Goal: Communication & Community: Share content

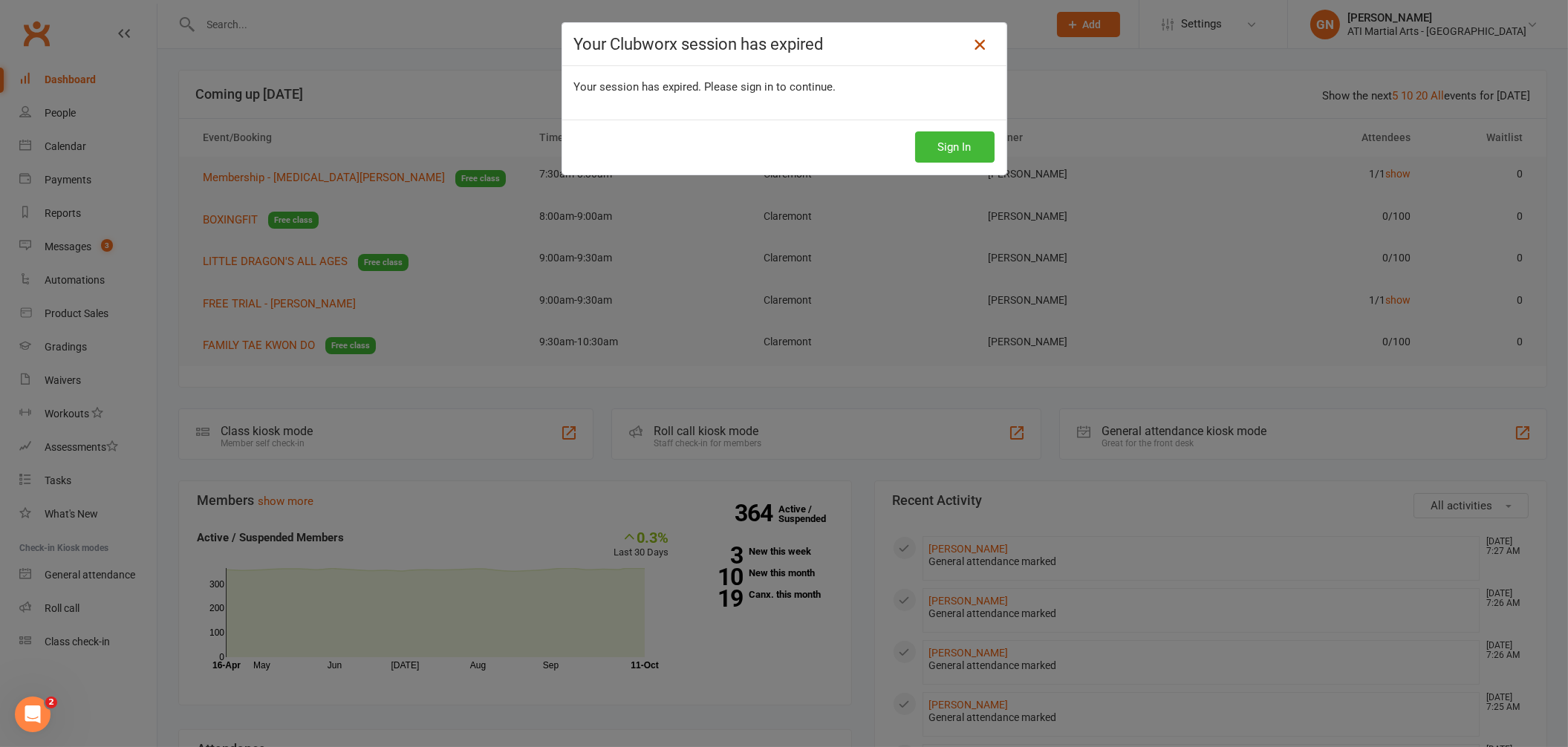
click at [970, 40] on icon at bounding box center [979, 44] width 18 height 18
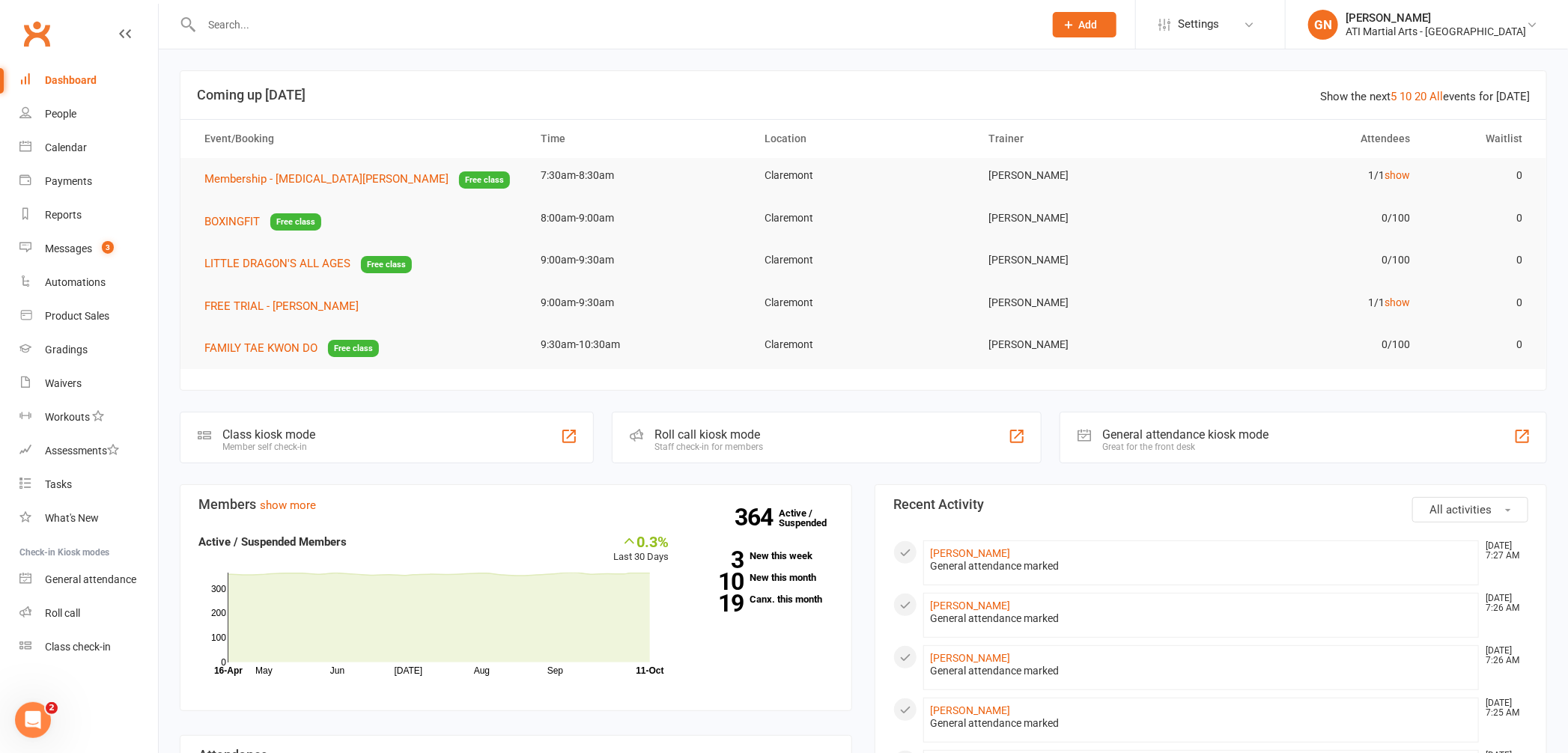
click at [321, 24] on input "text" at bounding box center [615, 24] width 836 height 21
type input "[PERSON_NAME]"
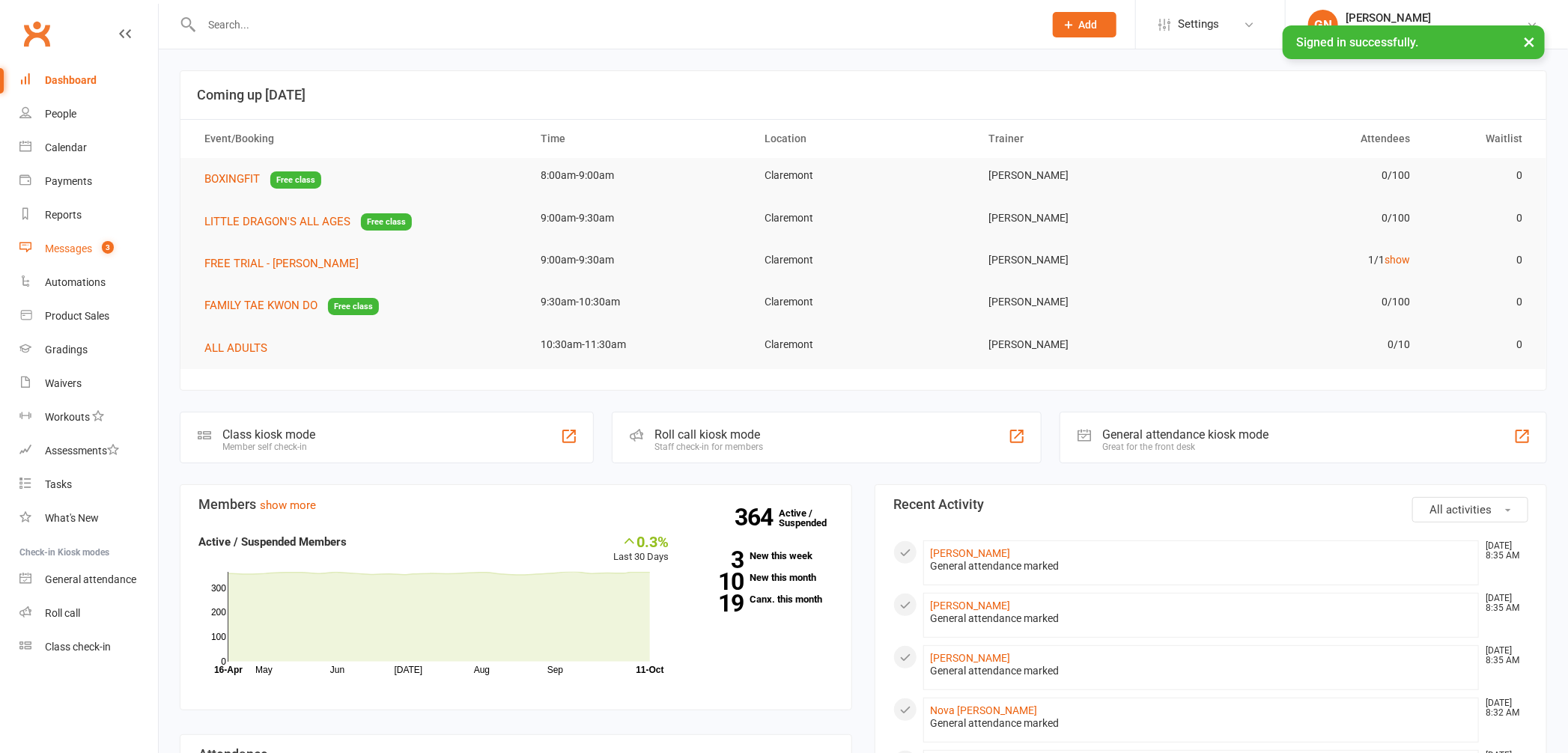
click at [58, 251] on div "Messages" at bounding box center [69, 248] width 47 height 12
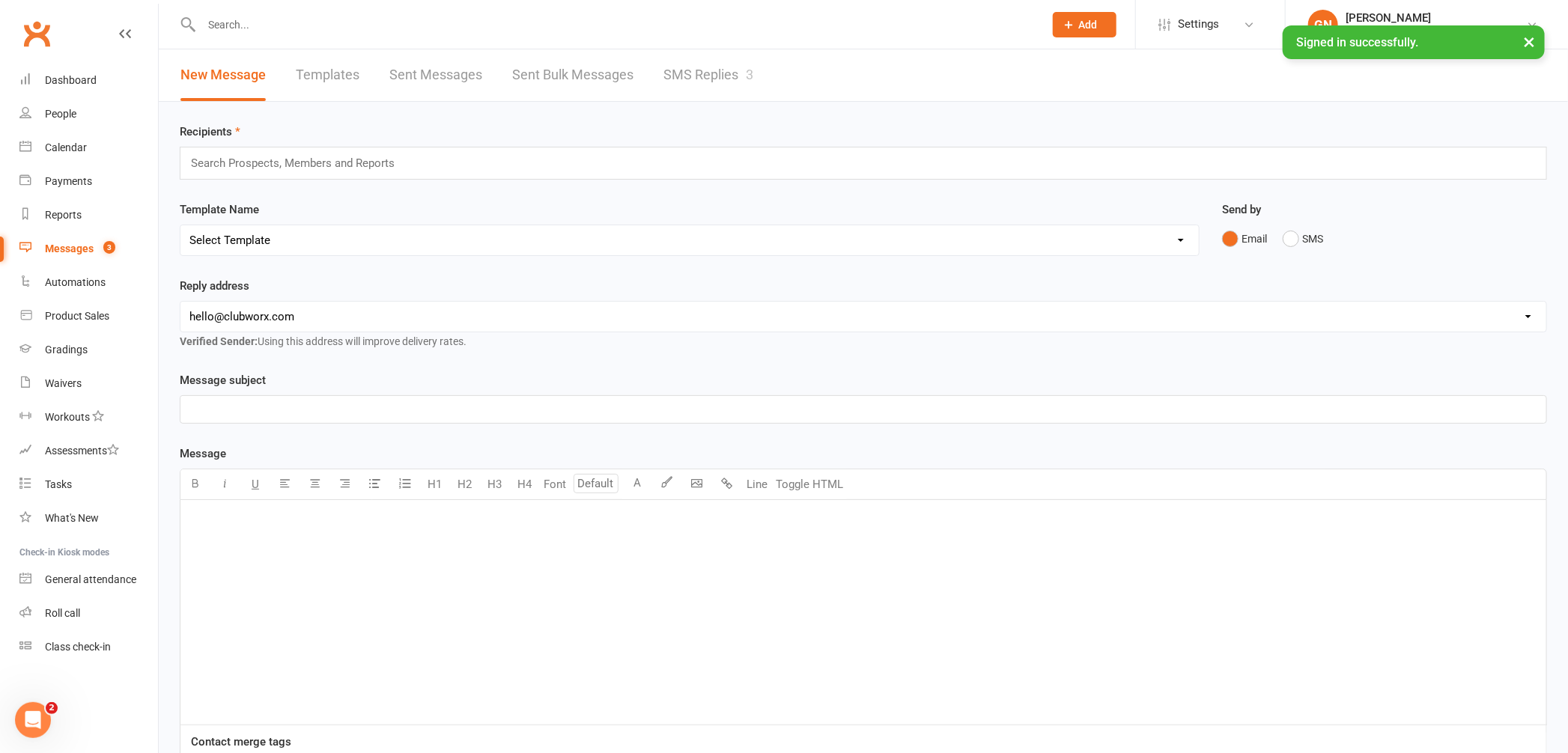
click at [718, 71] on link "SMS Replies 3" at bounding box center [708, 75] width 90 height 51
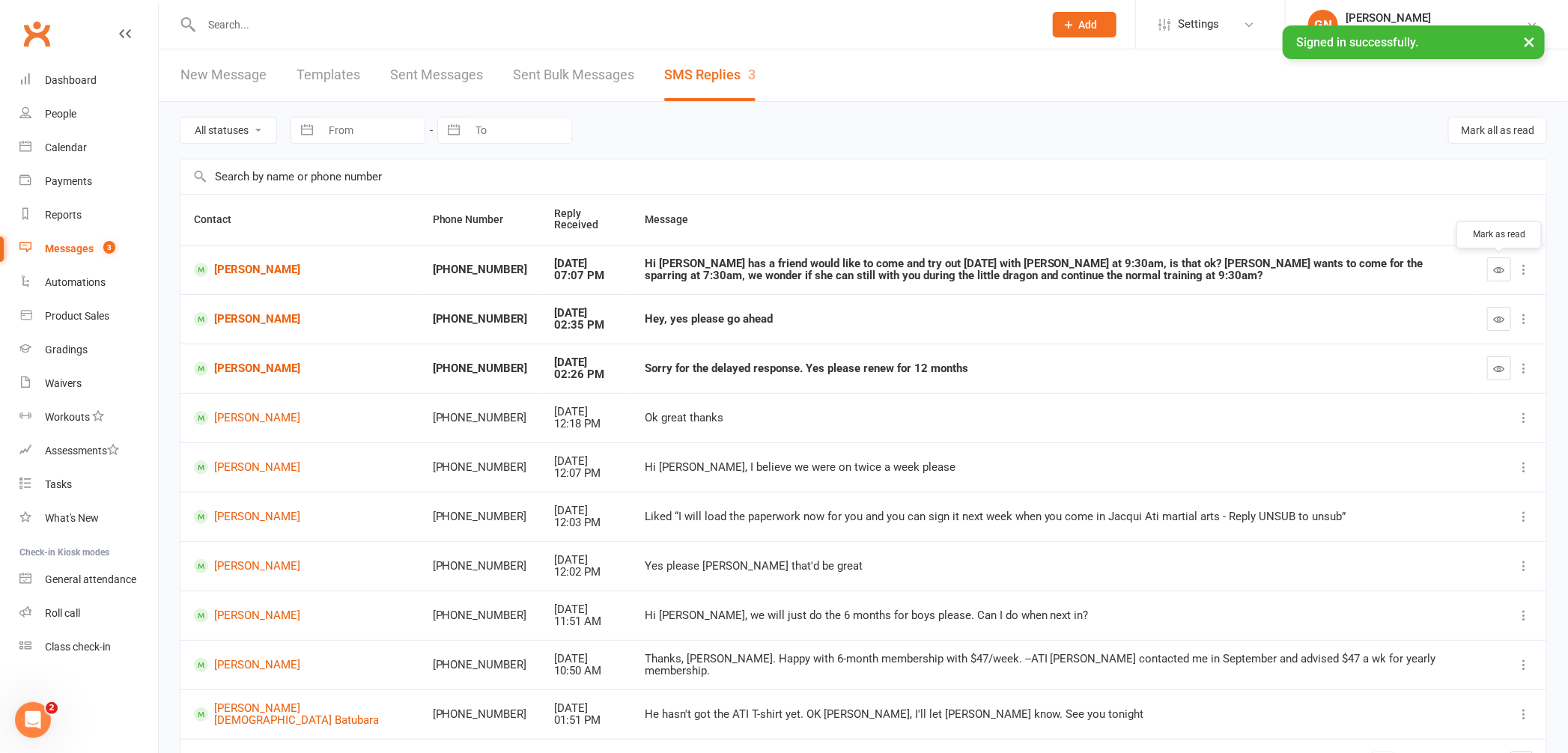
click at [1504, 272] on button "button" at bounding box center [1499, 268] width 24 height 24
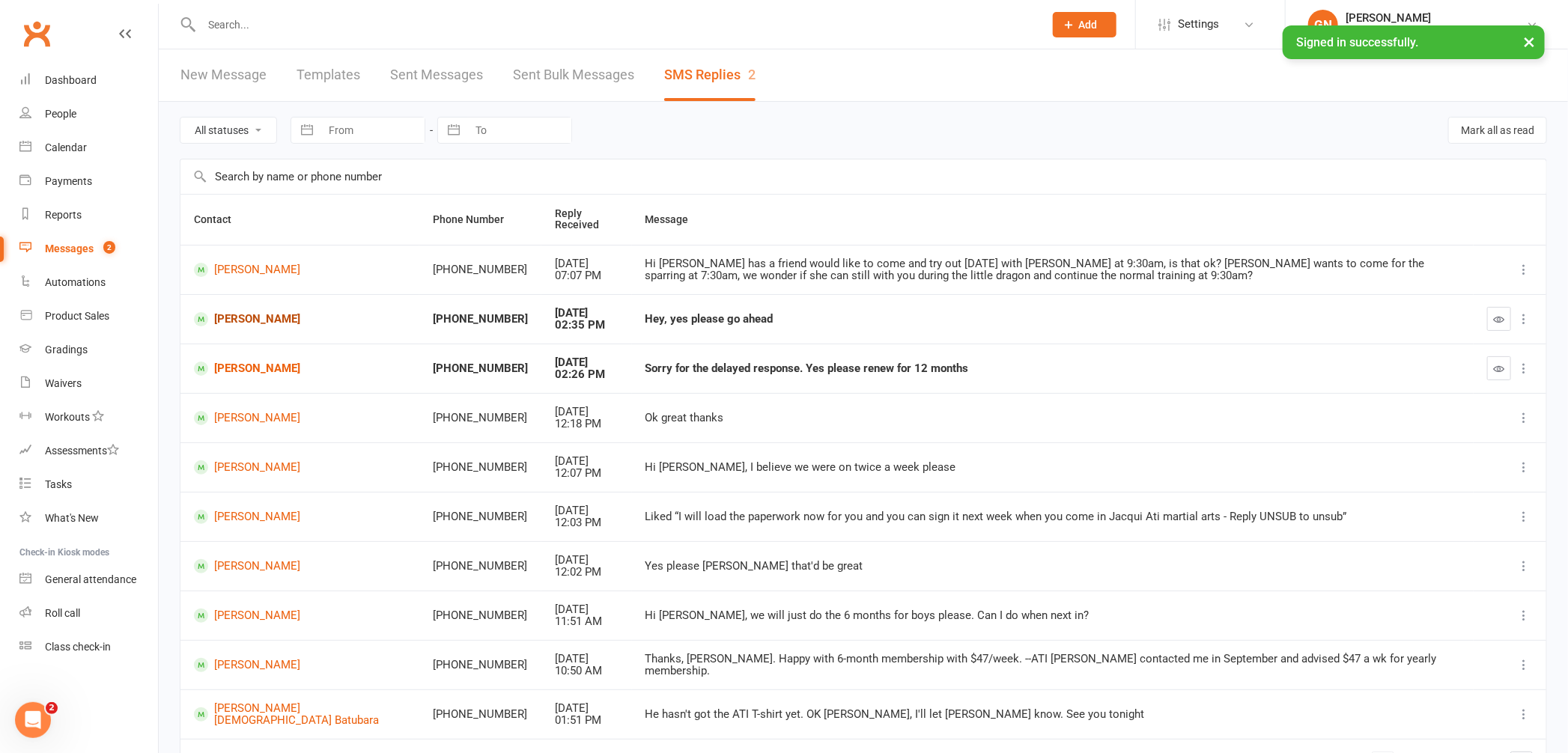
click at [255, 316] on link "[PERSON_NAME]" at bounding box center [299, 319] width 212 height 14
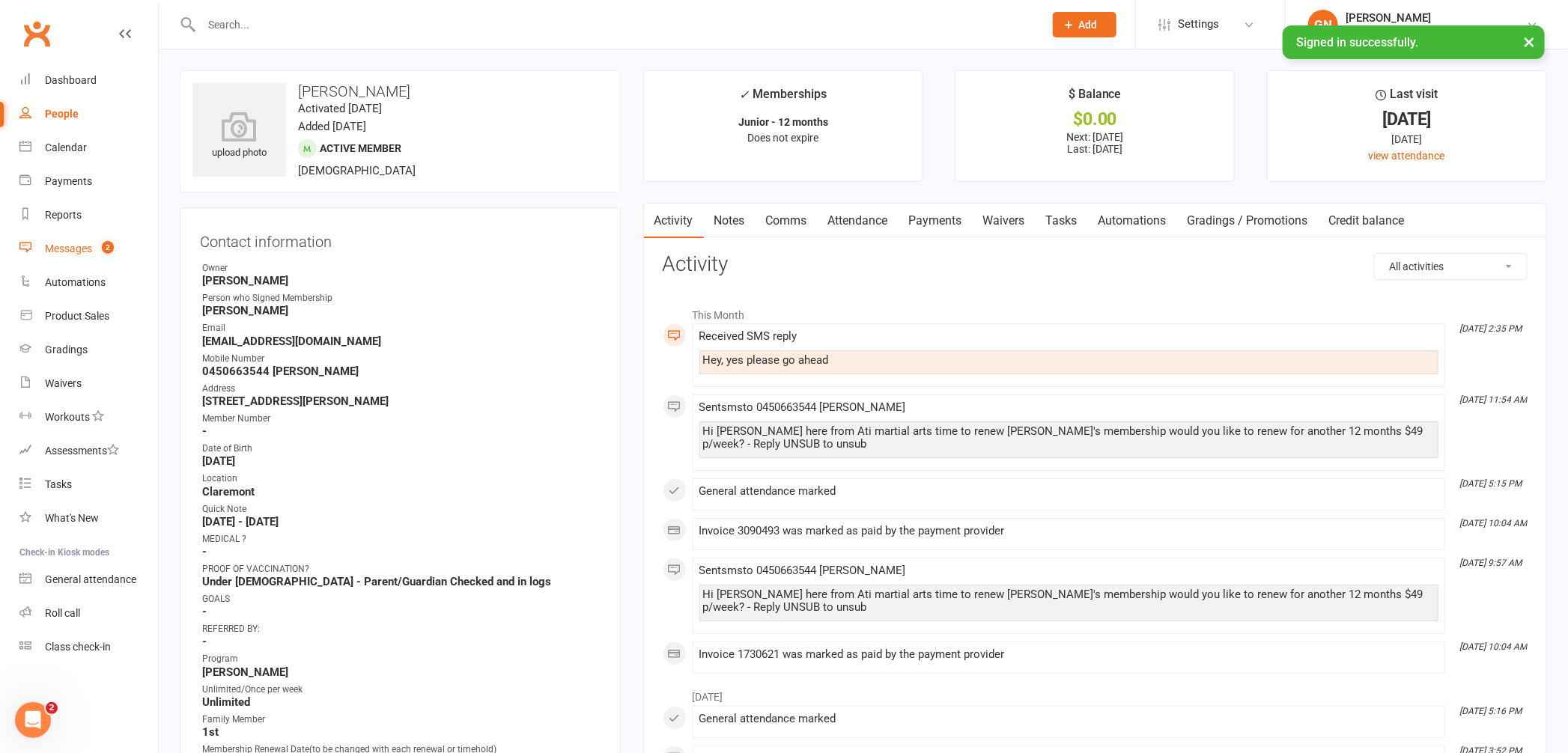
click at [77, 255] on link "Messages 2" at bounding box center [88, 248] width 139 height 34
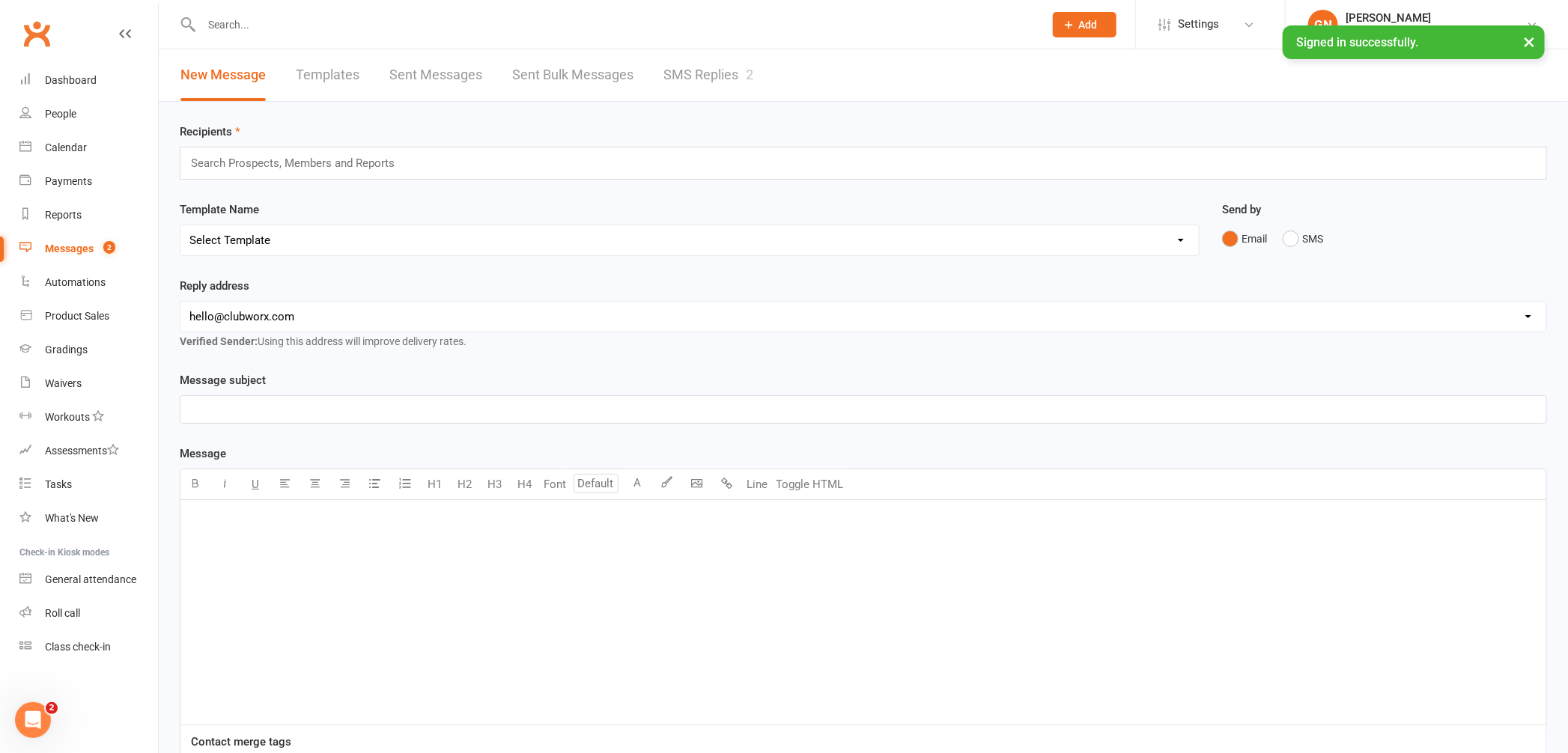
click at [726, 35] on div at bounding box center [606, 24] width 854 height 49
click at [711, 71] on link "SMS Replies 2" at bounding box center [708, 75] width 90 height 51
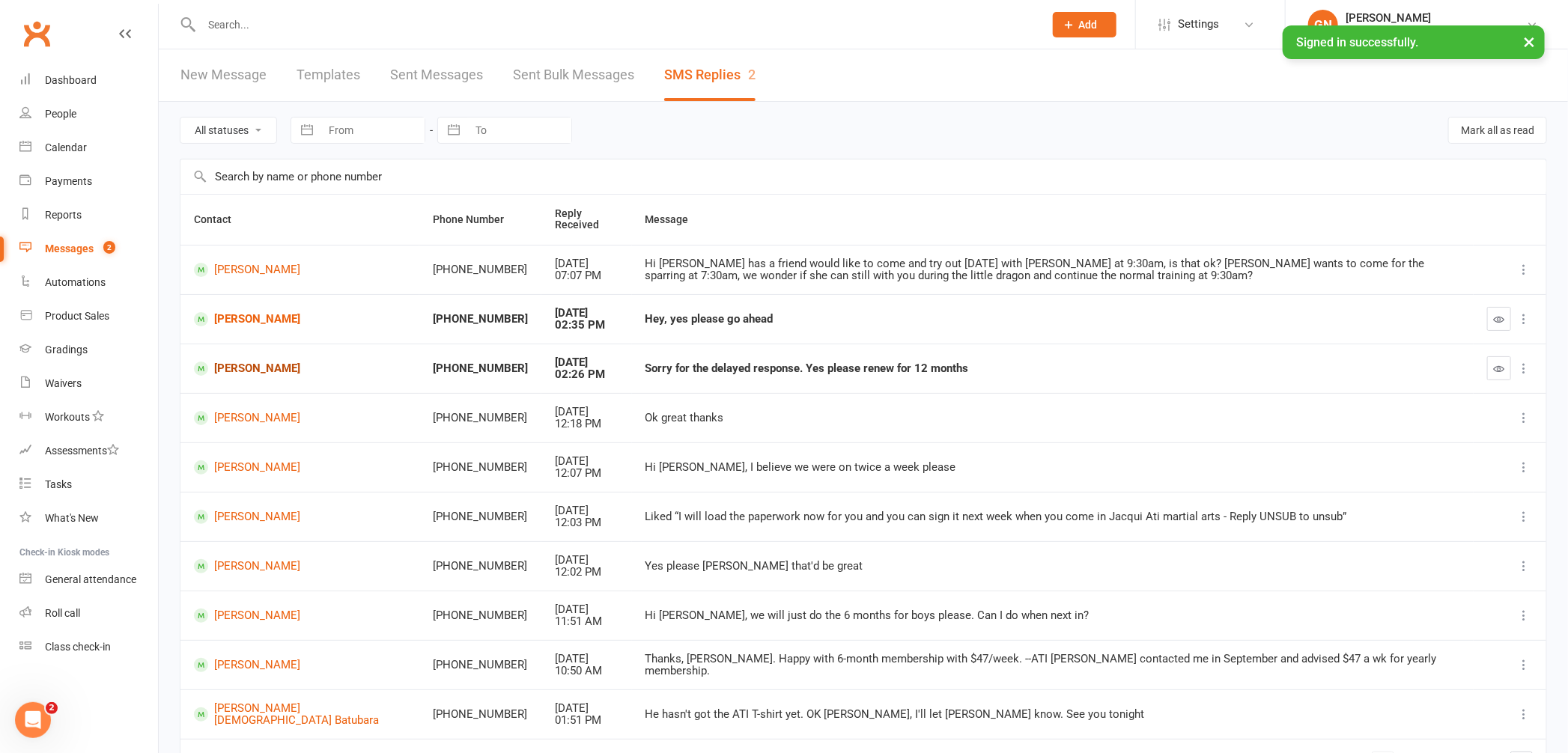
click at [235, 367] on link "[PERSON_NAME]" at bounding box center [299, 369] width 212 height 14
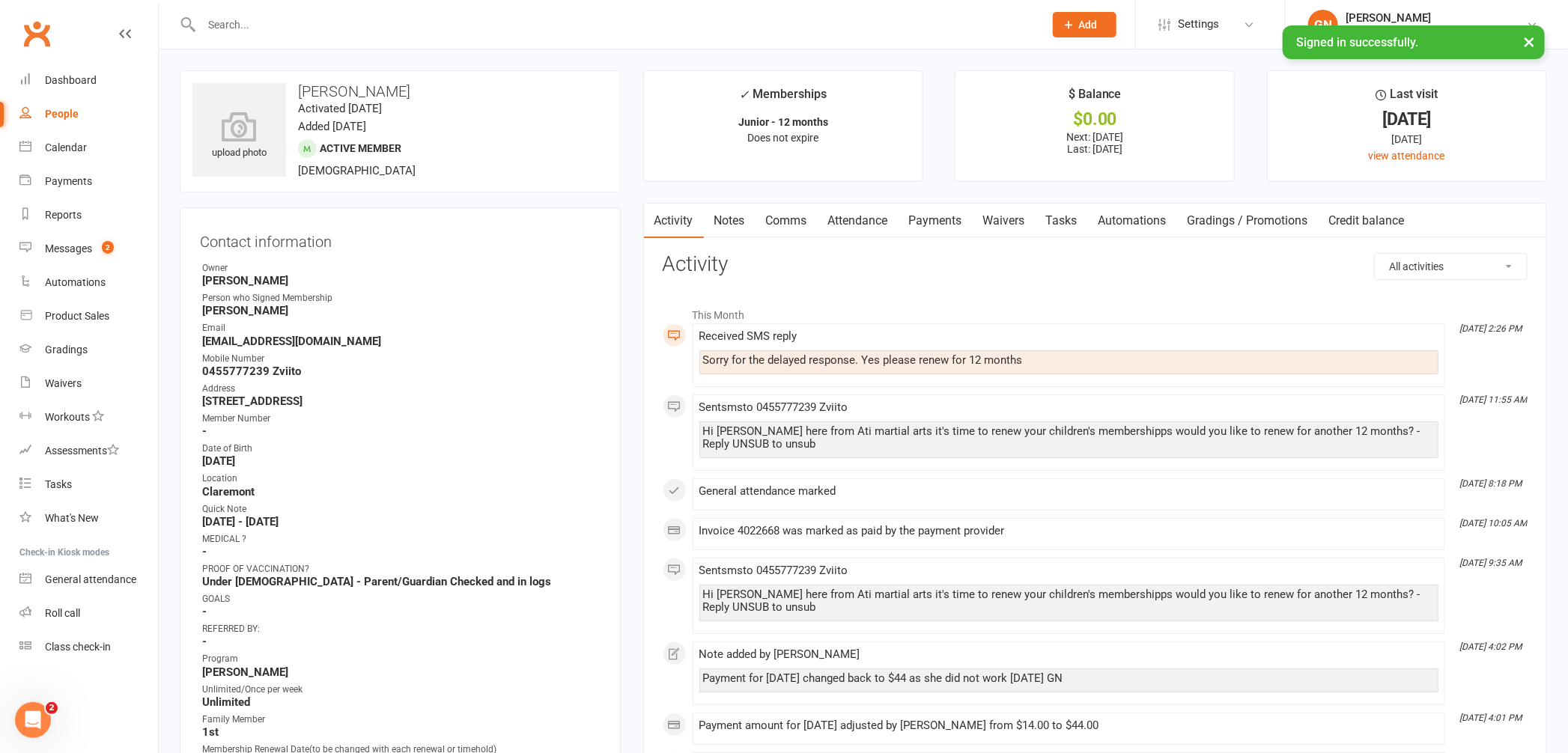
click at [310, 23] on input "text" at bounding box center [615, 24] width 836 height 21
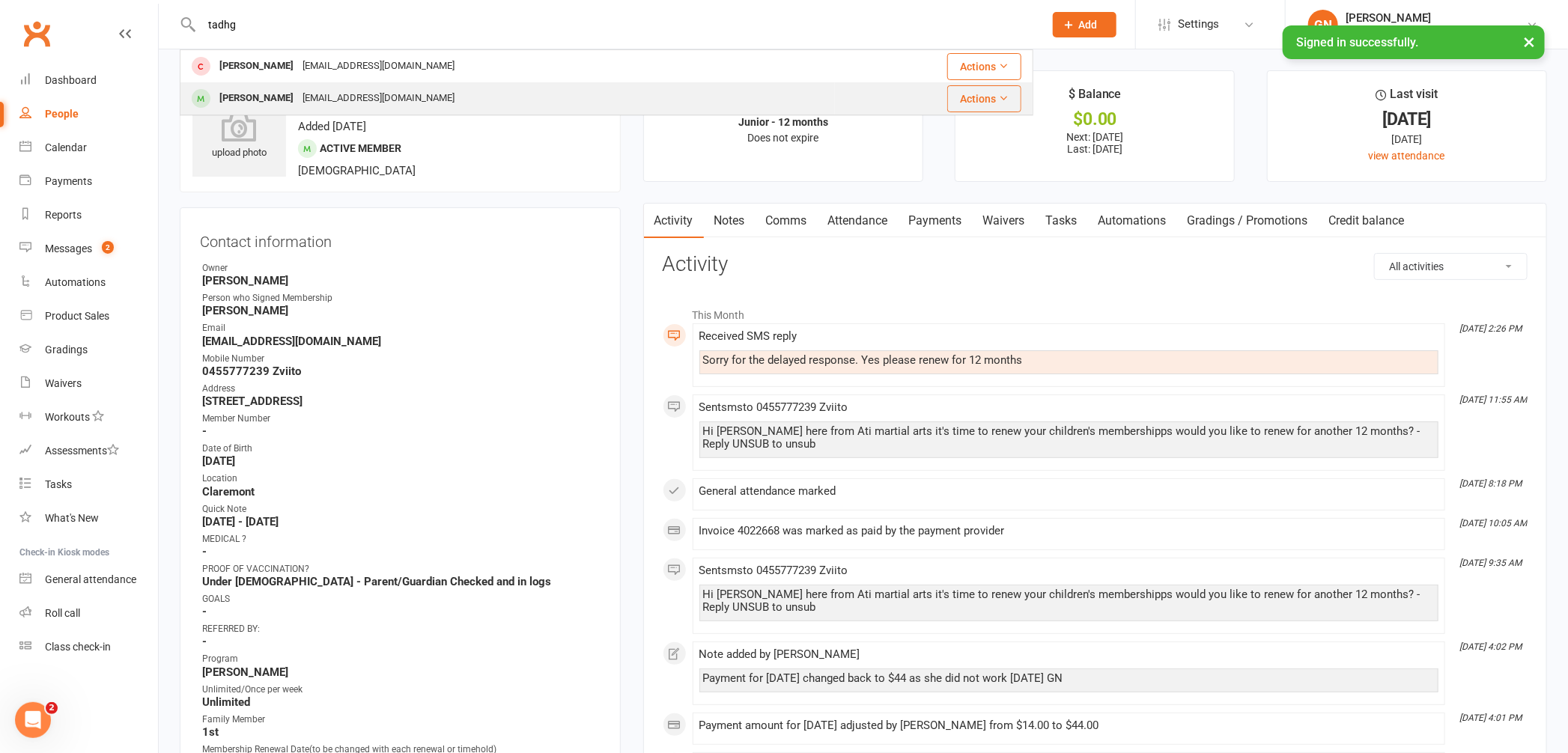
type input "tadhg"
click at [258, 101] on div "[PERSON_NAME]" at bounding box center [256, 98] width 83 height 22
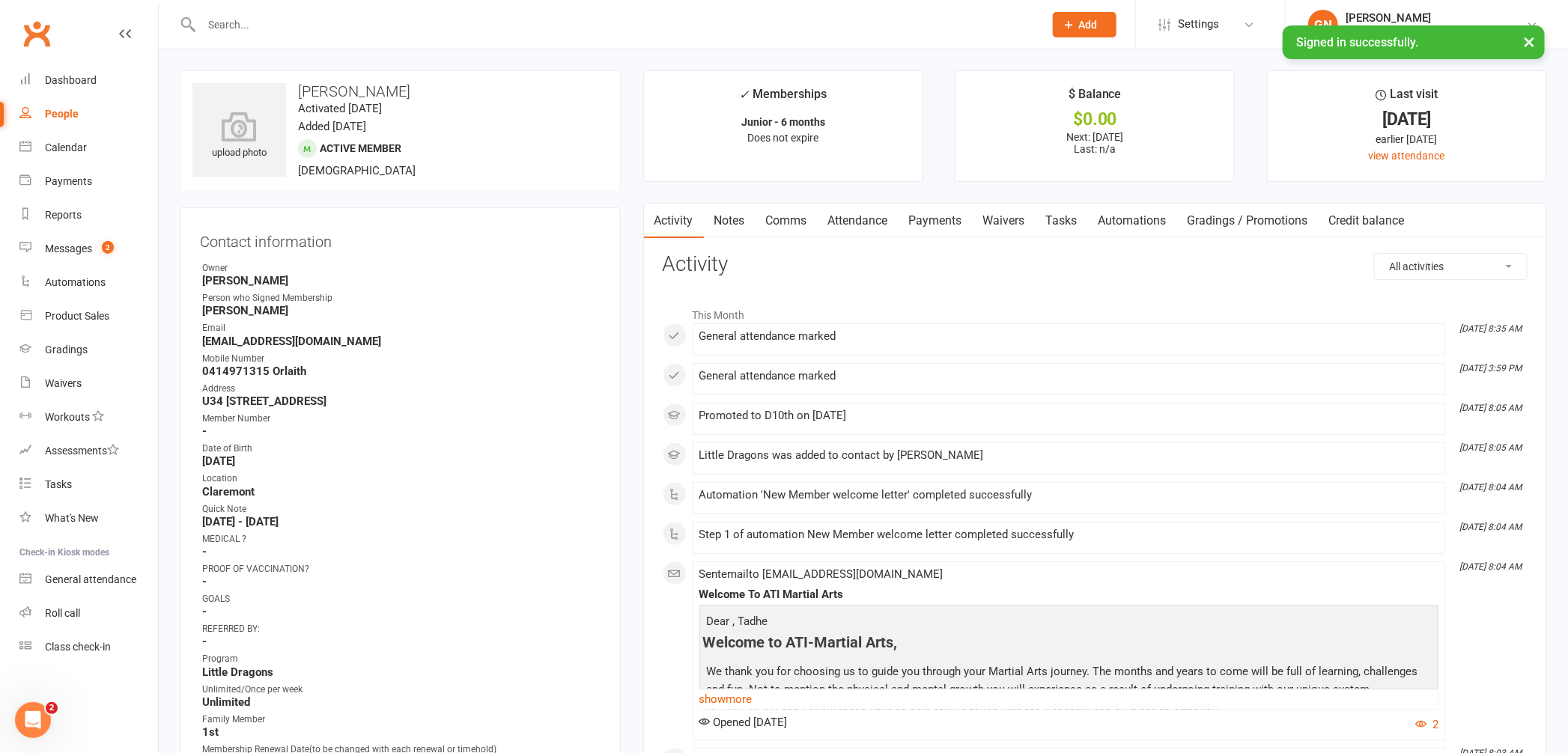
click at [928, 219] on link "Payments" at bounding box center [936, 221] width 74 height 35
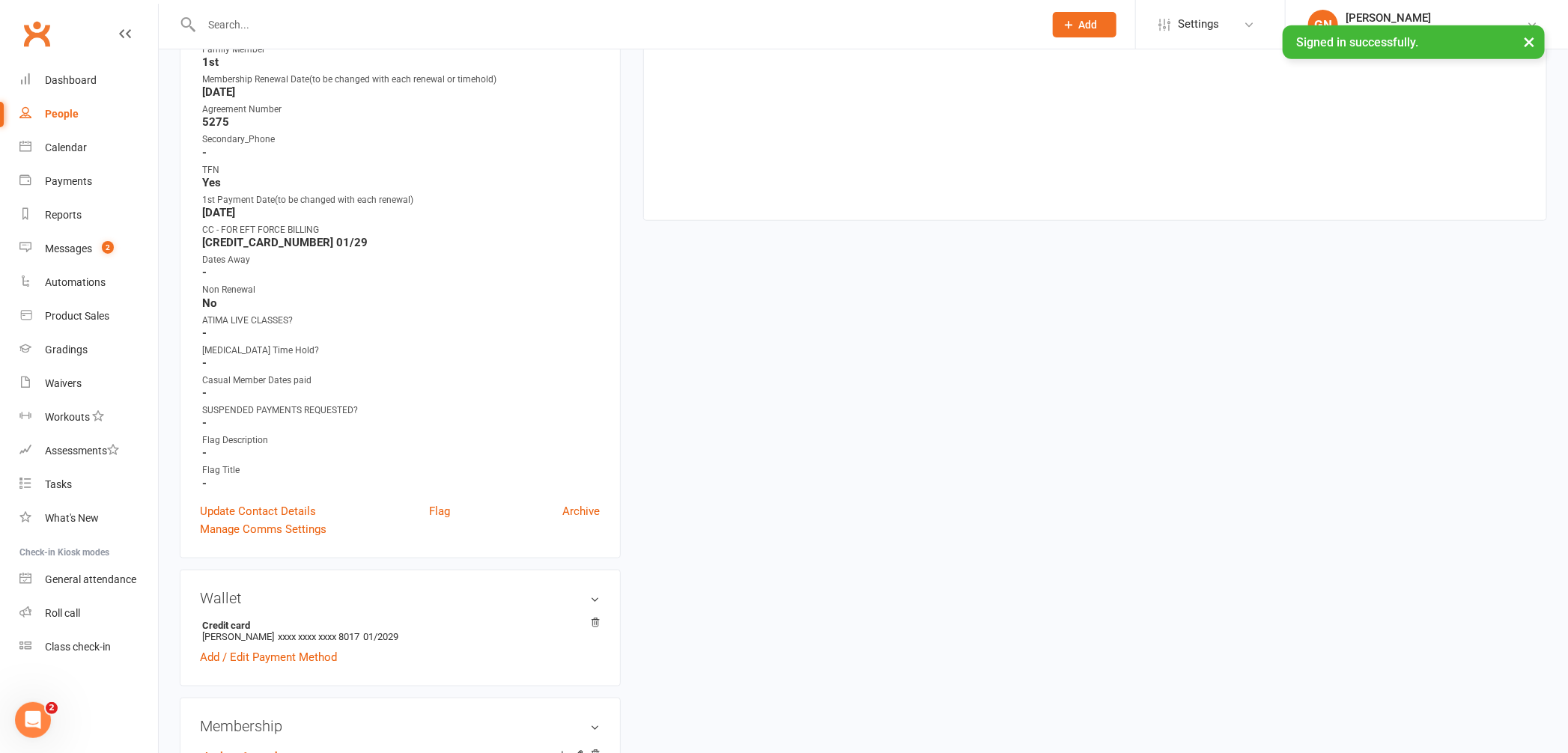
scroll to position [684, 0]
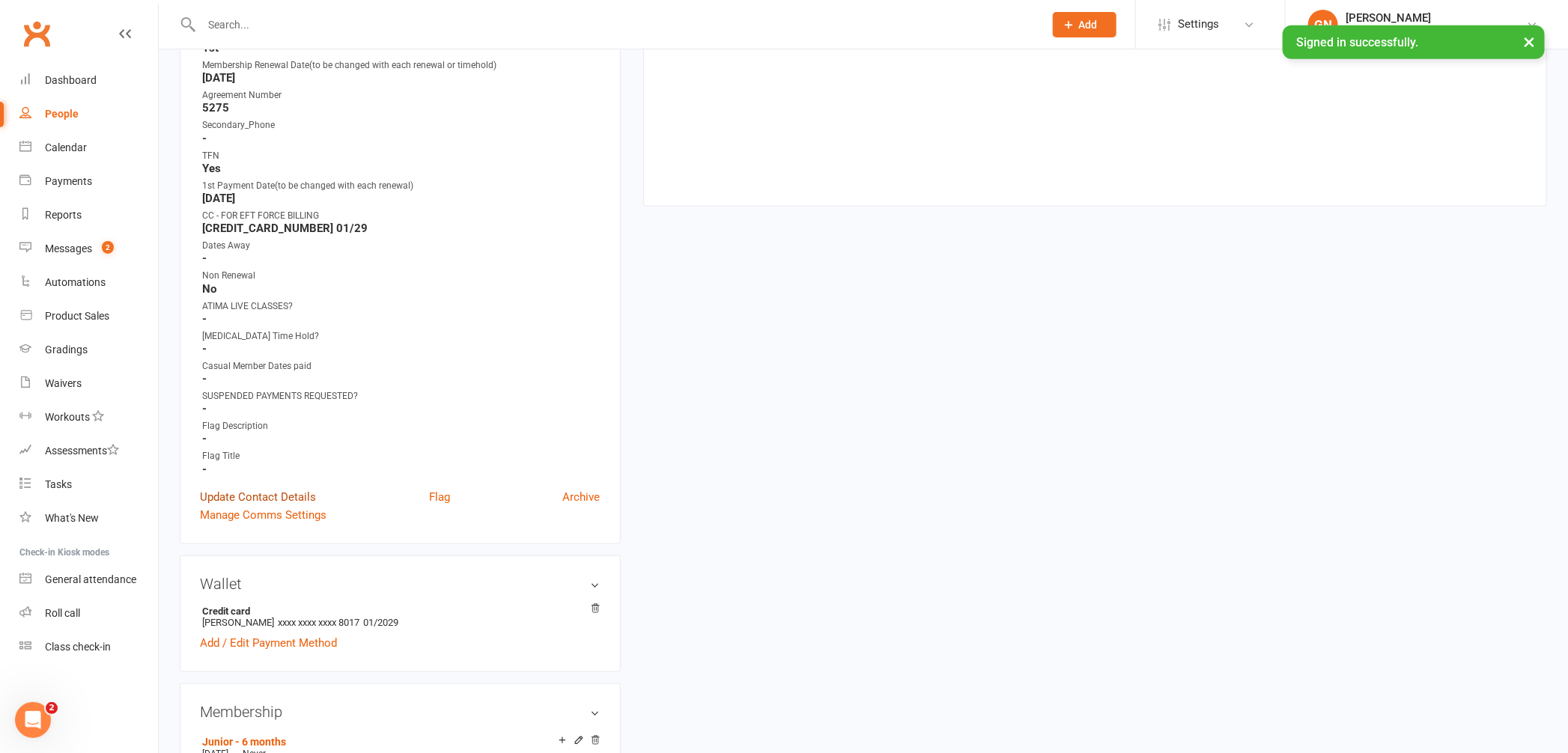
click at [269, 488] on link "Update Contact Details" at bounding box center [257, 497] width 116 height 18
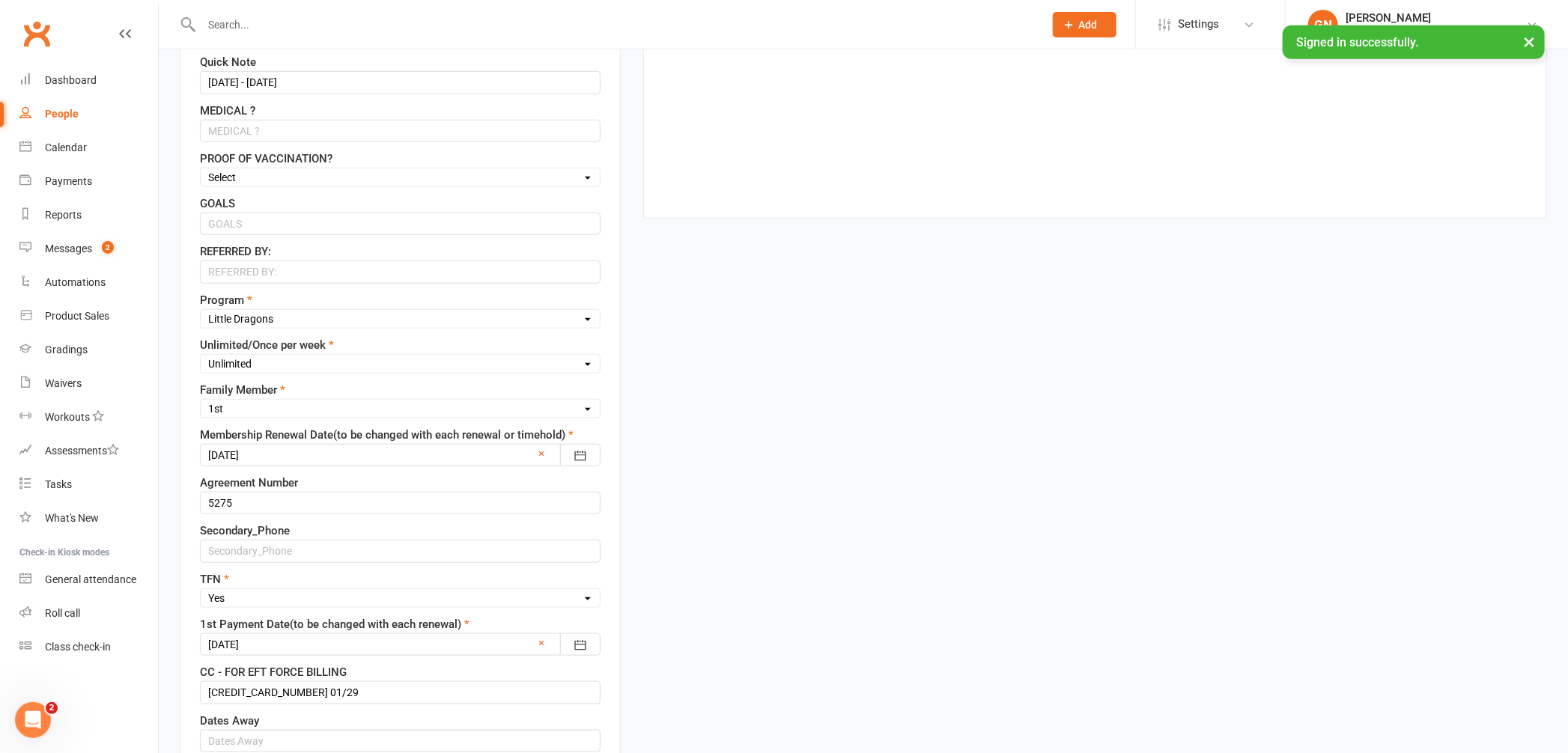
scroll to position [769, 0]
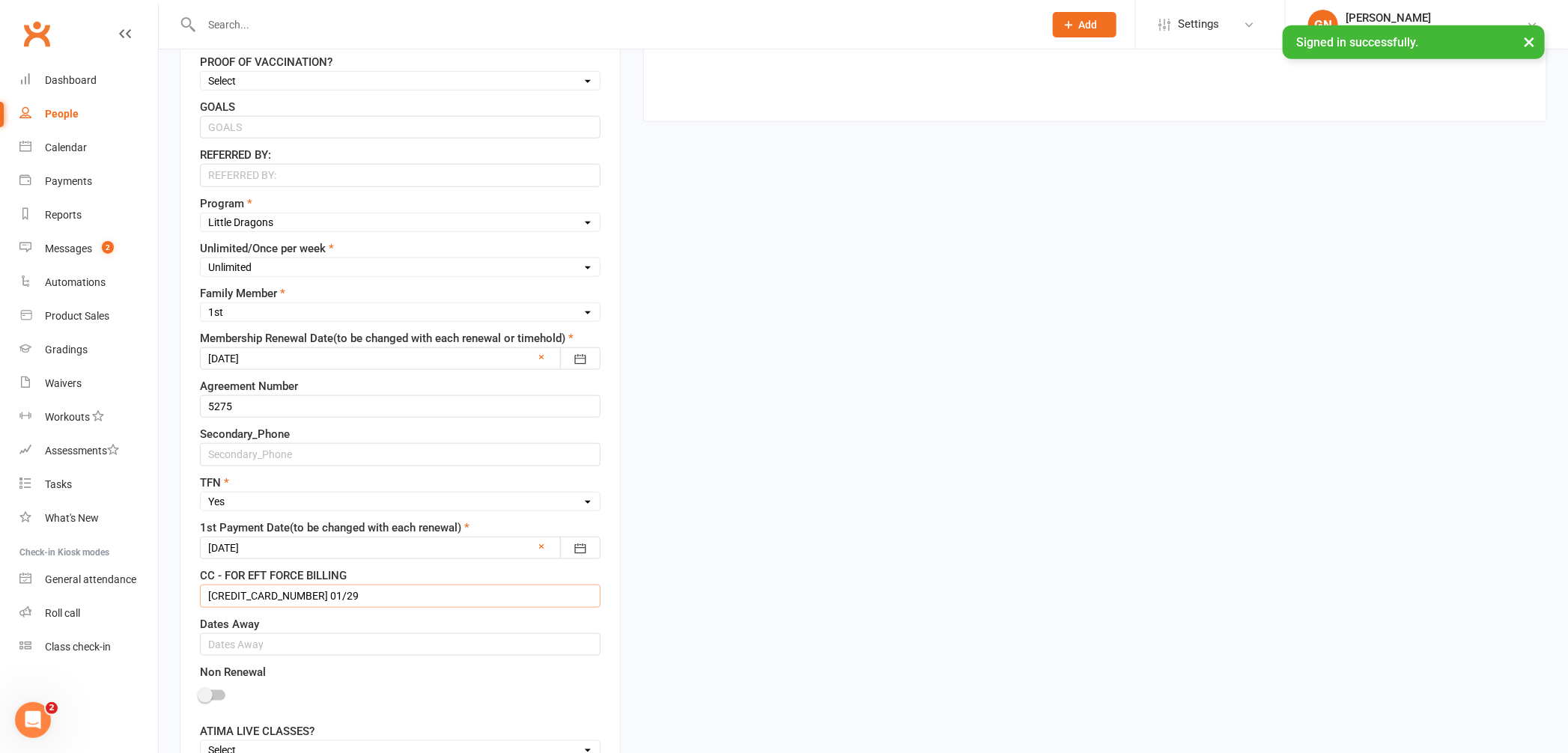
drag, startPoint x: 359, startPoint y: 600, endPoint x: 194, endPoint y: 606, distance: 165.1
click at [194, 606] on div "Contact information First Name Tadhg Last Name [PERSON_NAME] Person who Signed …" at bounding box center [400, 251] width 441 height 1625
type input "B.S.B details"
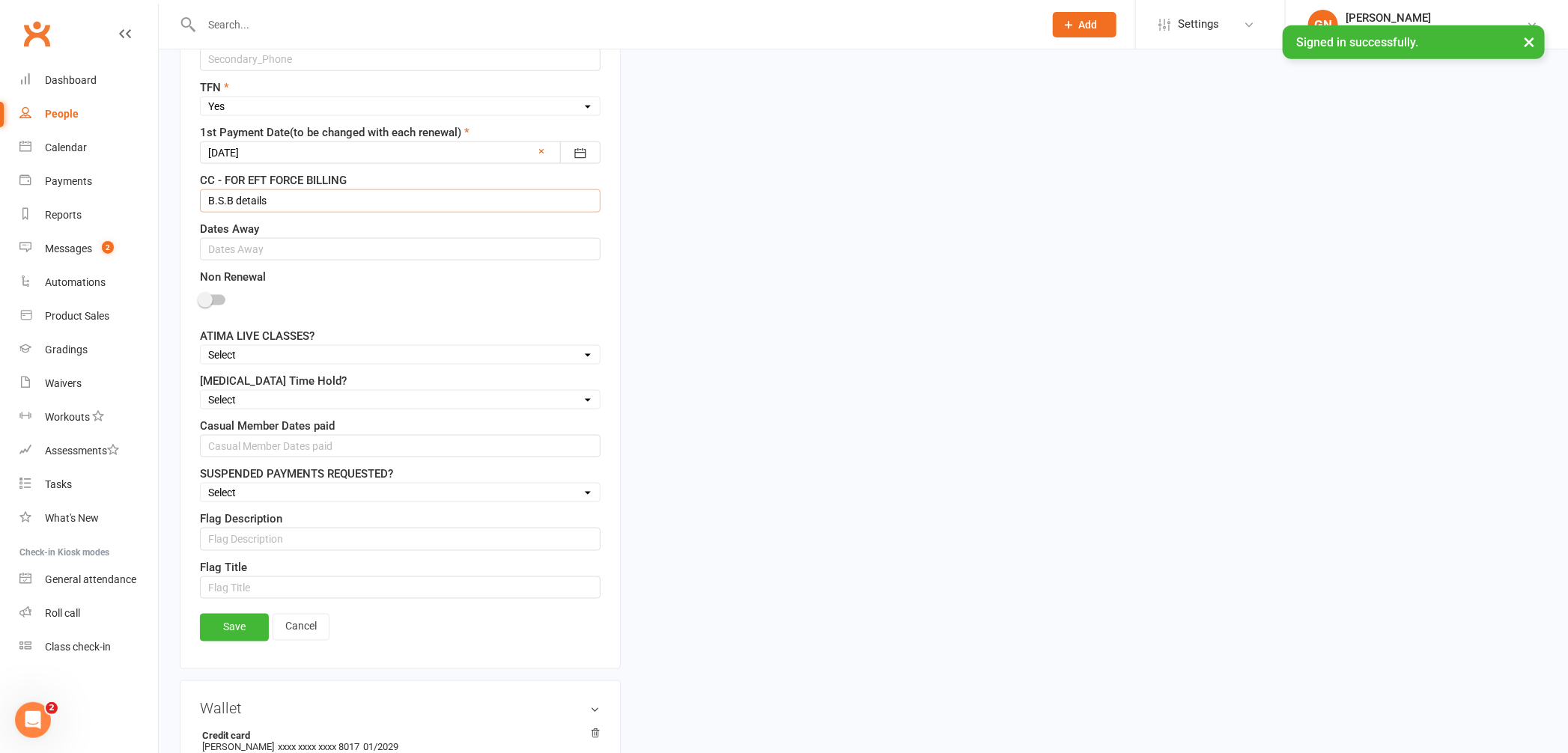
scroll to position [1170, 0]
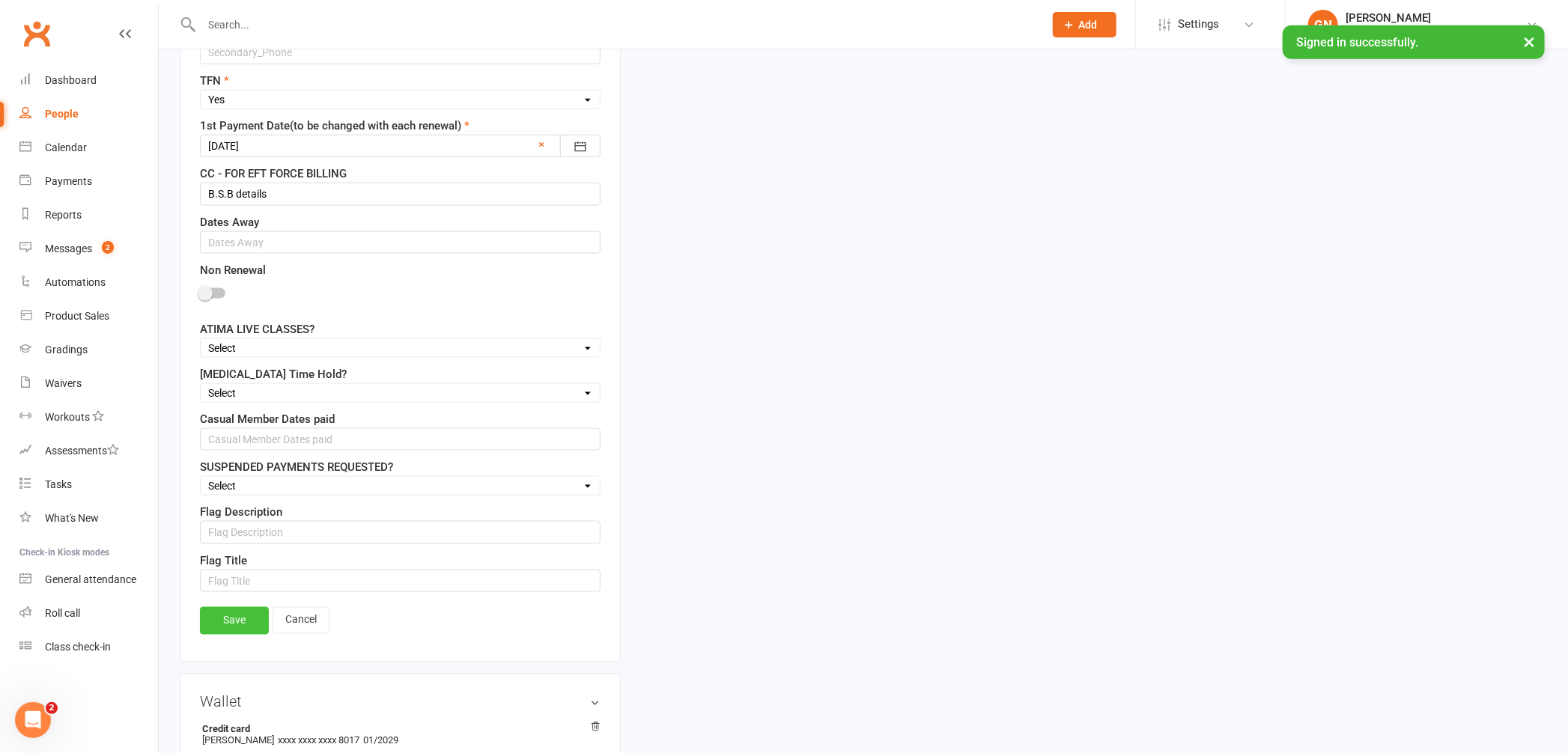
click at [228, 628] on link "Save" at bounding box center [234, 620] width 69 height 27
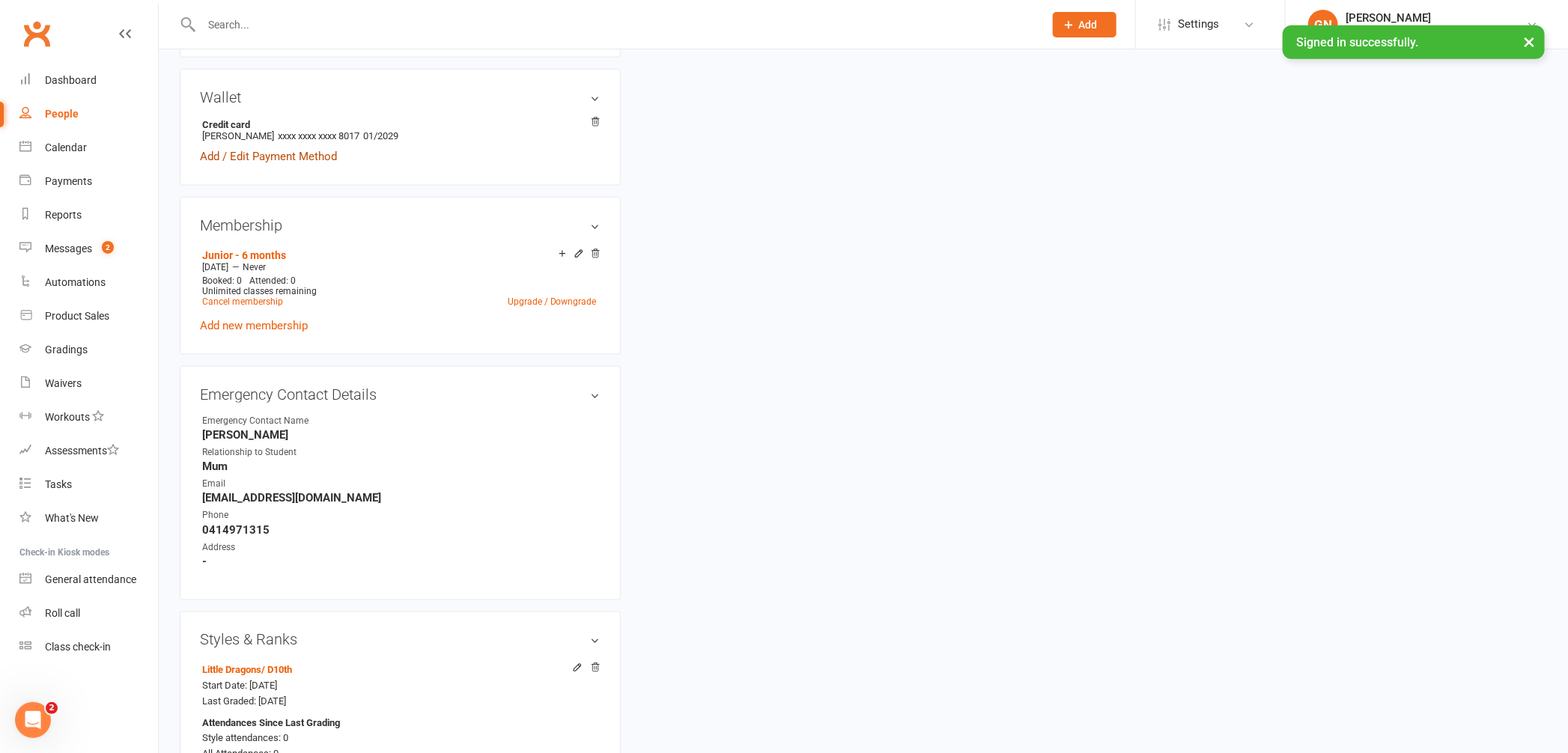
click at [236, 151] on link "Add / Edit Payment Method" at bounding box center [268, 156] width 137 height 18
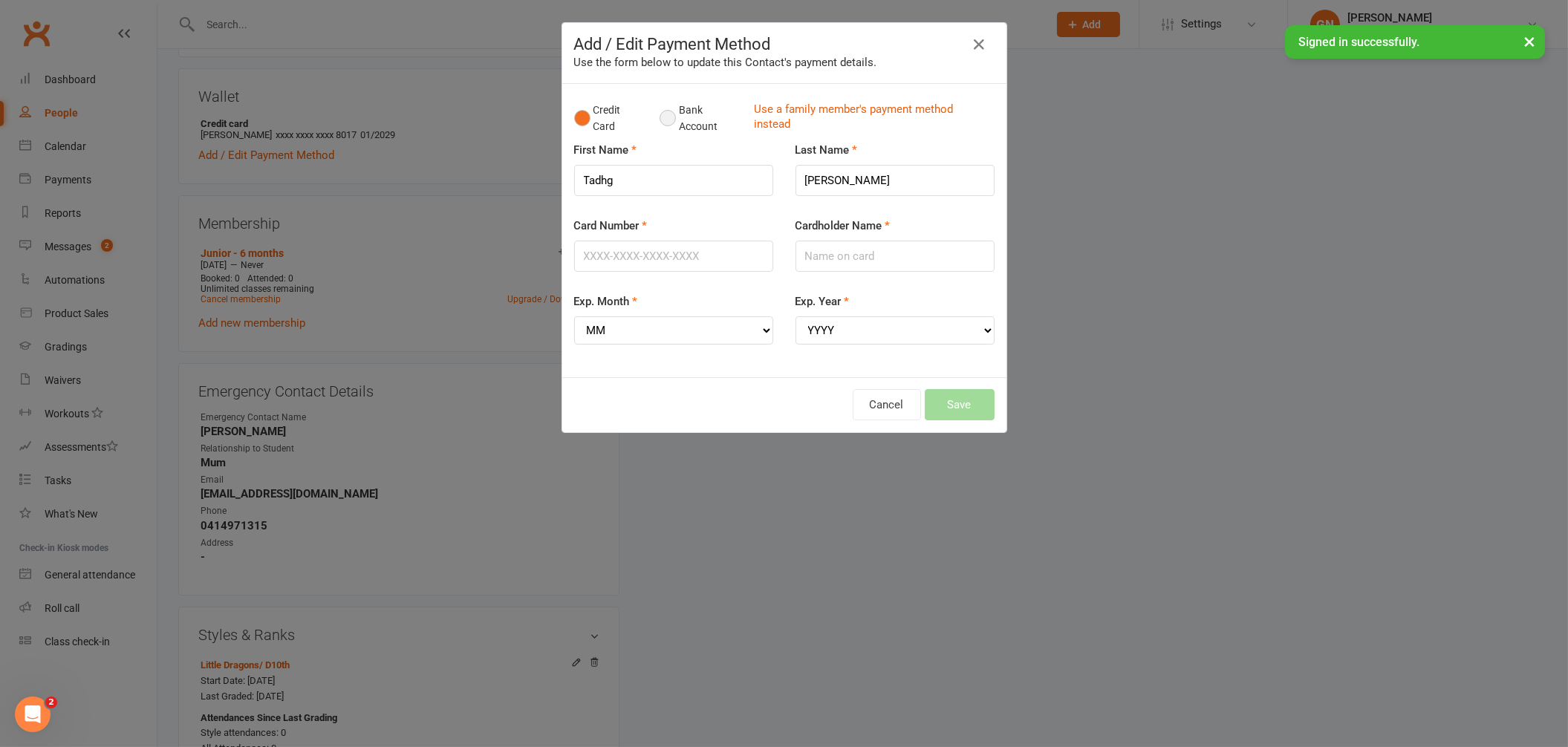
click at [669, 118] on button "Bank Account" at bounding box center [701, 118] width 82 height 45
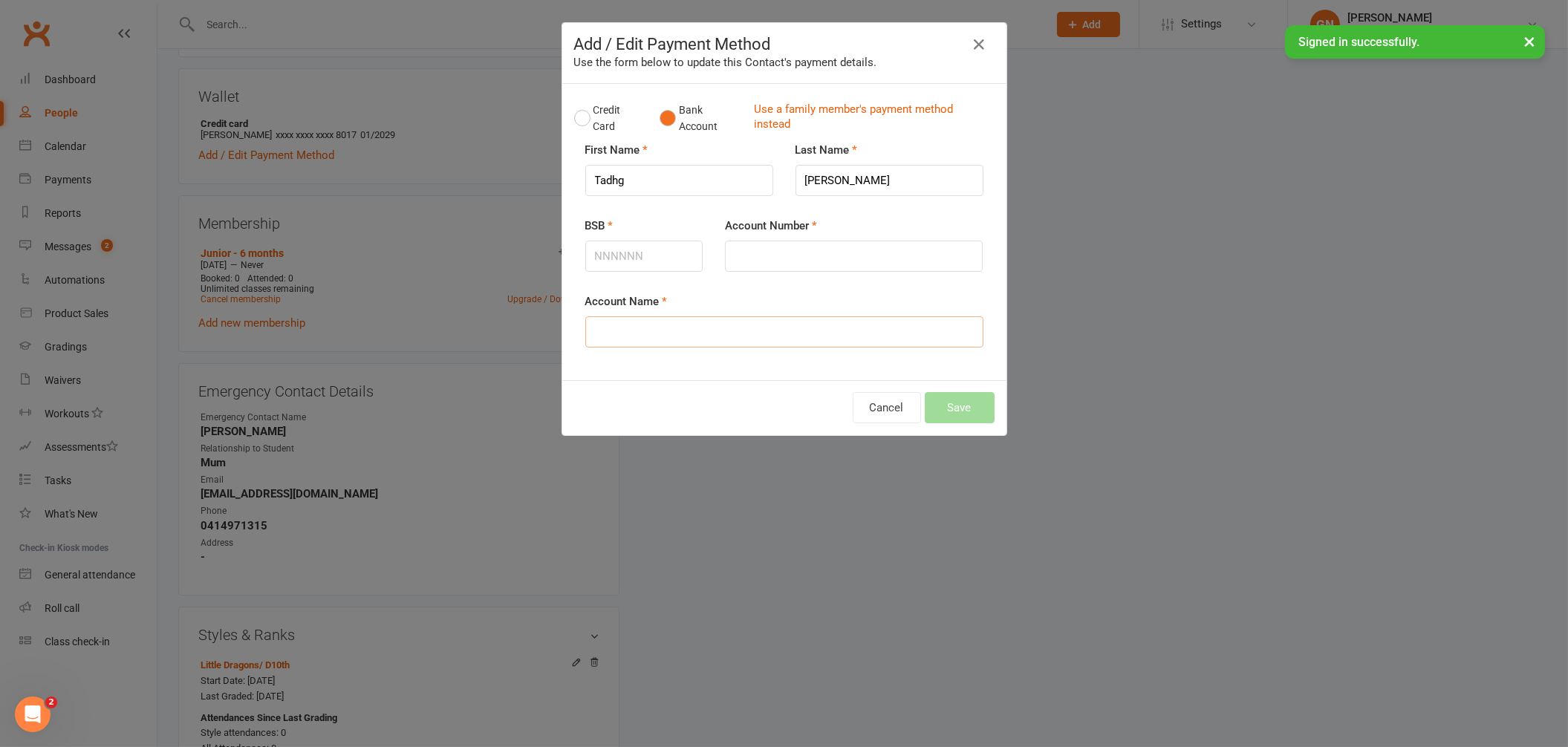
click at [639, 323] on input "Account Name" at bounding box center [784, 332] width 398 height 31
type input "[PERSON_NAME]"
click at [650, 252] on input "BSB" at bounding box center [644, 256] width 118 height 31
click at [777, 261] on input "Account Number" at bounding box center [854, 256] width 258 height 31
click at [646, 253] on input "086027" at bounding box center [644, 256] width 118 height 31
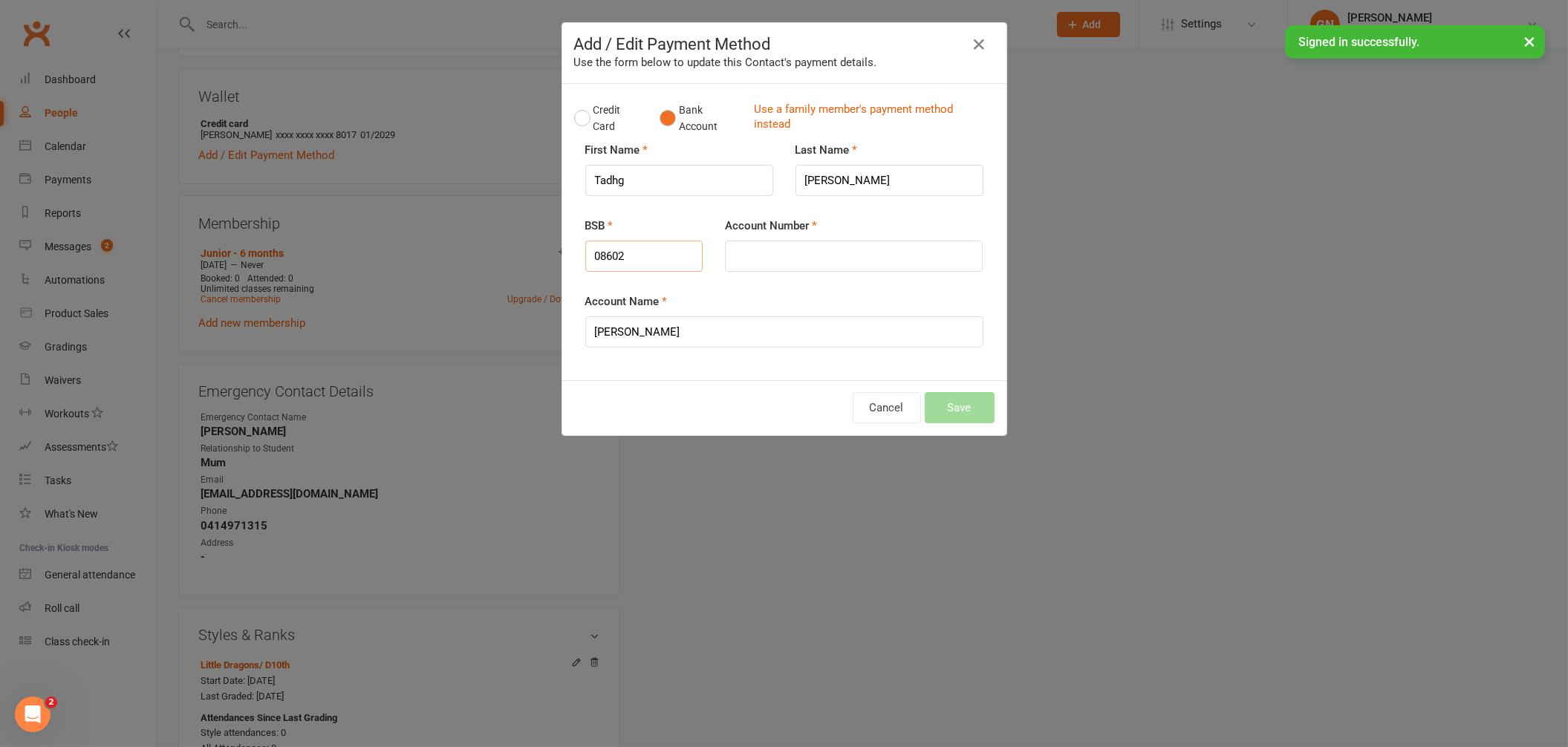
type input "086027"
click at [753, 253] on input "Account Number" at bounding box center [854, 256] width 258 height 31
type input "420687937"
click at [957, 408] on button "Save" at bounding box center [959, 407] width 70 height 31
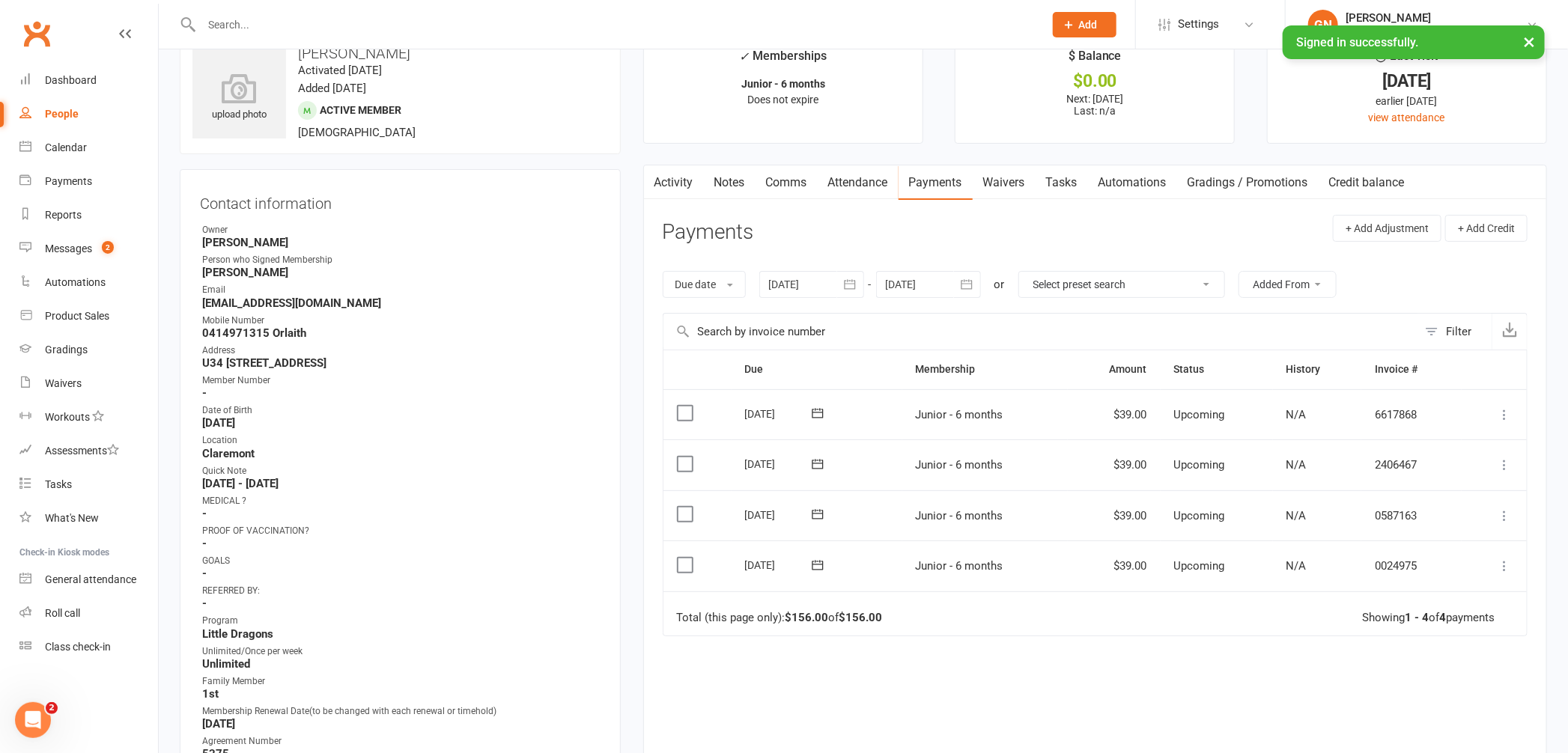
scroll to position [0, 0]
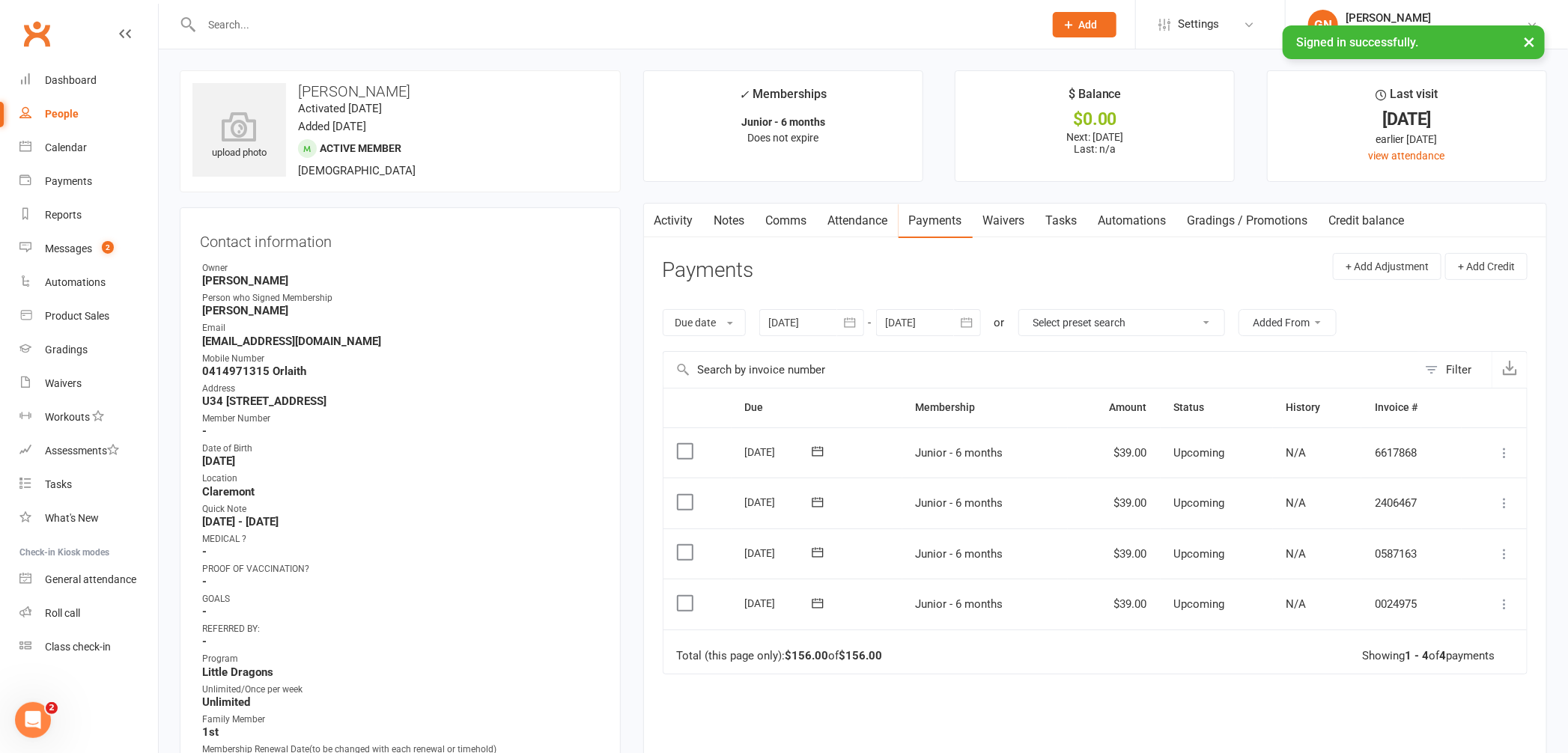
click at [297, 34] on input "text" at bounding box center [615, 24] width 836 height 21
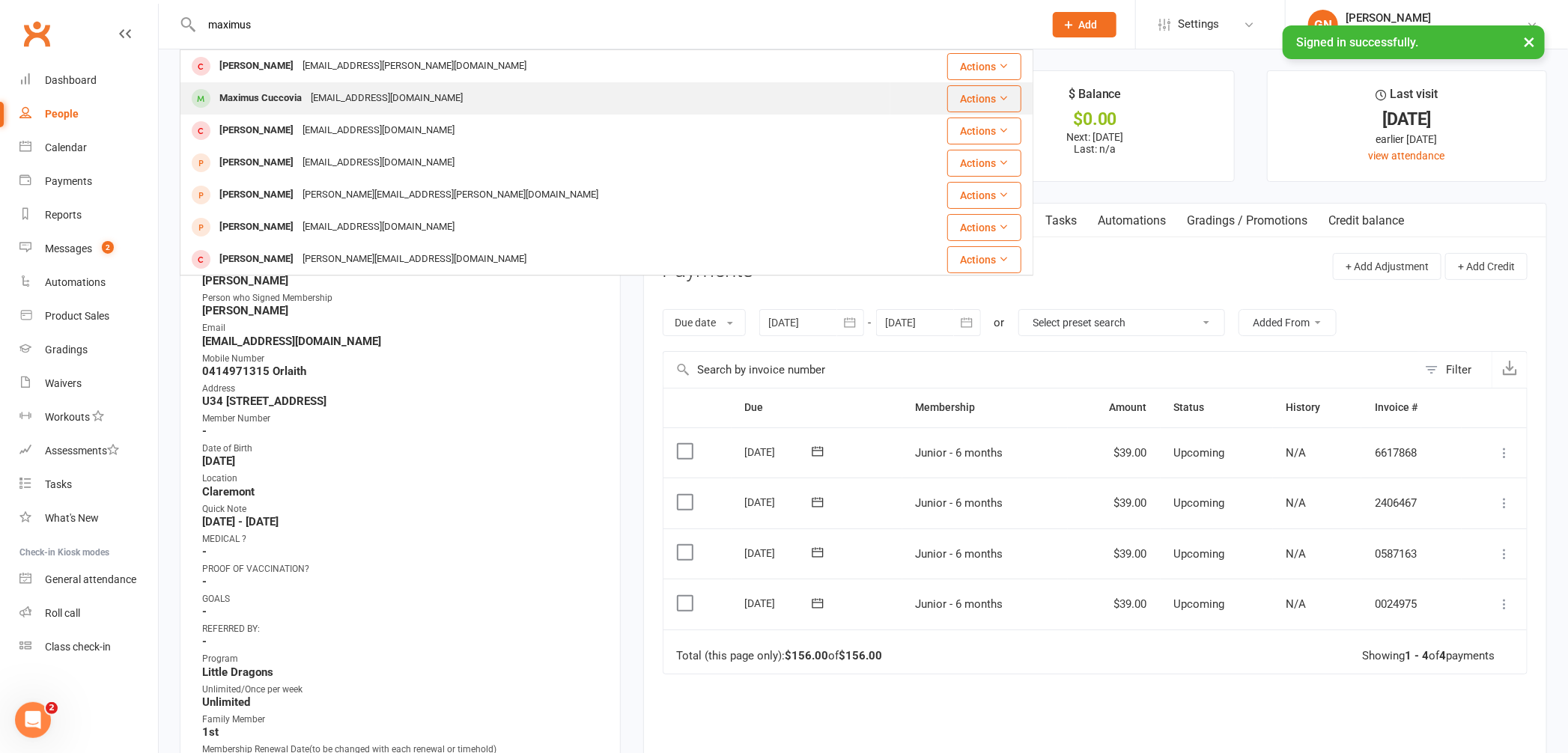
type input "maximus"
click at [232, 97] on div "Maximus Cuccovia" at bounding box center [260, 98] width 92 height 22
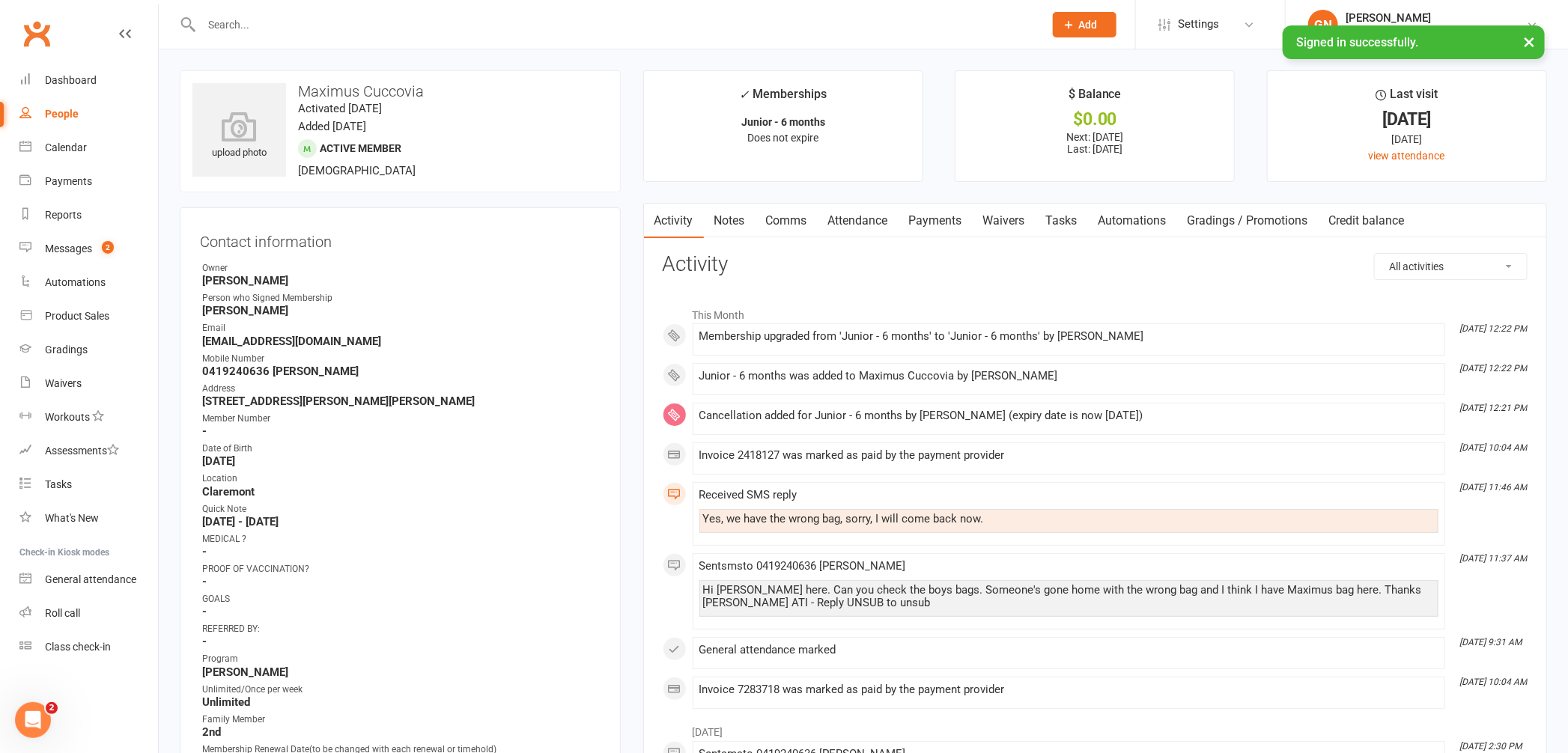
click at [257, 24] on input "text" at bounding box center [615, 24] width 836 height 21
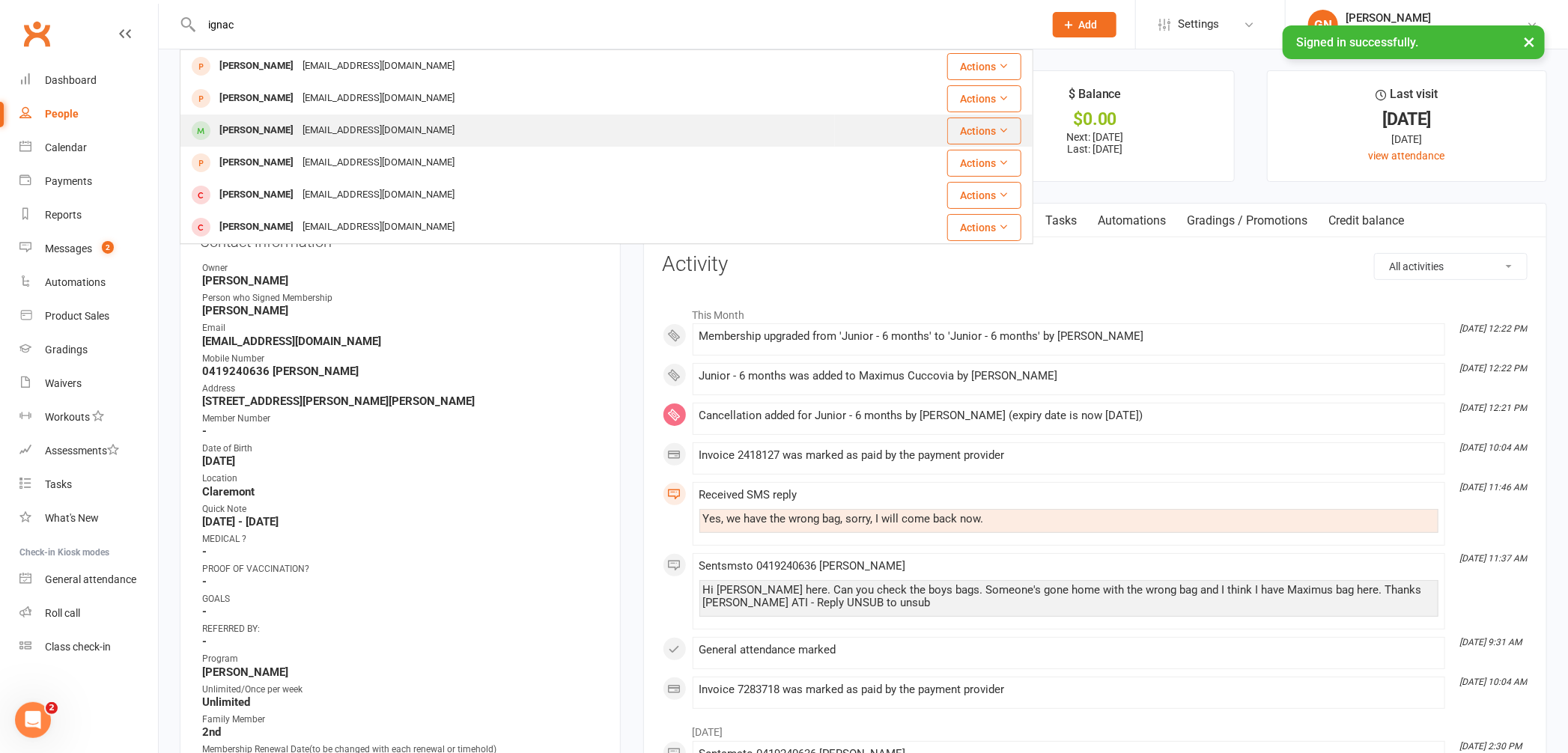
type input "ignac"
click at [262, 132] on div "[PERSON_NAME]" at bounding box center [256, 130] width 83 height 22
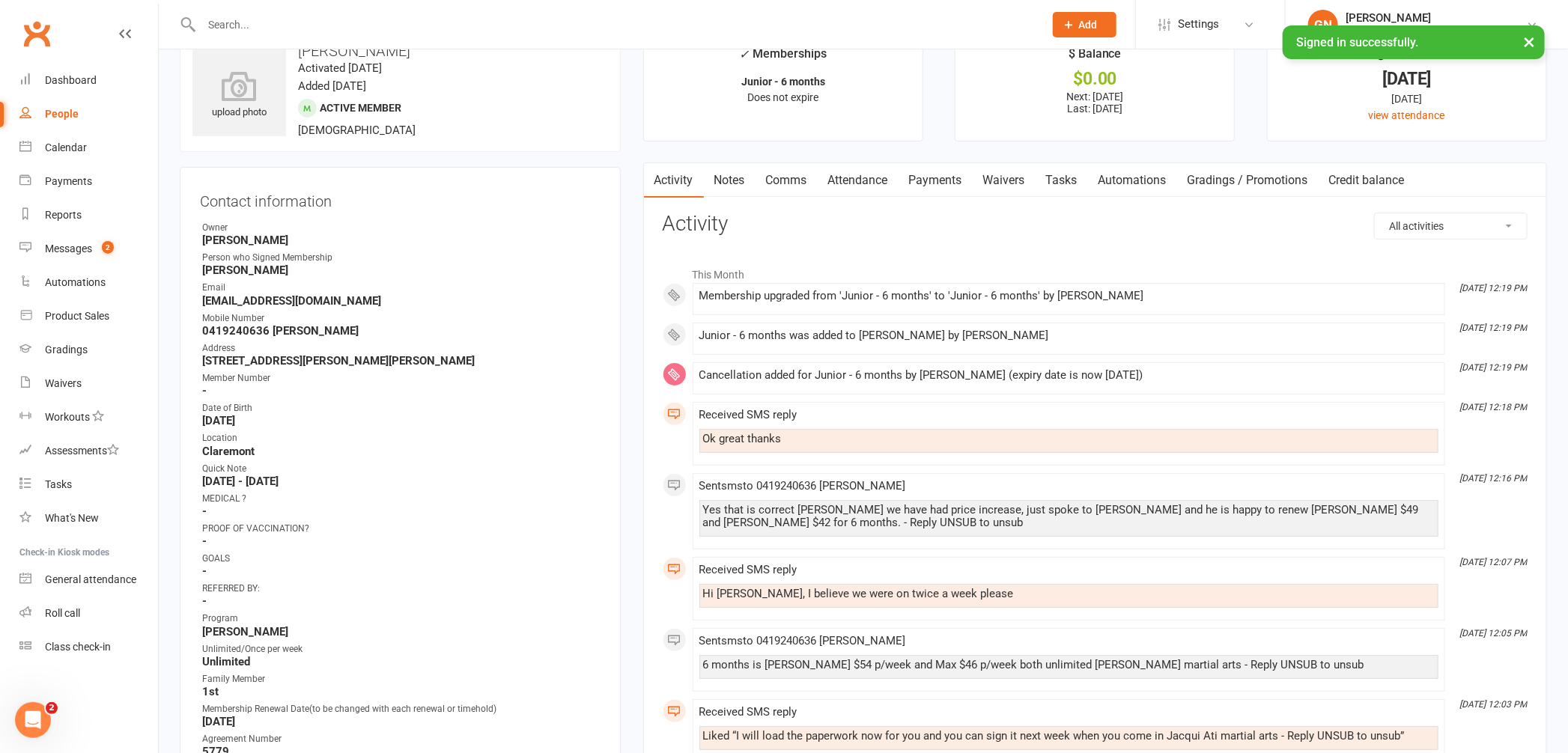
scroll to position [38, 0]
click at [932, 186] on link "Payments" at bounding box center [936, 183] width 74 height 35
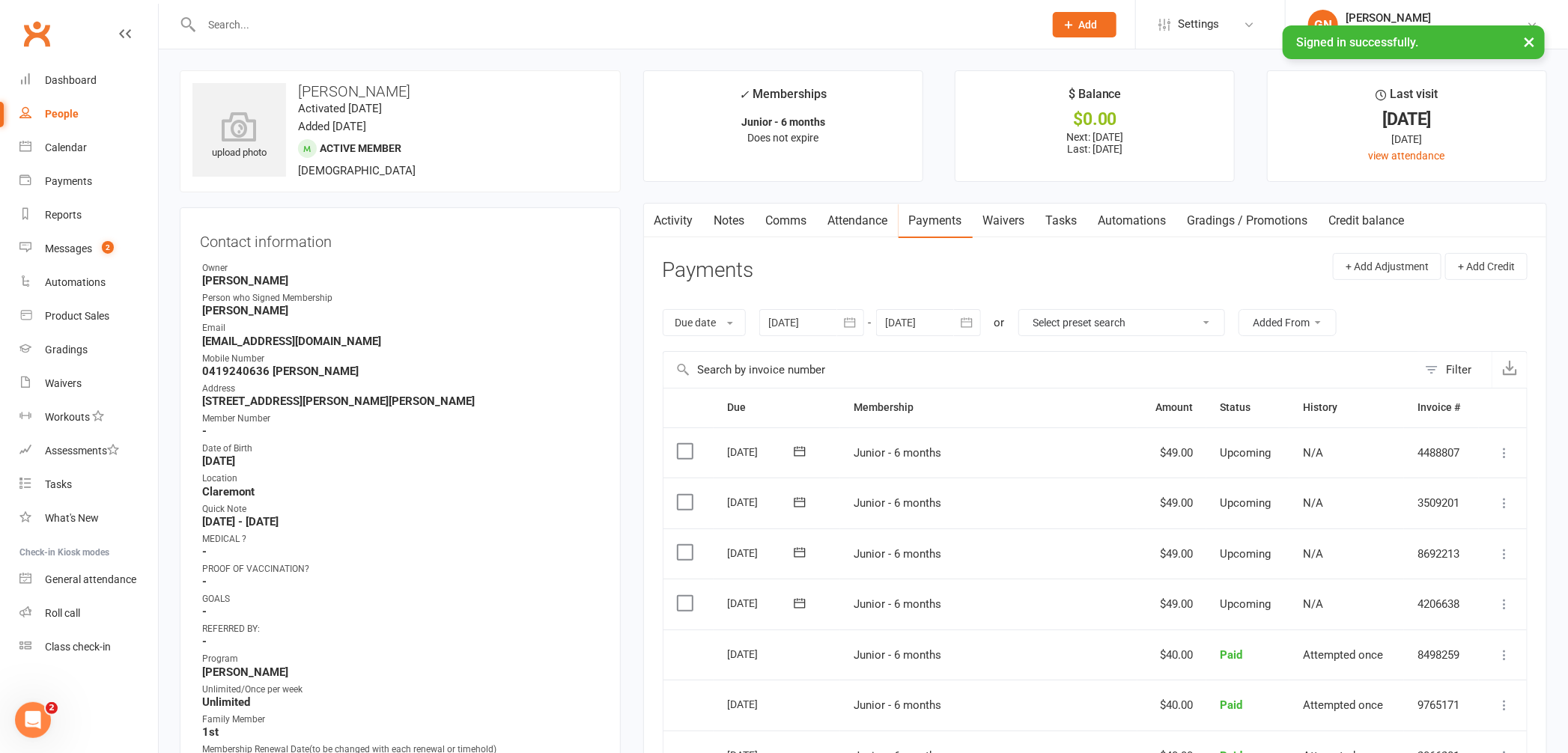
click at [243, 24] on input "text" at bounding box center [615, 24] width 836 height 21
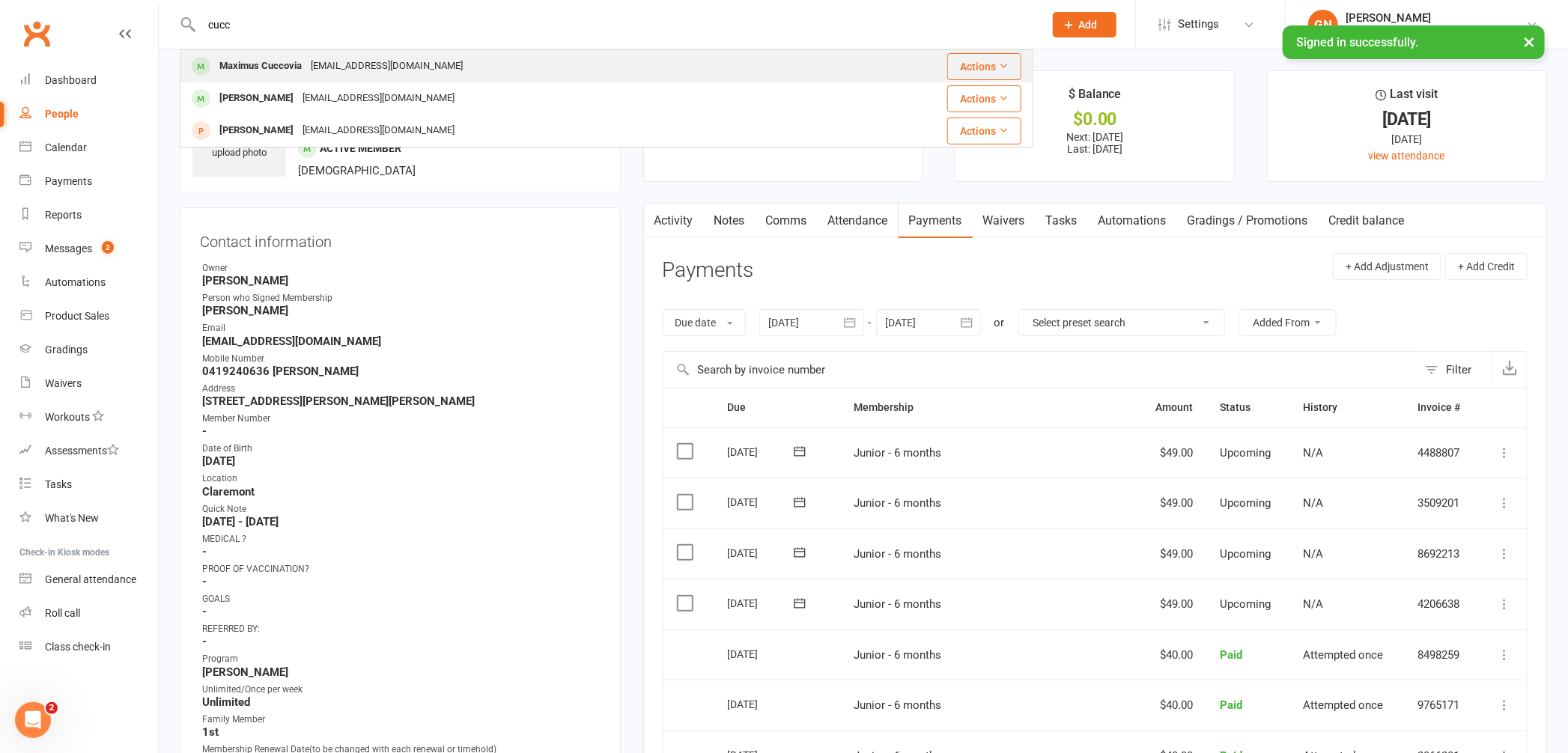
type input "cucc"
click at [273, 63] on div "Maximus Cuccovia" at bounding box center [260, 66] width 92 height 22
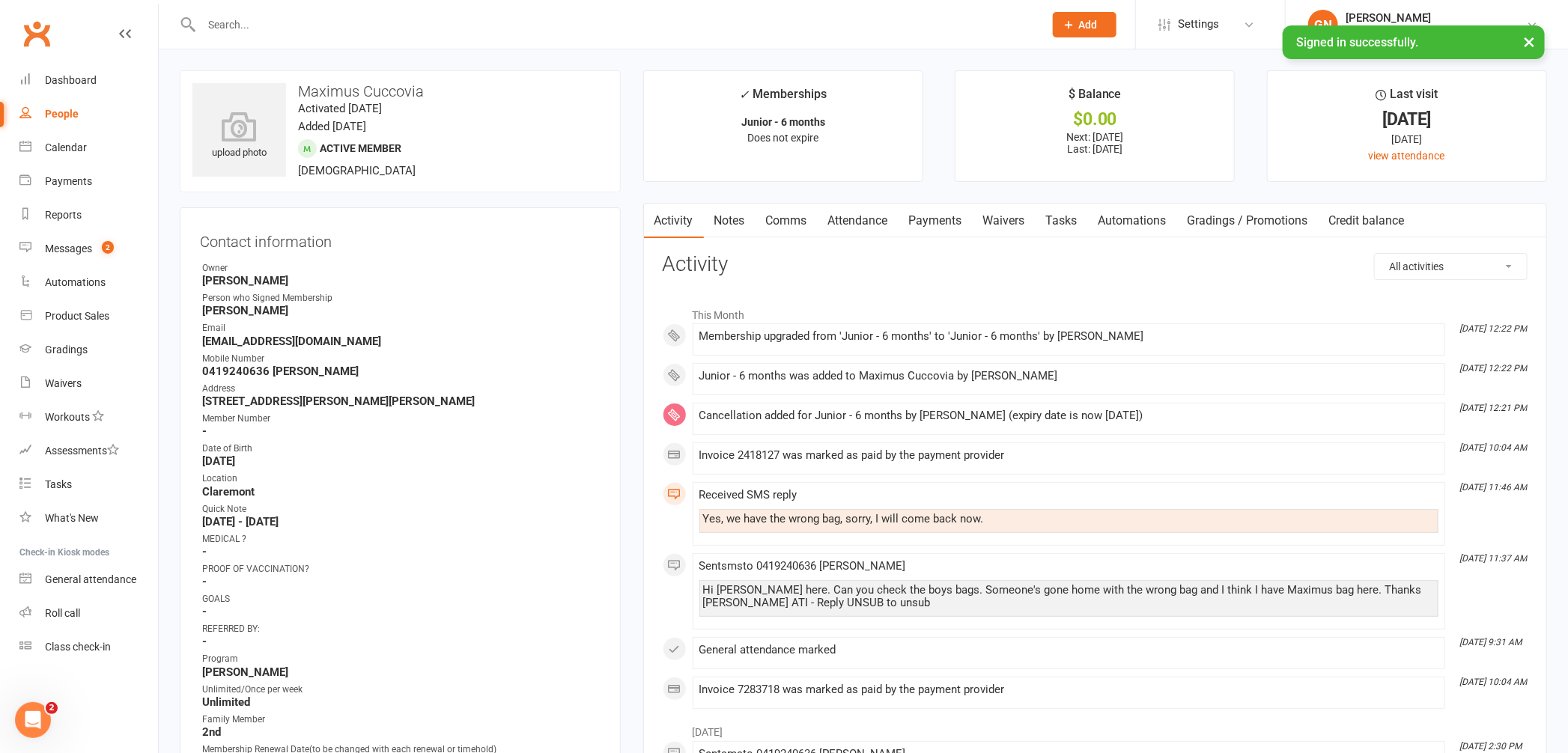
click at [924, 214] on link "Payments" at bounding box center [936, 221] width 74 height 35
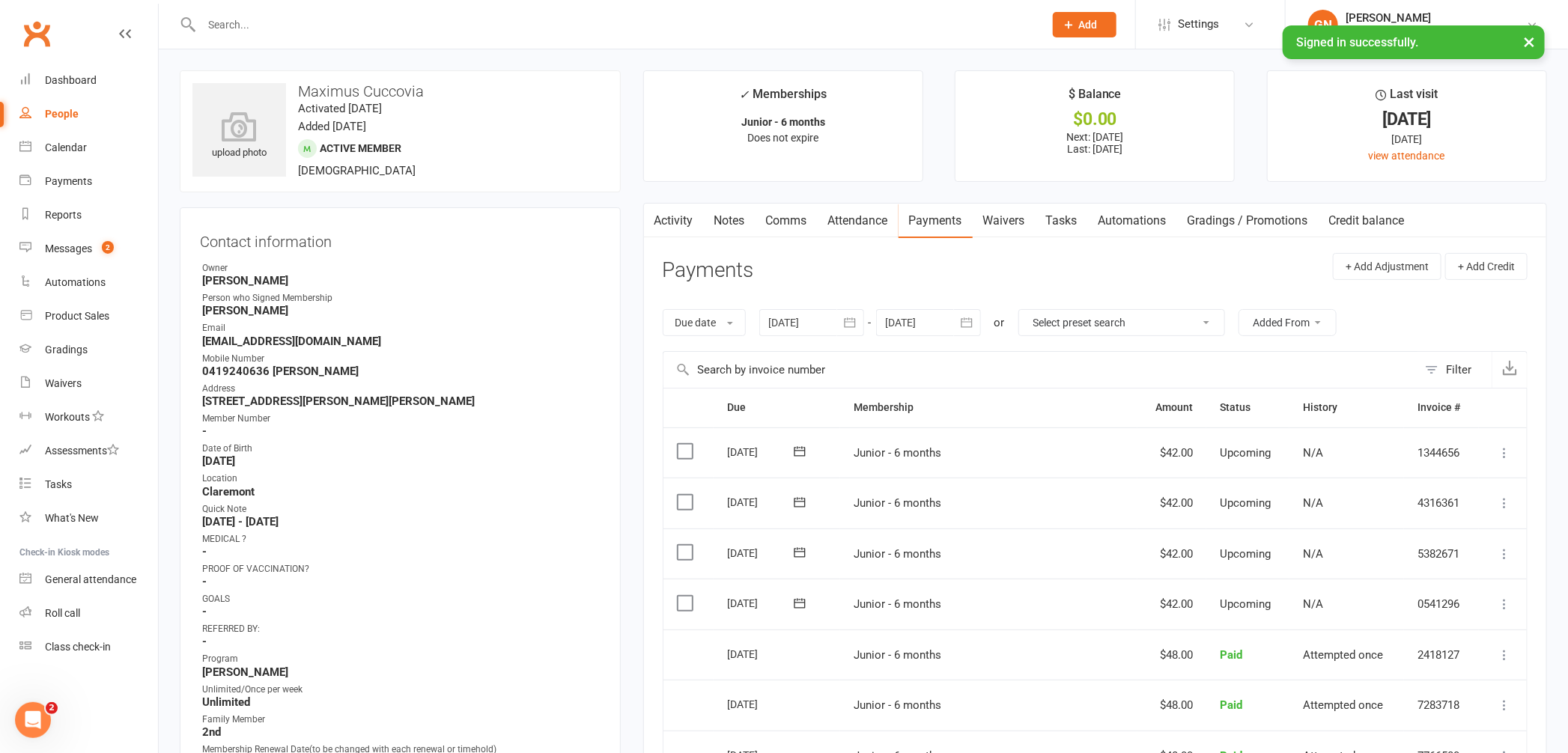
click at [283, 29] on input "text" at bounding box center [615, 24] width 836 height 21
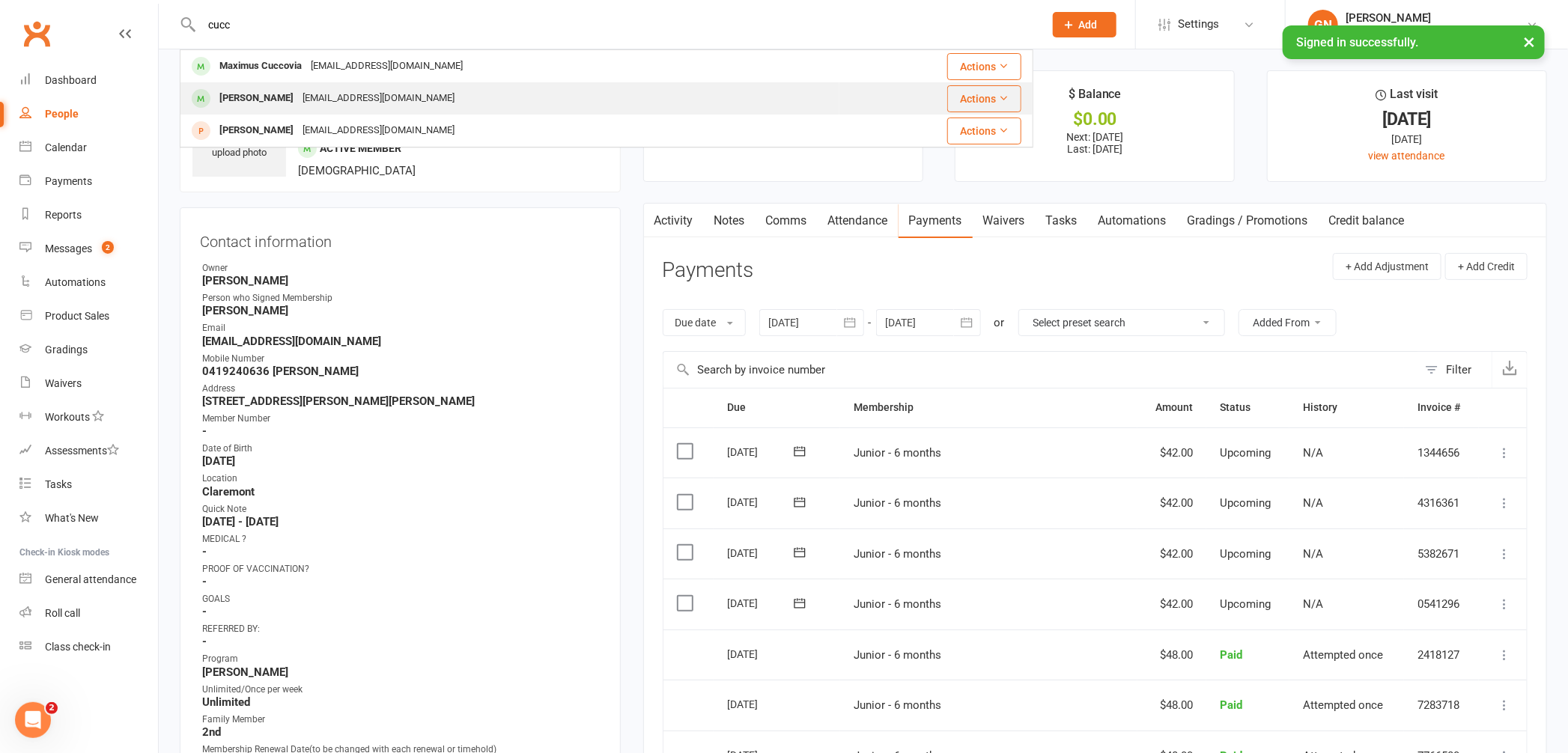
type input "cucc"
click at [260, 98] on div "[PERSON_NAME]" at bounding box center [256, 98] width 83 height 22
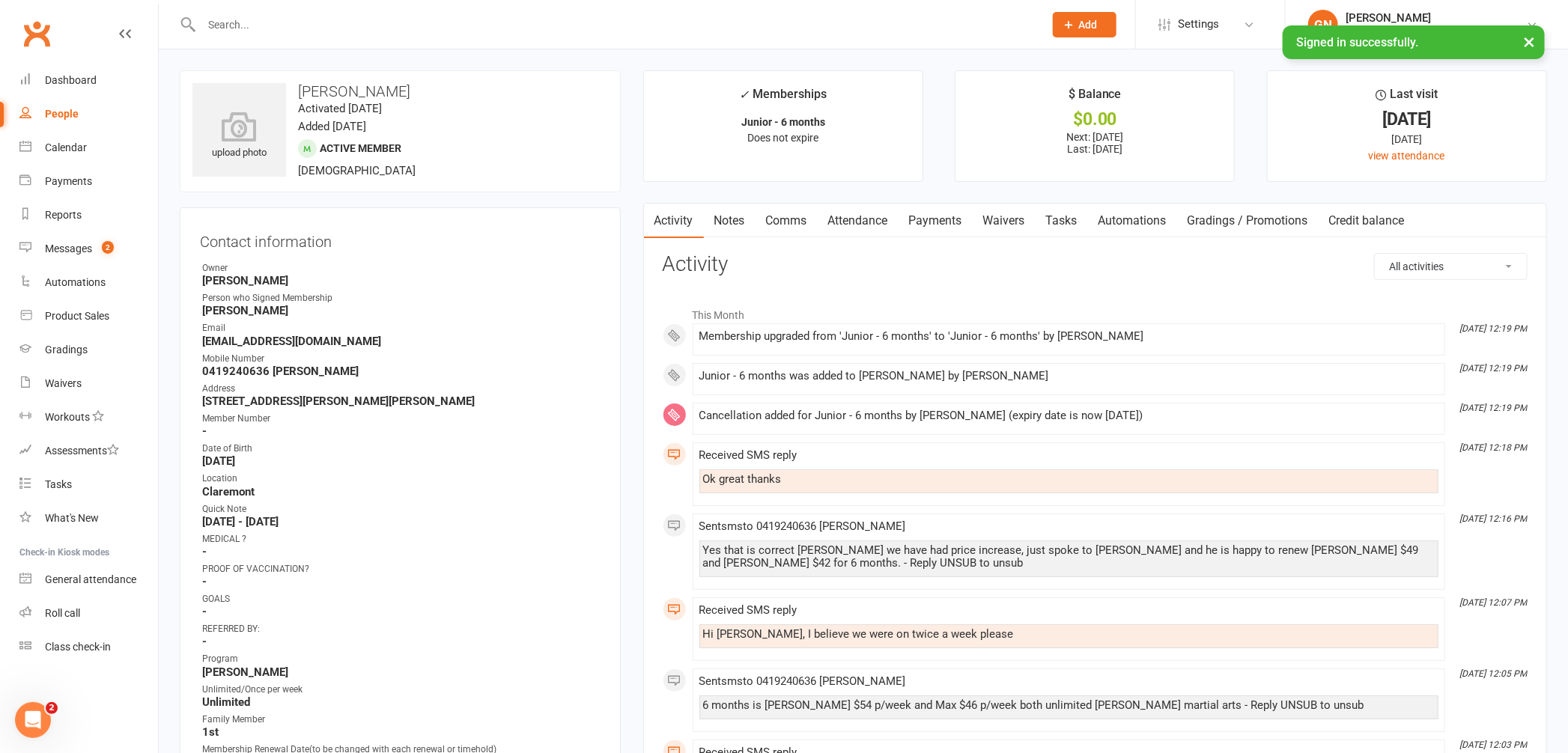
drag, startPoint x: 927, startPoint y: 225, endPoint x: 1348, endPoint y: 165, distance: 425.3
click at [927, 224] on link "Payments" at bounding box center [936, 221] width 74 height 35
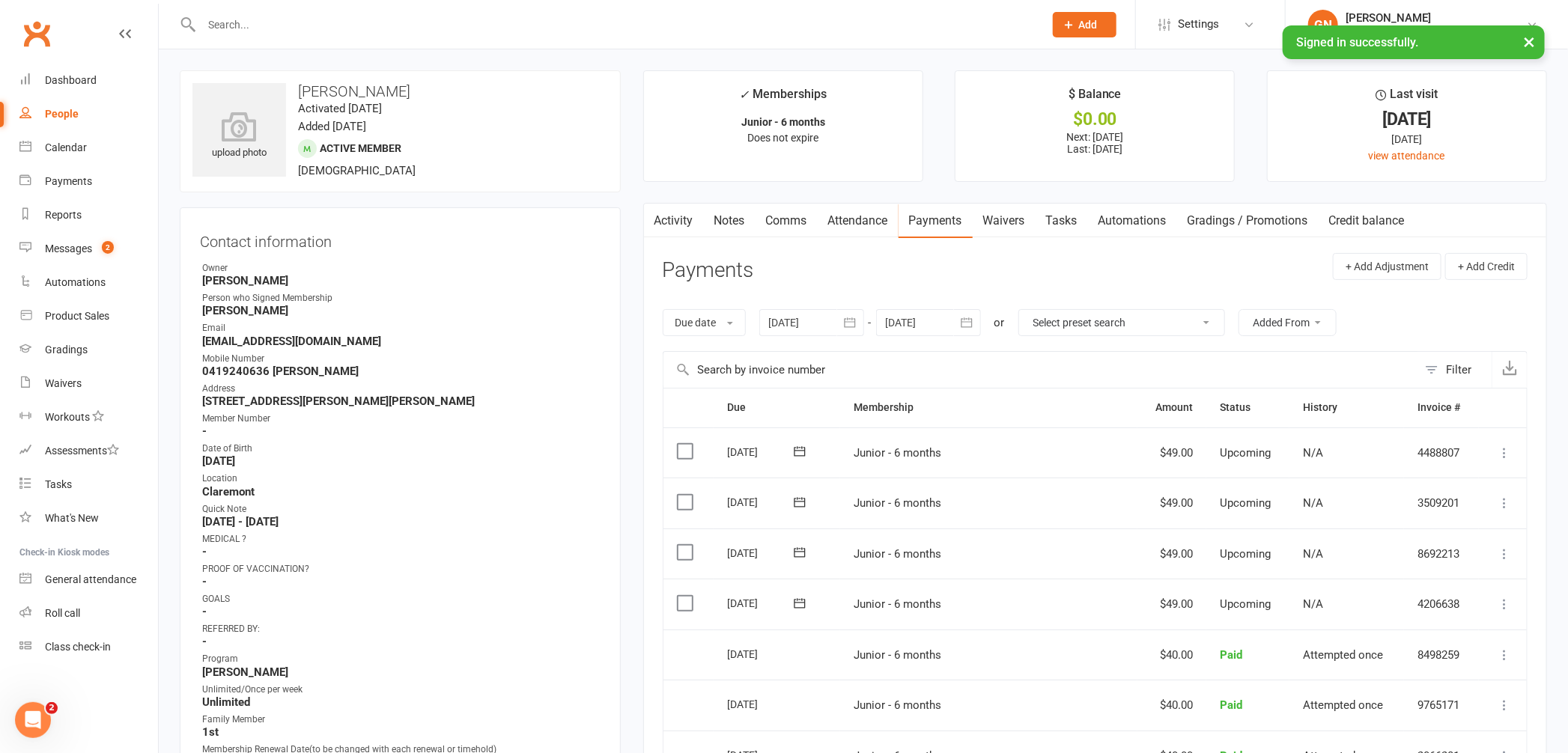
scroll to position [84, 0]
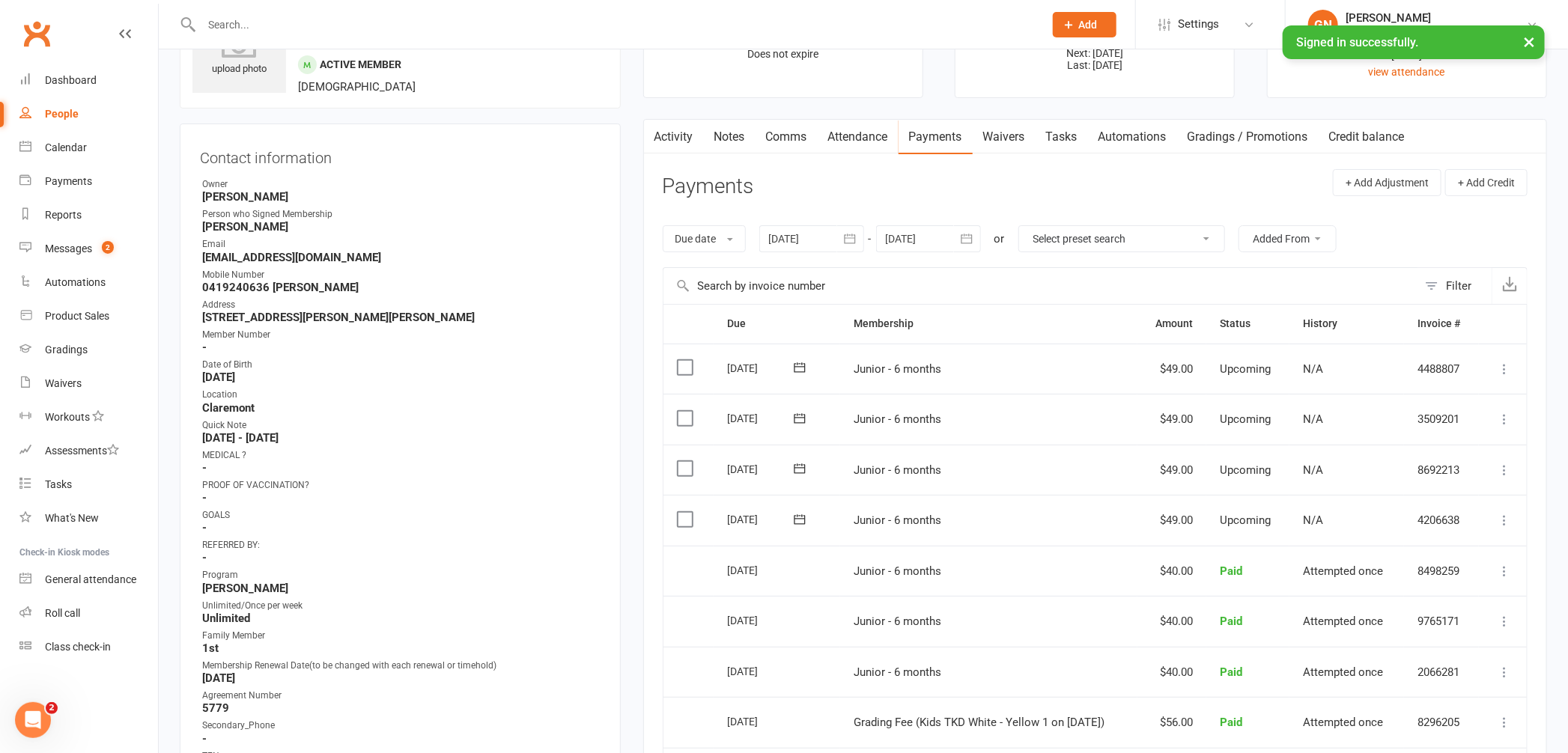
click at [658, 134] on icon "button" at bounding box center [653, 134] width 9 height 16
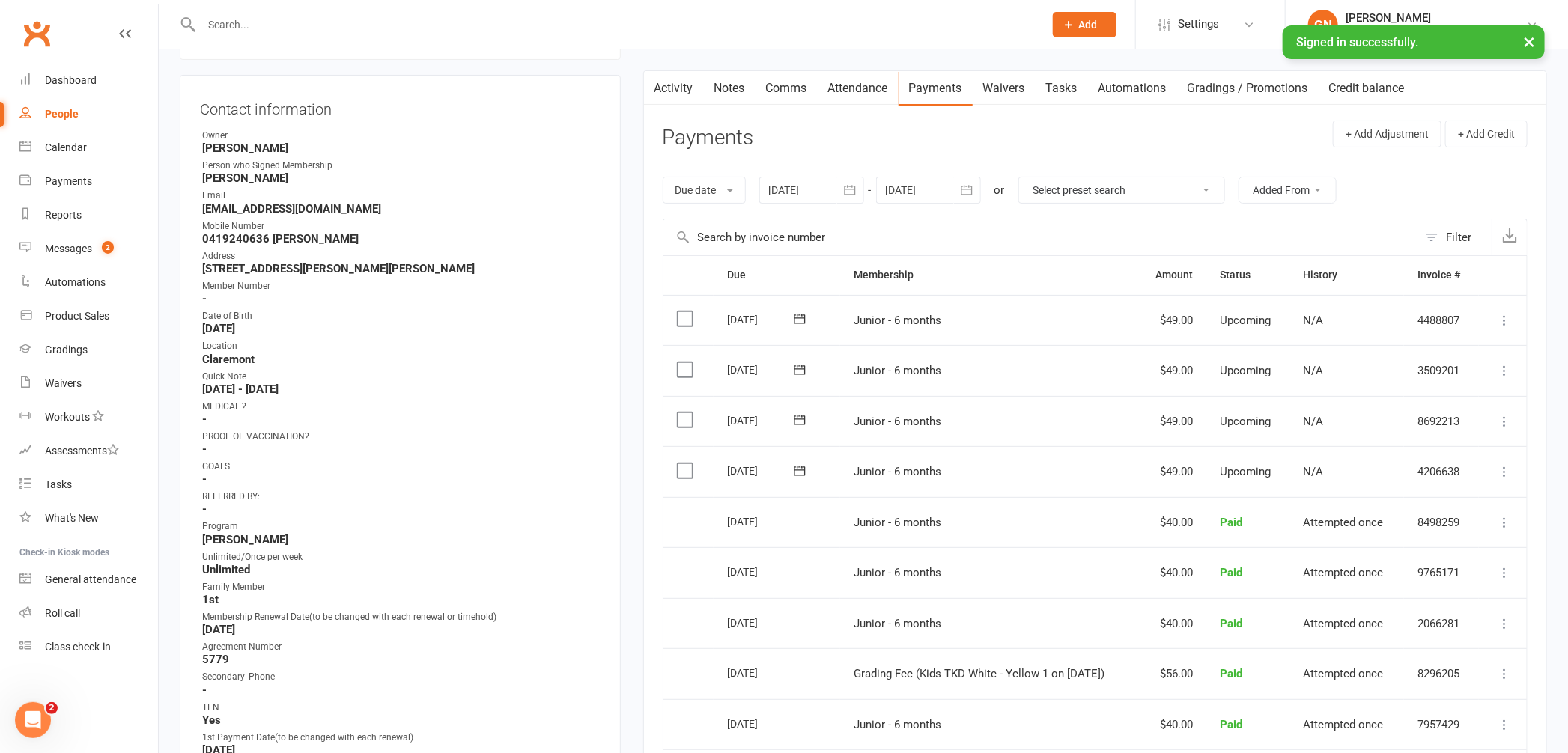
click at [678, 92] on link "Activity" at bounding box center [674, 89] width 60 height 35
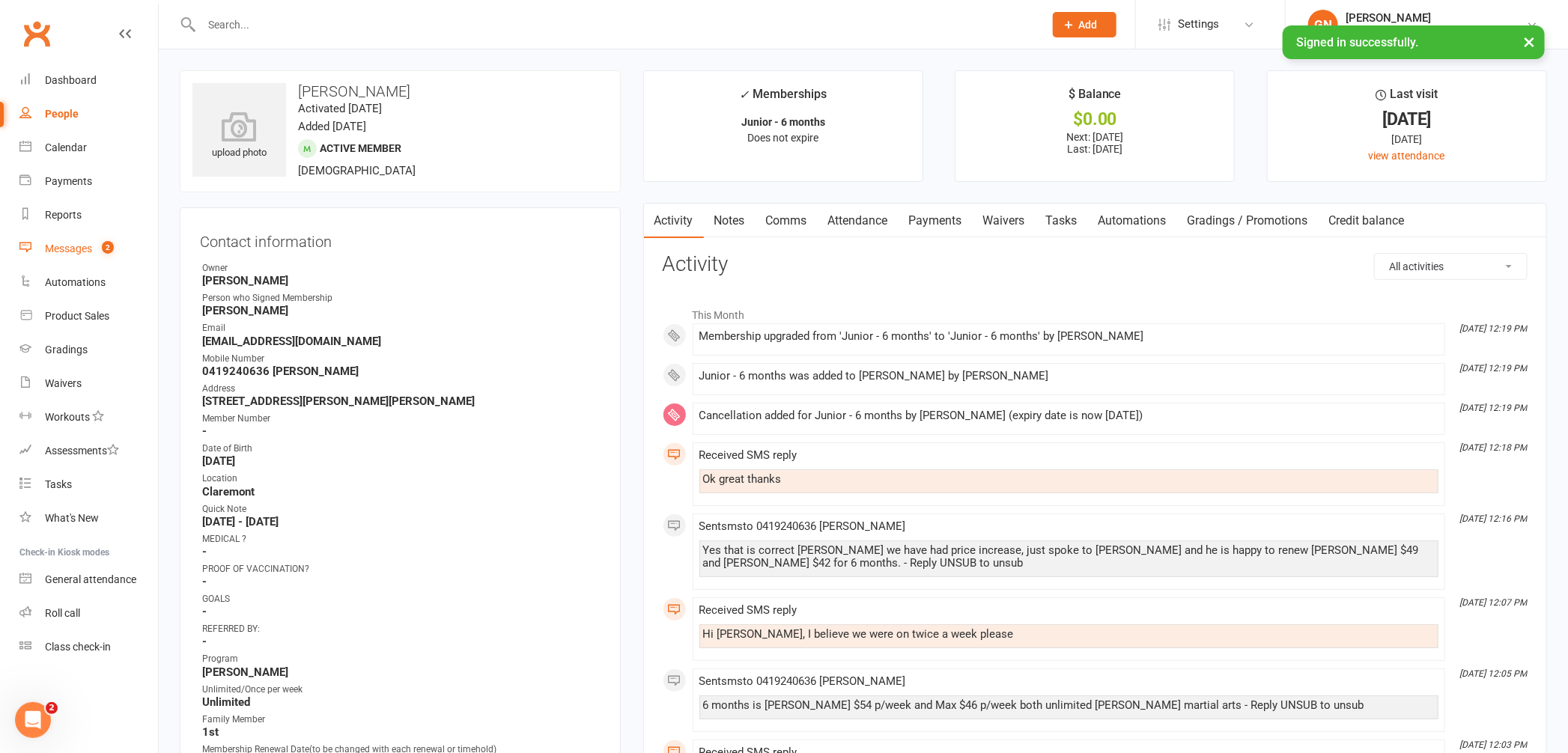
click at [51, 243] on div "Messages" at bounding box center [69, 248] width 47 height 12
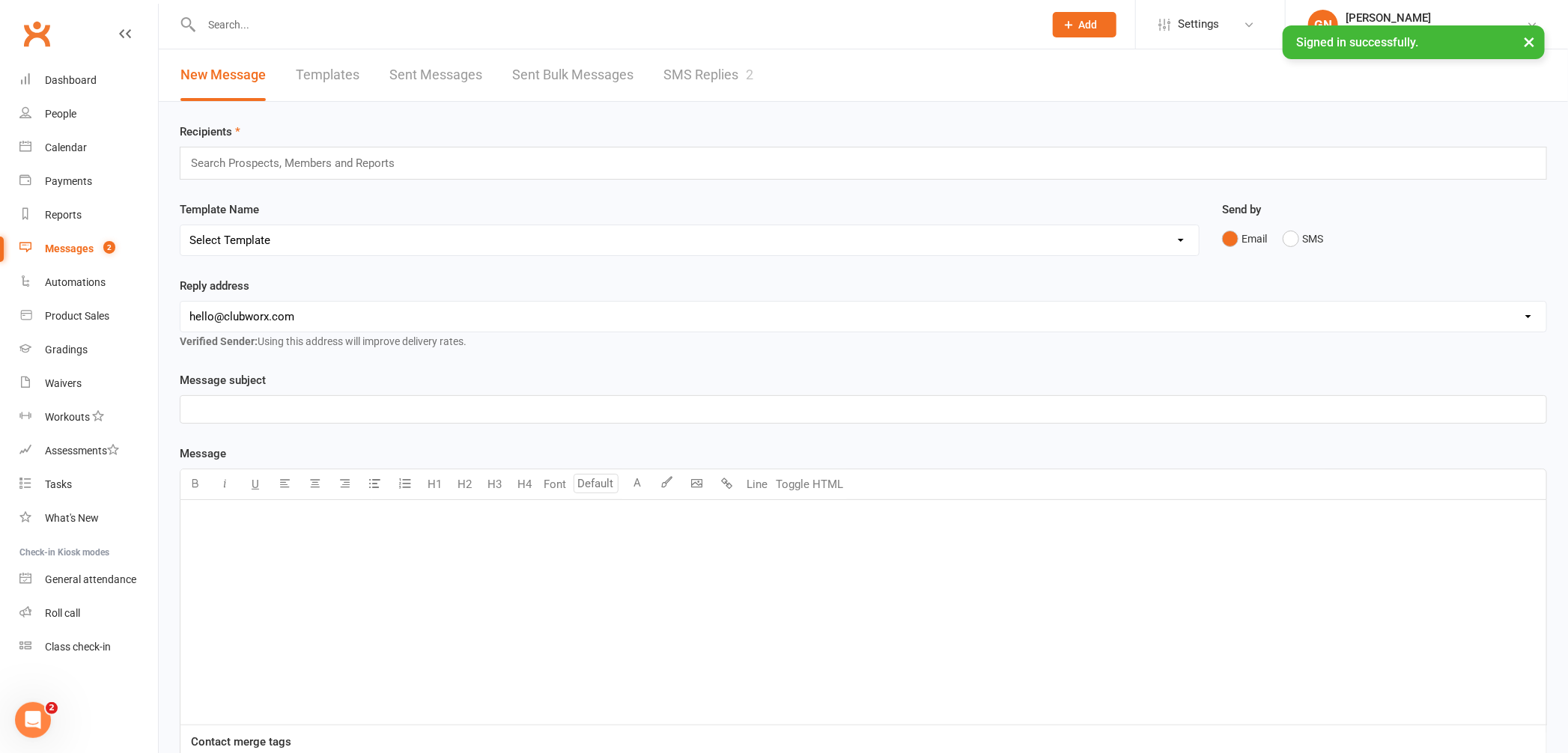
click at [708, 77] on link "SMS Replies 2" at bounding box center [708, 75] width 90 height 51
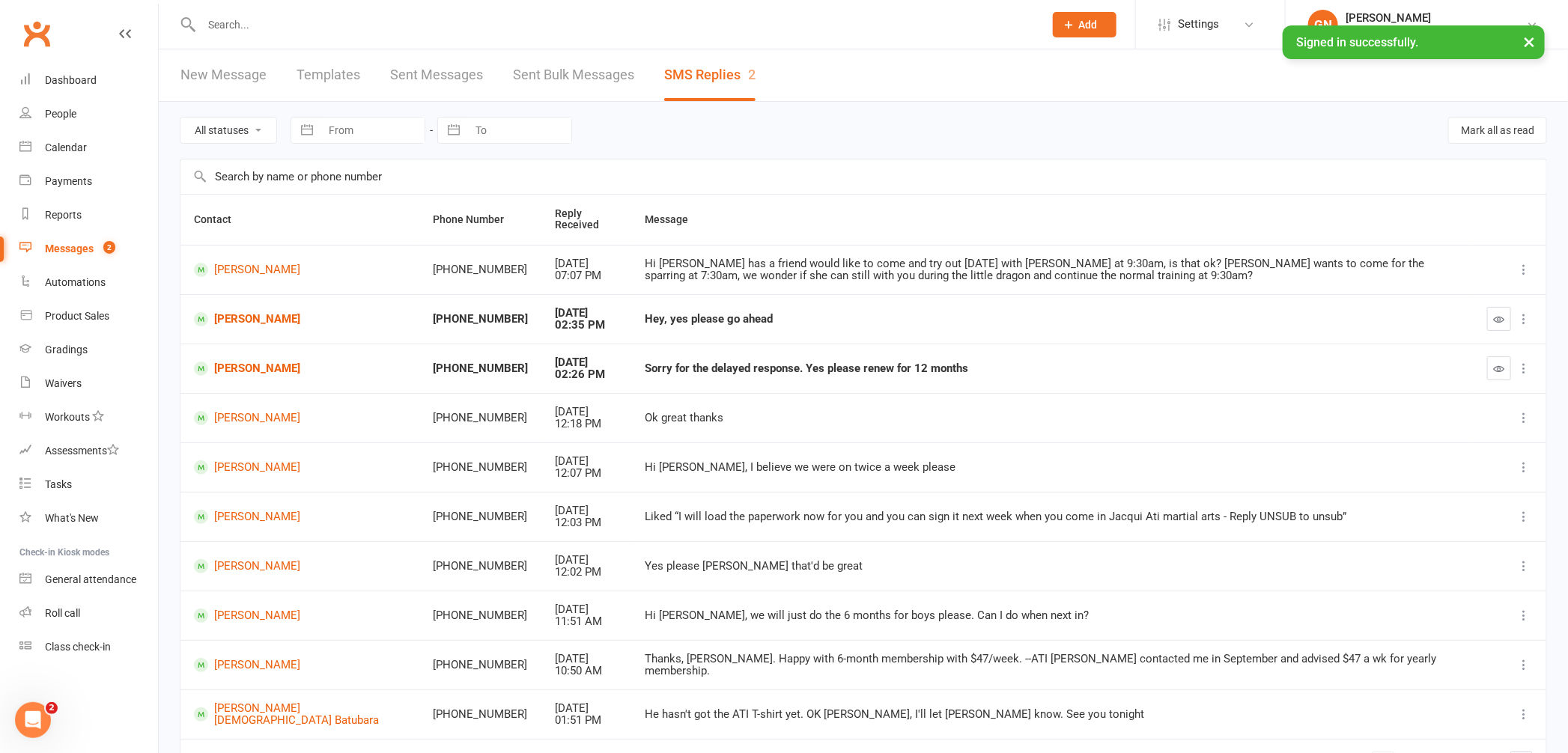
click at [316, 32] on input "text" at bounding box center [615, 24] width 836 height 21
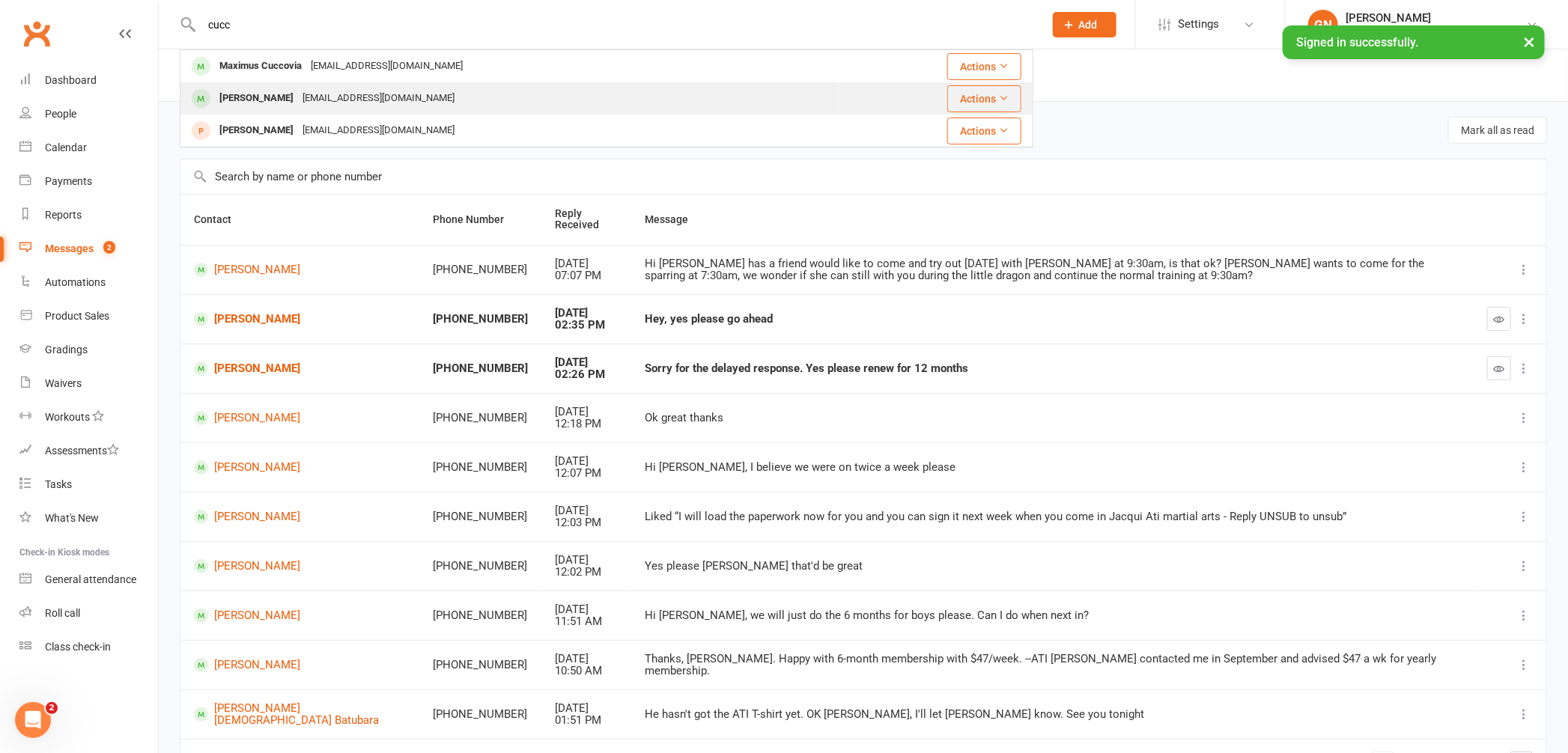
type input "cucc"
click at [263, 98] on div "[PERSON_NAME]" at bounding box center [256, 98] width 83 height 22
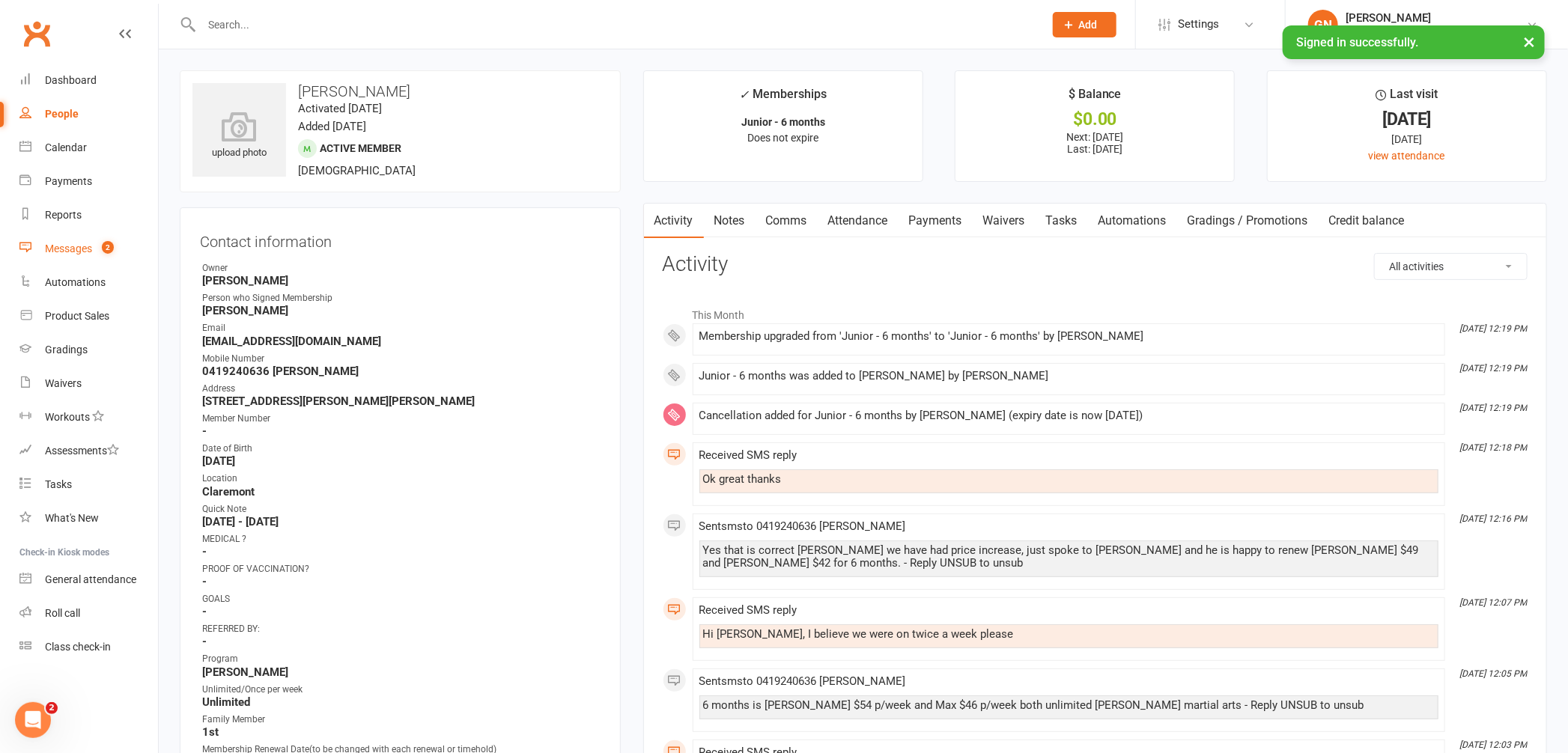
click at [71, 248] on div "Messages" at bounding box center [69, 248] width 47 height 12
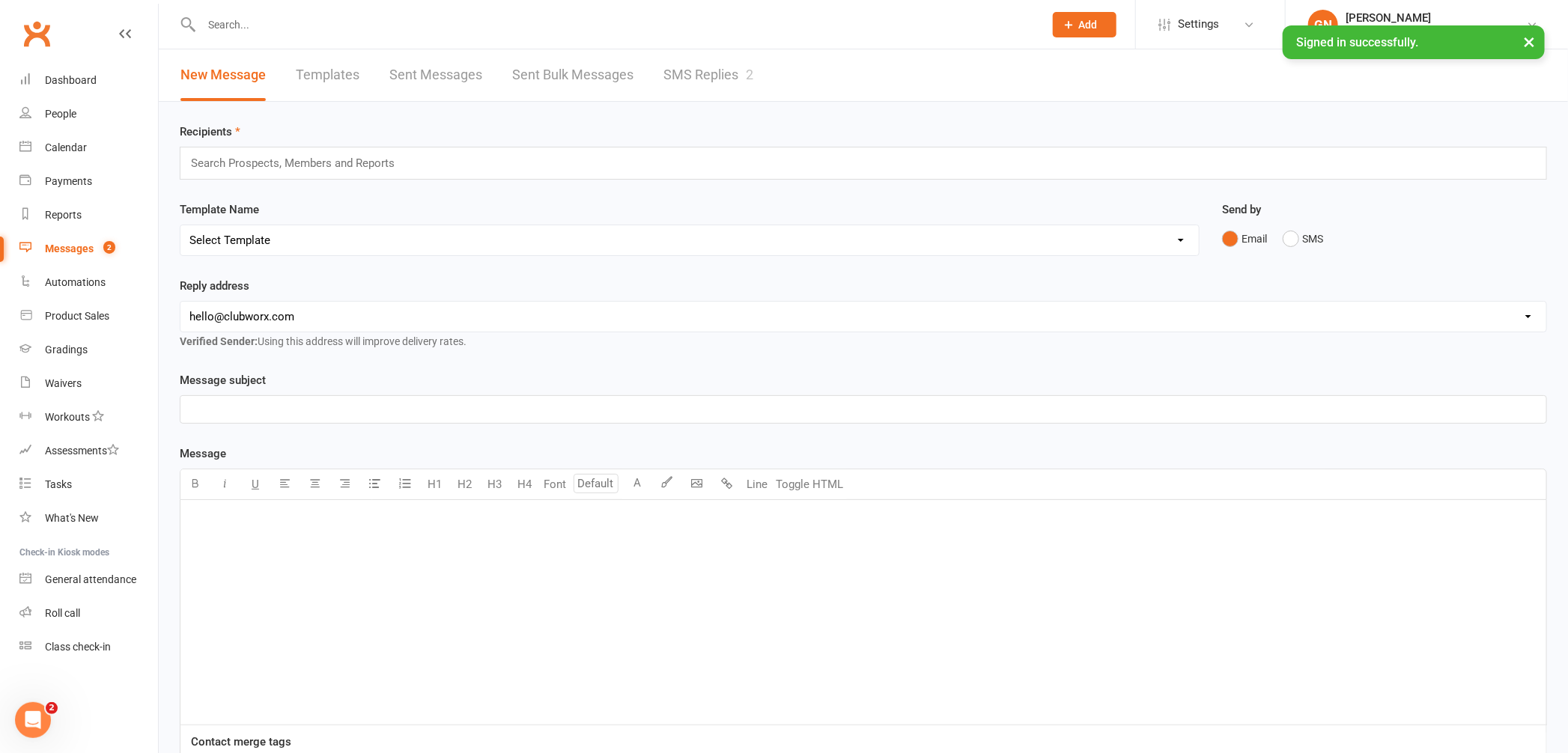
click at [693, 81] on link "SMS Replies 2" at bounding box center [708, 75] width 90 height 51
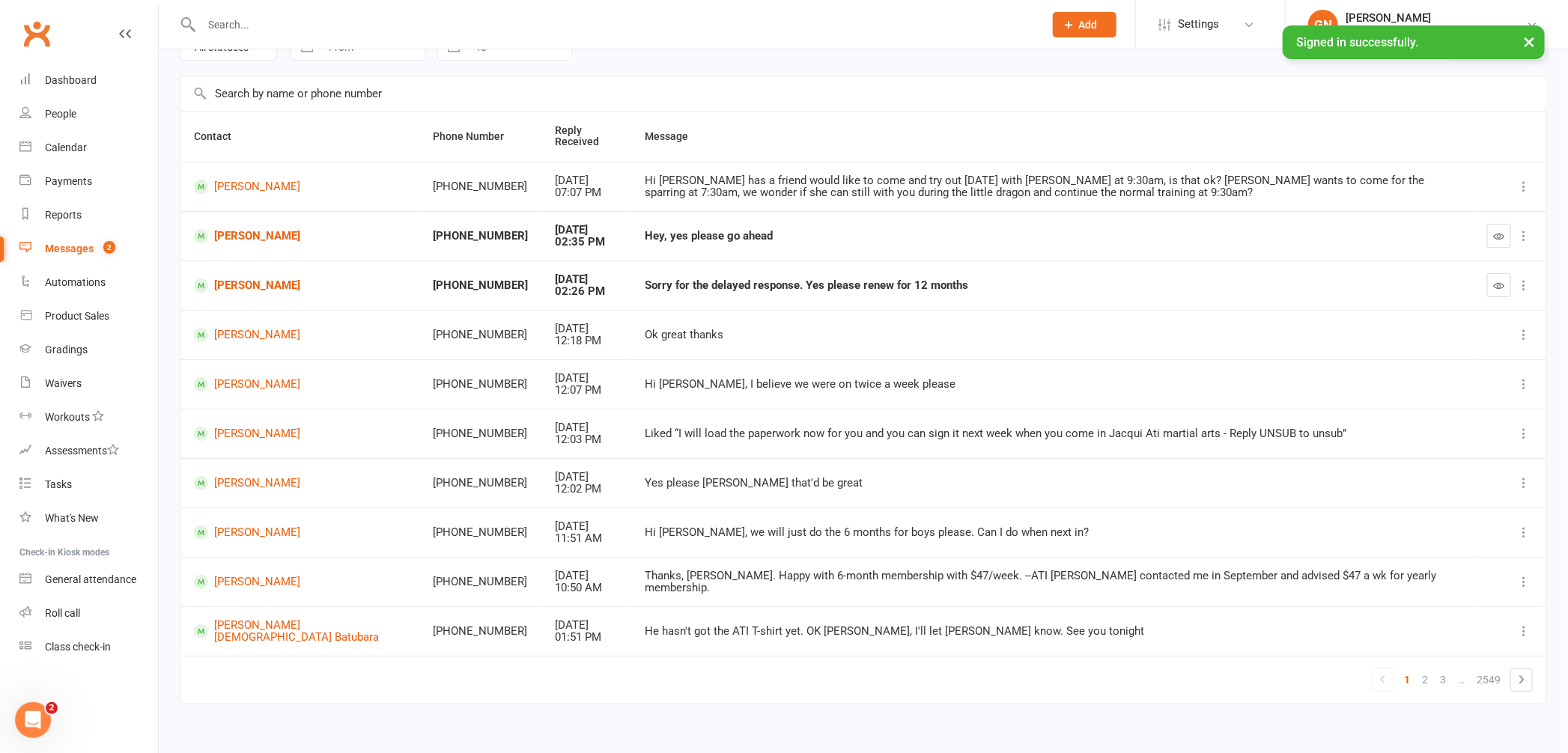
scroll to position [98, 0]
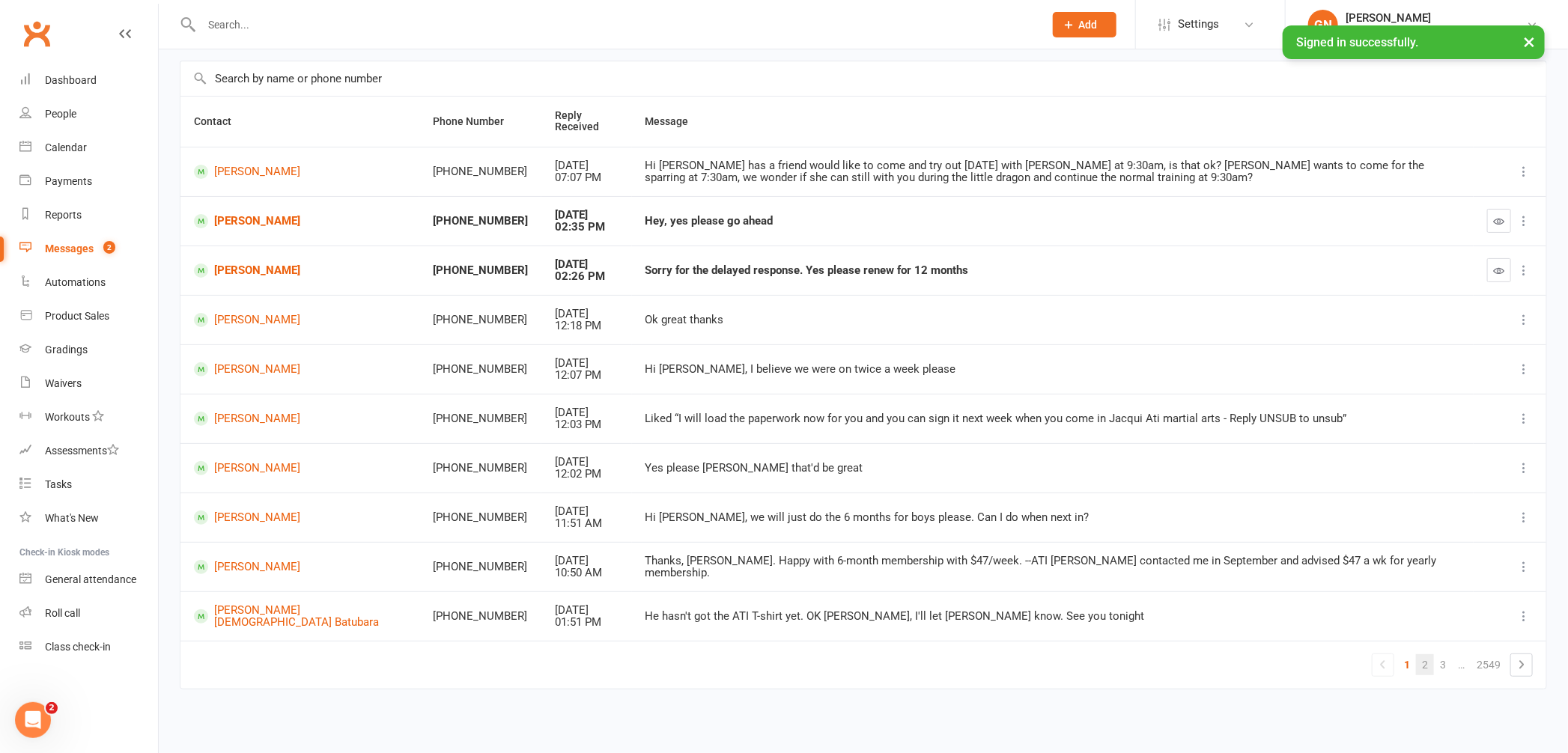
click at [1429, 671] on link "2" at bounding box center [1425, 665] width 18 height 21
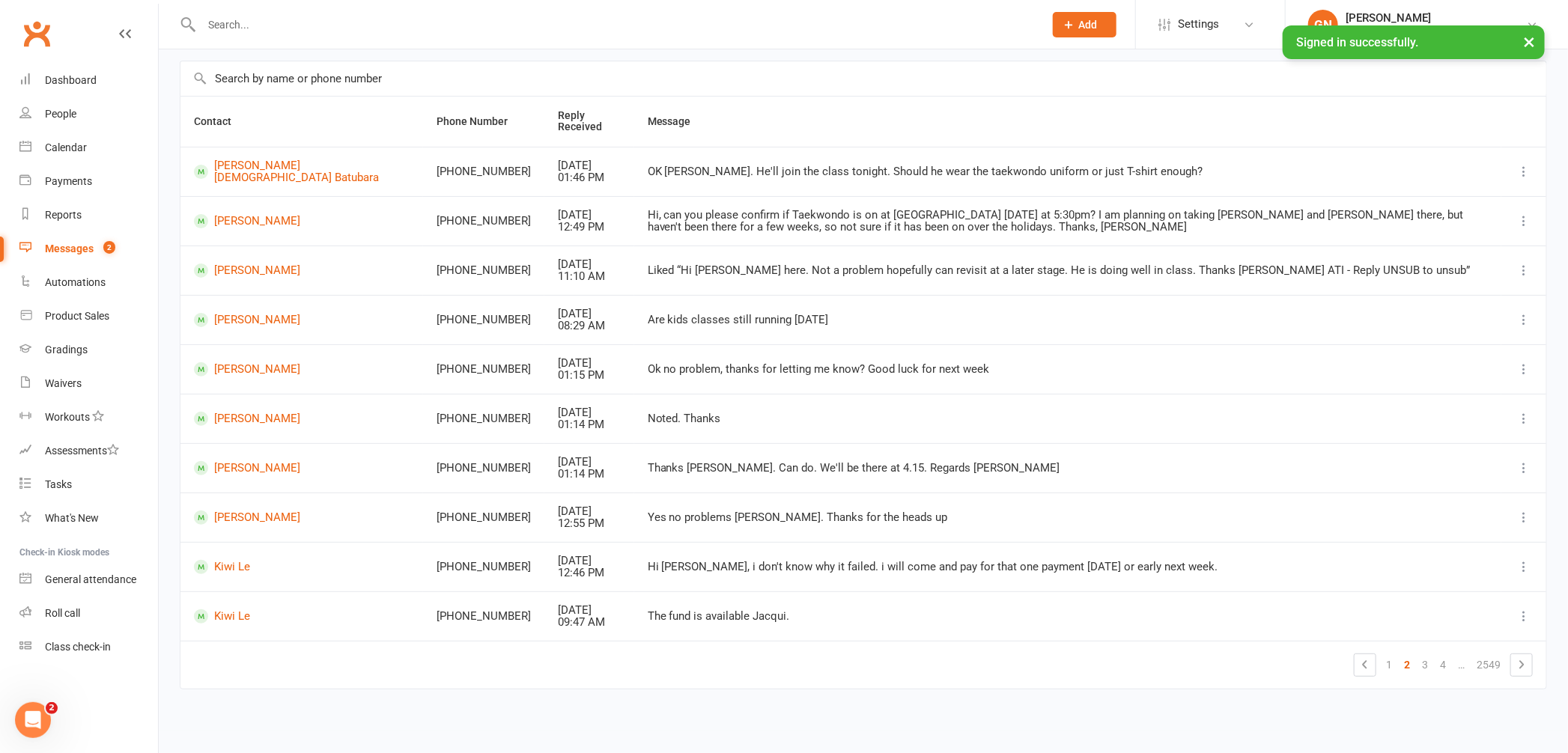
click at [1429, 671] on link "3" at bounding box center [1425, 665] width 18 height 21
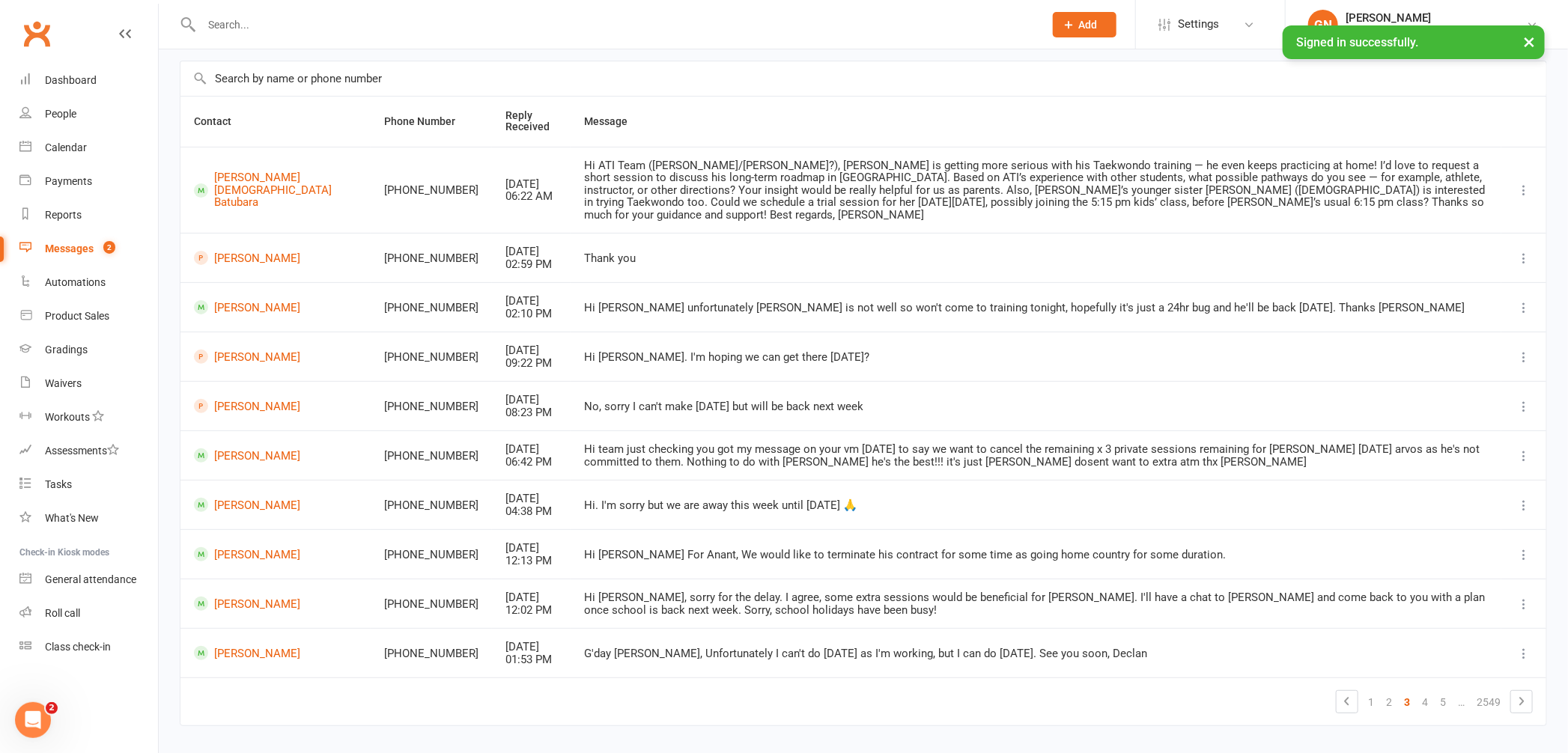
scroll to position [87, 0]
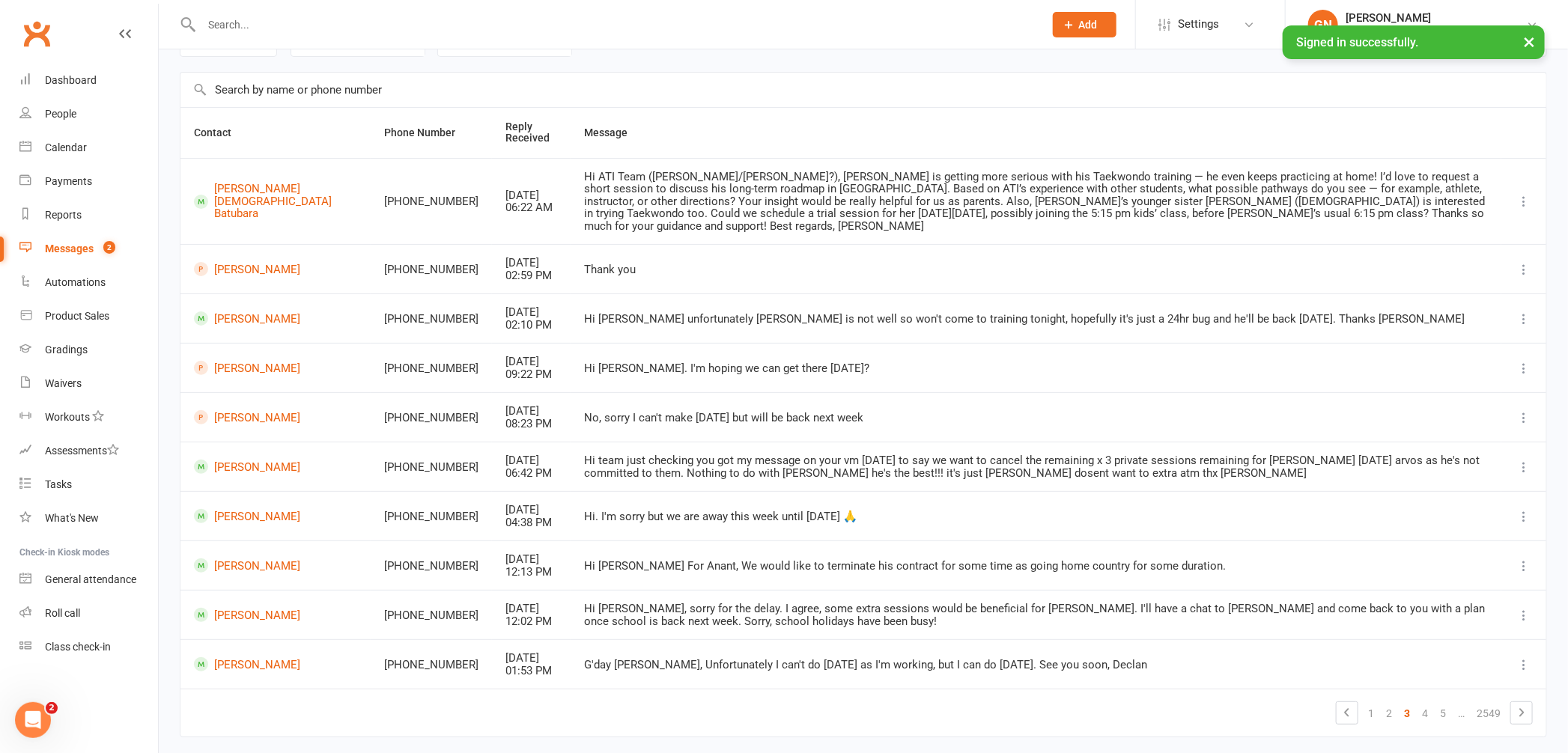
click at [51, 245] on div "Messages" at bounding box center [70, 248] width 49 height 12
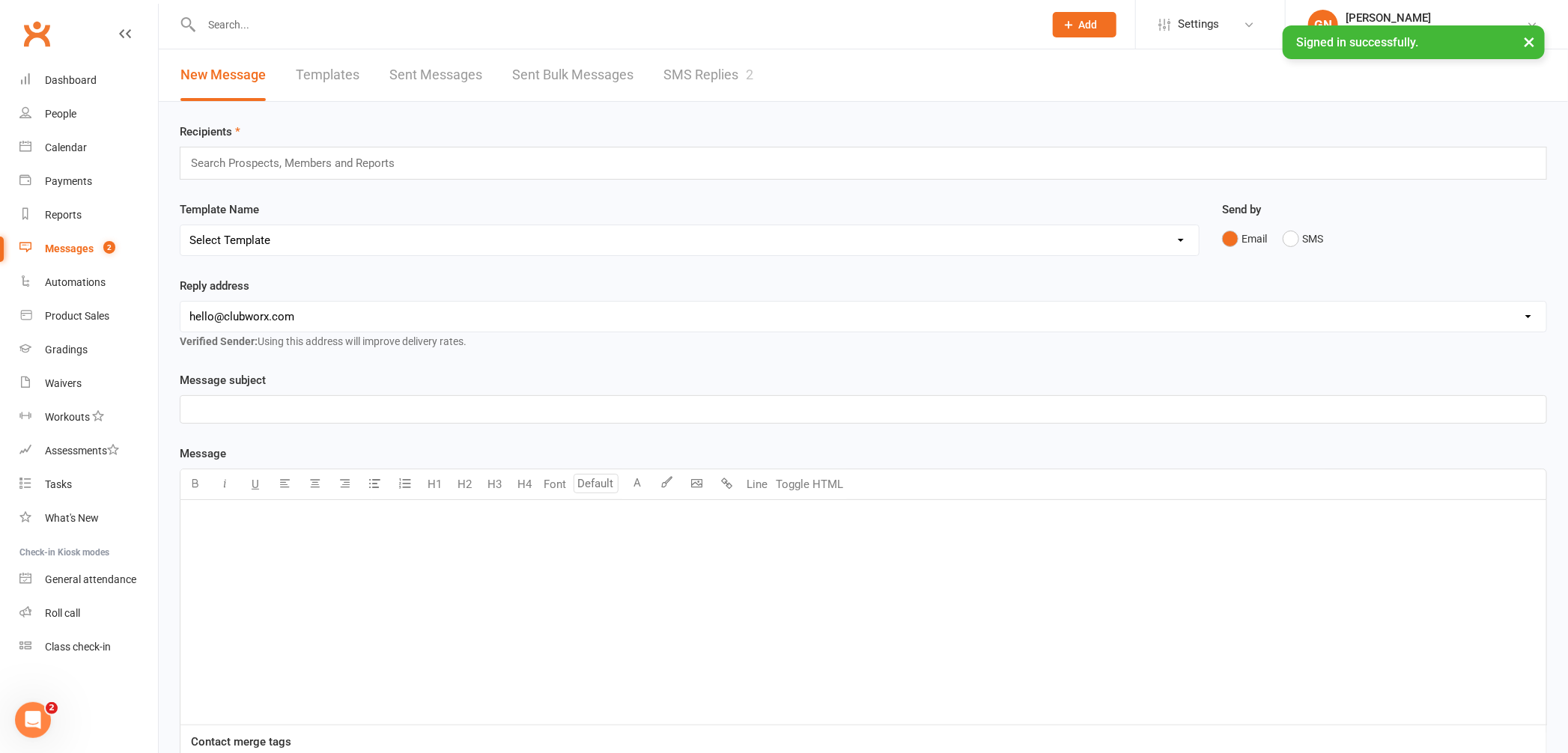
click at [683, 75] on link "SMS Replies 2" at bounding box center [708, 75] width 90 height 51
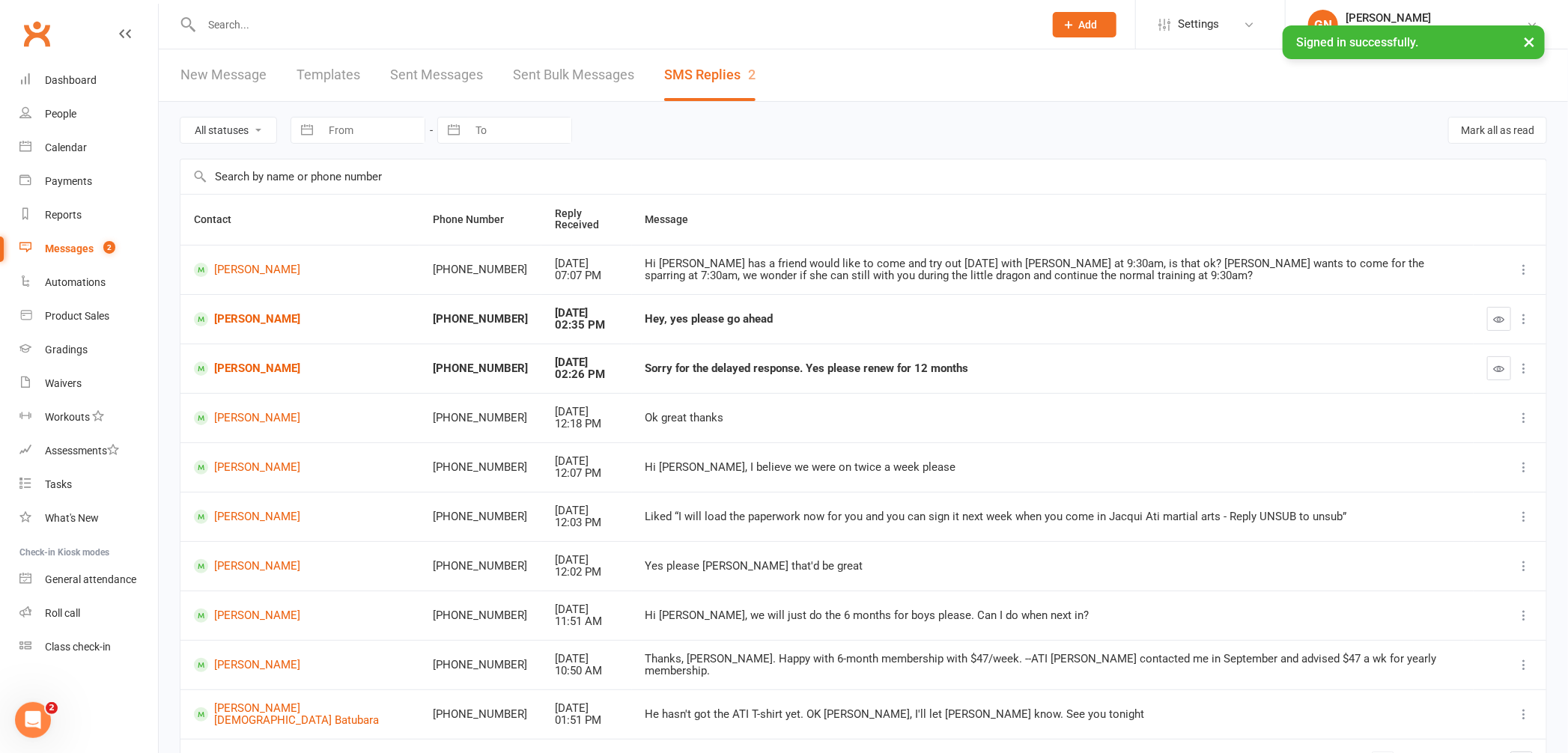
click at [264, 27] on input "text" at bounding box center [615, 24] width 836 height 21
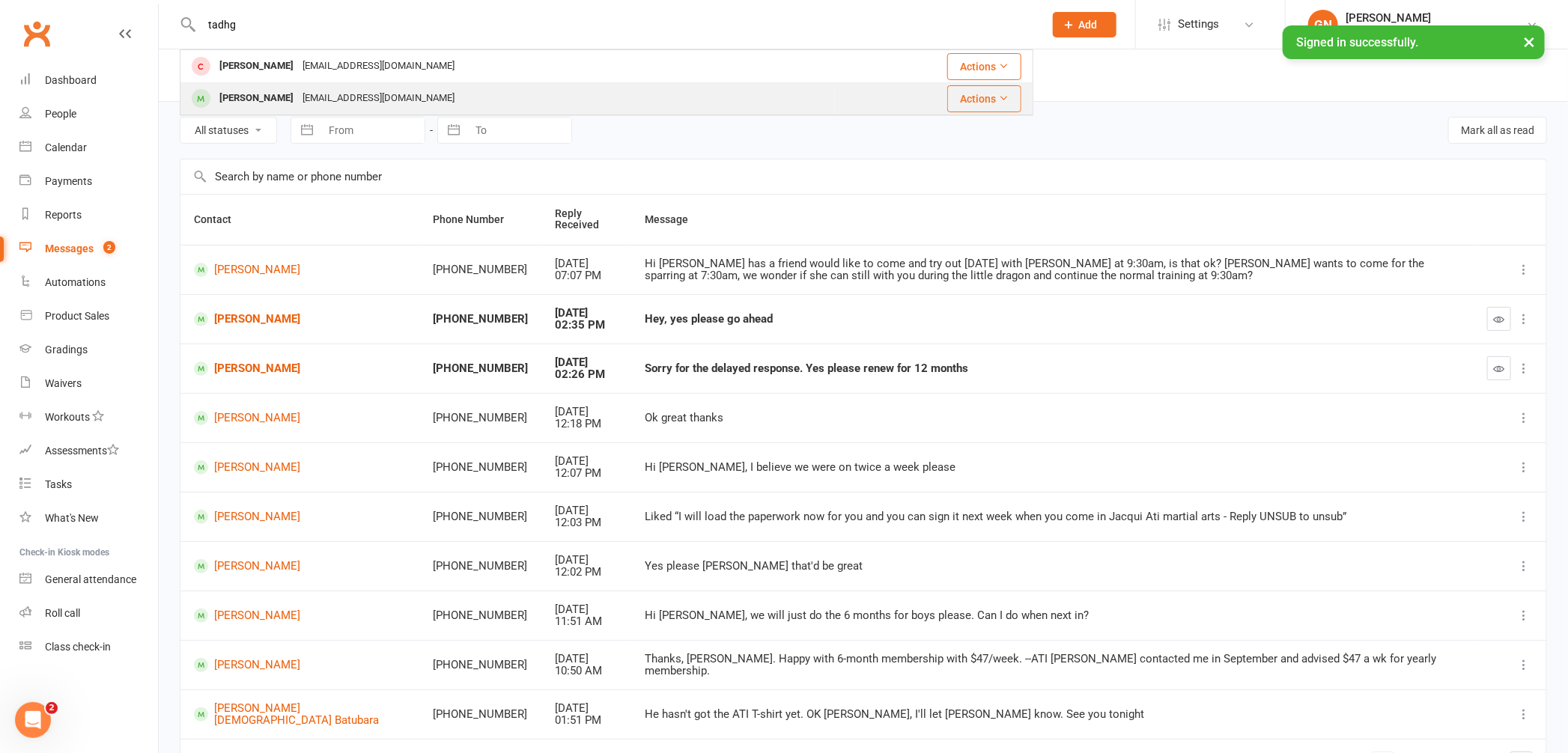
type input "tadhg"
click at [262, 96] on div "[PERSON_NAME]" at bounding box center [256, 98] width 83 height 22
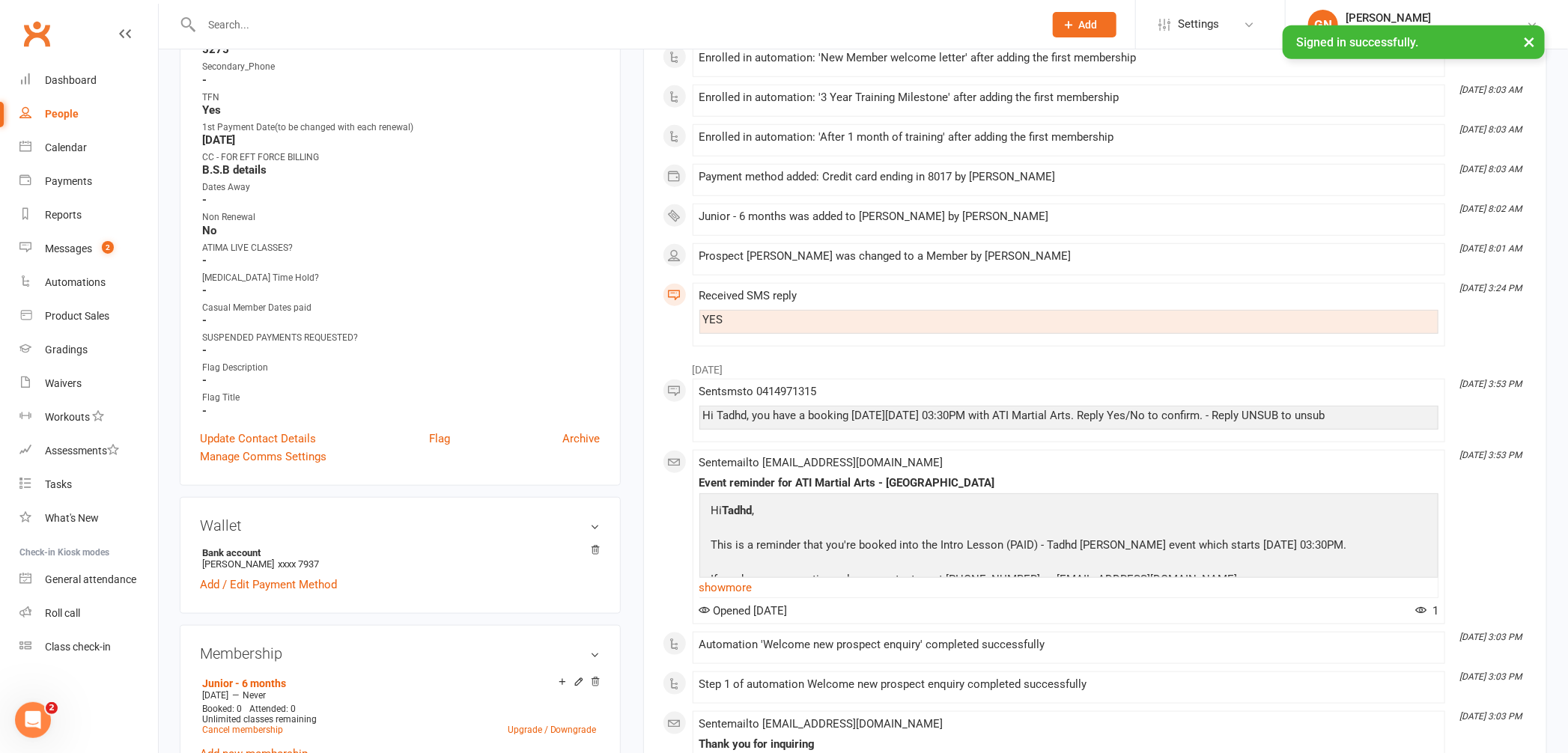
scroll to position [745, 0]
click at [292, 575] on link "Add / Edit Payment Method" at bounding box center [268, 581] width 137 height 18
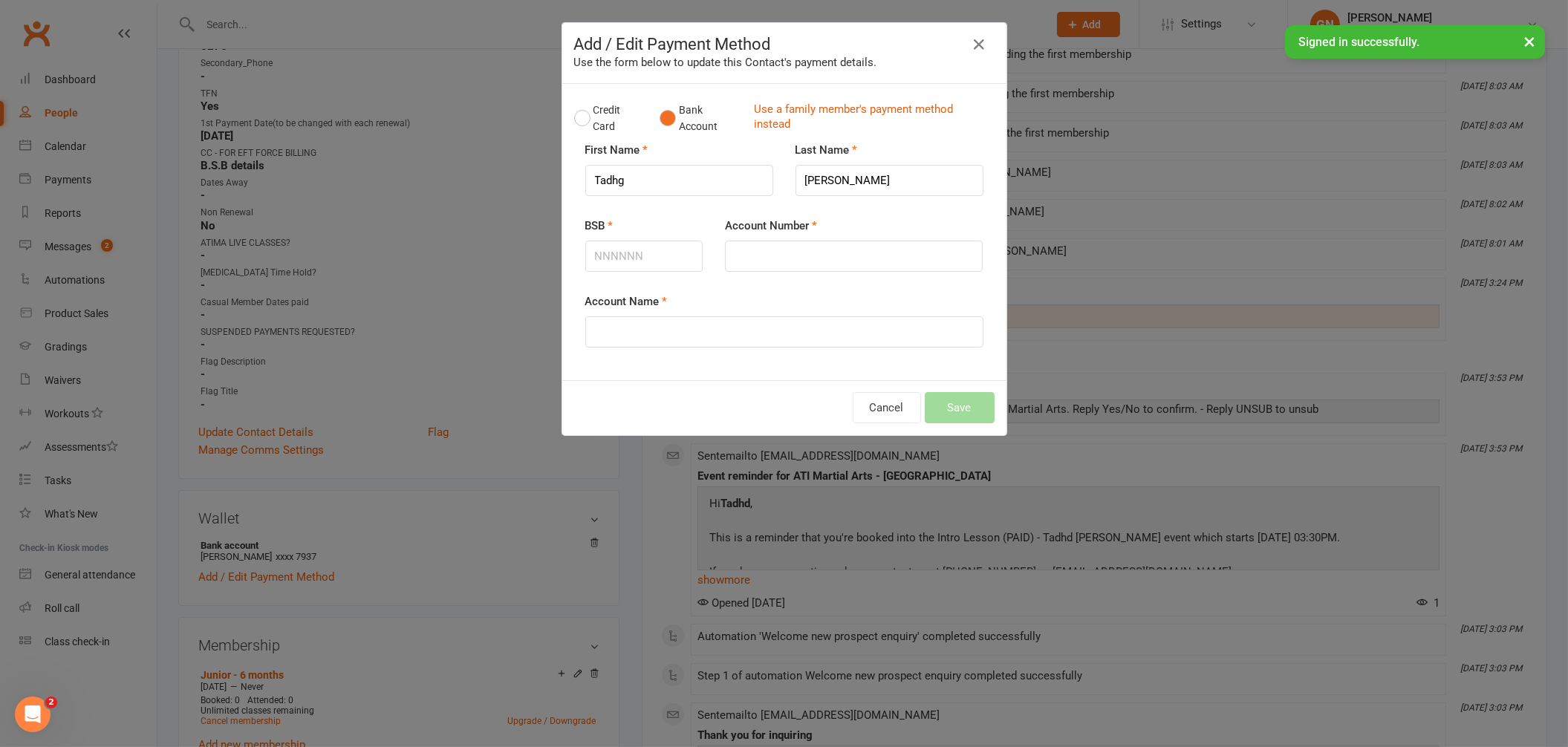
click at [1267, 272] on div "Add / Edit Payment Method Use the form below to update this Contact's payment d…" at bounding box center [784, 374] width 1568 height 747
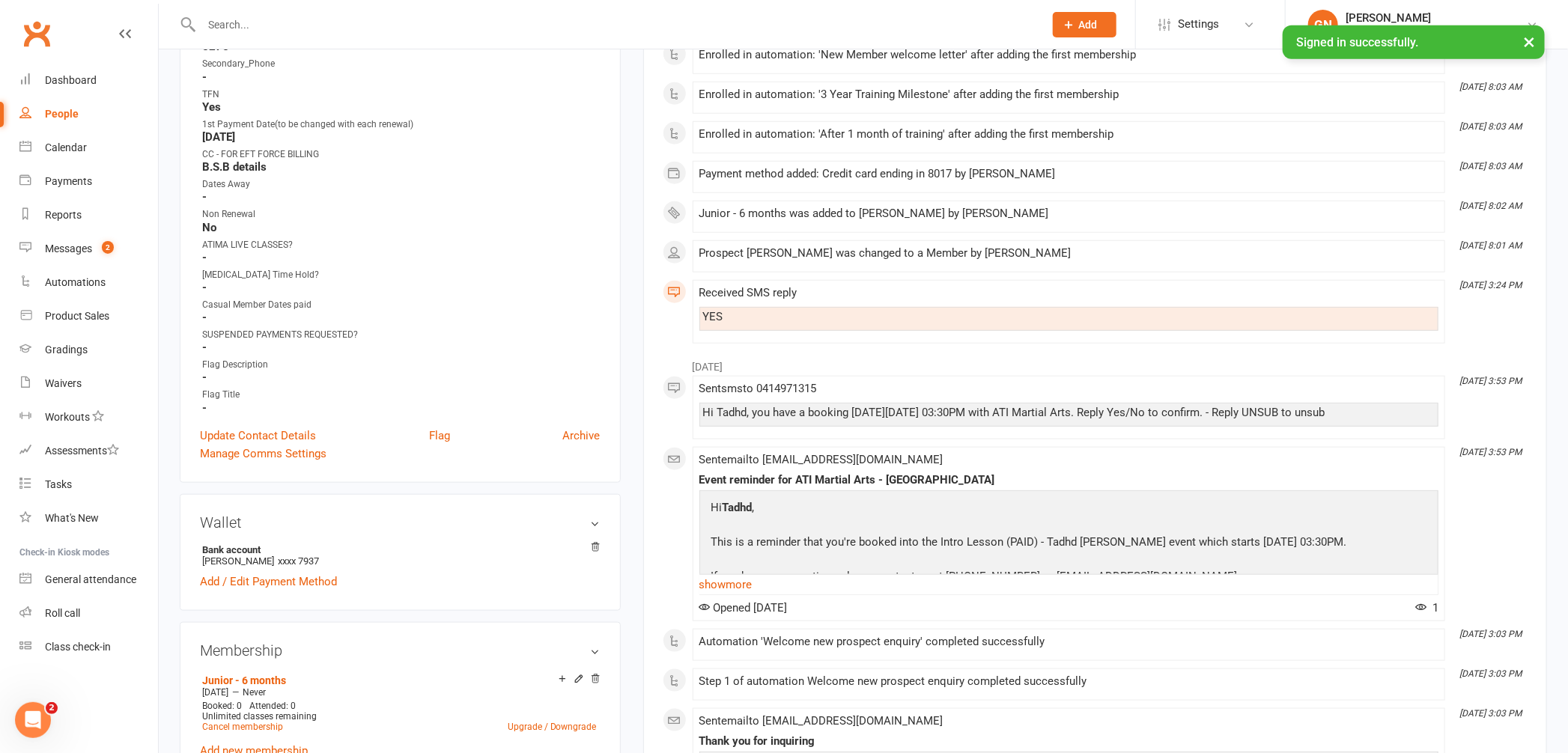
drag, startPoint x: 1567, startPoint y: 278, endPoint x: 1546, endPoint y: 375, distance: 99.2
click at [1546, 377] on div "upload photo [PERSON_NAME] Activated [DATE] Added [DATE] Active member [DEMOGRA…" at bounding box center [863, 511] width 1409 height 2414
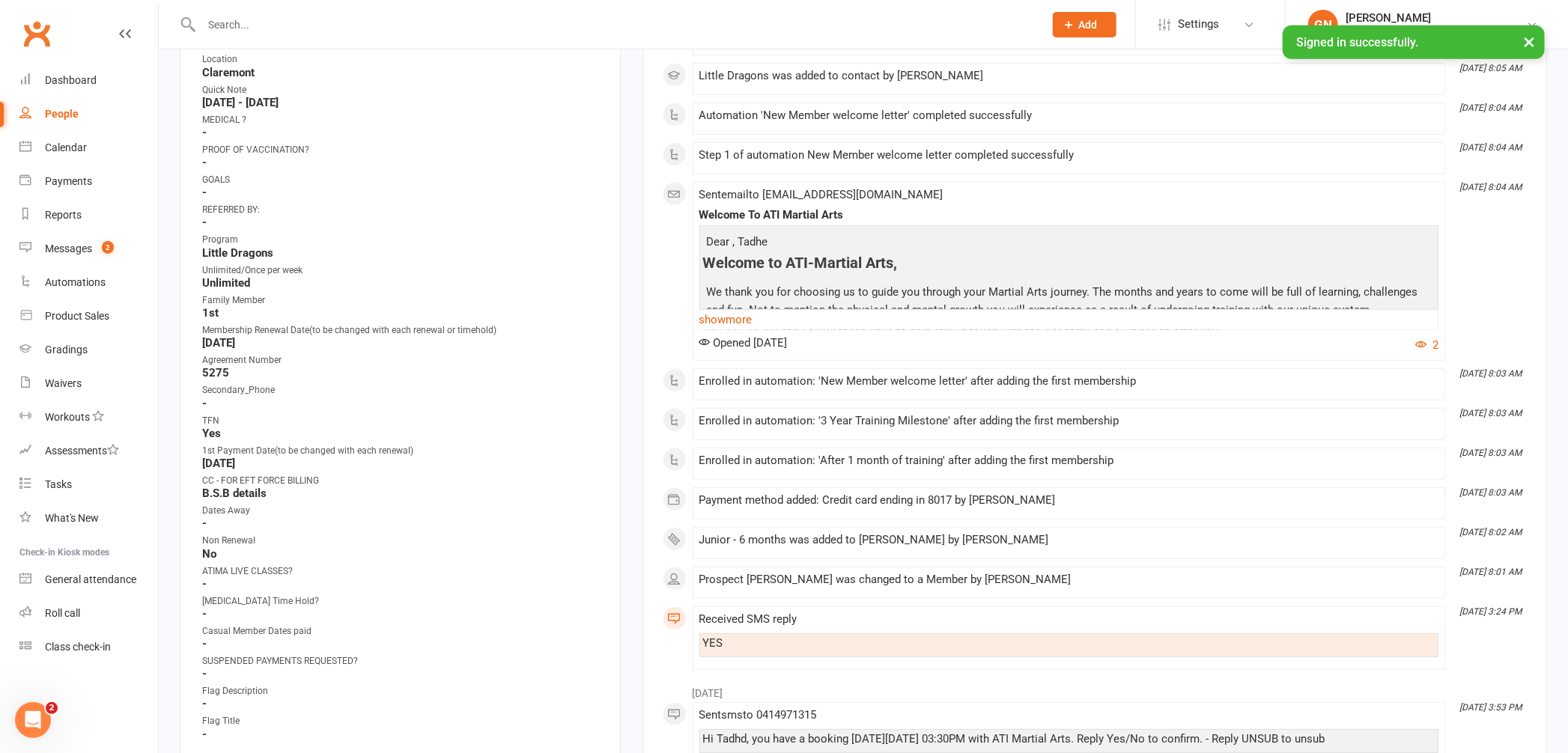
scroll to position [0, 0]
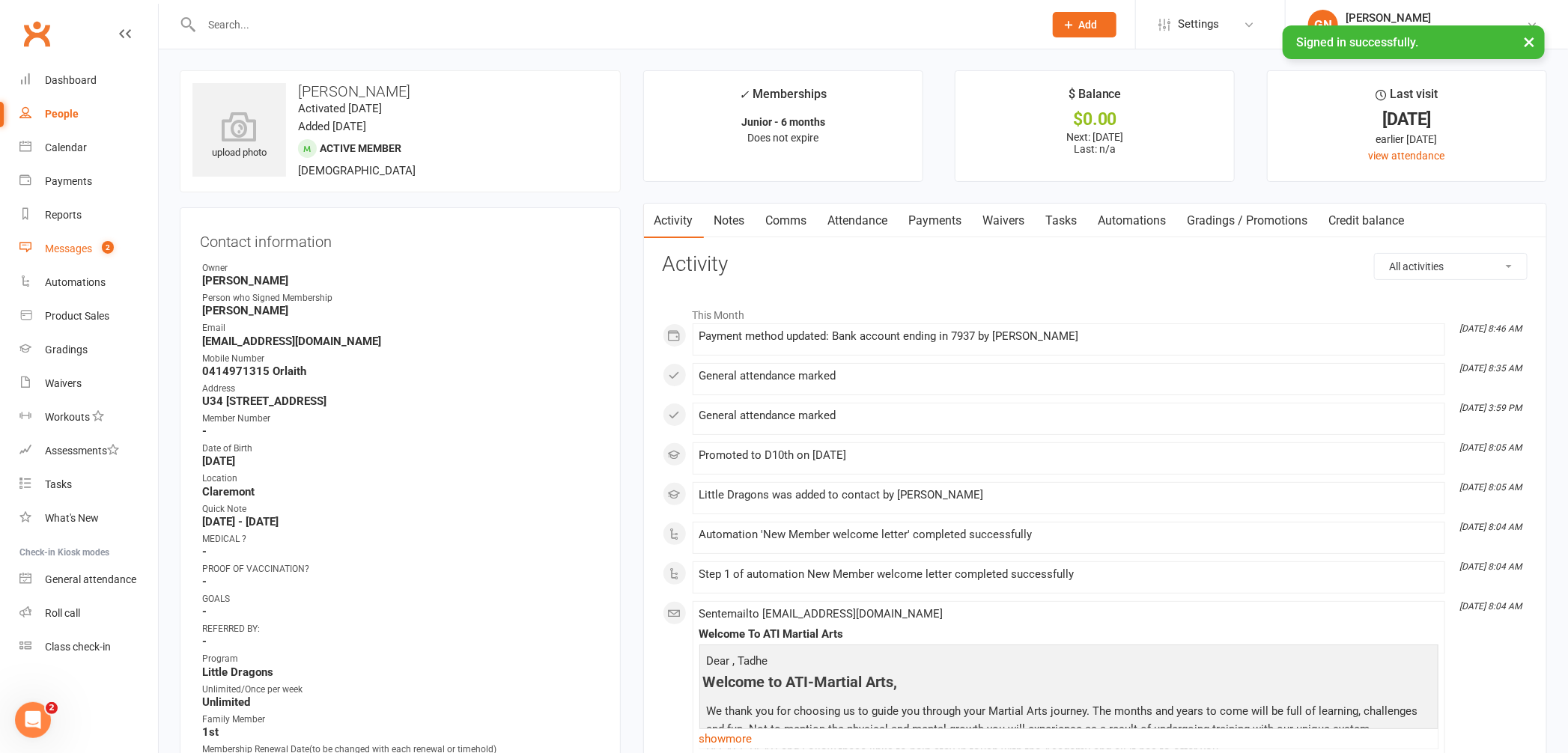
click at [52, 243] on div "Messages" at bounding box center [69, 248] width 47 height 12
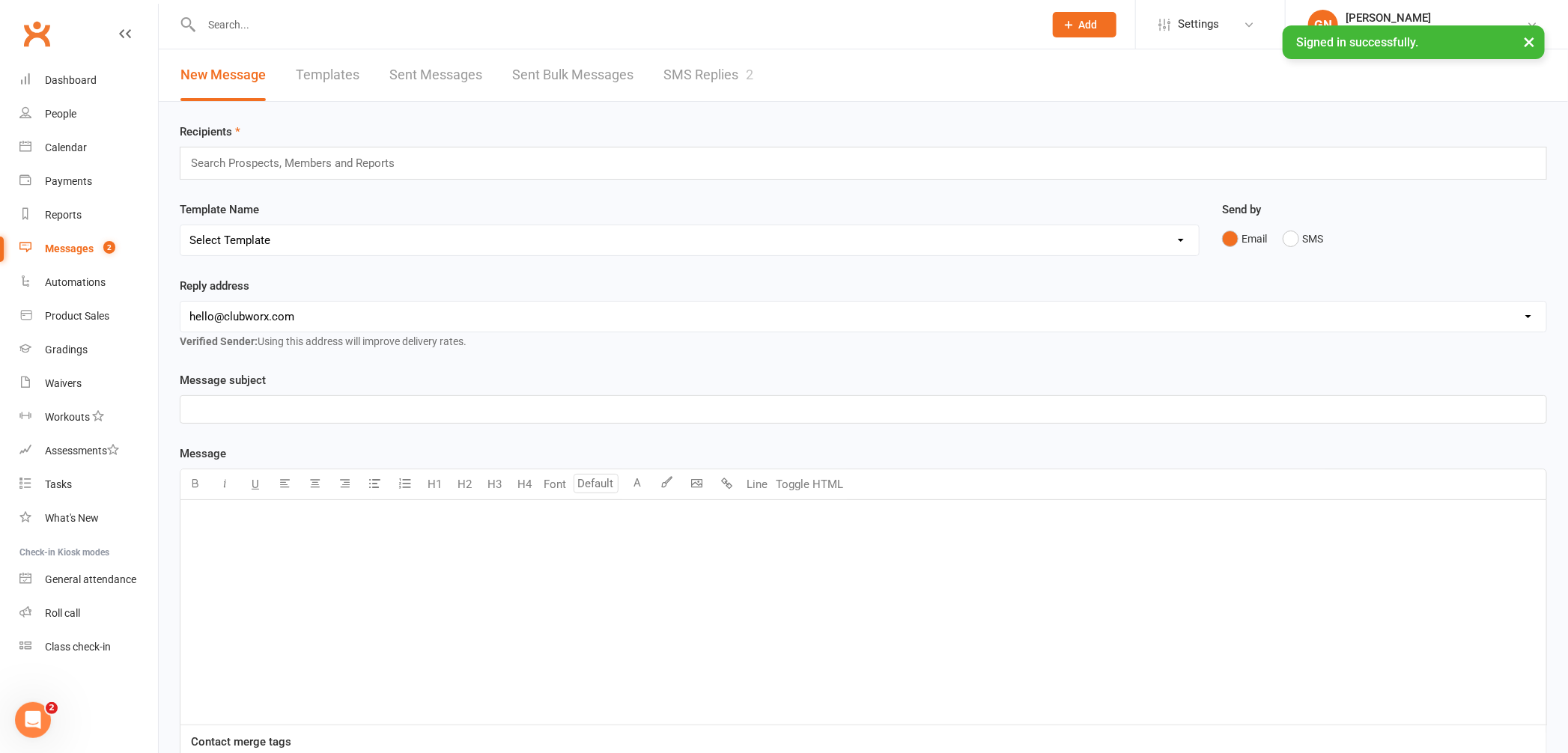
click at [667, 66] on link "SMS Replies 2" at bounding box center [708, 75] width 90 height 51
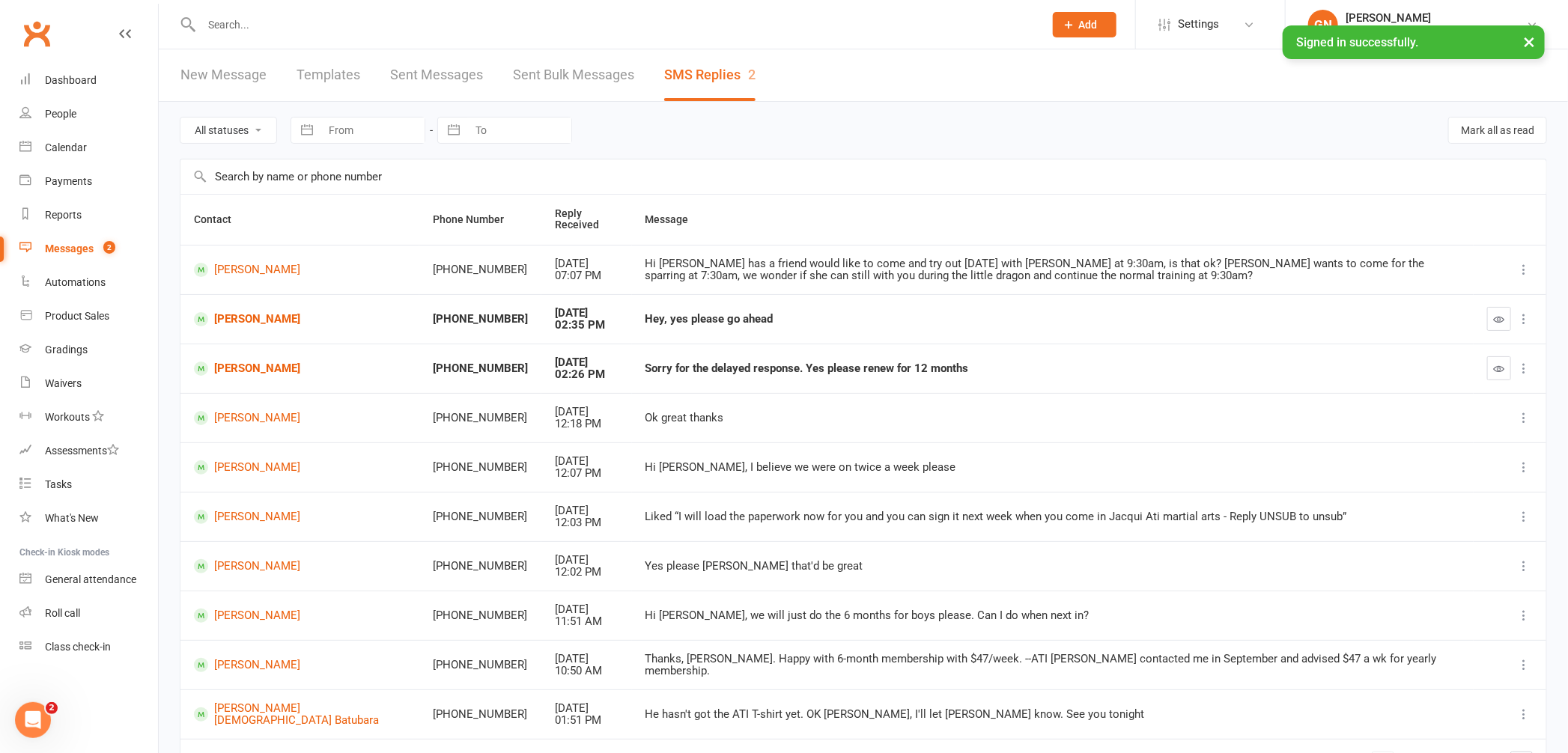
click at [263, 29] on input "text" at bounding box center [615, 24] width 836 height 21
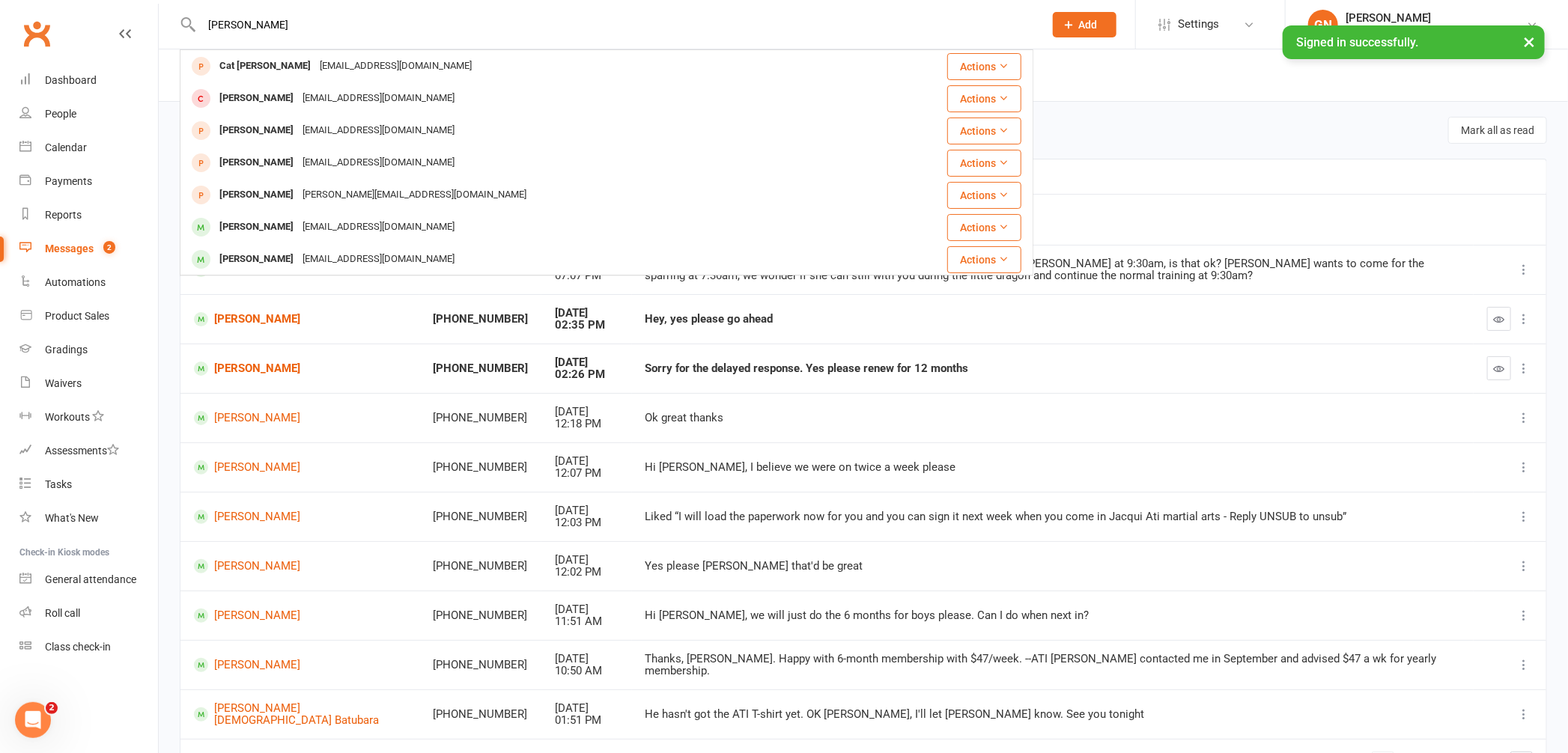
type input "[PERSON_NAME]"
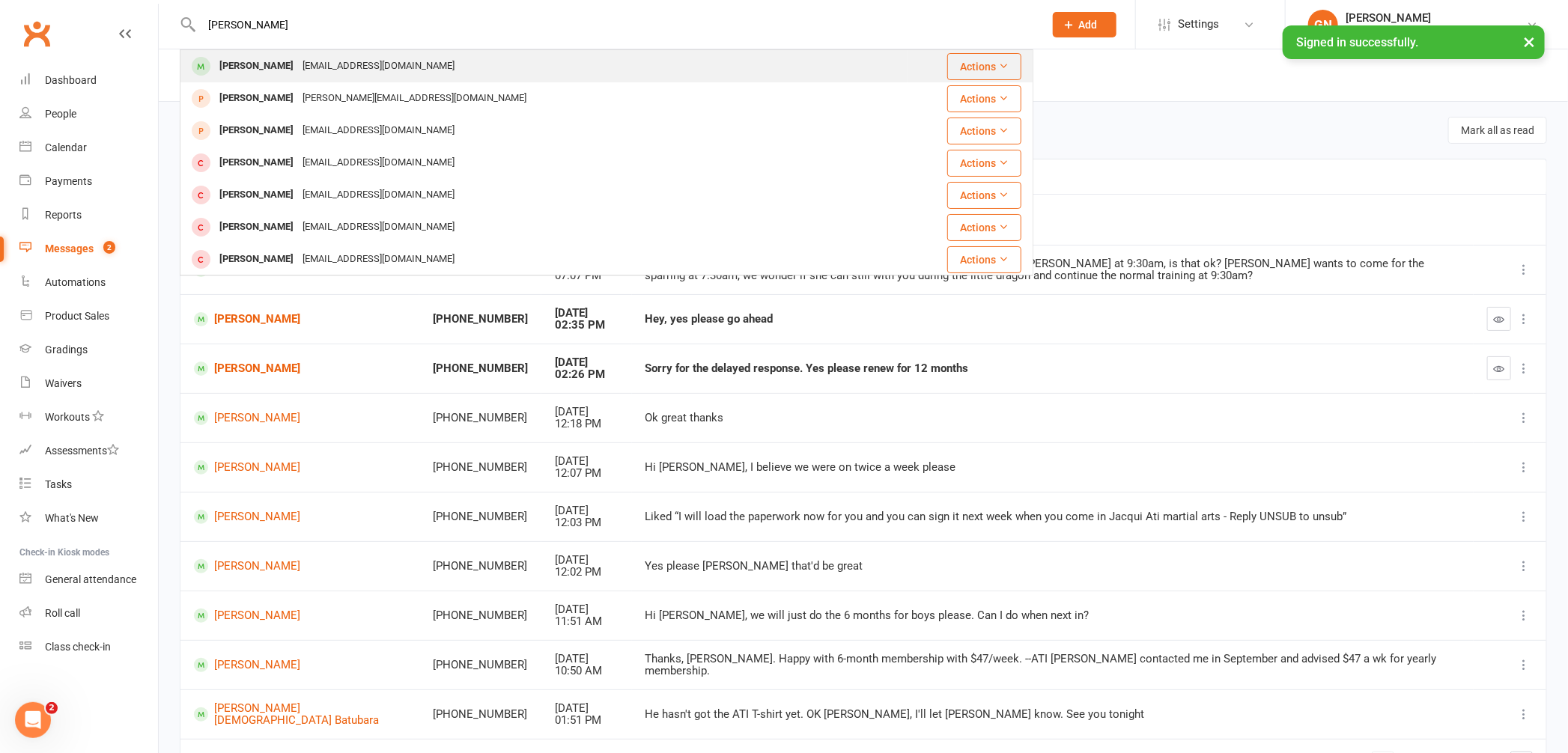
click at [252, 64] on div "[PERSON_NAME]" at bounding box center [256, 66] width 83 height 22
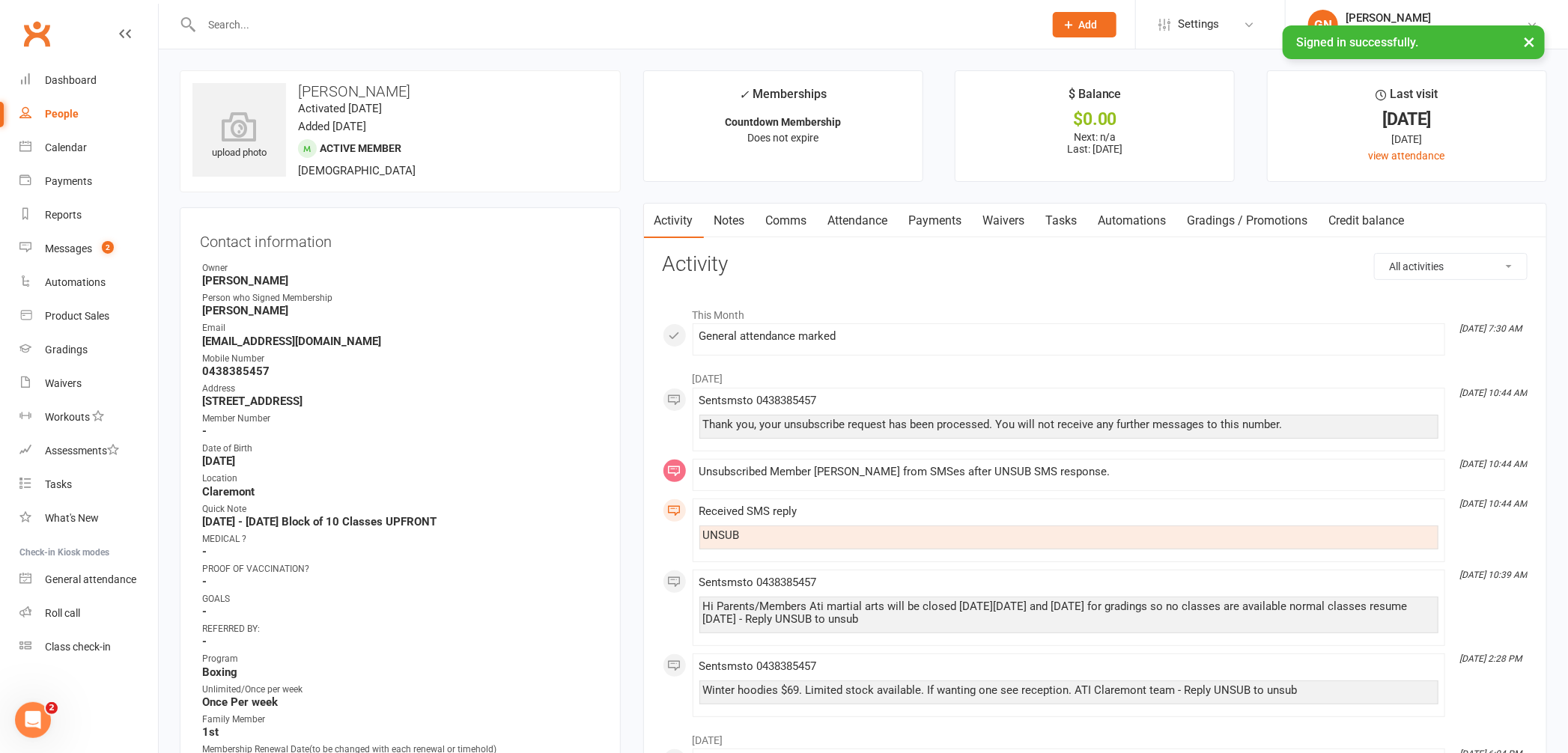
click at [227, 24] on input "text" at bounding box center [615, 24] width 836 height 21
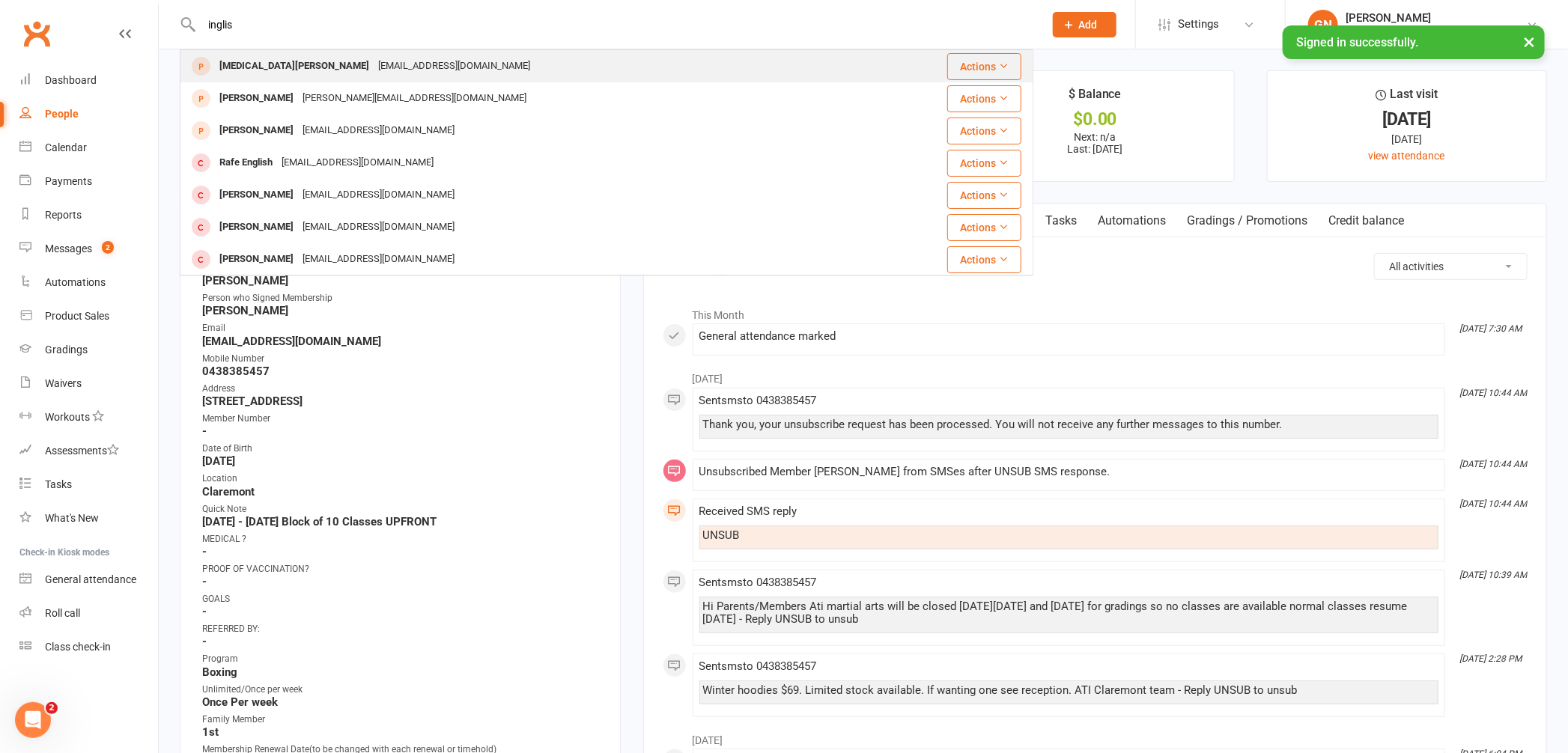
type input "inglis"
click at [255, 63] on div "[MEDICAL_DATA][PERSON_NAME]" at bounding box center [294, 66] width 159 height 22
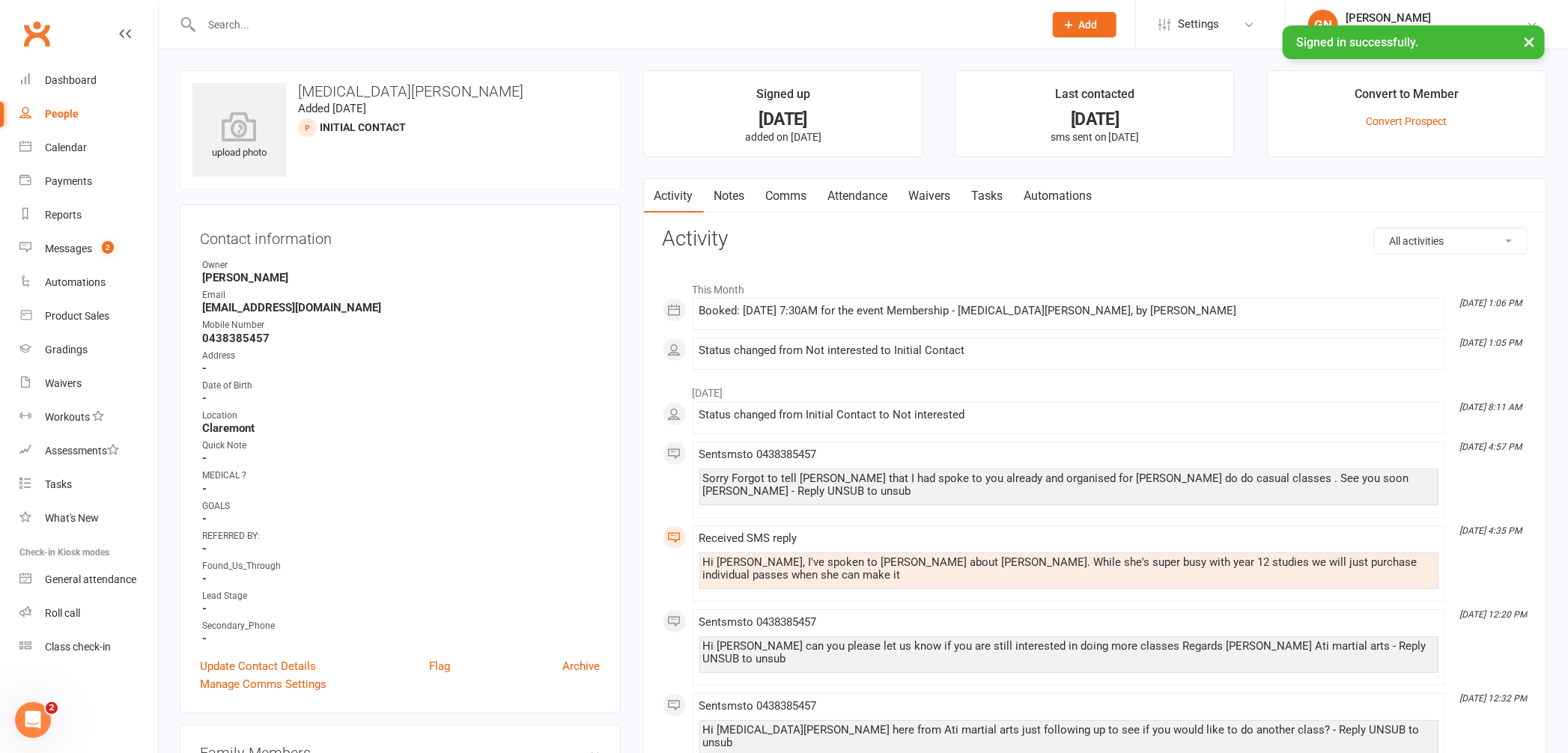
click at [254, 30] on input "text" at bounding box center [615, 24] width 836 height 21
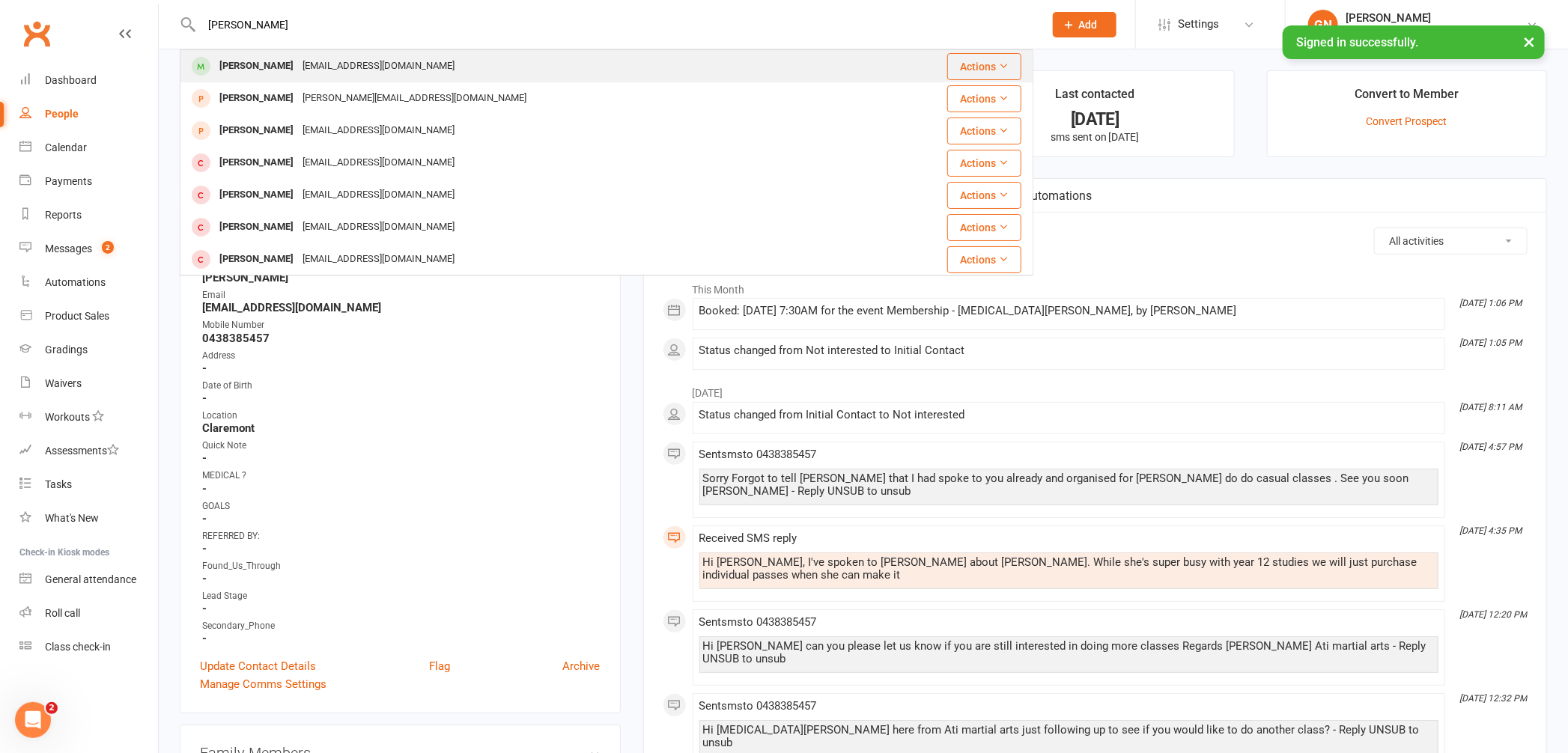
type input "[PERSON_NAME]"
click at [246, 68] on div "[PERSON_NAME]" at bounding box center [256, 66] width 83 height 22
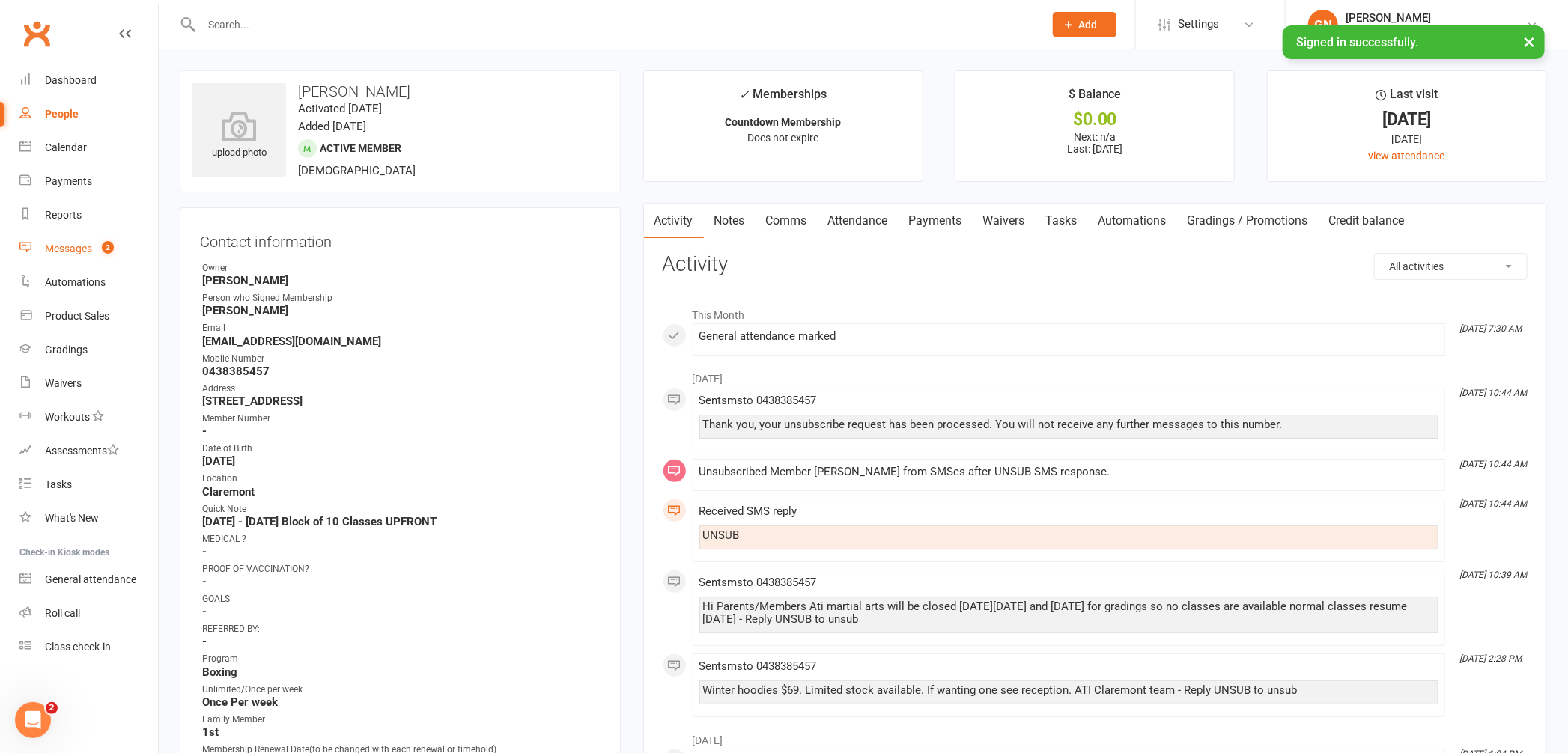
click at [58, 238] on link "Messages 2" at bounding box center [88, 248] width 139 height 34
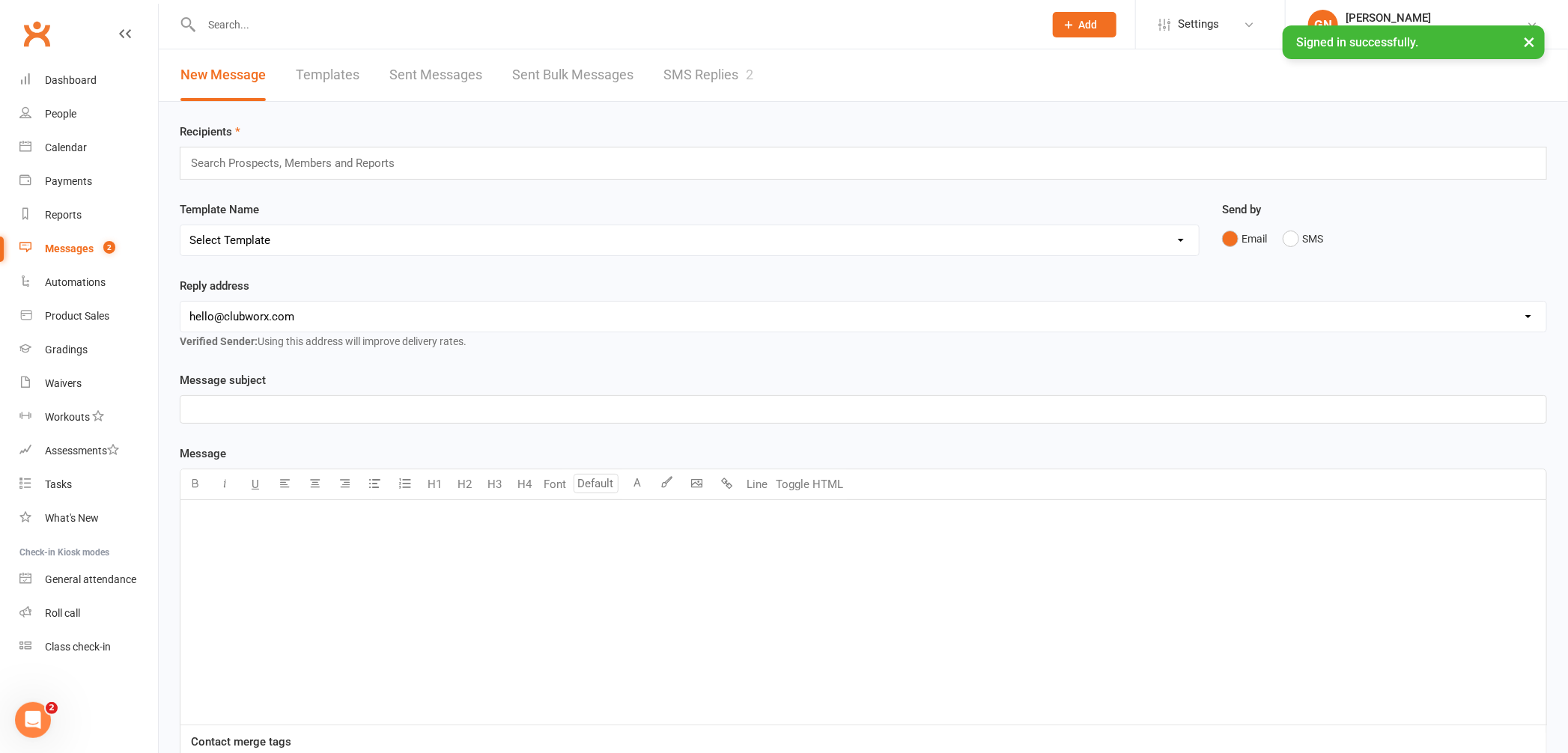
click at [701, 76] on link "SMS Replies 2" at bounding box center [708, 75] width 90 height 51
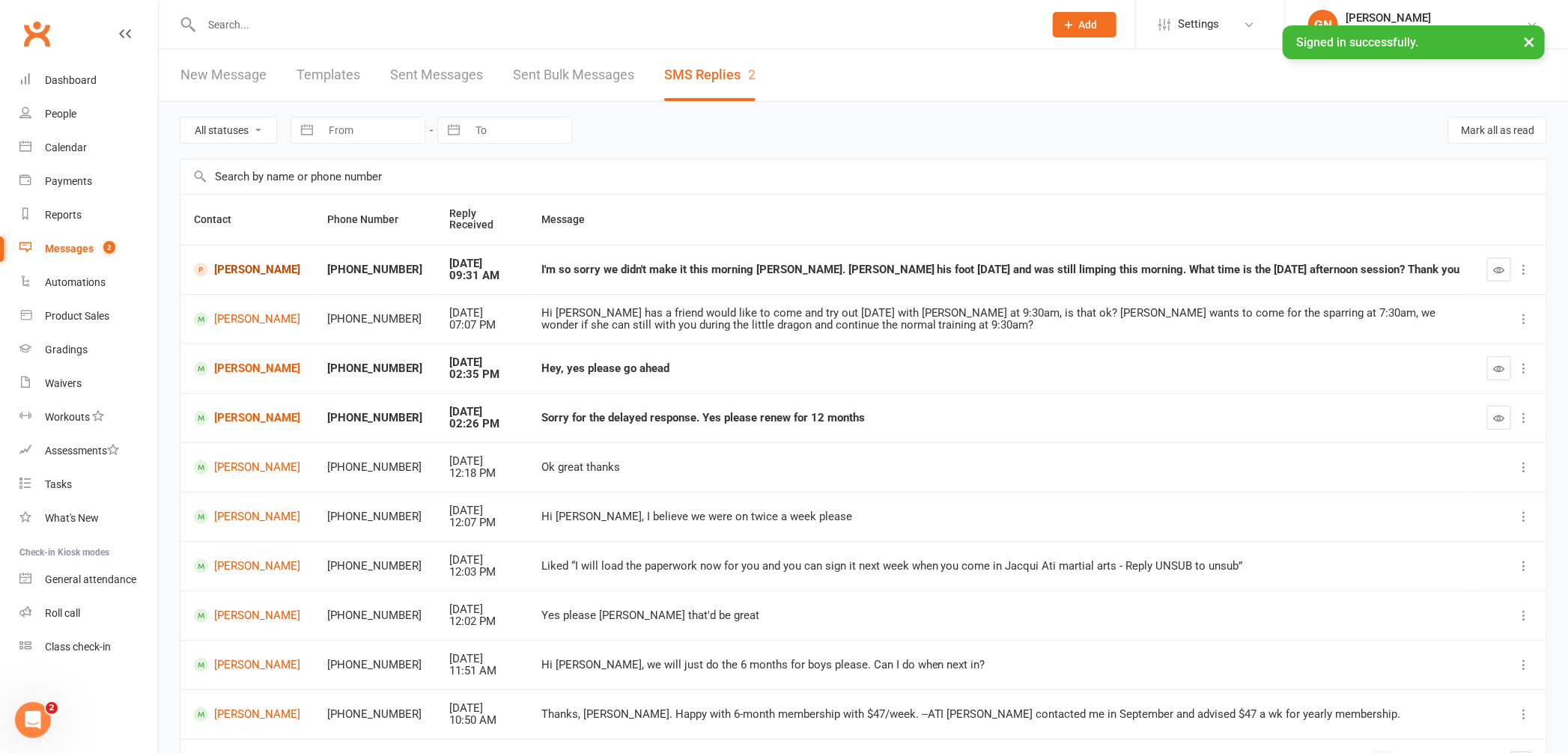
click at [262, 268] on link "[PERSON_NAME]" at bounding box center [247, 269] width 106 height 14
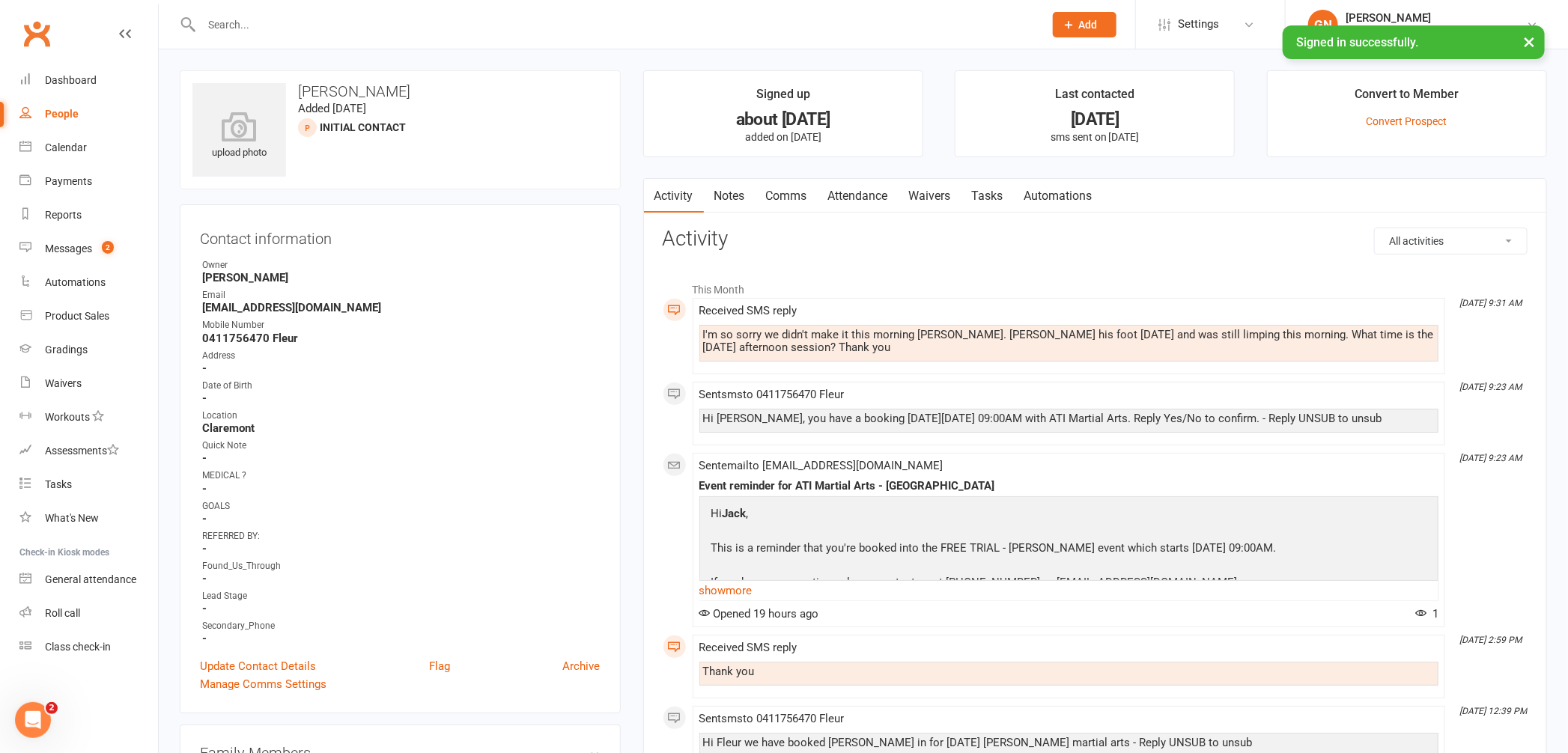
click at [792, 196] on link "Comms" at bounding box center [787, 196] width 62 height 35
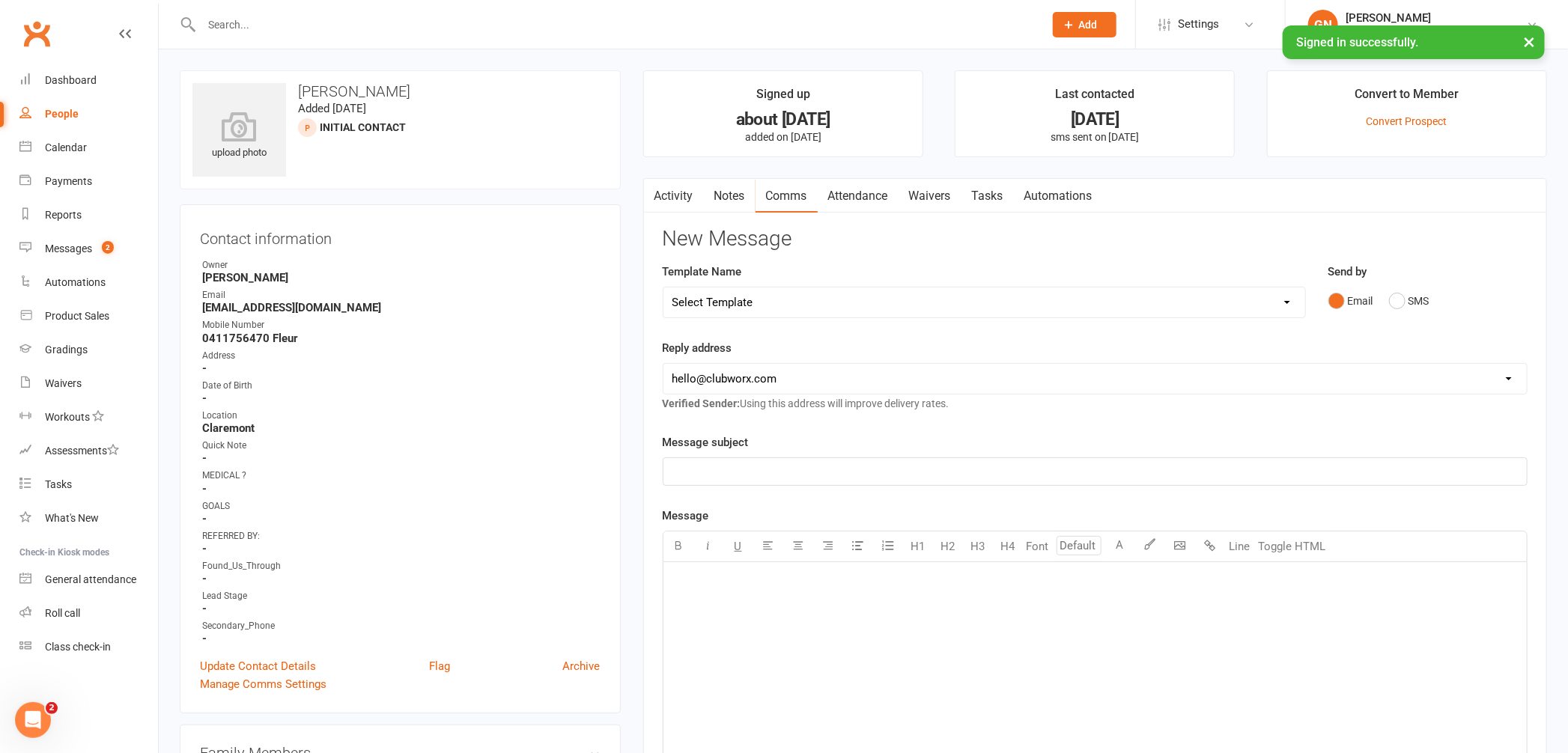
click at [781, 580] on p "﻿" at bounding box center [1095, 580] width 846 height 18
click at [70, 244] on div "Messages" at bounding box center [69, 248] width 47 height 12
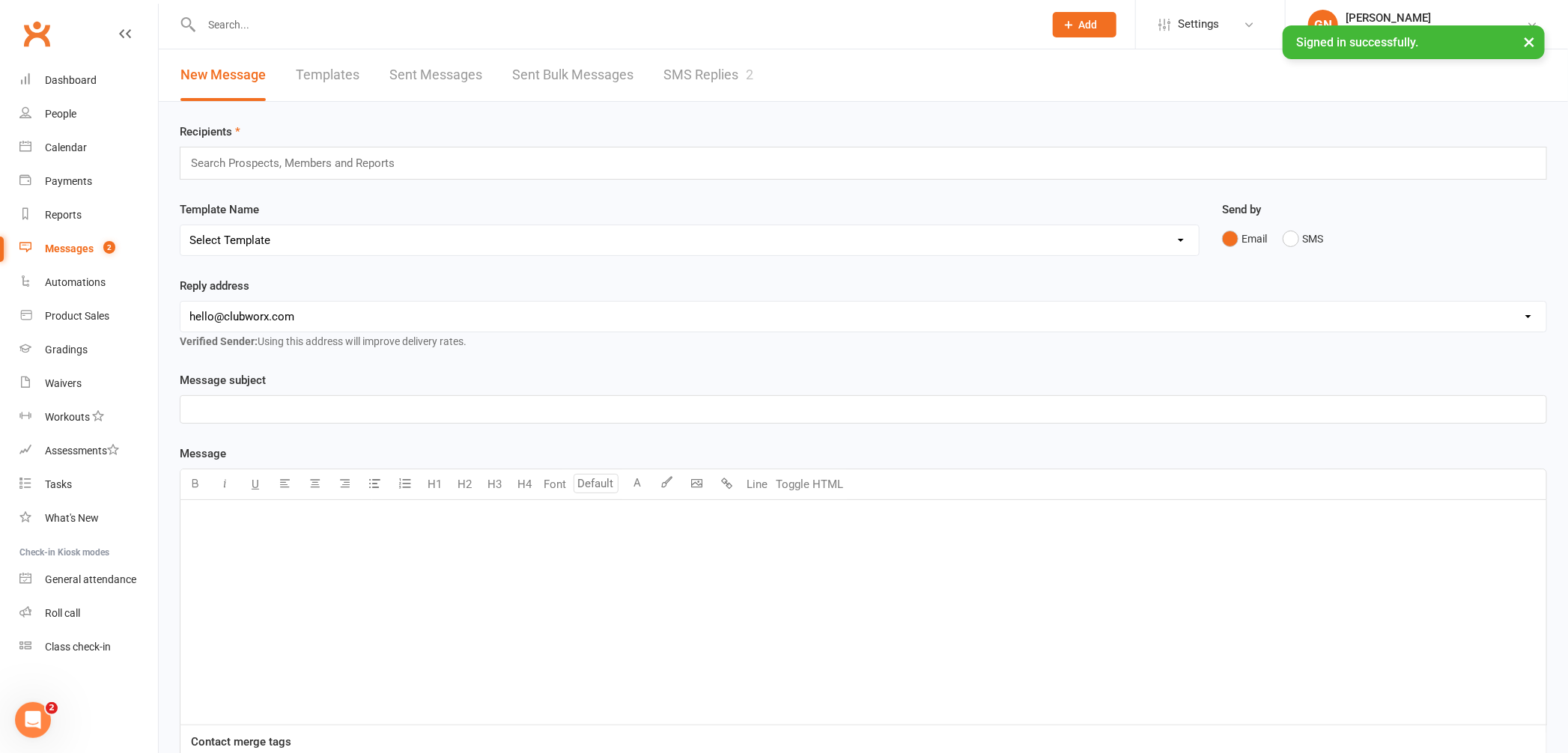
click at [689, 64] on link "SMS Replies 2" at bounding box center [708, 75] width 90 height 51
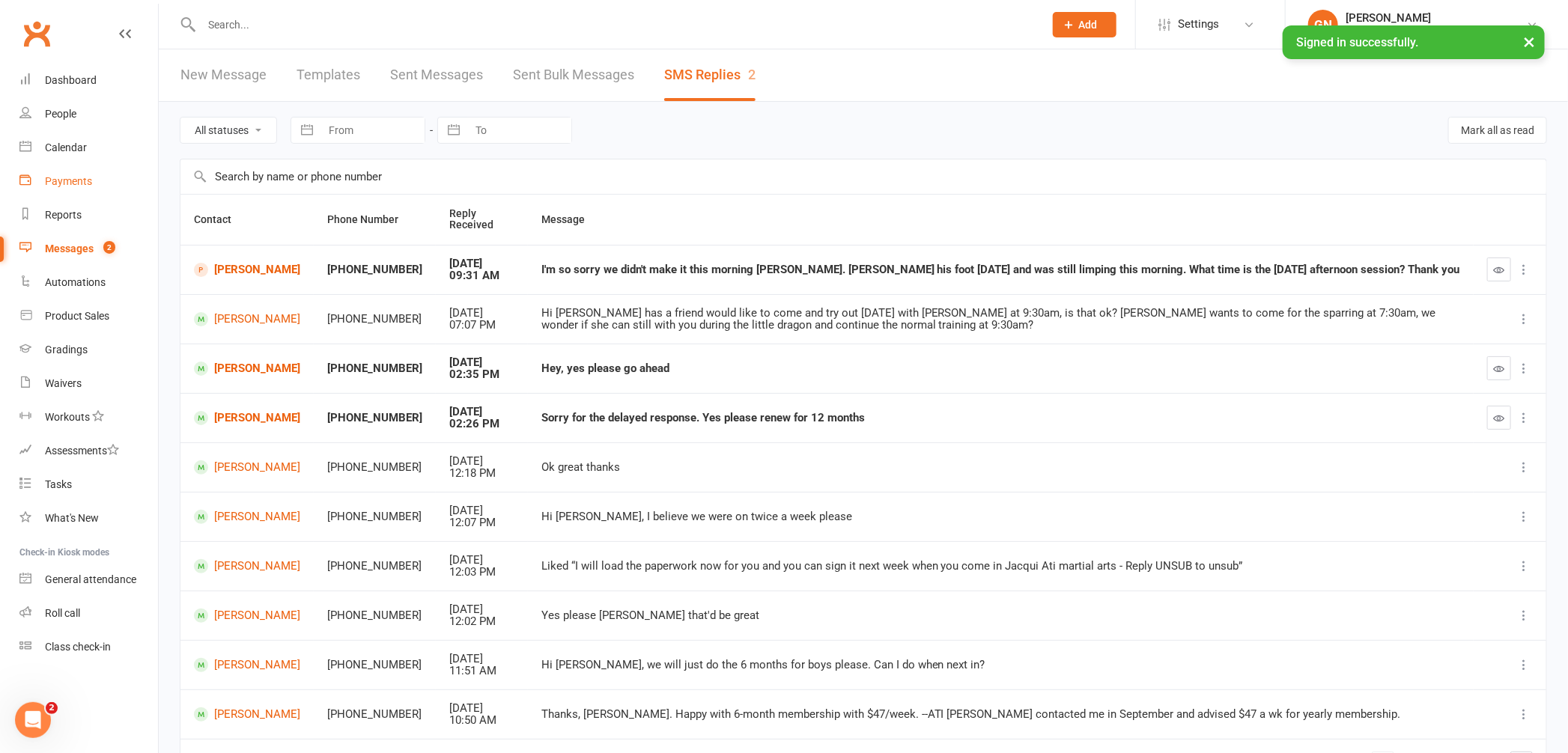
click at [77, 188] on link "Payments" at bounding box center [88, 181] width 139 height 34
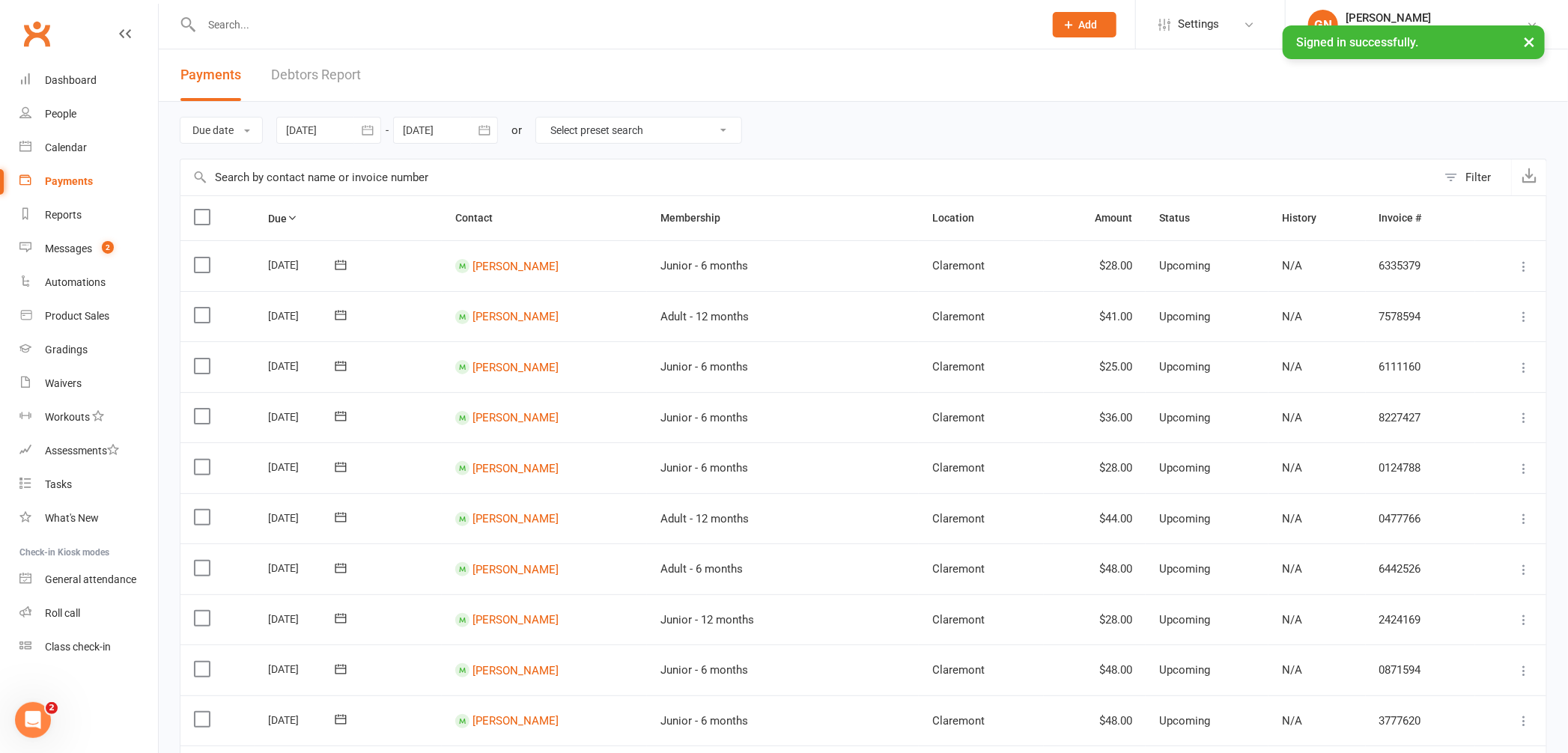
click at [326, 71] on link "Debtors Report" at bounding box center [316, 75] width 90 height 51
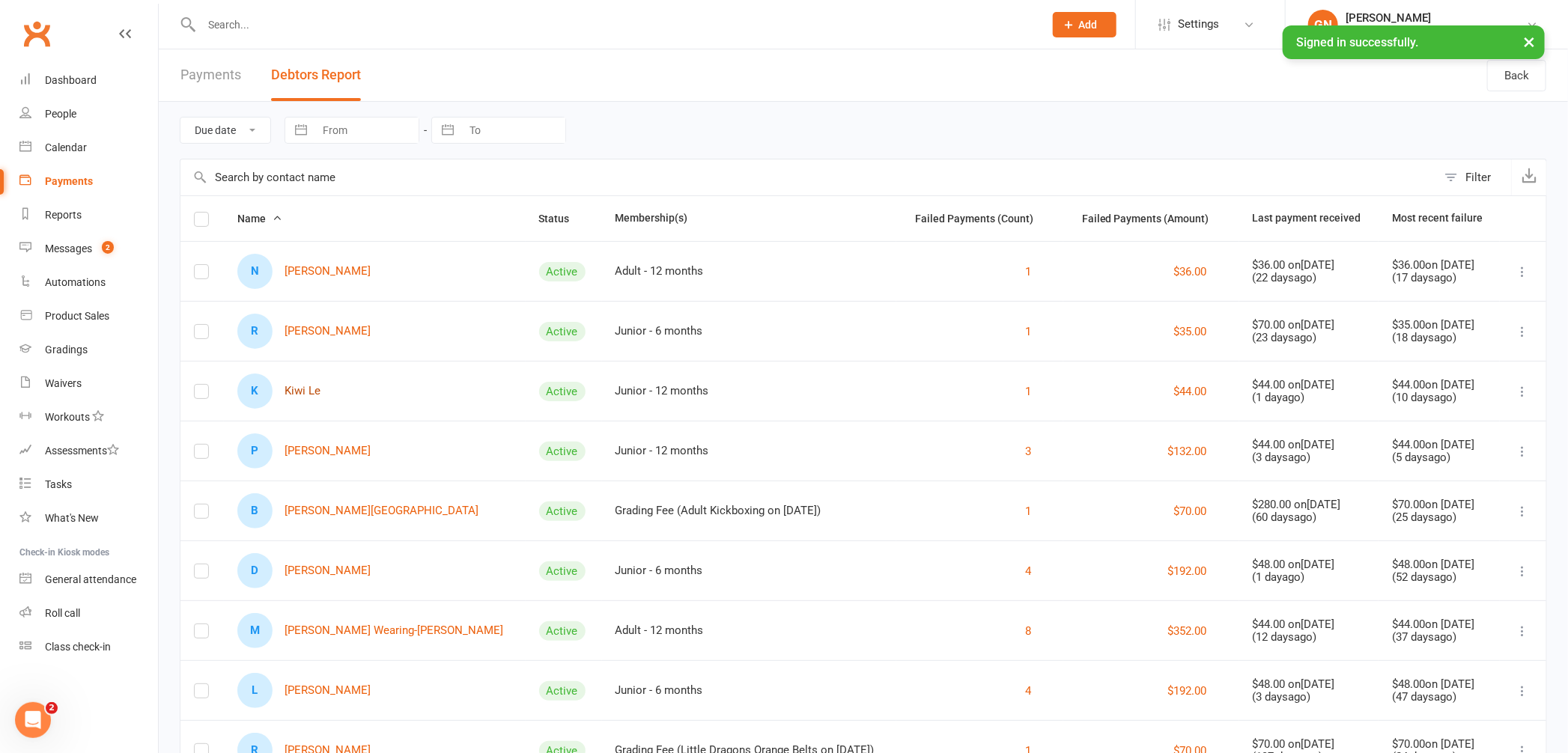
click at [315, 393] on link "K Kiwi Le" at bounding box center [278, 391] width 83 height 35
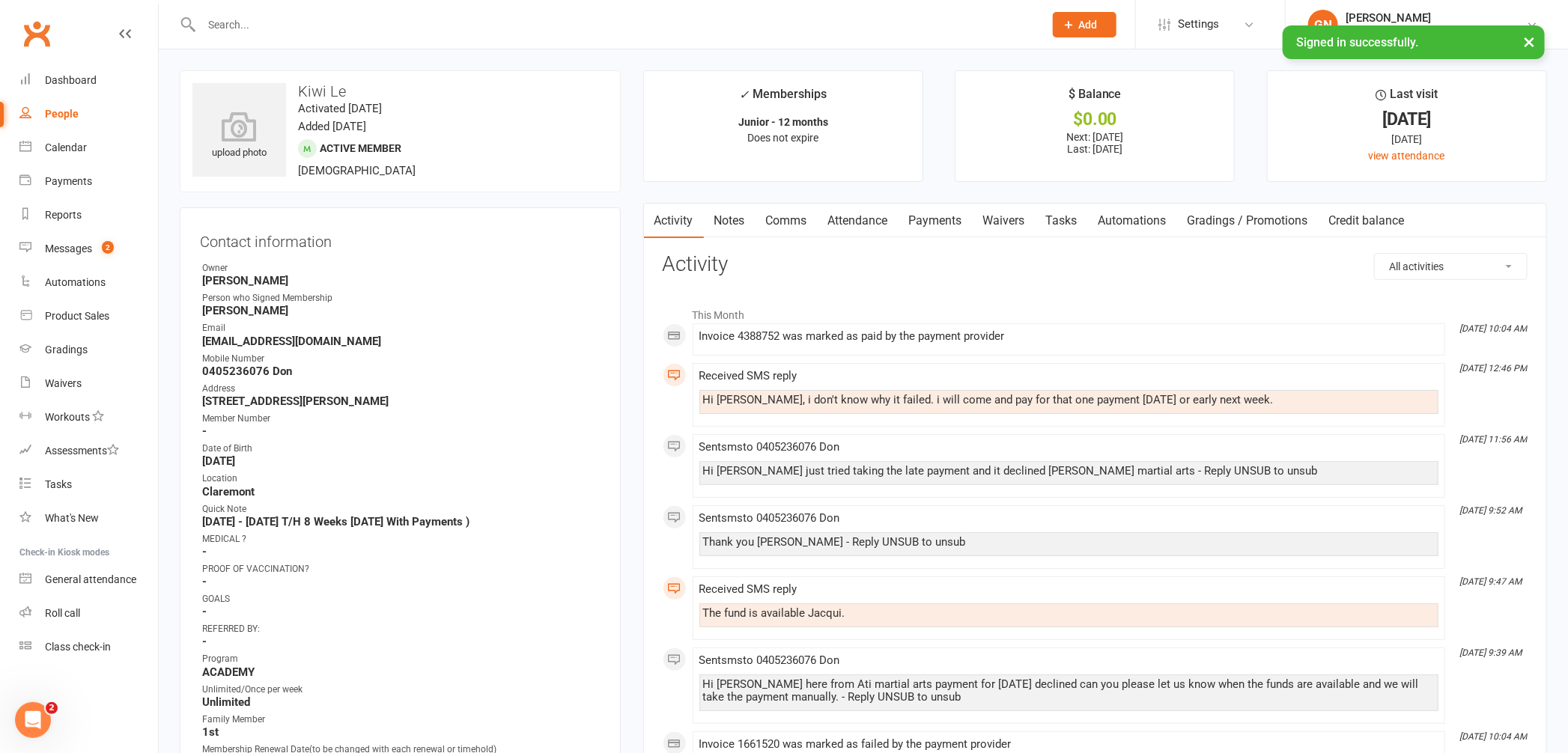
click at [937, 223] on link "Payments" at bounding box center [936, 221] width 74 height 35
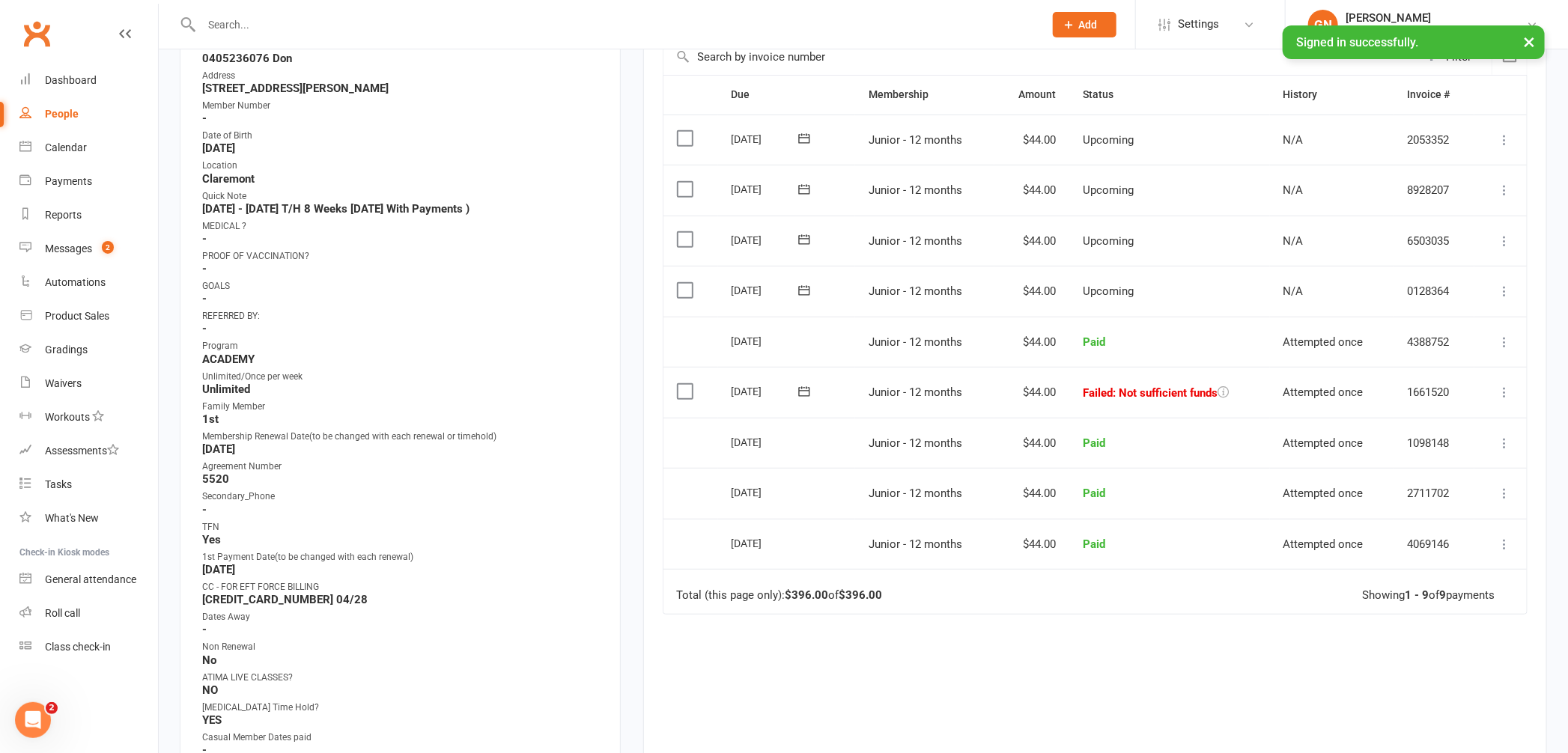
scroll to position [322, 0]
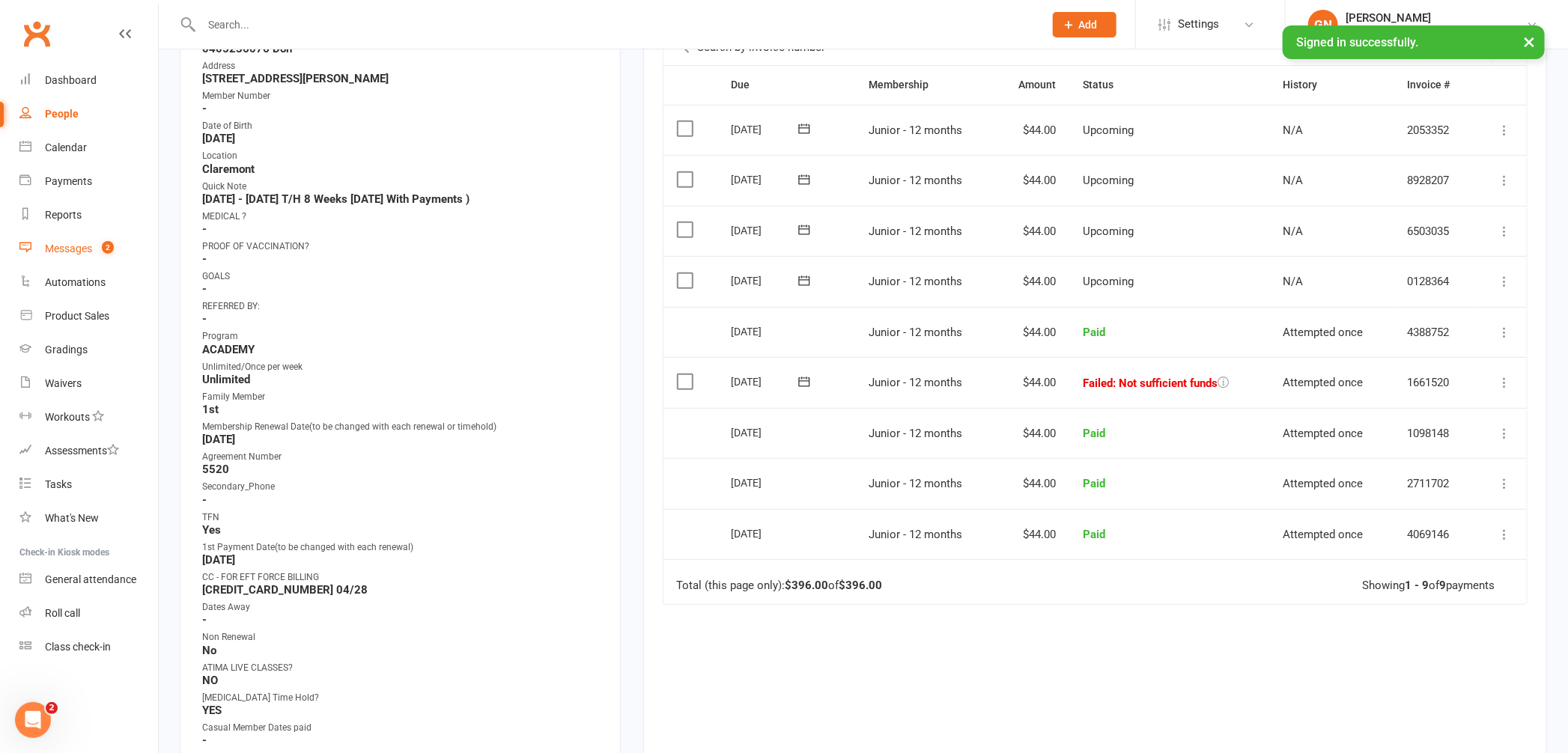
click at [56, 243] on div "Messages" at bounding box center [69, 248] width 47 height 12
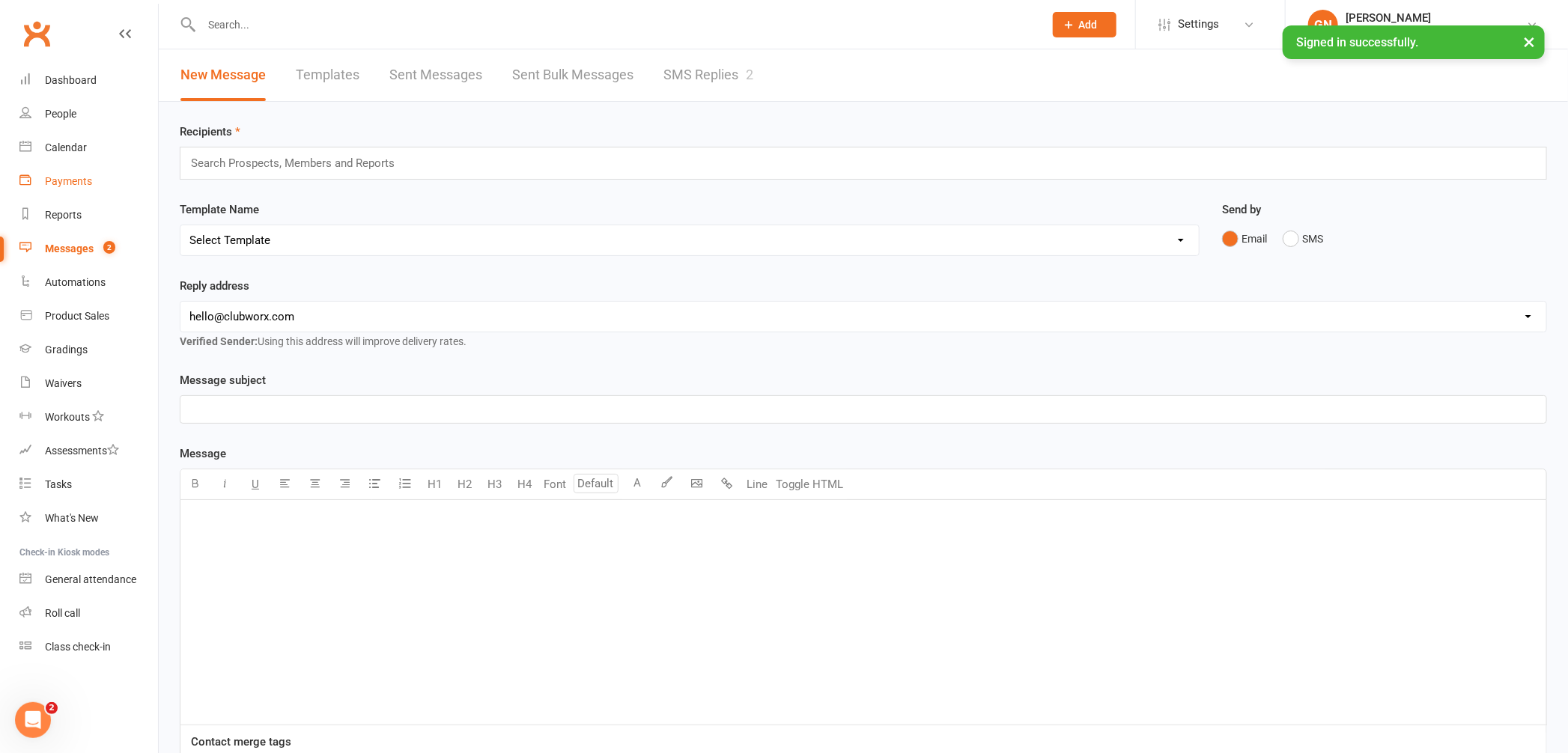
click at [59, 173] on link "Payments" at bounding box center [88, 181] width 139 height 34
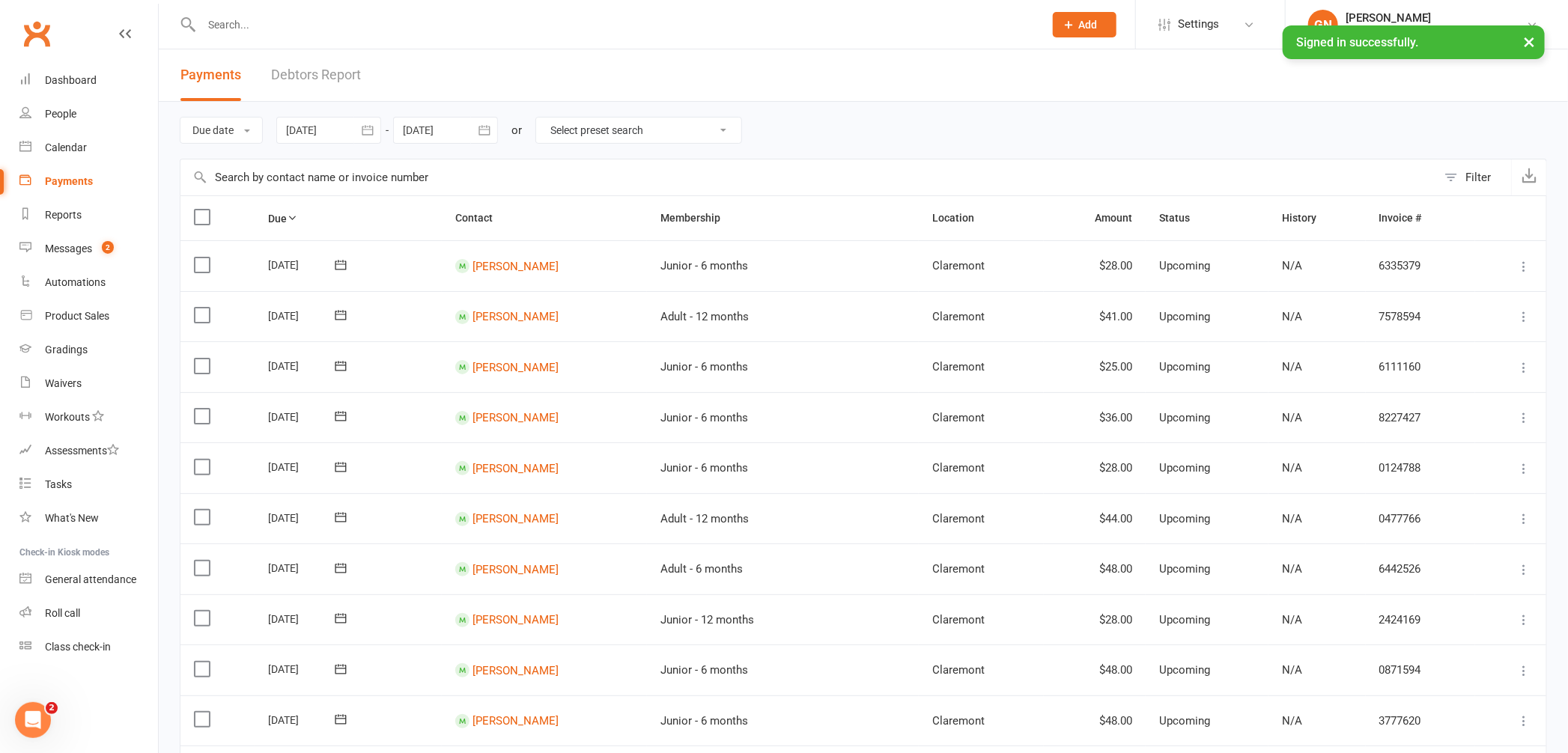
click at [326, 66] on link "Debtors Report" at bounding box center [316, 75] width 90 height 51
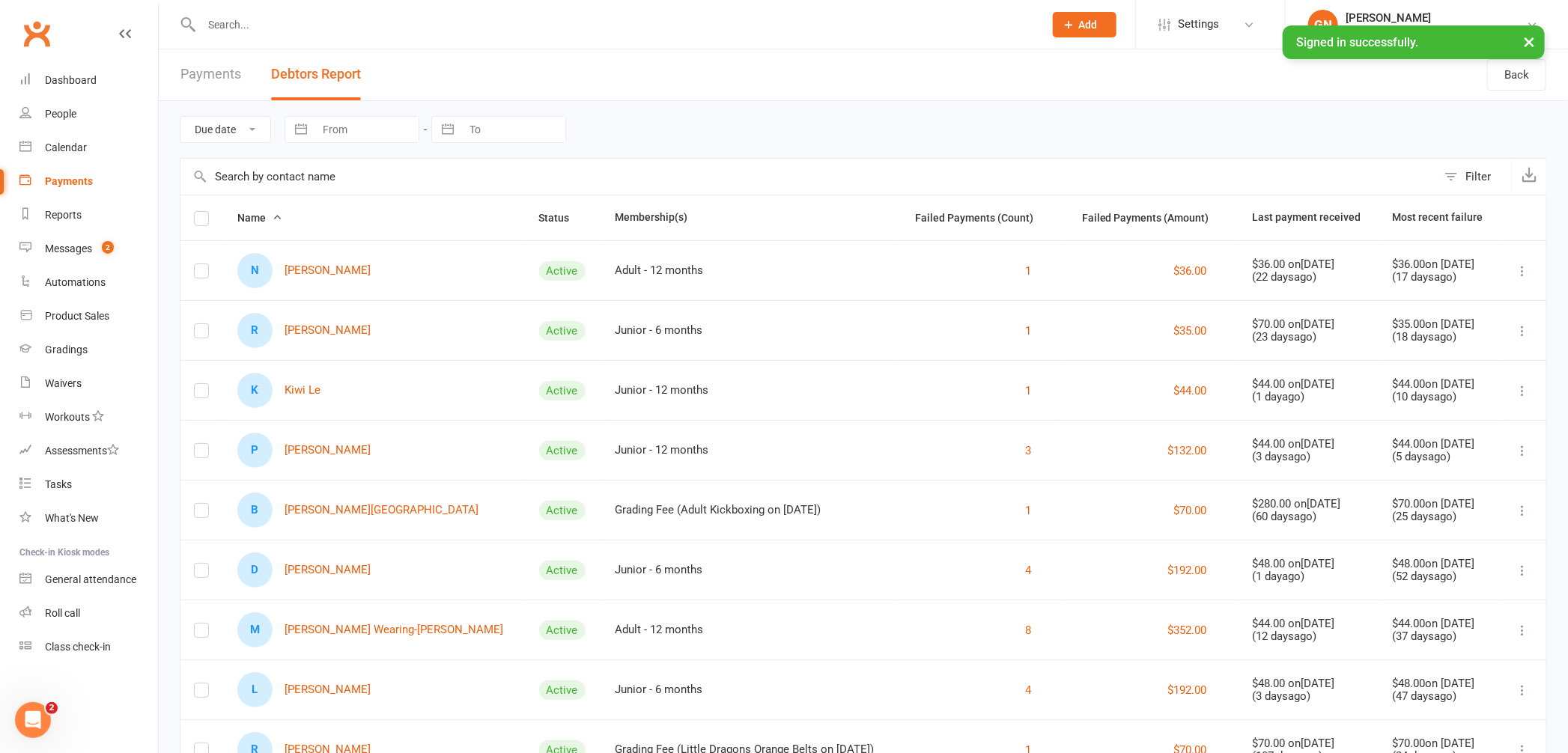
scroll to position [36, 0]
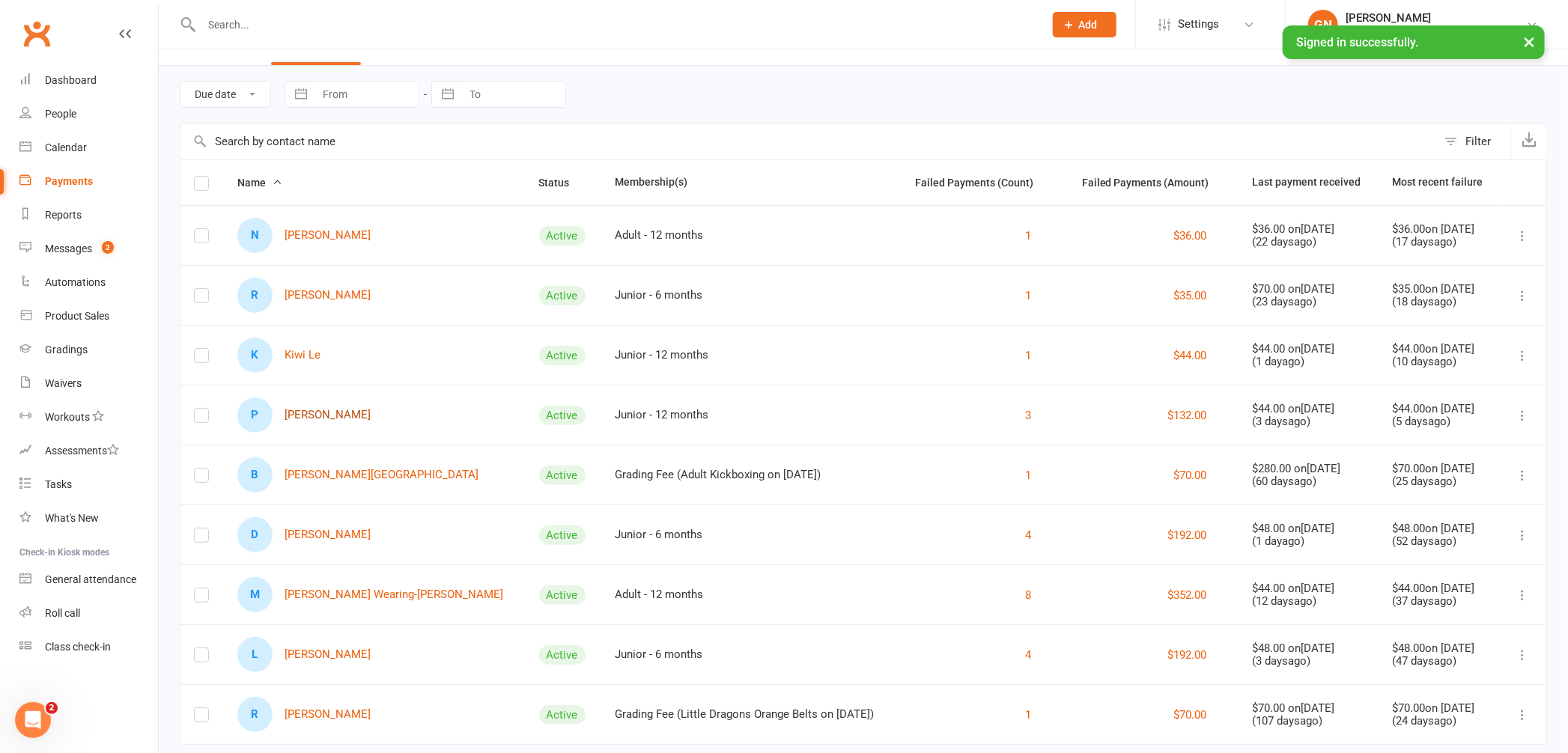
click at [314, 406] on link "P [PERSON_NAME]" at bounding box center [303, 415] width 133 height 35
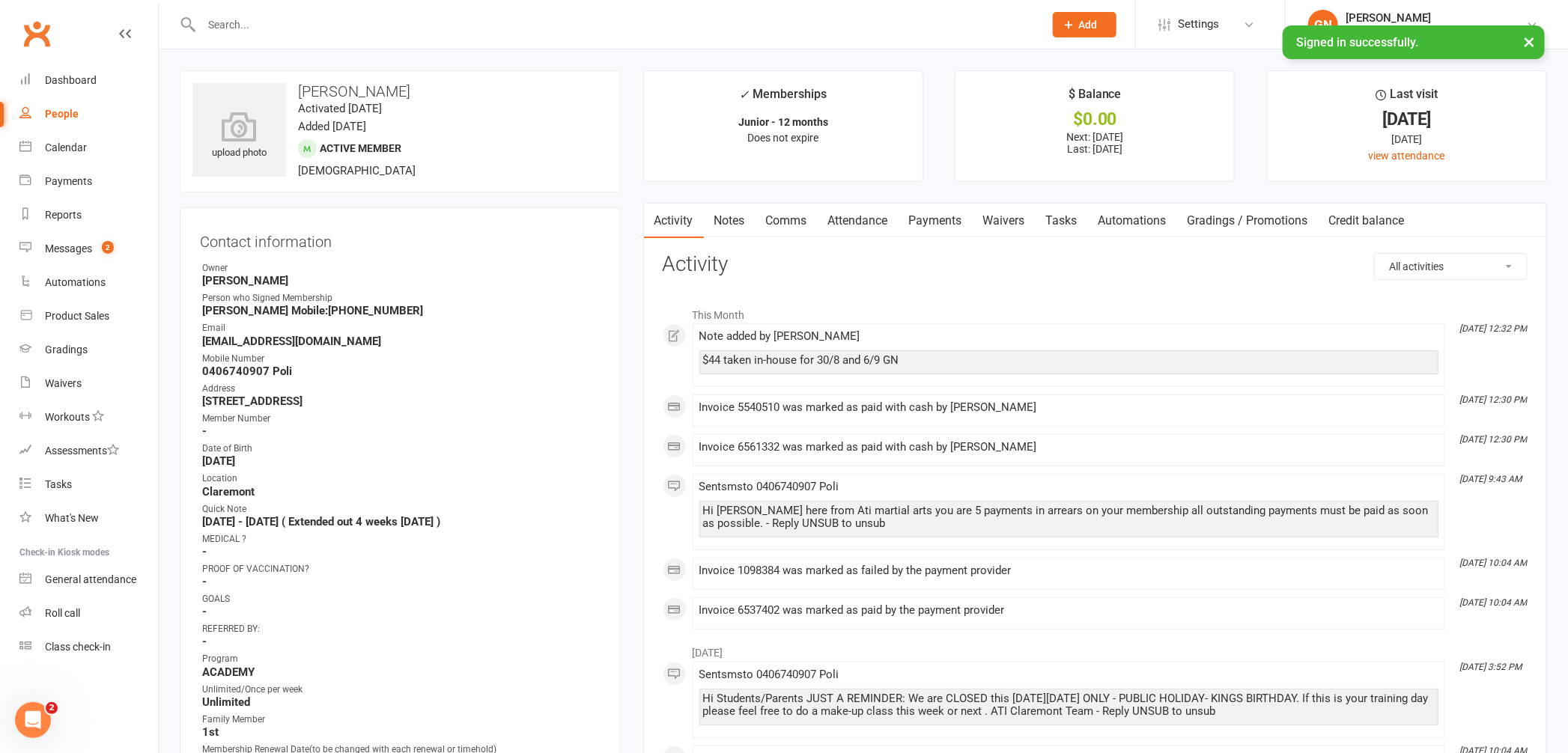
click at [940, 221] on link "Payments" at bounding box center [936, 221] width 74 height 35
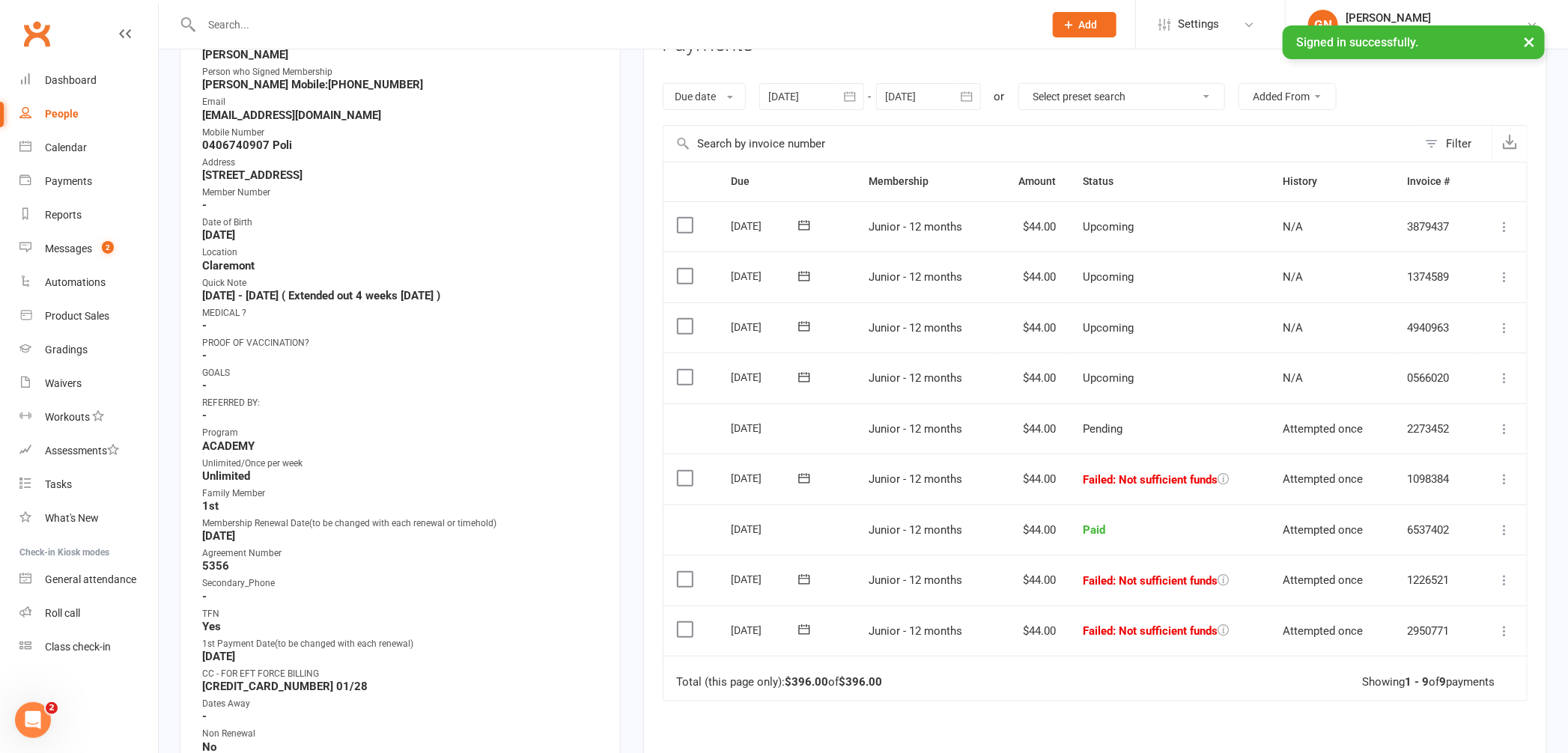
scroll to position [229, 0]
click at [64, 175] on div "Payments" at bounding box center [69, 181] width 47 height 12
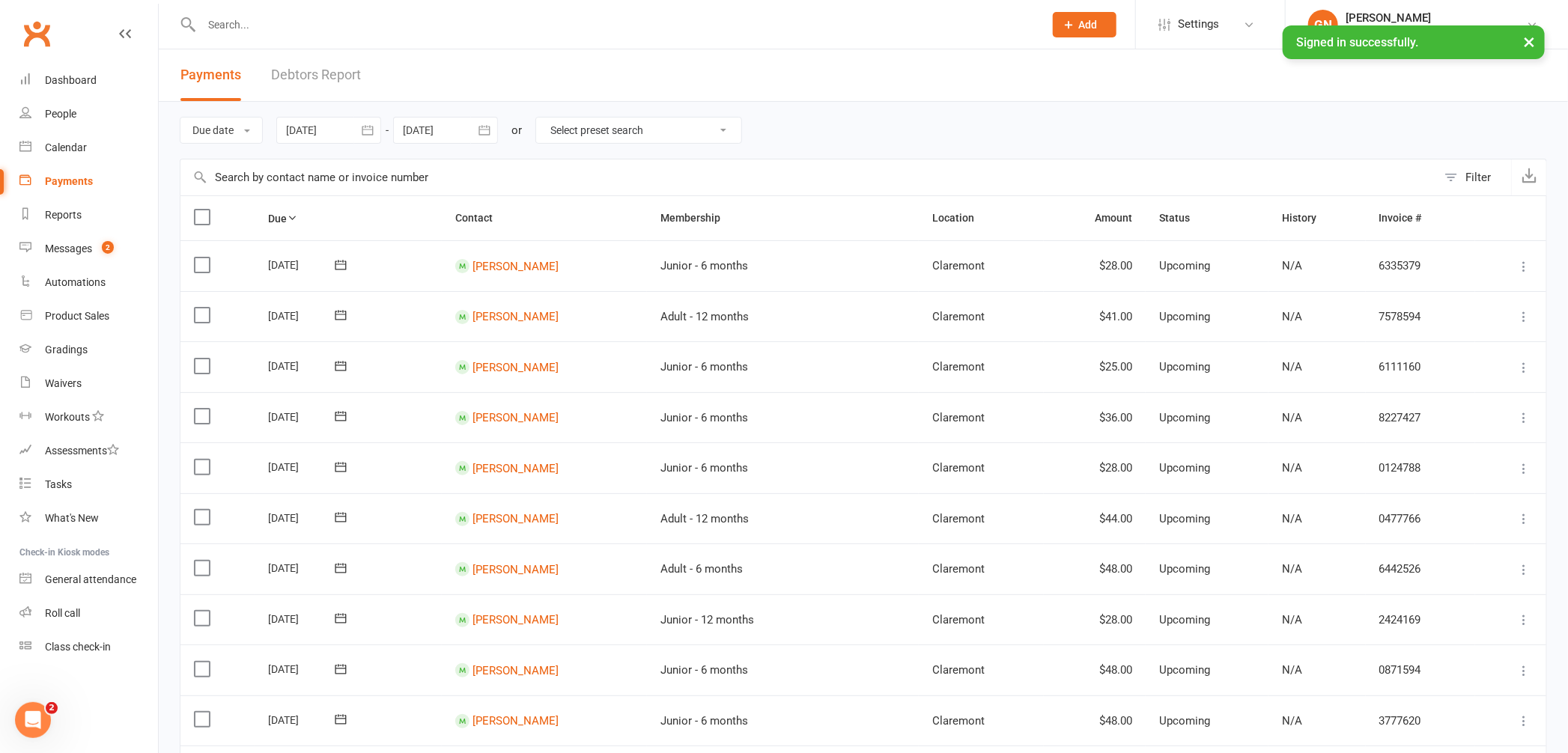
click at [338, 76] on link "Debtors Report" at bounding box center [316, 75] width 90 height 51
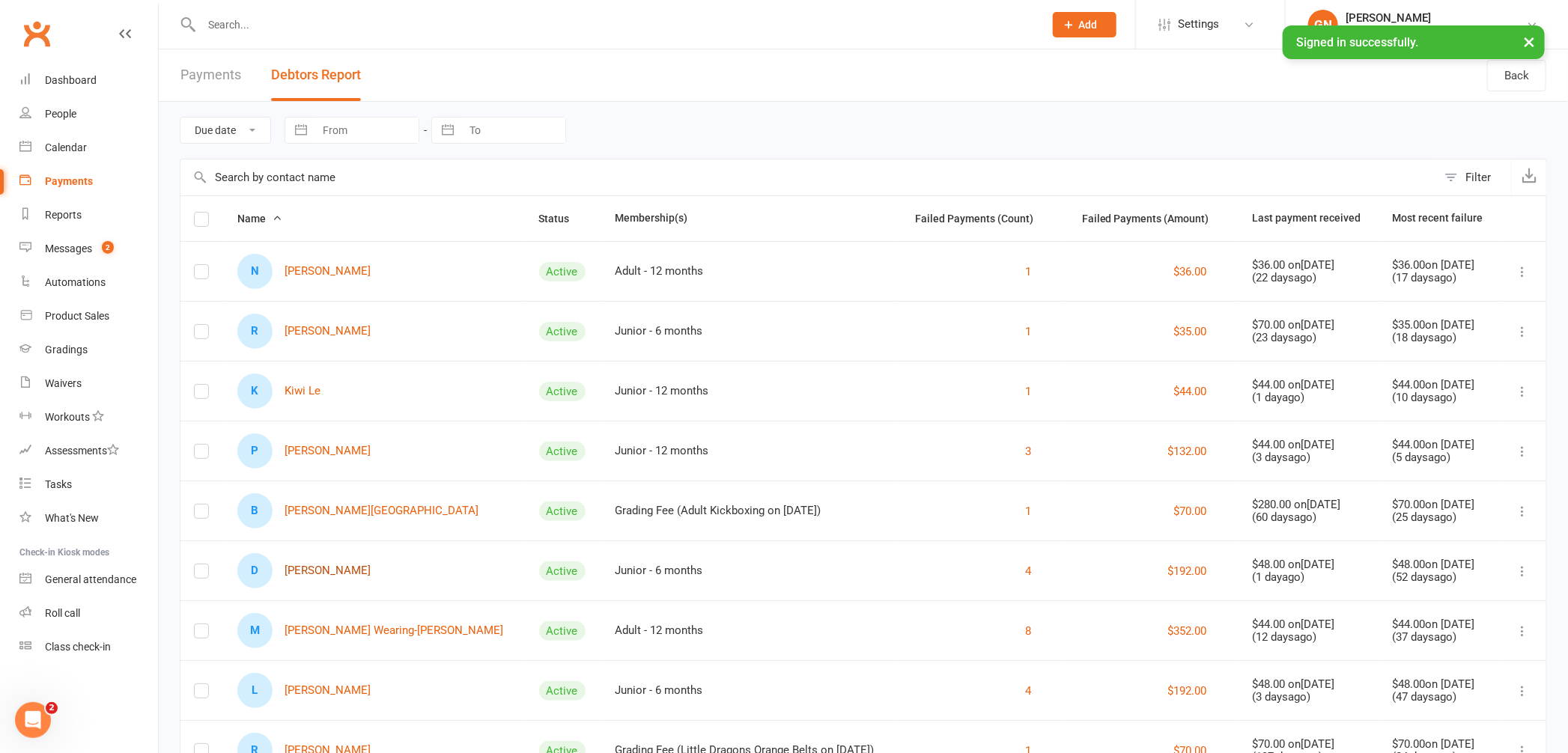
click at [317, 571] on link "D [PERSON_NAME]" at bounding box center [303, 571] width 133 height 35
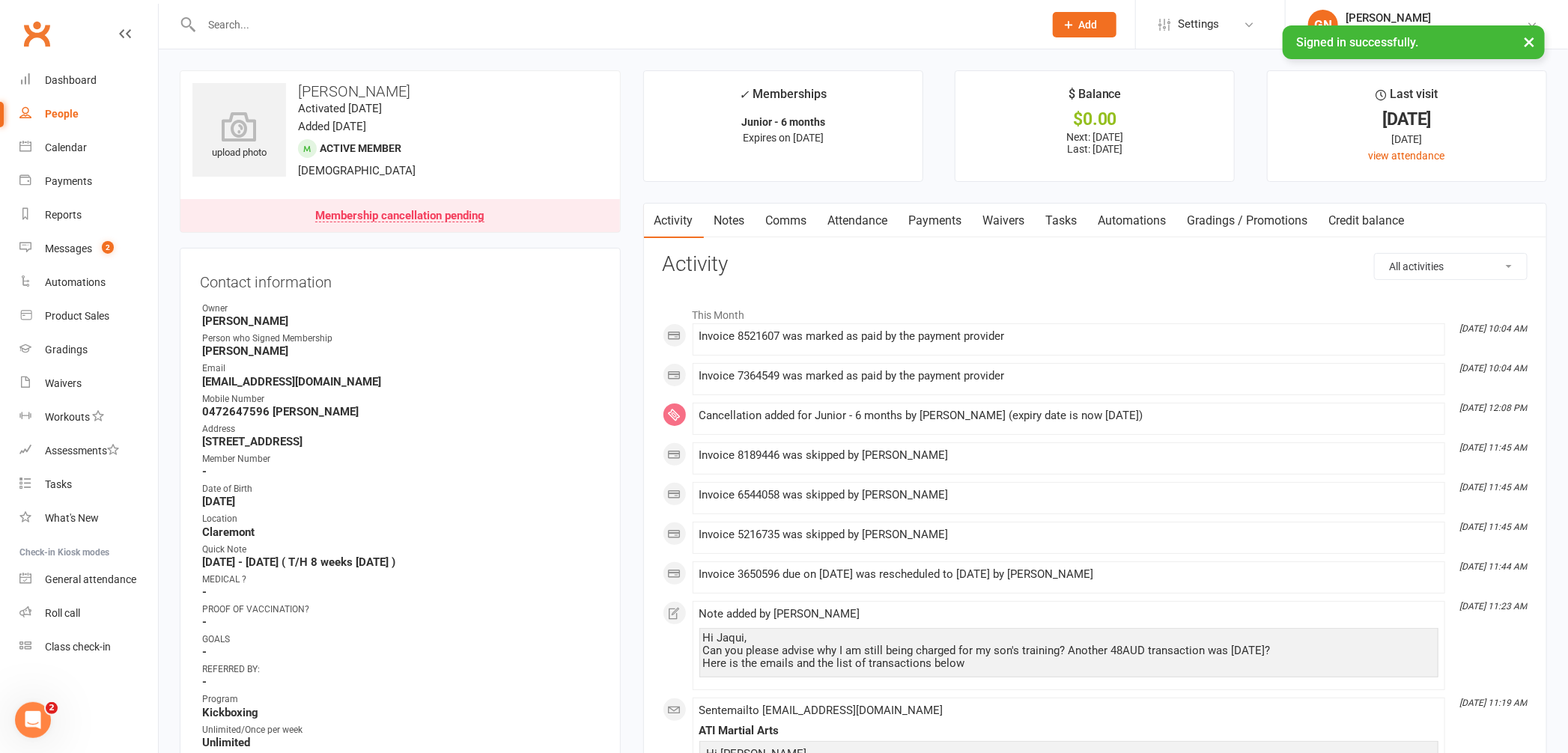
click at [947, 215] on link "Payments" at bounding box center [936, 221] width 74 height 35
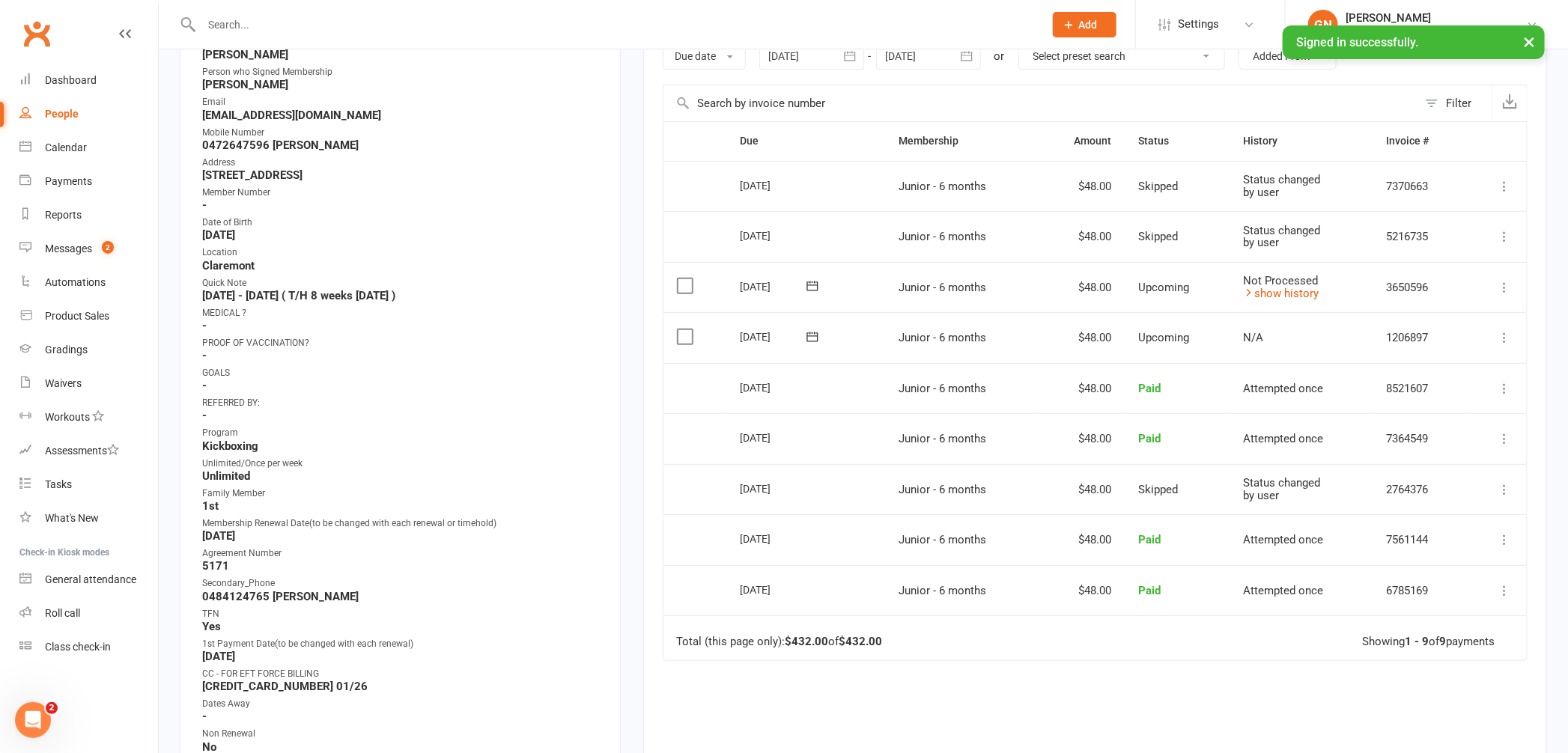
scroll to position [278, 0]
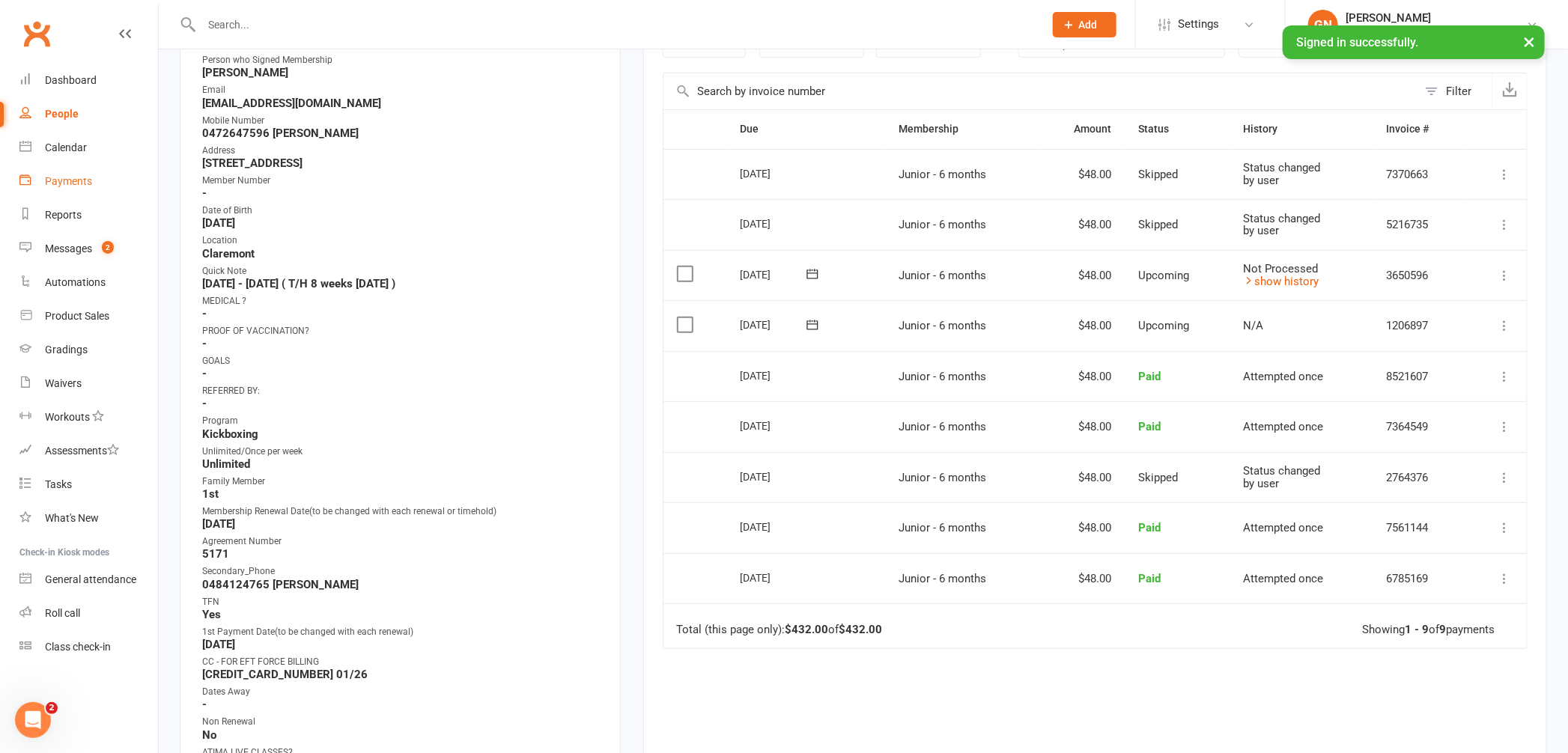
click at [78, 180] on div "Payments" at bounding box center [69, 181] width 47 height 12
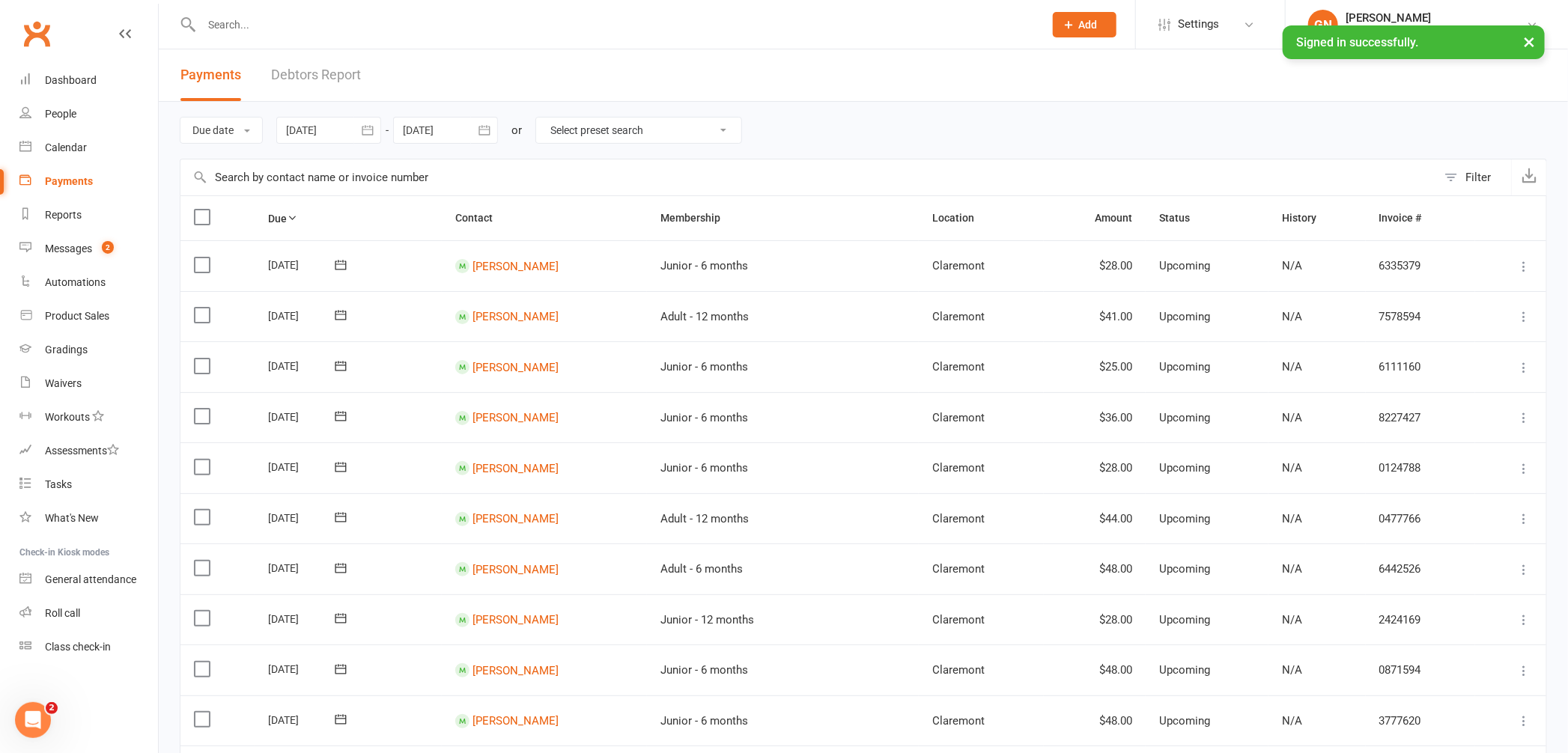
click at [311, 66] on link "Debtors Report" at bounding box center [316, 75] width 90 height 51
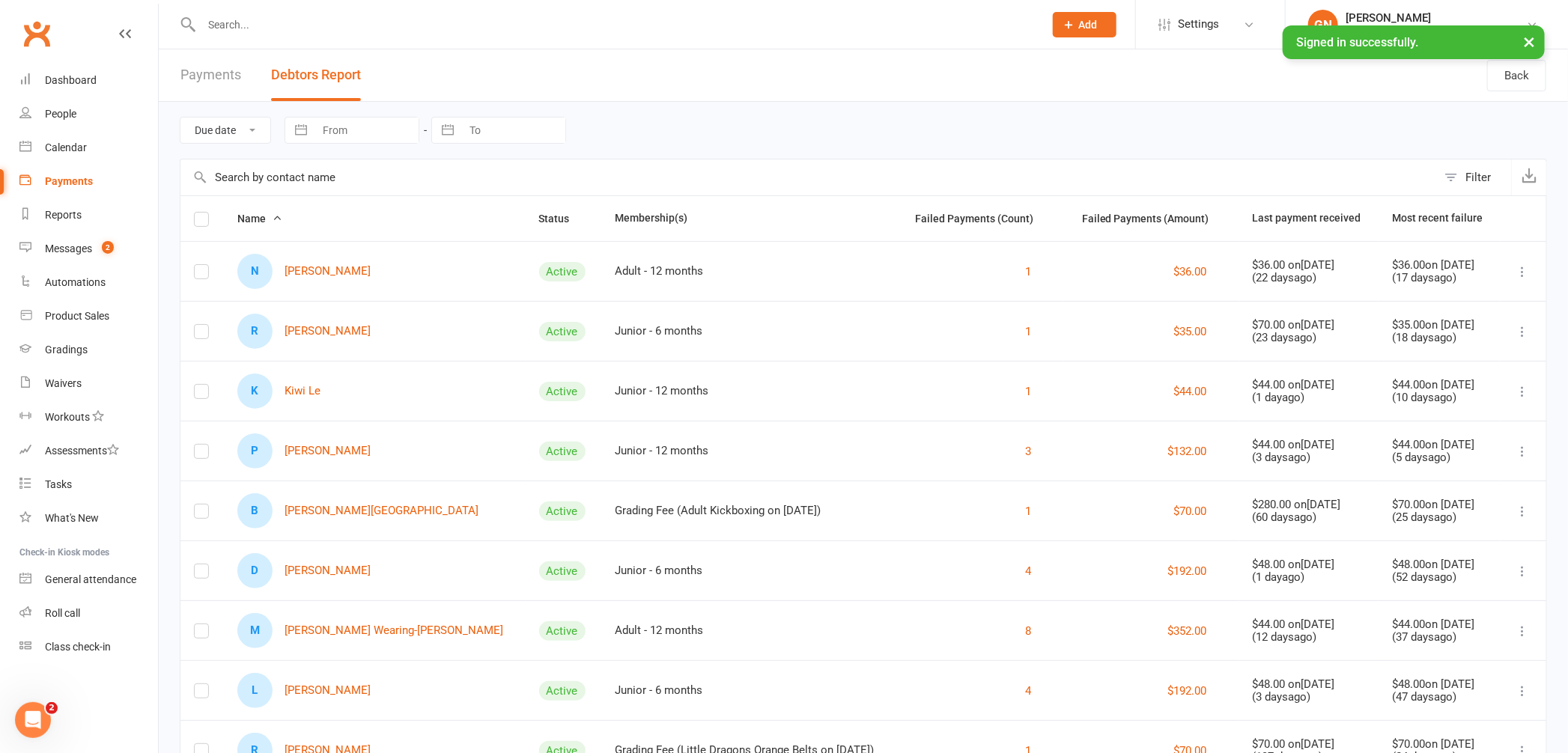
drag, startPoint x: 1562, startPoint y: 327, endPoint x: 1549, endPoint y: 368, distance: 43.0
click at [1549, 368] on div "Due date Date failed Navigate forward to interact with the calendar and select …" at bounding box center [863, 451] width 1409 height 700
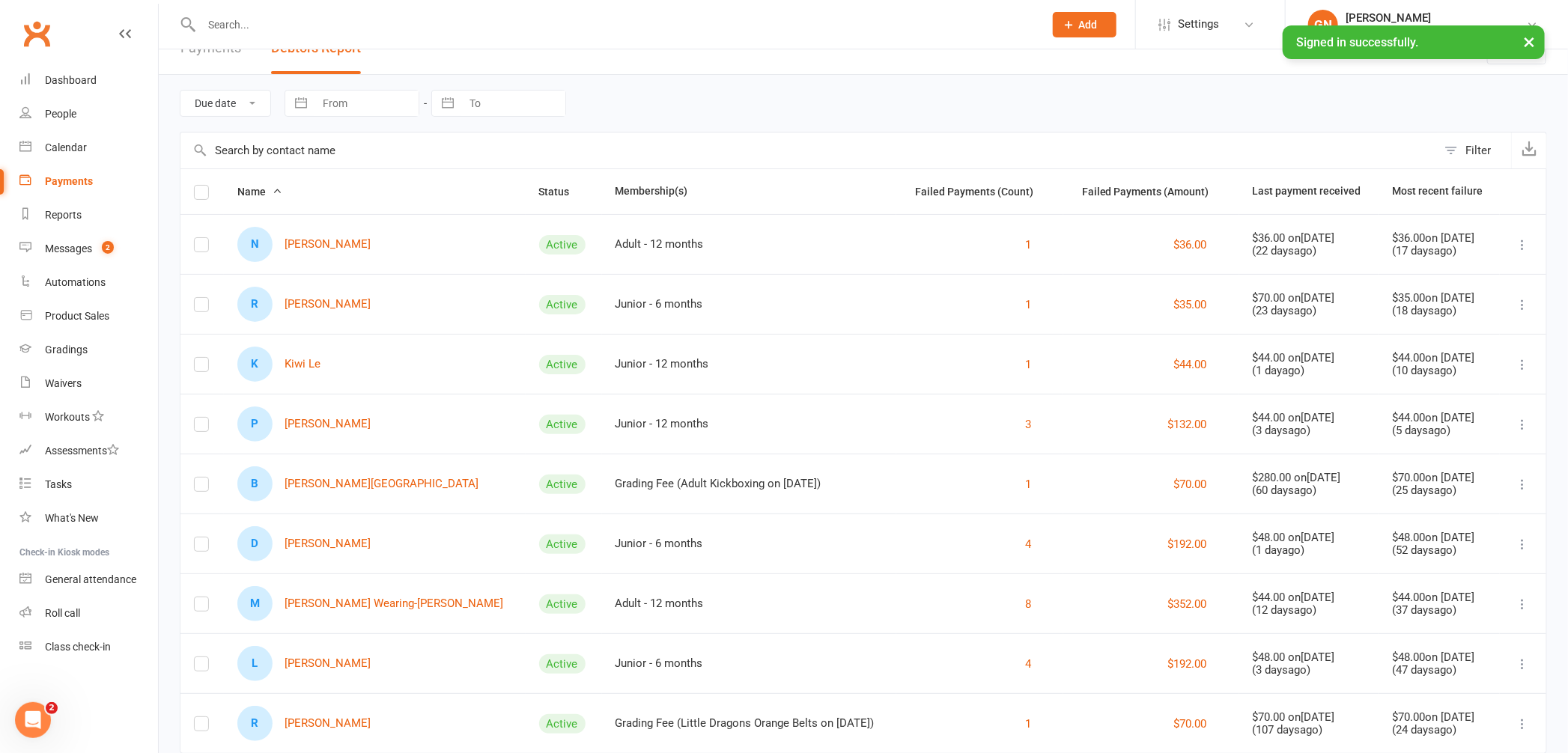
scroll to position [71, 0]
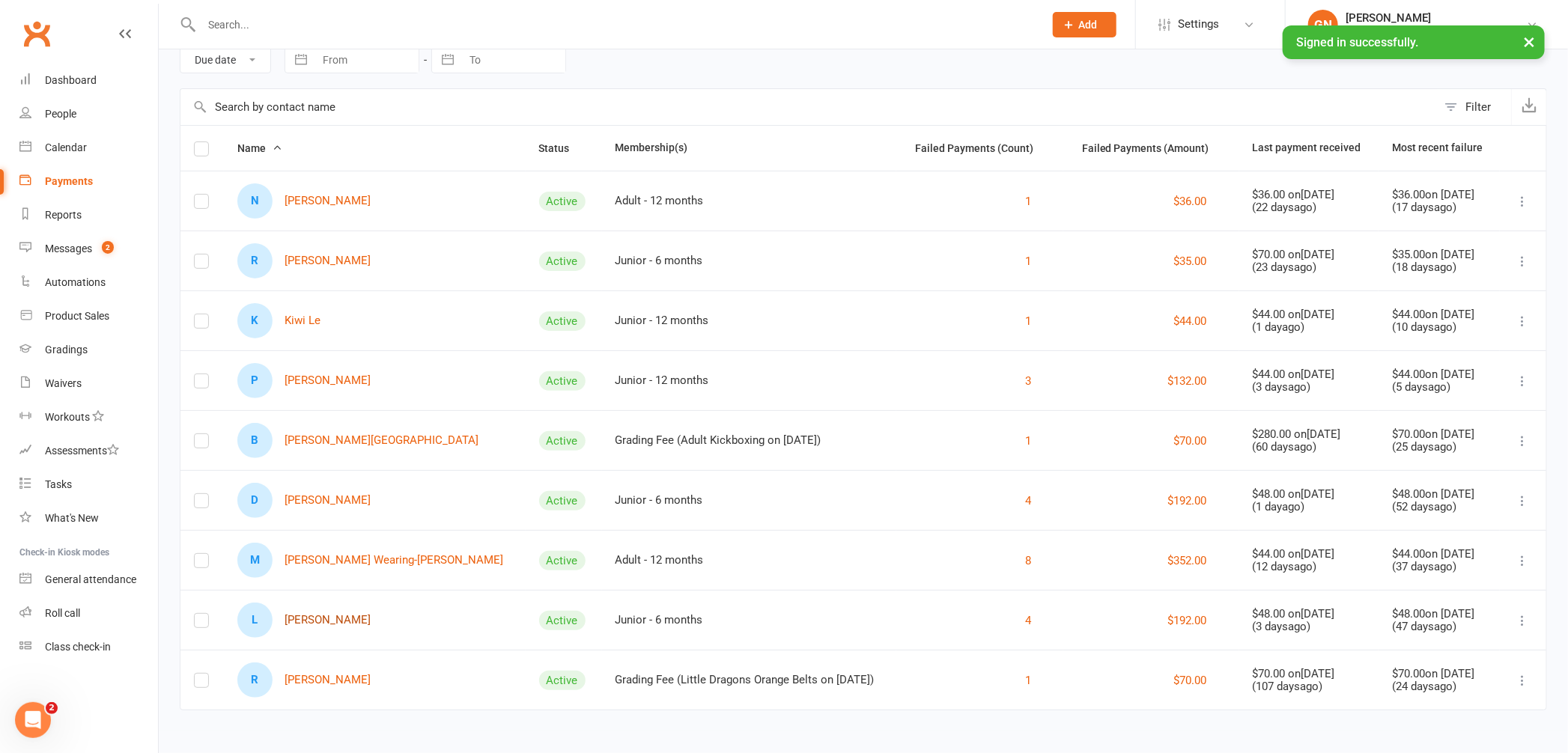
click at [330, 621] on link "L [PERSON_NAME]" at bounding box center [303, 620] width 133 height 35
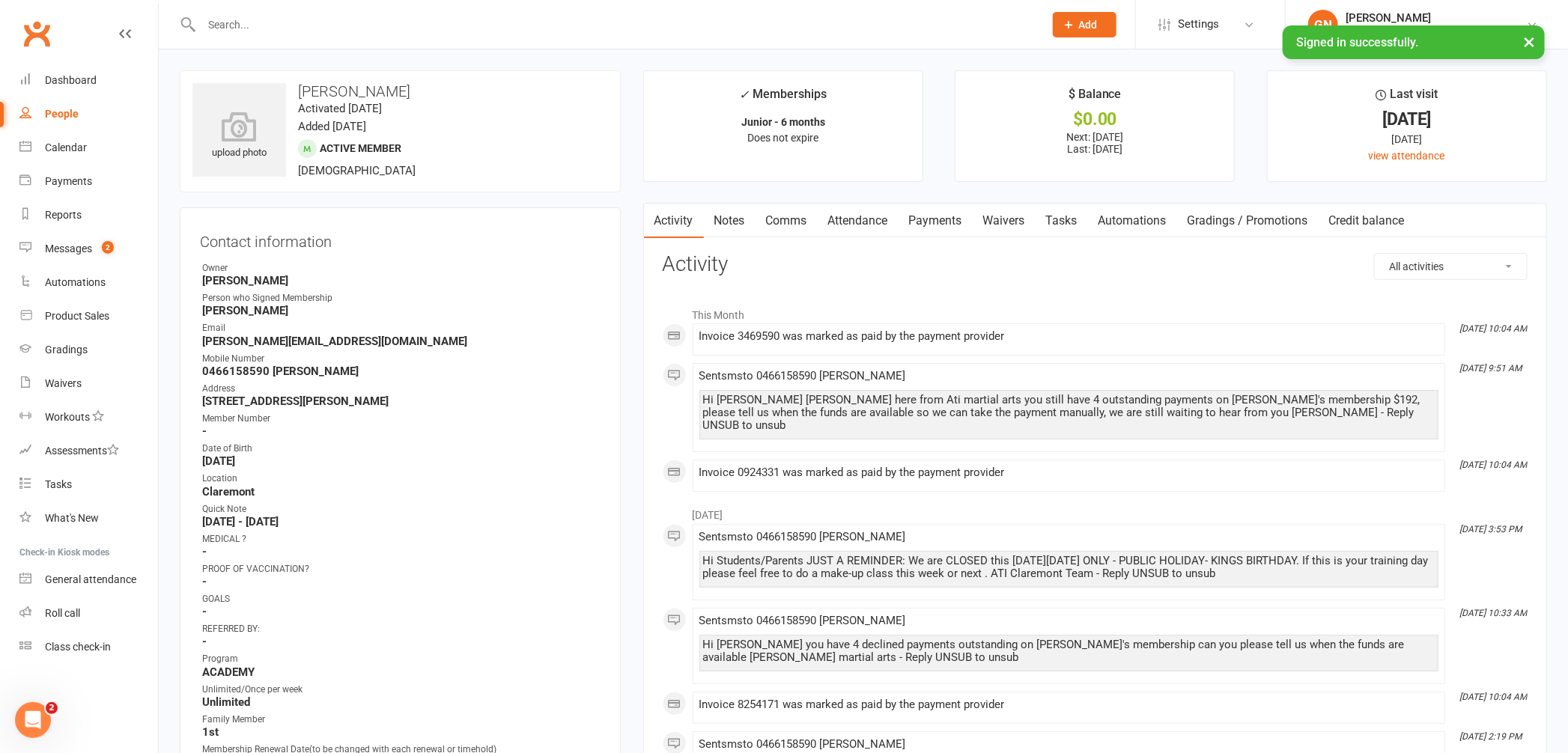
click at [782, 219] on link "Comms" at bounding box center [787, 221] width 62 height 35
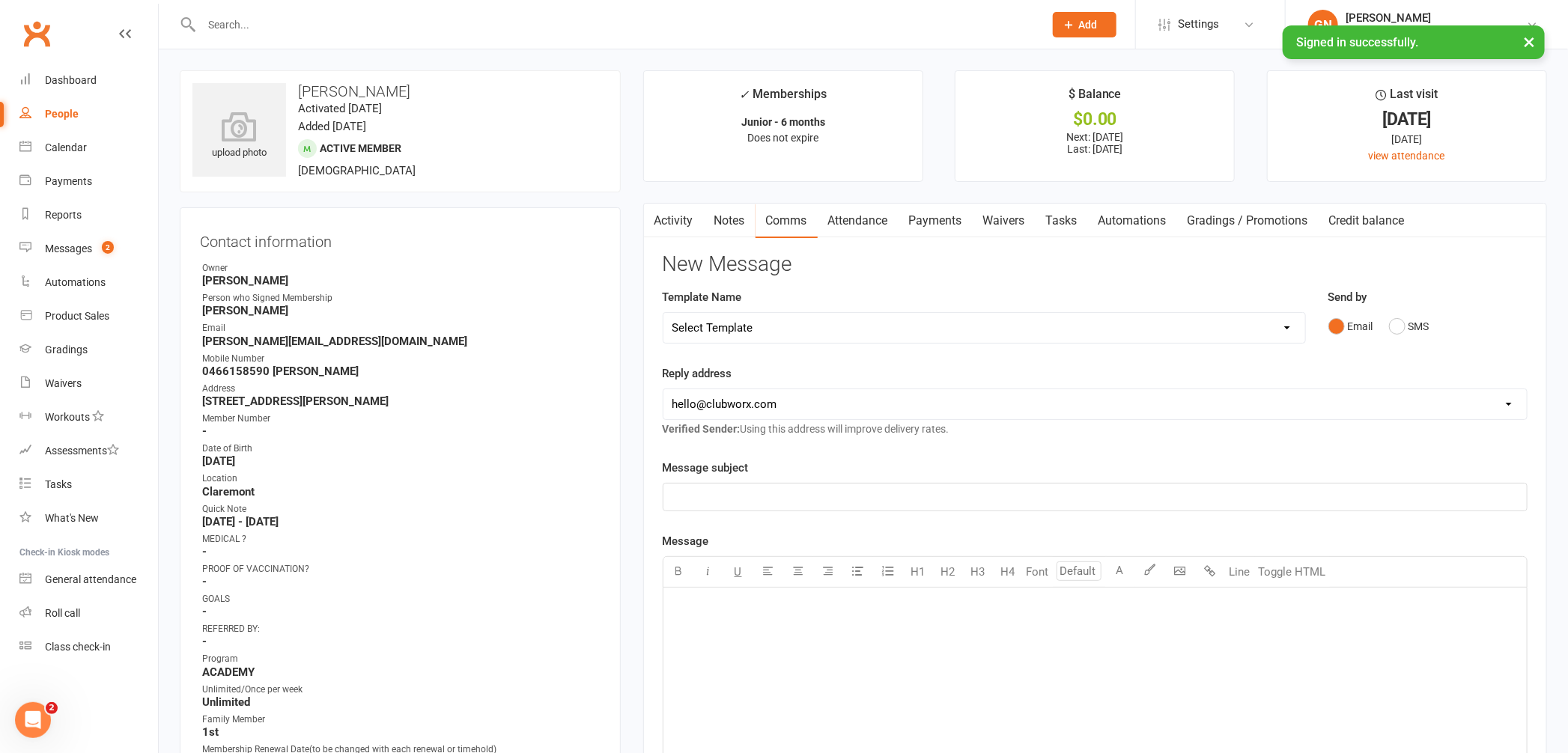
click at [925, 223] on link "Payments" at bounding box center [936, 221] width 74 height 35
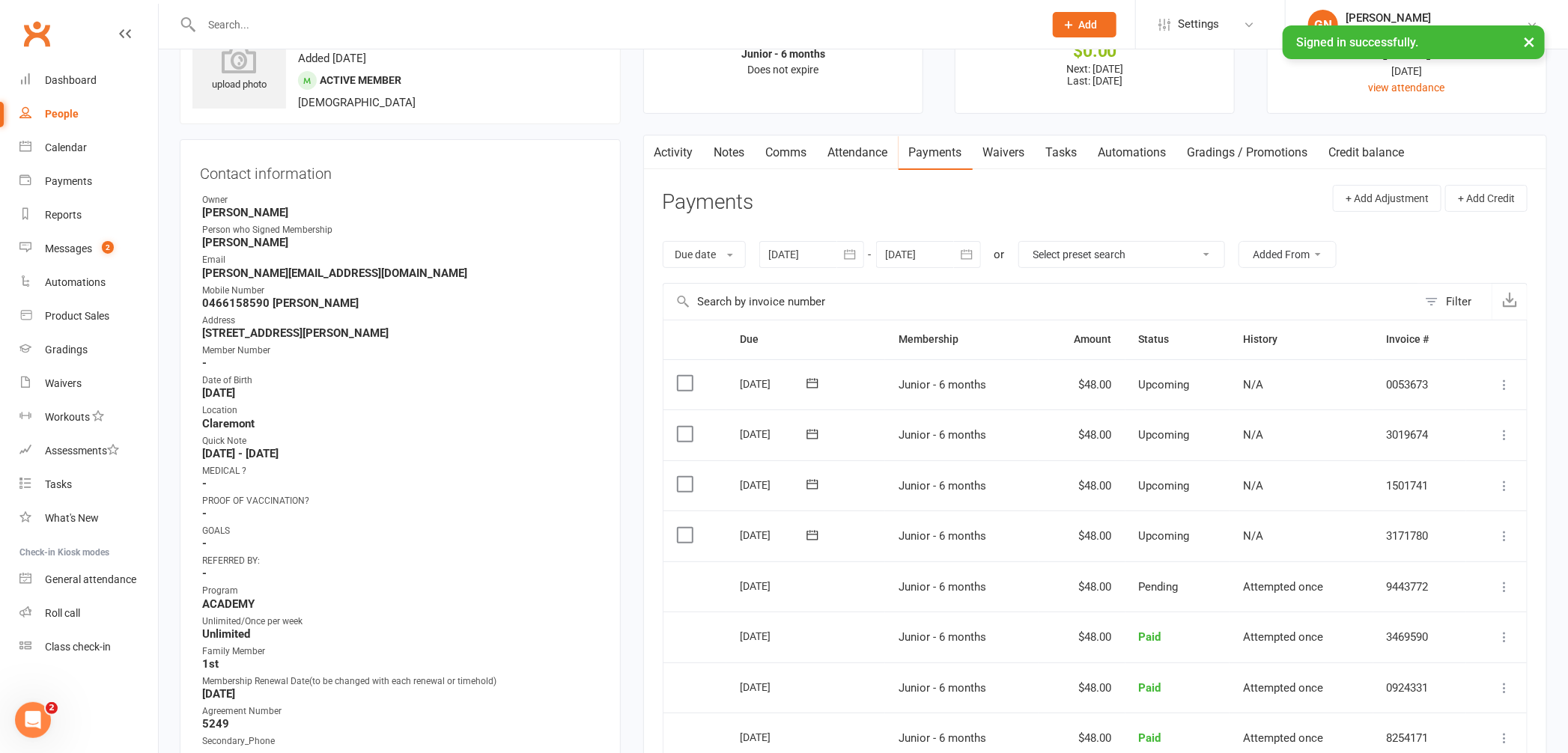
scroll to position [173, 0]
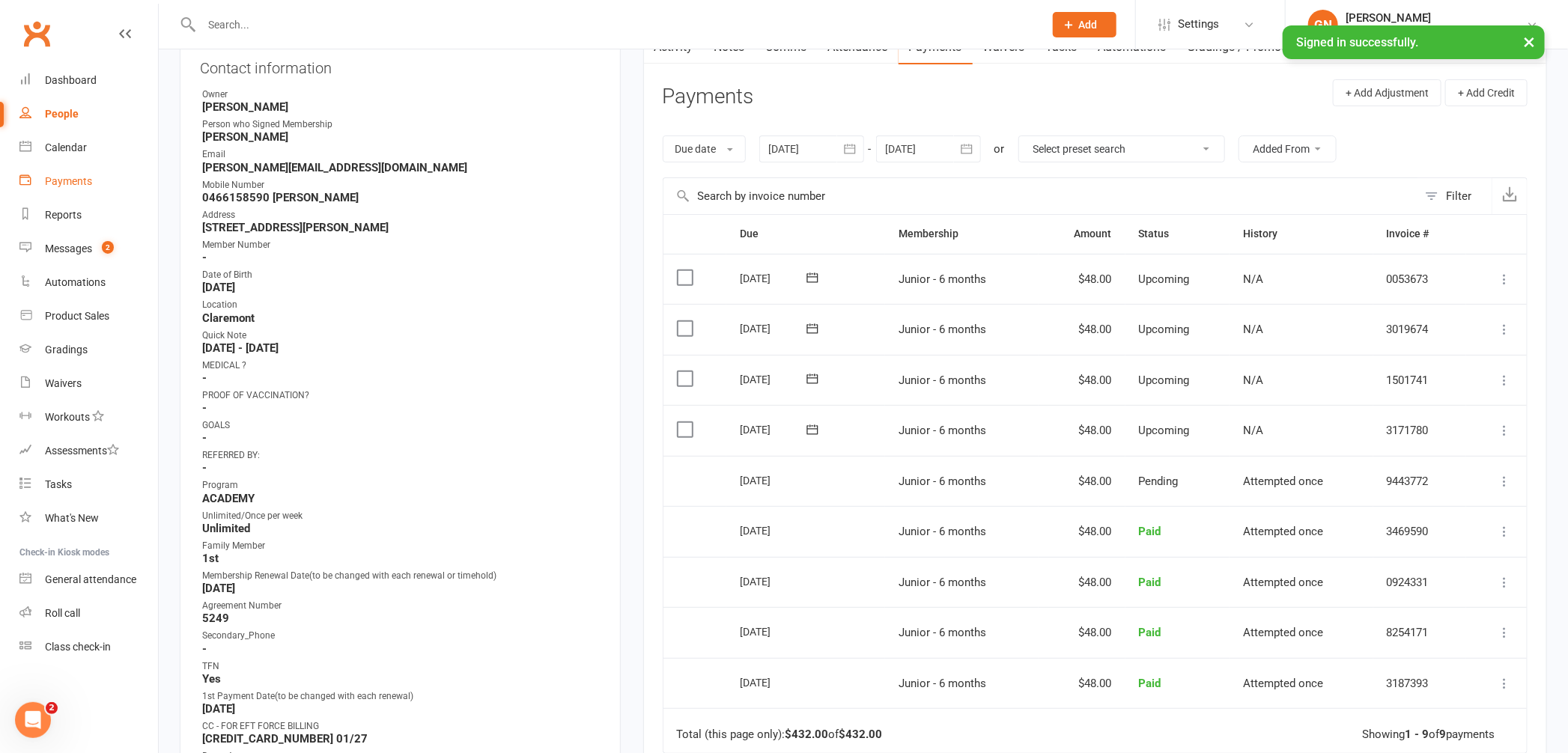
click at [55, 175] on div "Payments" at bounding box center [69, 181] width 47 height 12
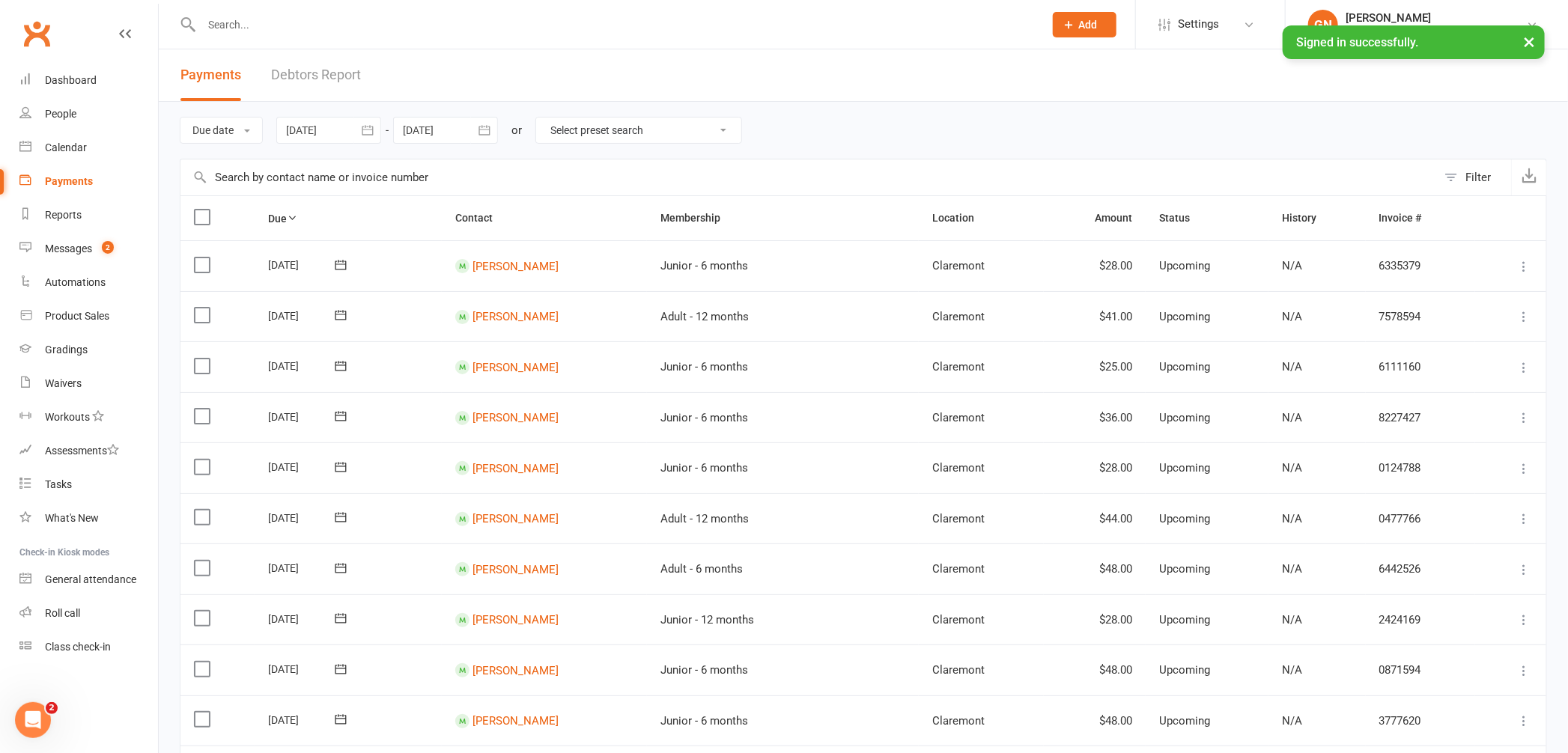
click at [291, 62] on link "Debtors Report" at bounding box center [316, 75] width 90 height 51
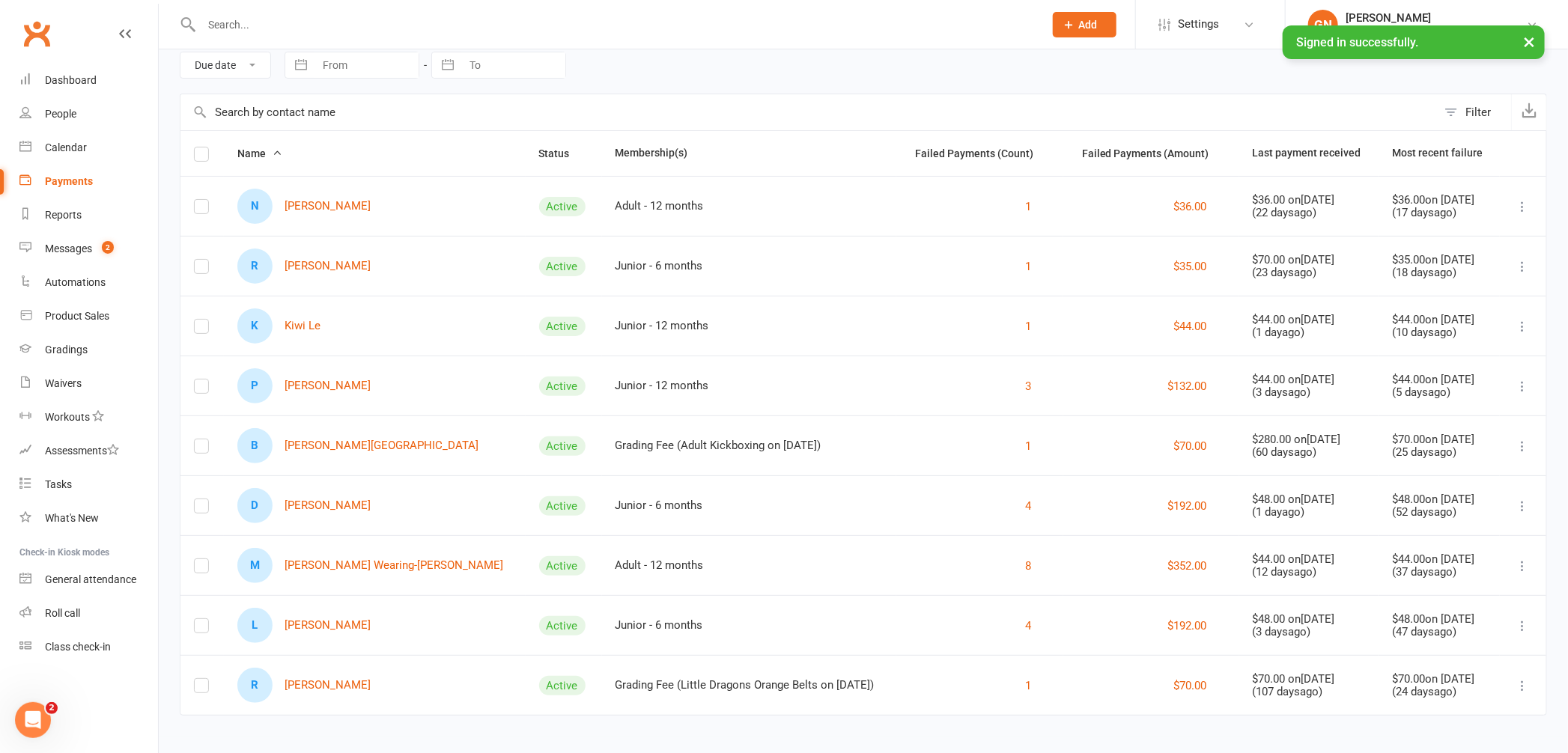
scroll to position [71, 0]
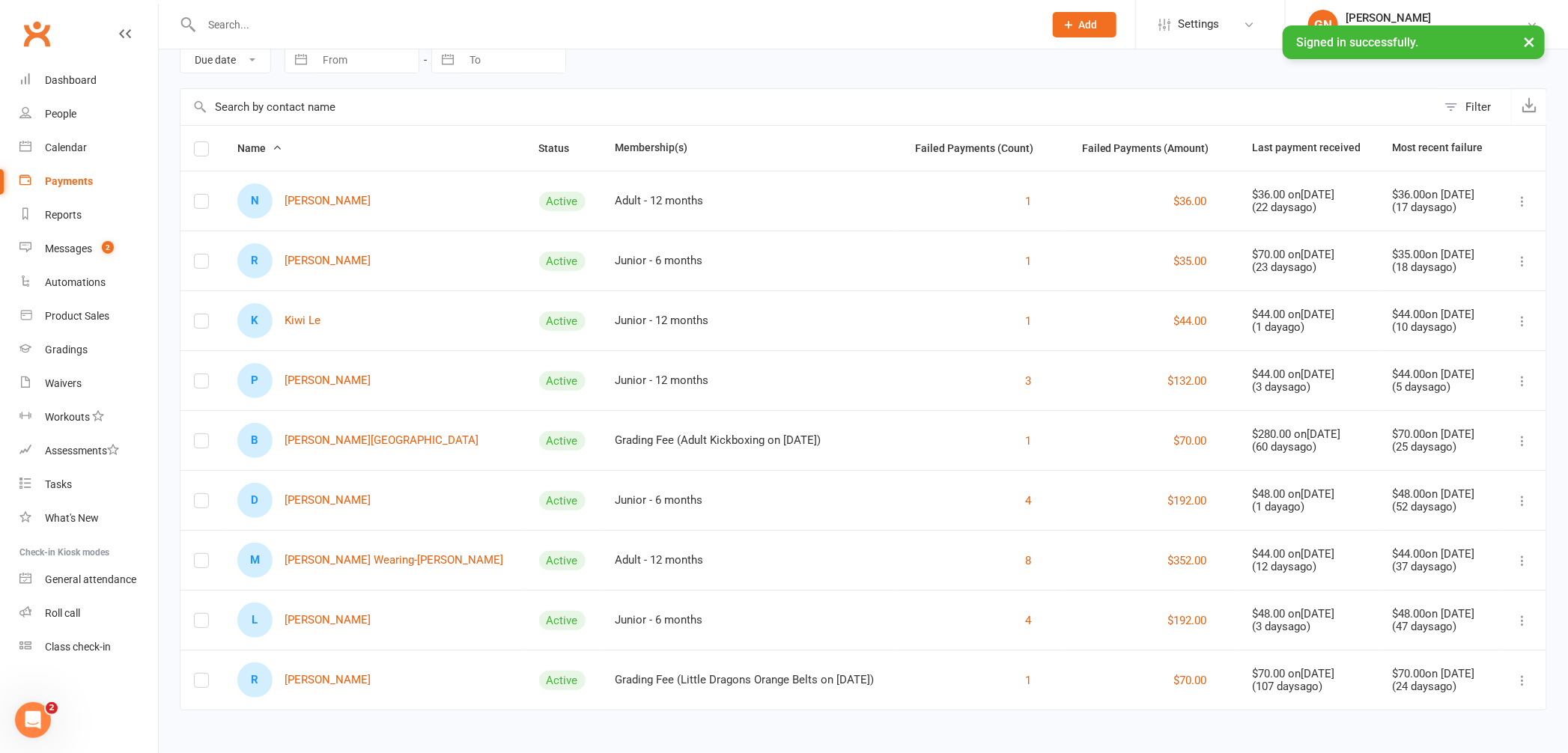
click at [273, 19] on input "text" at bounding box center [615, 24] width 836 height 21
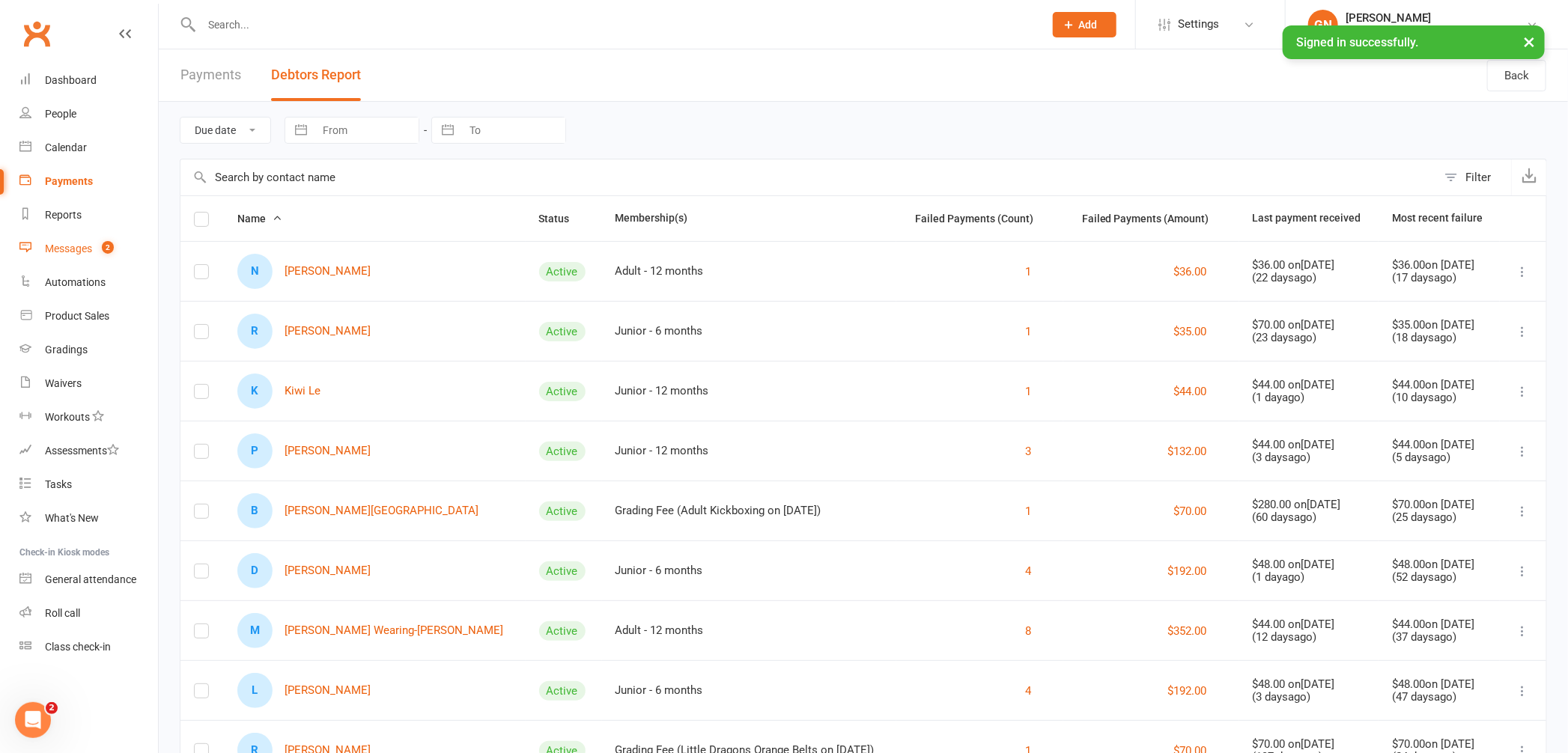
click at [72, 246] on div "Messages" at bounding box center [69, 248] width 47 height 12
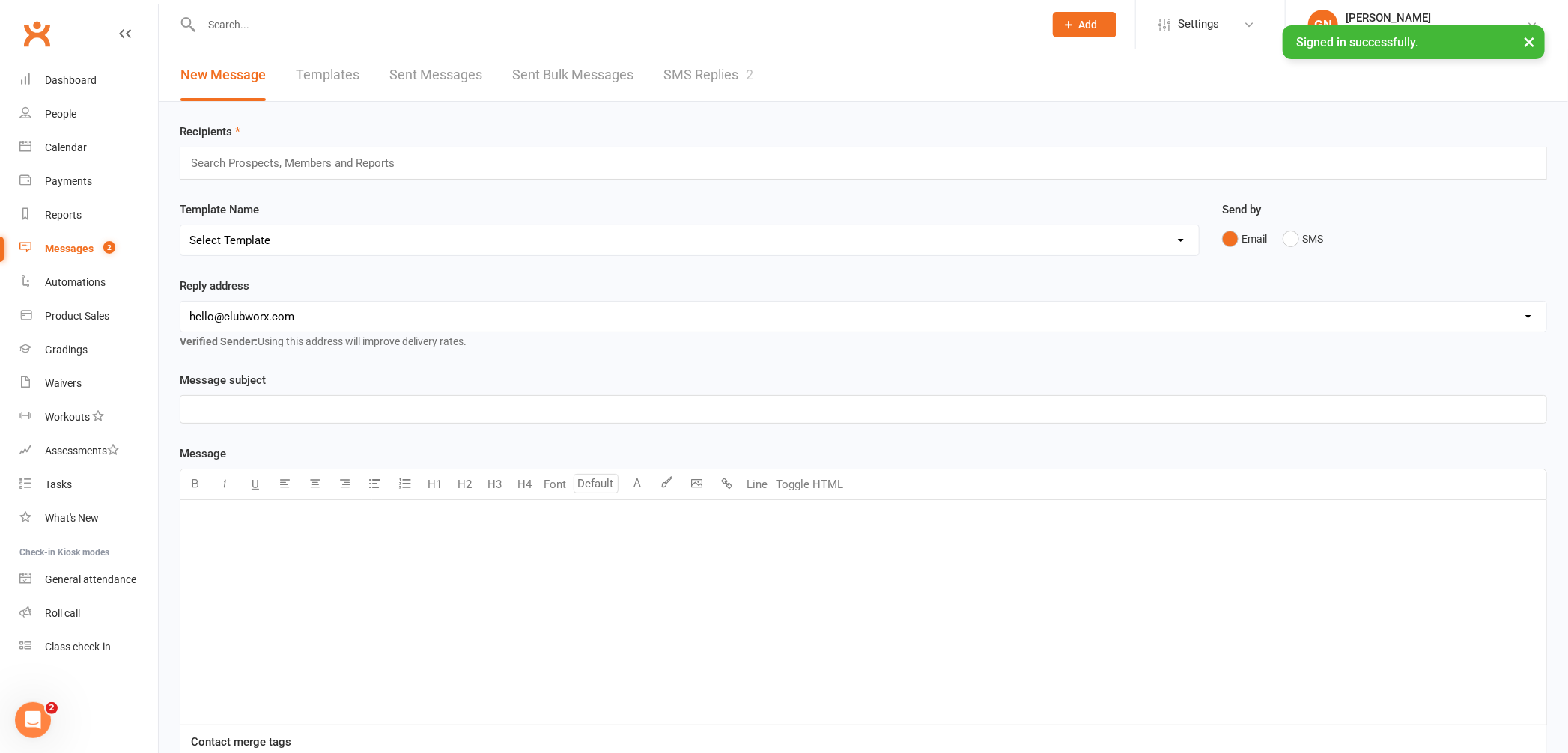
click at [700, 82] on link "SMS Replies 2" at bounding box center [708, 75] width 90 height 51
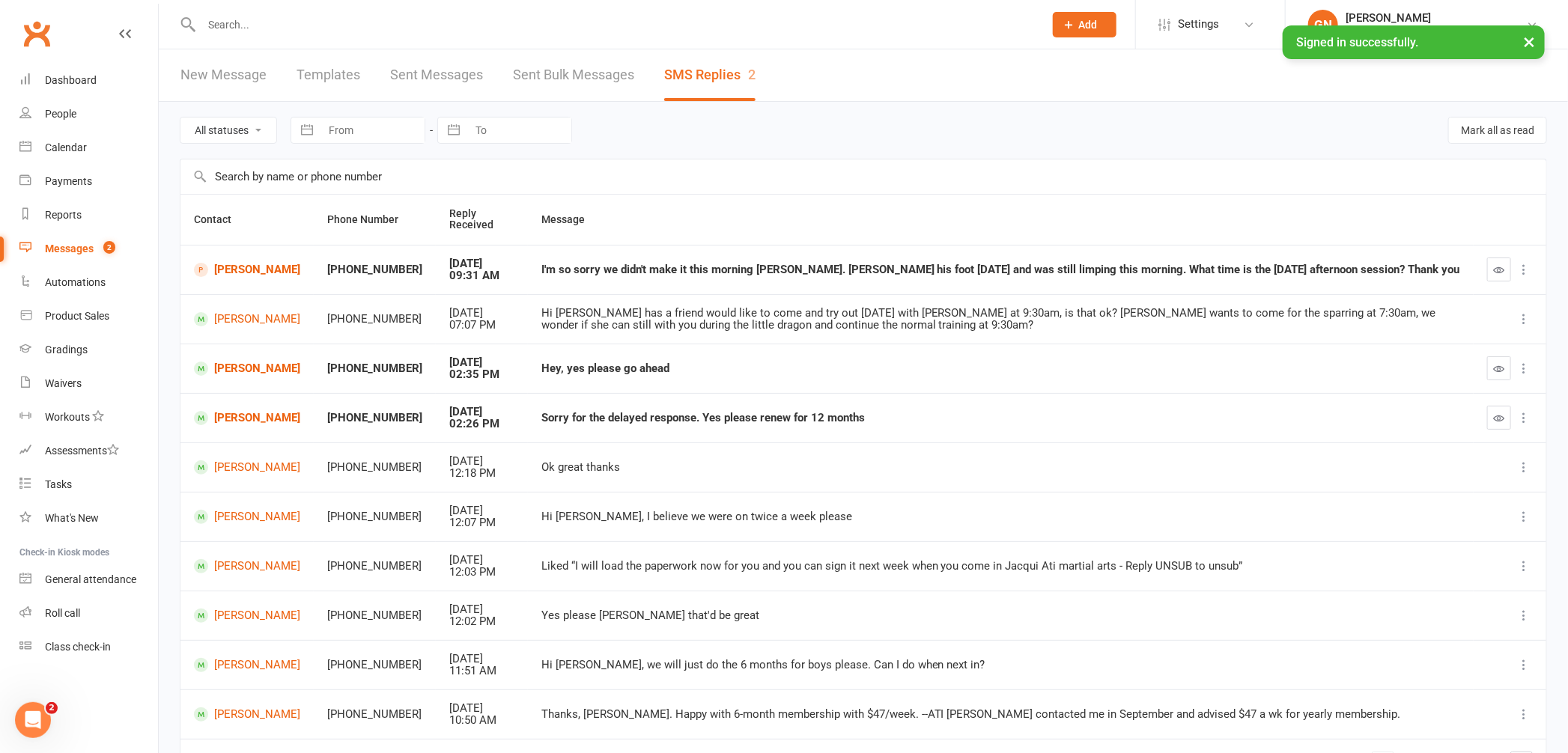
click at [194, 69] on link "New Message" at bounding box center [223, 75] width 86 height 51
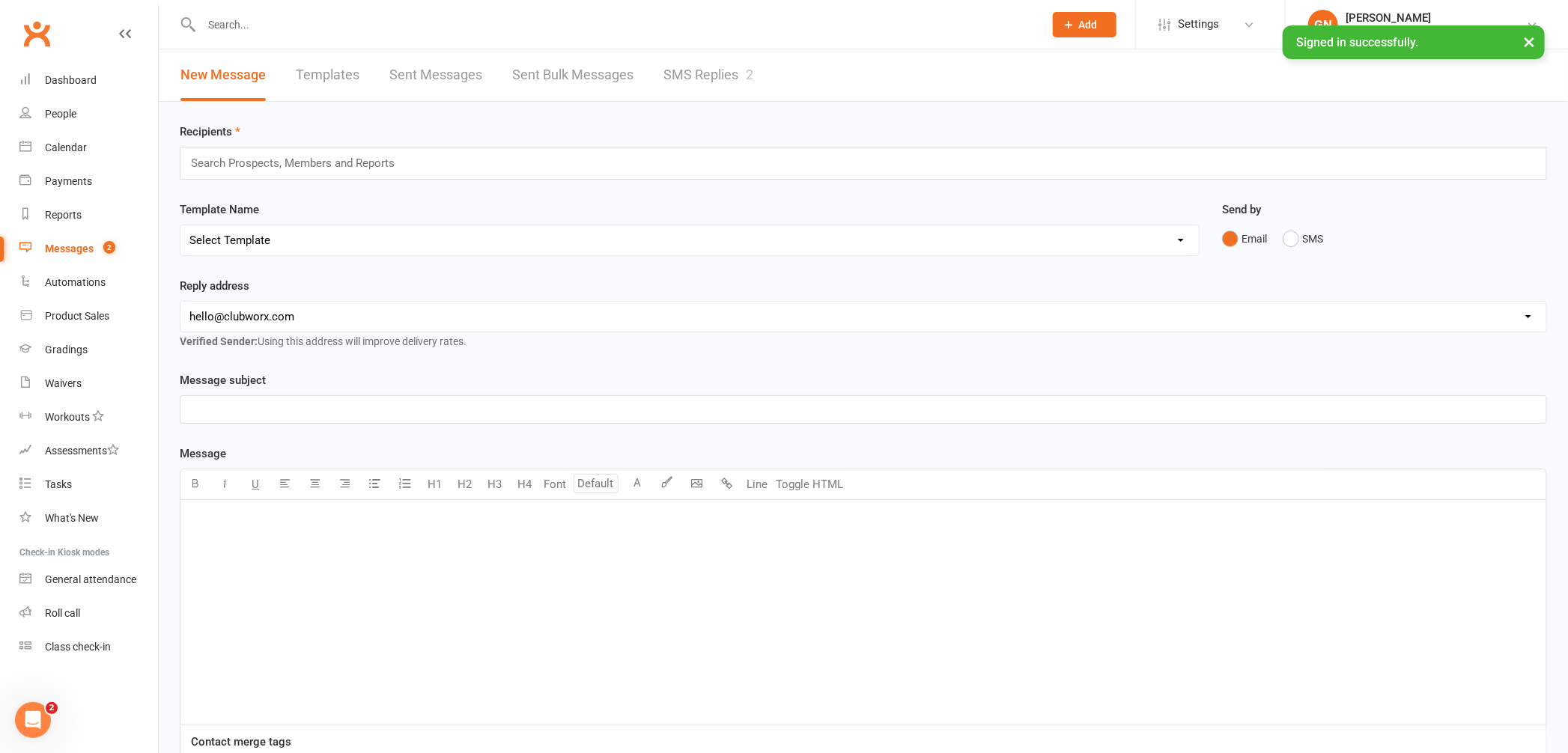
click at [241, 25] on input "text" at bounding box center [615, 24] width 836 height 21
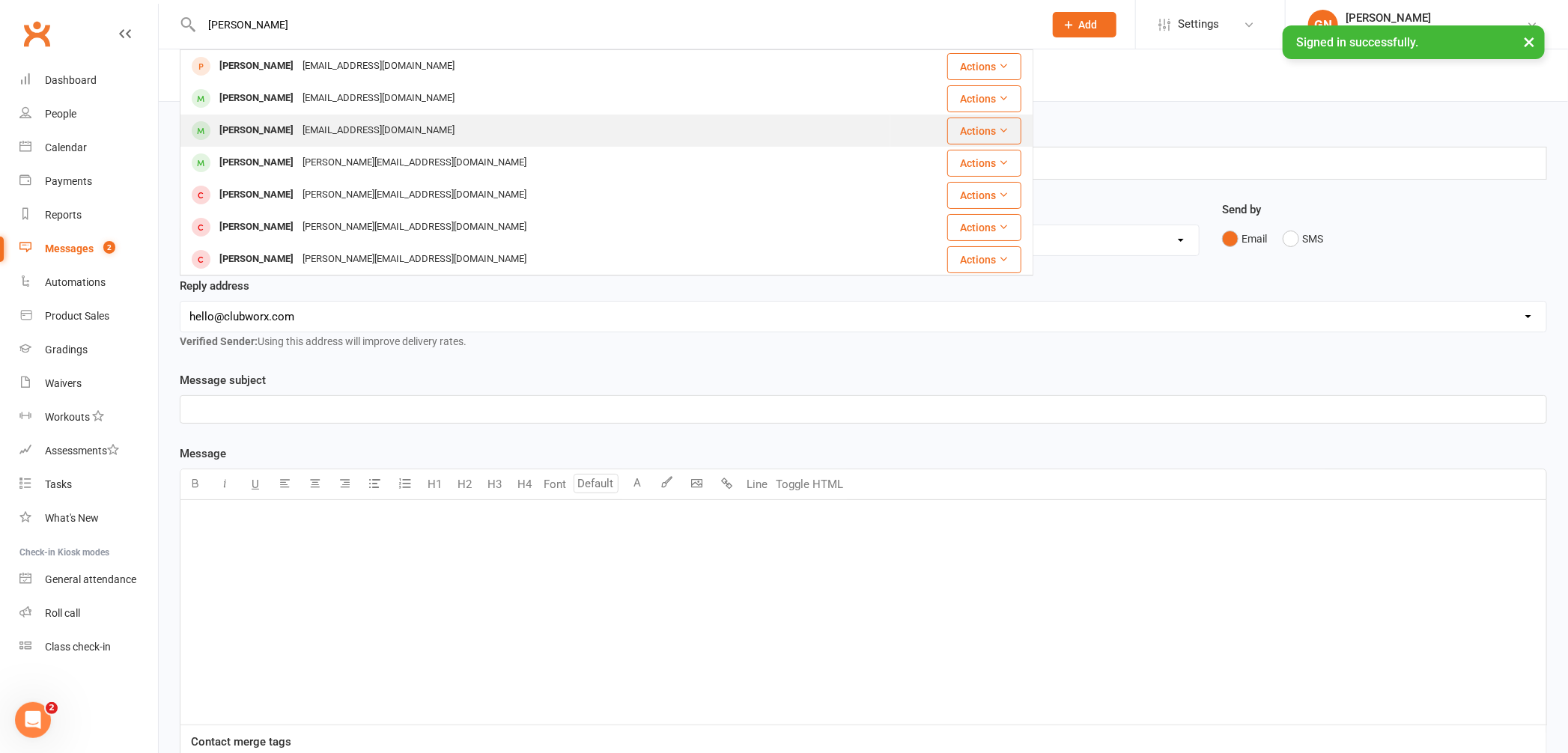
type input "[PERSON_NAME]"
click at [264, 126] on div "[PERSON_NAME]" at bounding box center [256, 130] width 83 height 22
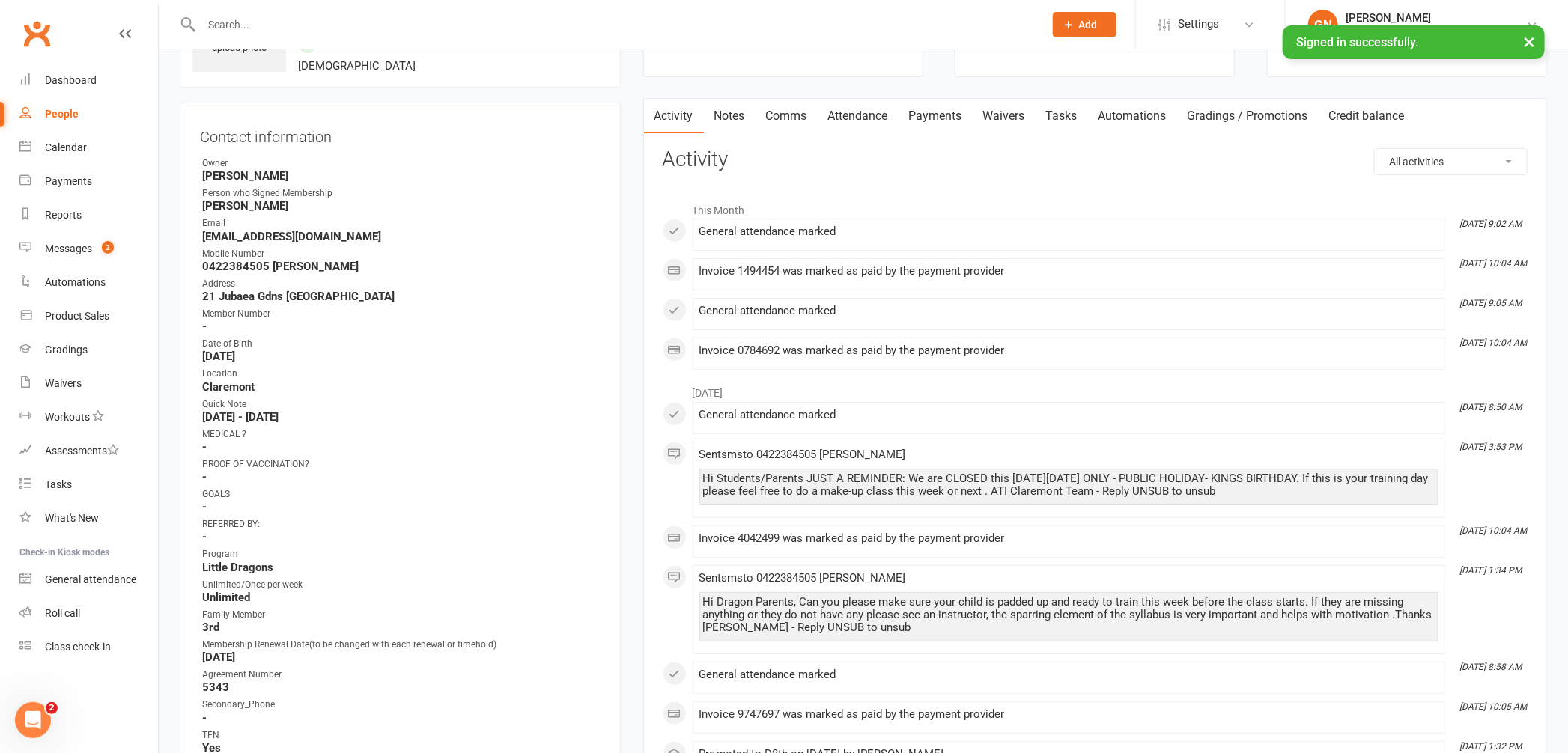
scroll to position [121, 0]
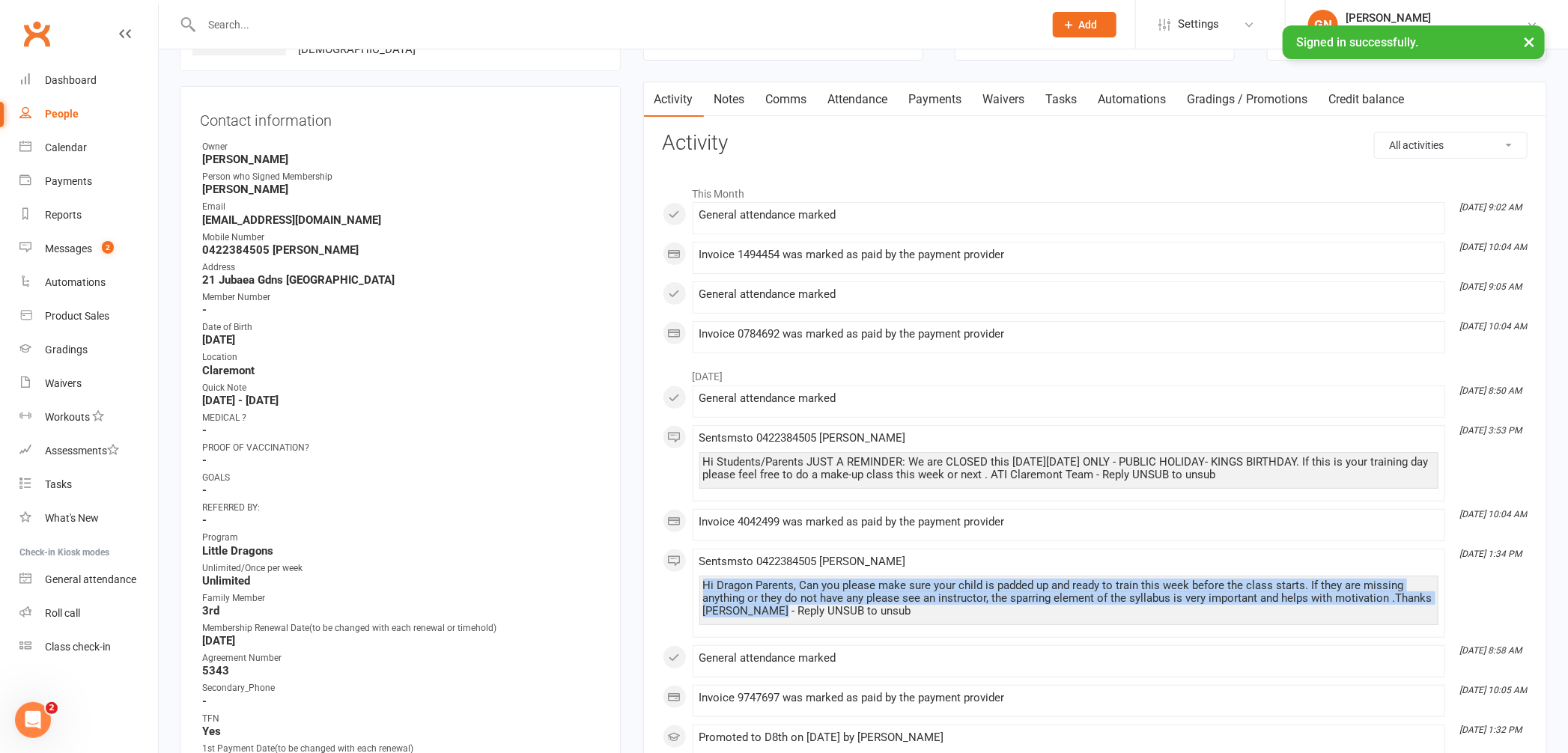
drag, startPoint x: 704, startPoint y: 587, endPoint x: 787, endPoint y: 614, distance: 87.3
click at [787, 614] on div "Hi Dragon Parents, Can you please make sure your child is padded up and ready t…" at bounding box center [1068, 599] width 732 height 38
copy div "Hi Dragon Parents, Can you please make sure your child is padded up and ready t…"
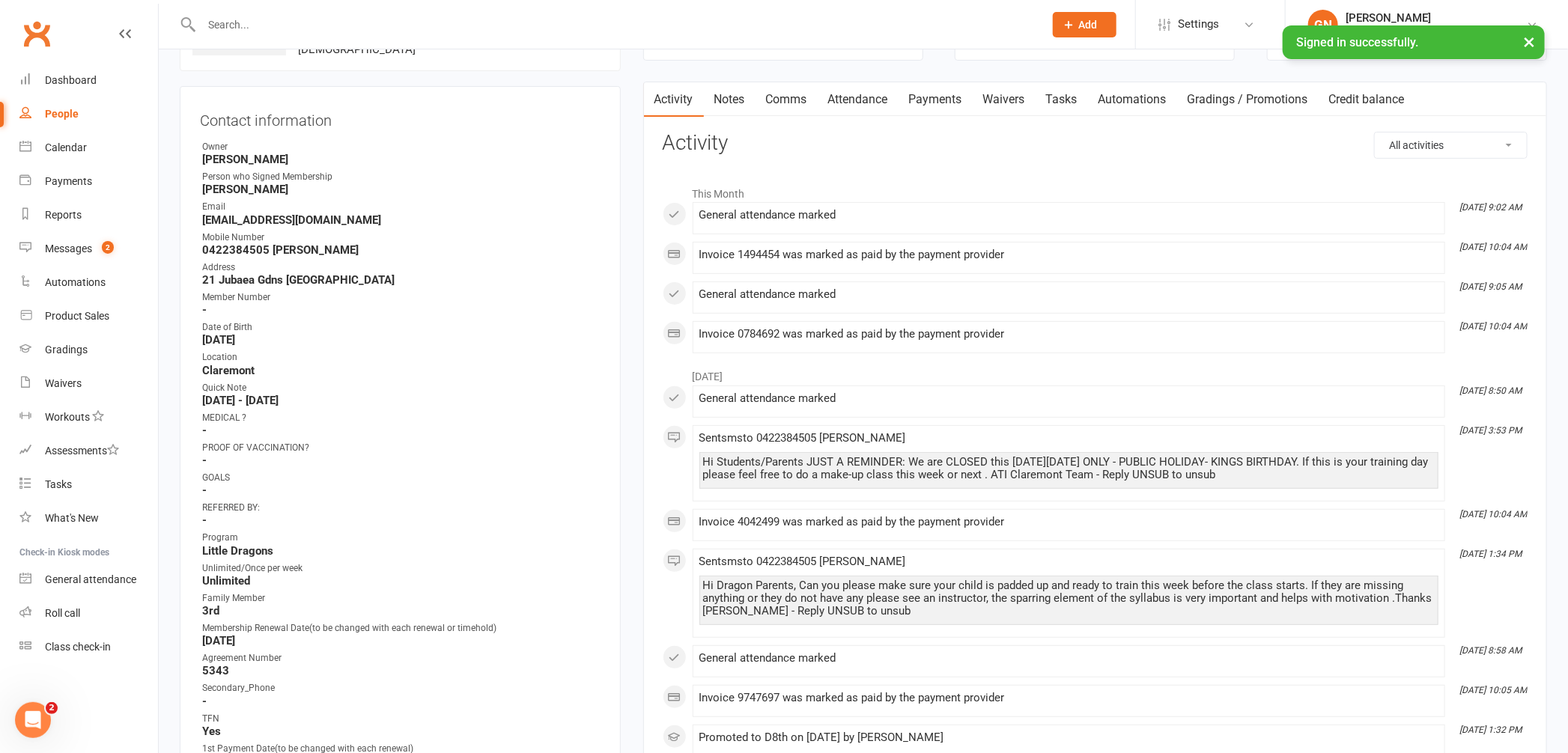
click at [517, 333] on strong "[DATE]" at bounding box center [401, 339] width 399 height 13
click at [56, 242] on div "Messages" at bounding box center [69, 248] width 47 height 12
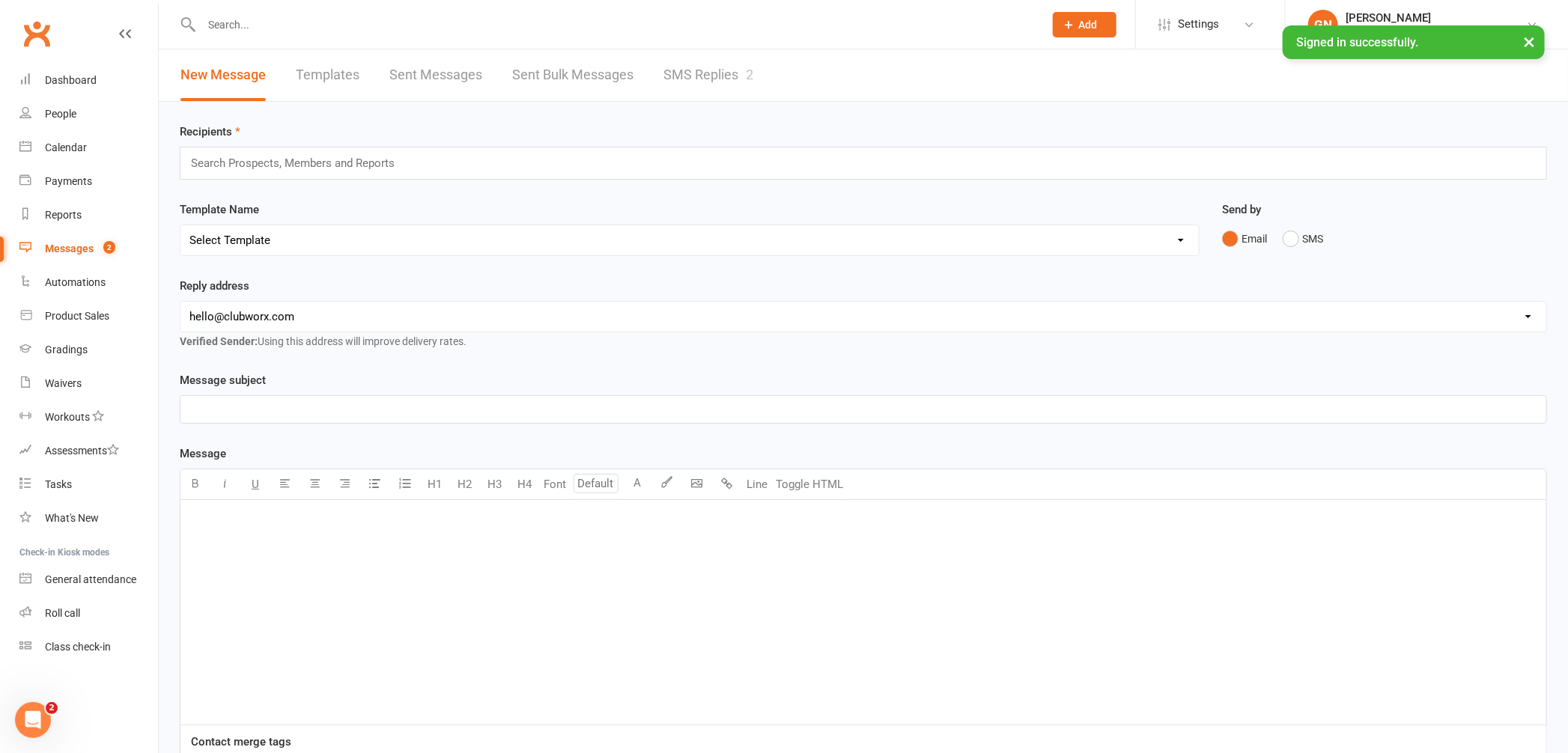
click at [722, 71] on link "SMS Replies 2" at bounding box center [708, 75] width 90 height 51
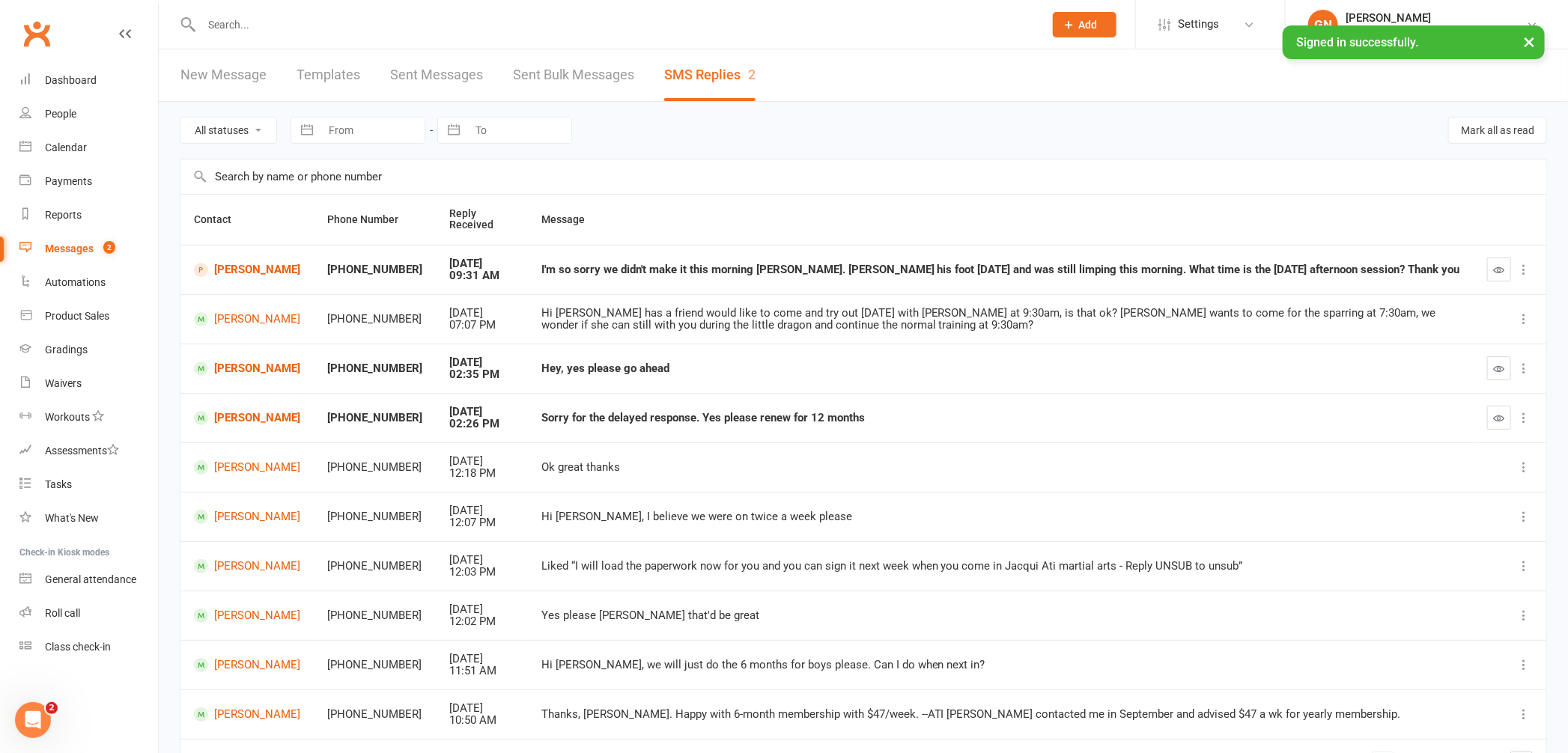
click at [219, 71] on link "New Message" at bounding box center [223, 75] width 86 height 51
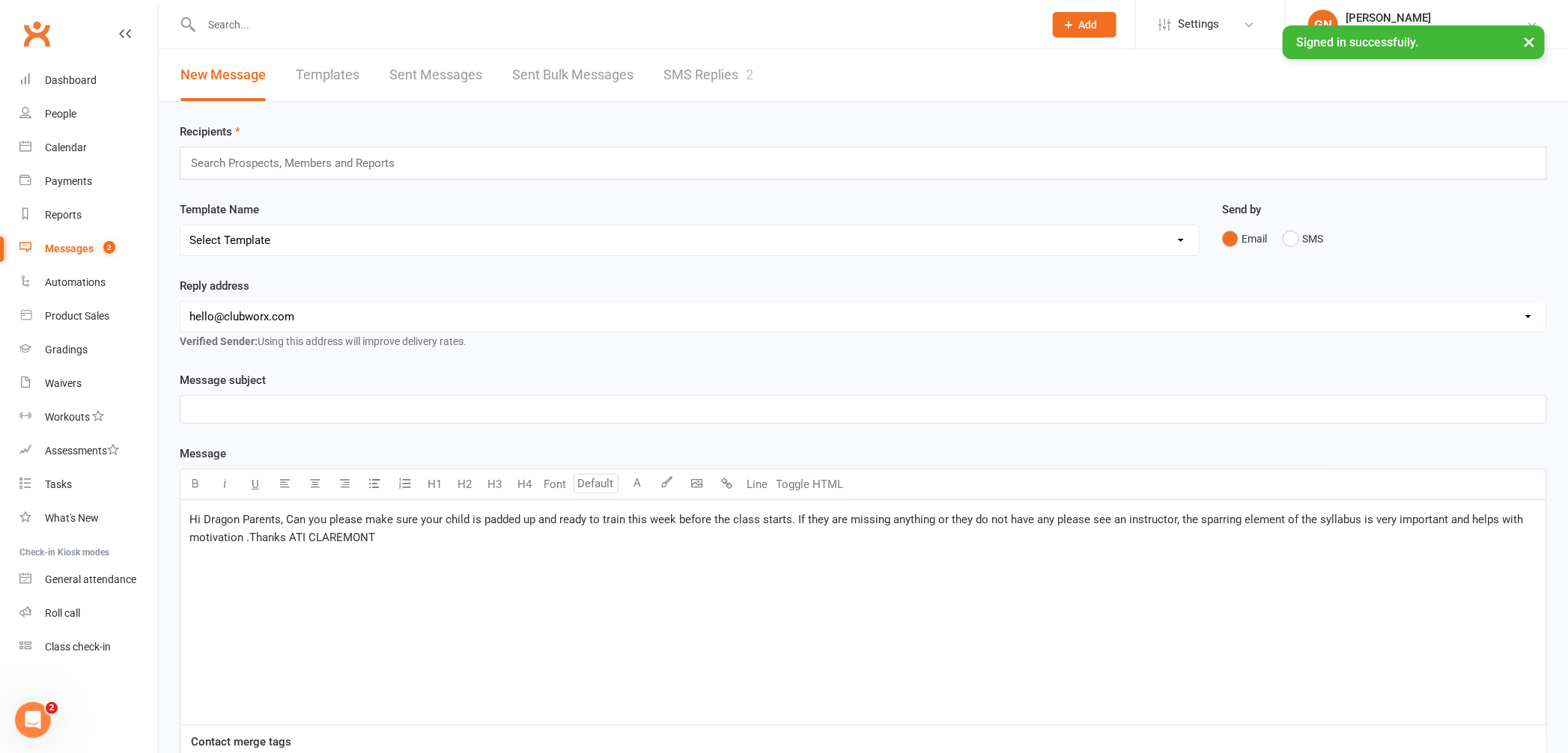
click at [286, 522] on span "Hi Dragon Parents, Can you please make sure your child is padded up and ready t…" at bounding box center [857, 528] width 1337 height 31
click at [422, 522] on span "Hi Dragon Parents, on MMonday [DATE] ,we are starting 2 weekas of dragon sparri…" at bounding box center [858, 528] width 1338 height 31
click at [634, 522] on span "Hi Dragon Parents, on MMonday [DATE] we are starting 2 weeks of dragon sparring…" at bounding box center [854, 528] width 1329 height 31
click at [290, 523] on span "Hi Dragon Parents, [DATE][DATE] we are starting 2 weeks of dragon sparring Can …" at bounding box center [860, 528] width 1341 height 31
click at [985, 522] on span "Hi Dragon Parents, [DATE][DATE] we are starting 2 weeks of dragon sparring Can …" at bounding box center [860, 528] width 1341 height 31
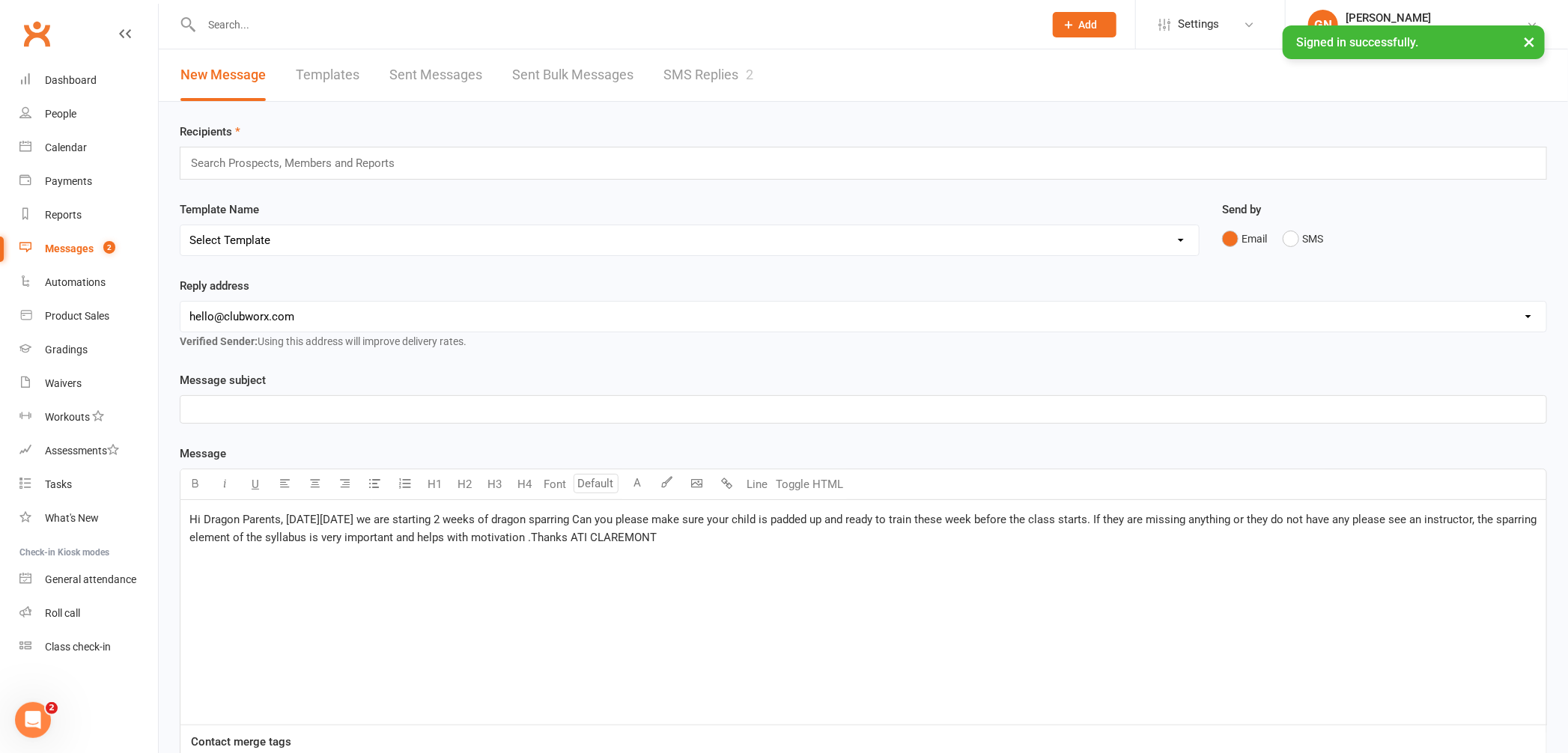
click at [1025, 521] on span "Hi Dragon Parents, [DATE][DATE] we are starting 2 weeks of dragon sparring Can …" at bounding box center [864, 528] width 1350 height 31
click at [268, 167] on input "text" at bounding box center [299, 163] width 220 height 19
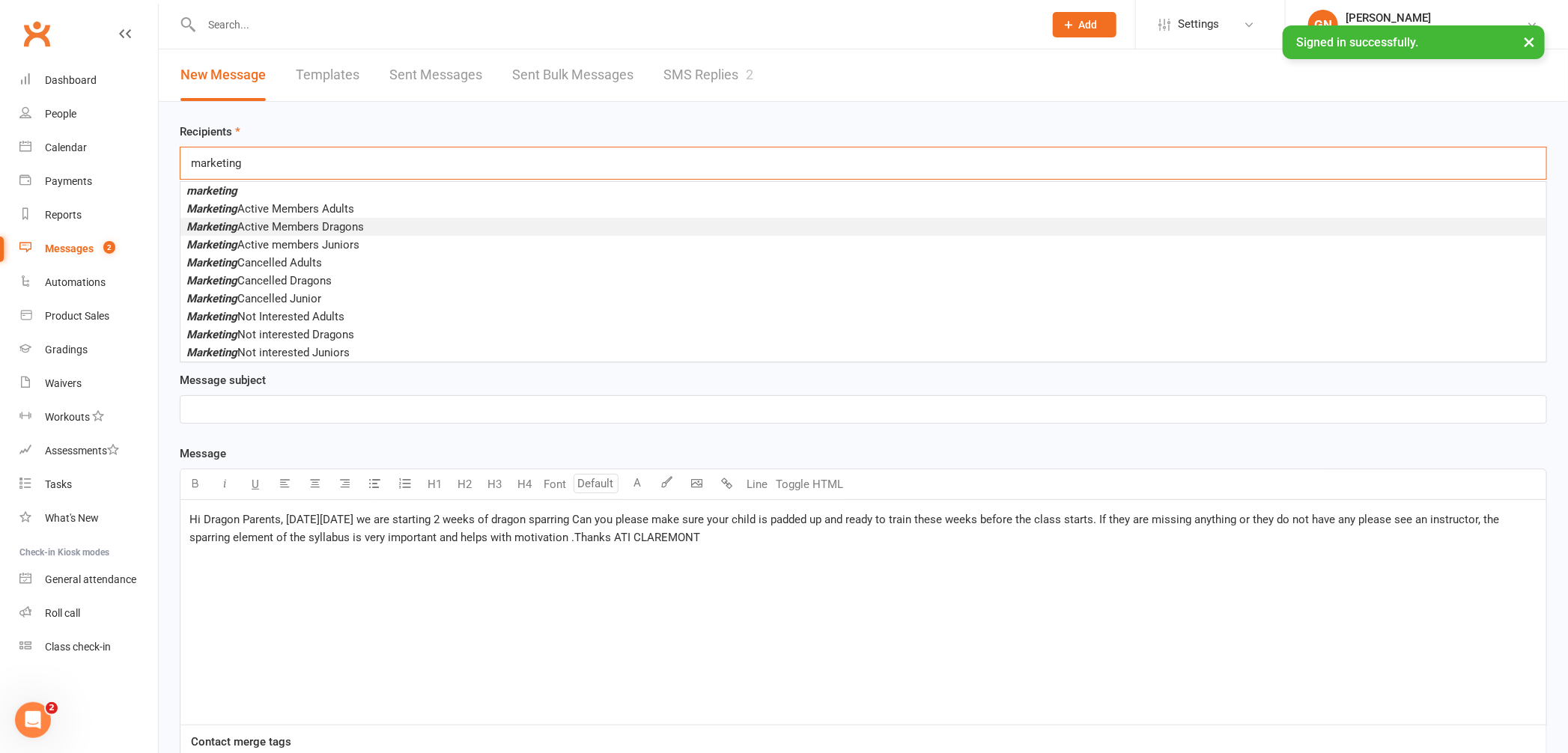
type input "marketing"
click at [272, 227] on span "Marketing Active Members Dragons" at bounding box center [276, 226] width 178 height 13
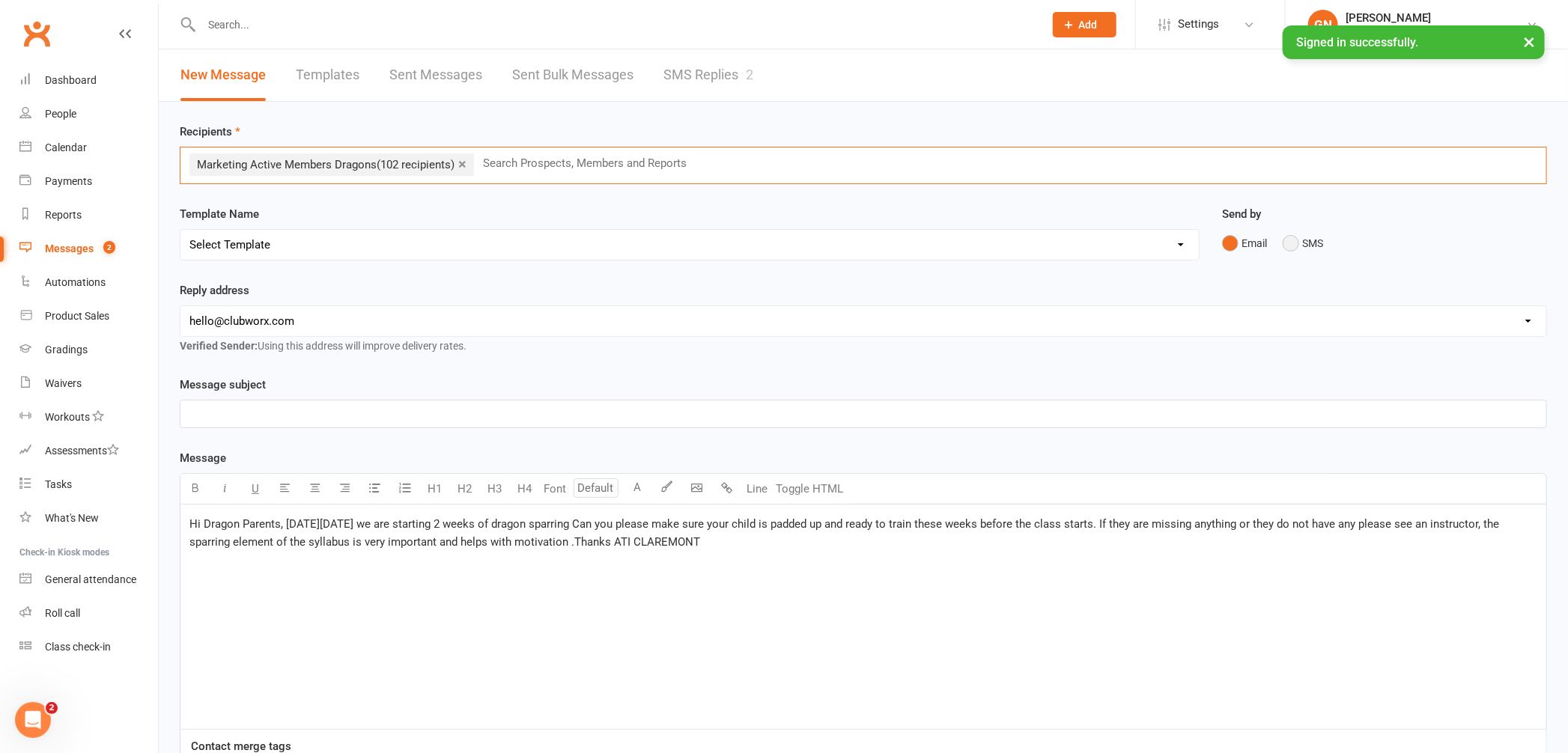
click at [1297, 243] on button "SMS" at bounding box center [1303, 243] width 40 height 29
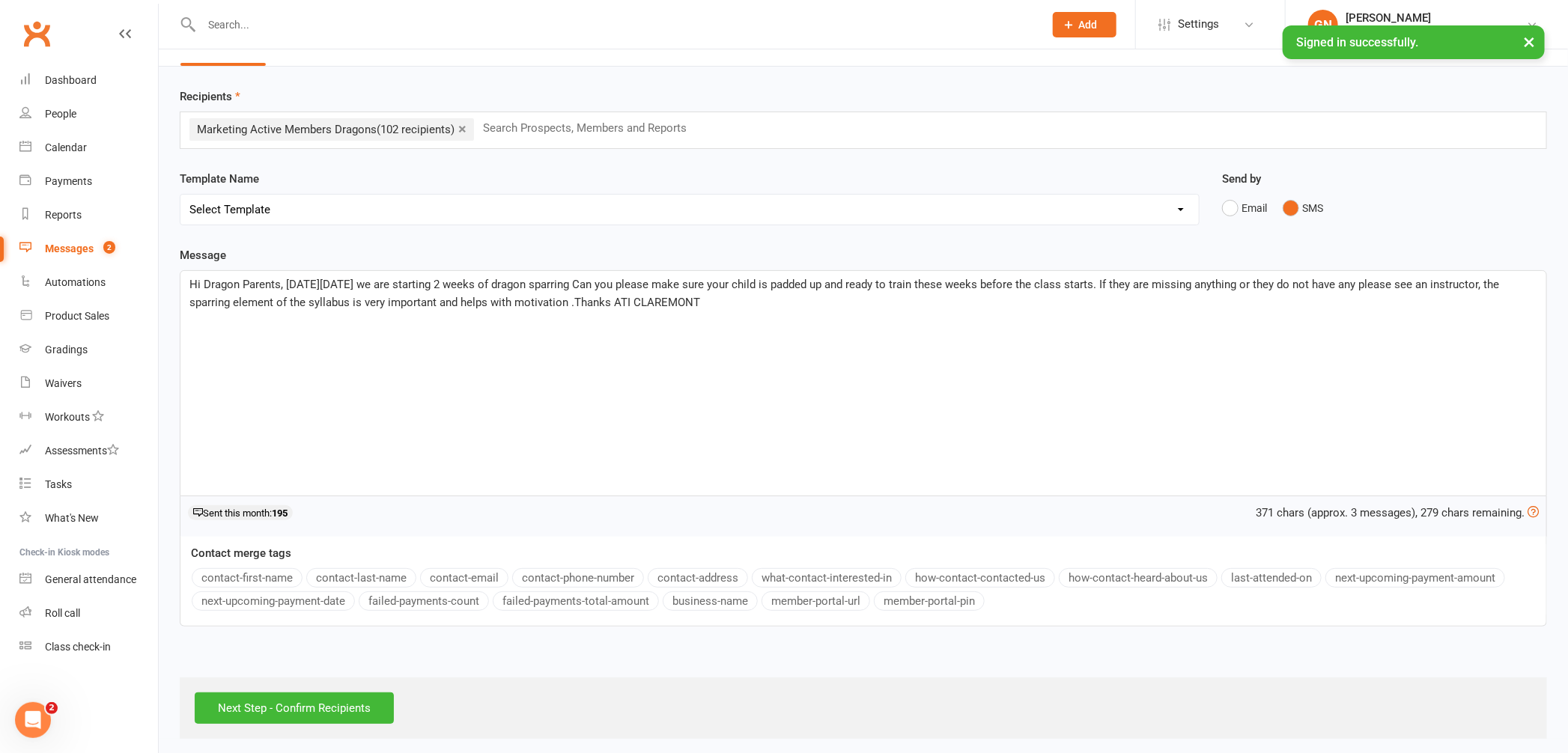
scroll to position [43, 0]
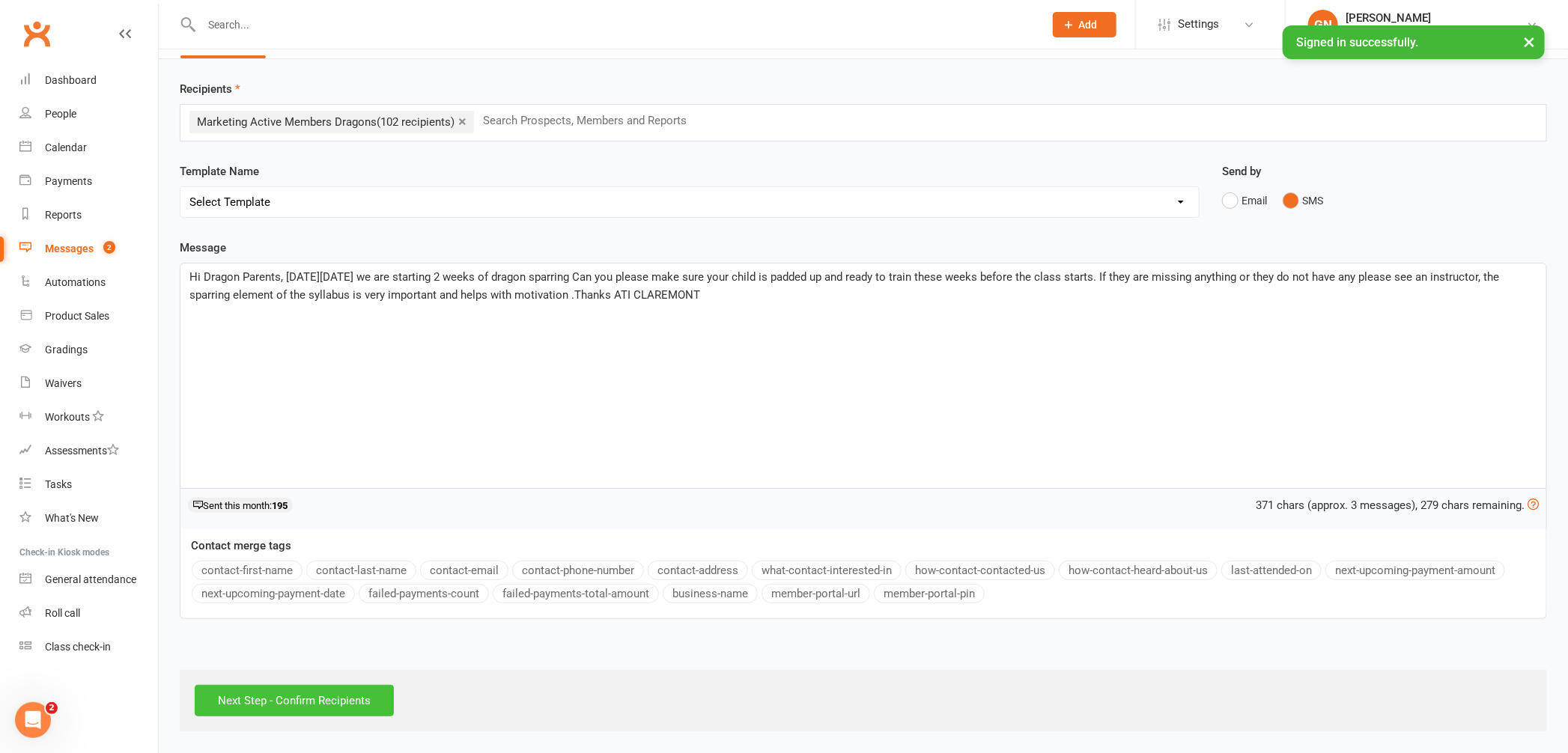
click at [228, 701] on input "Next Step - Confirm Recipients" at bounding box center [294, 701] width 199 height 31
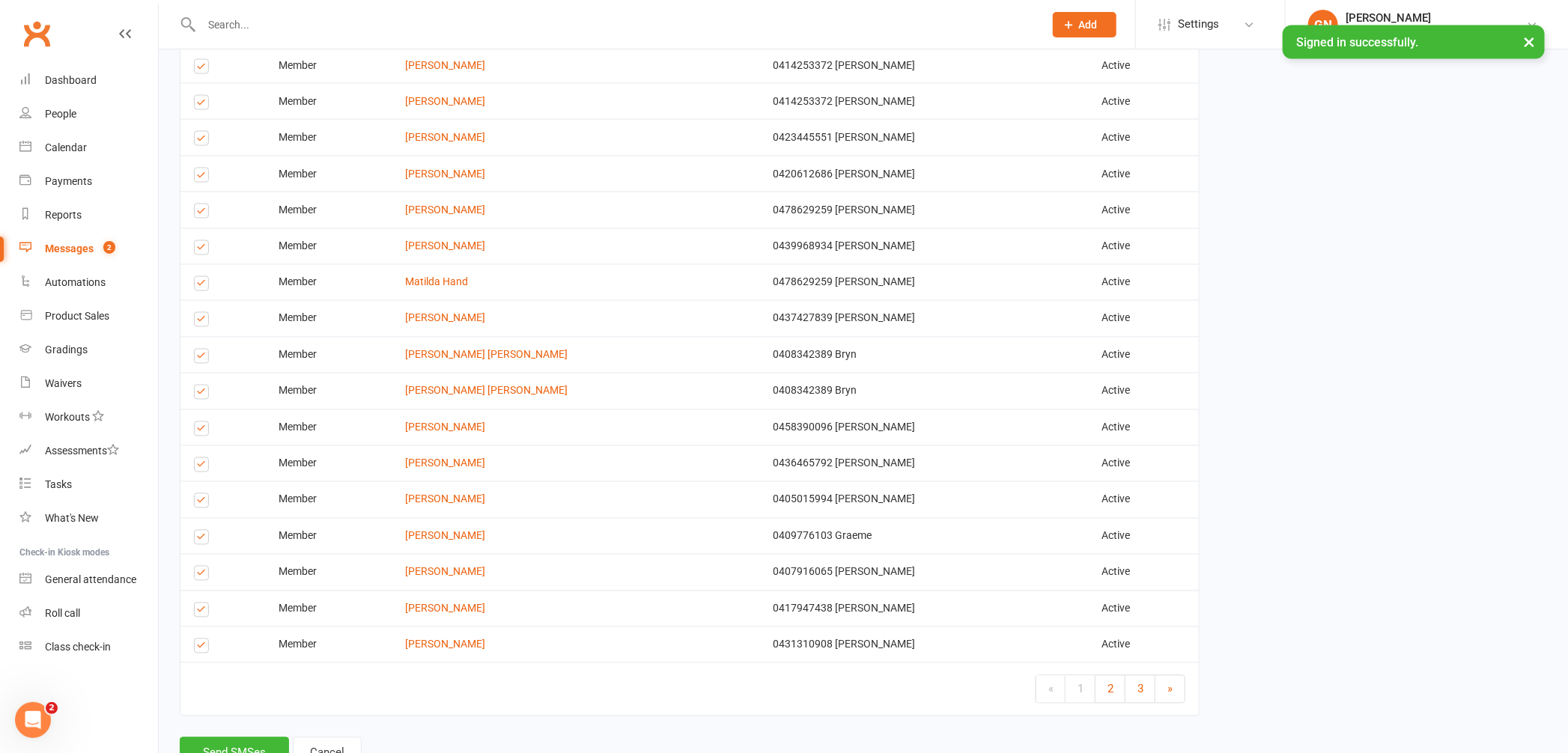
scroll to position [1620, 0]
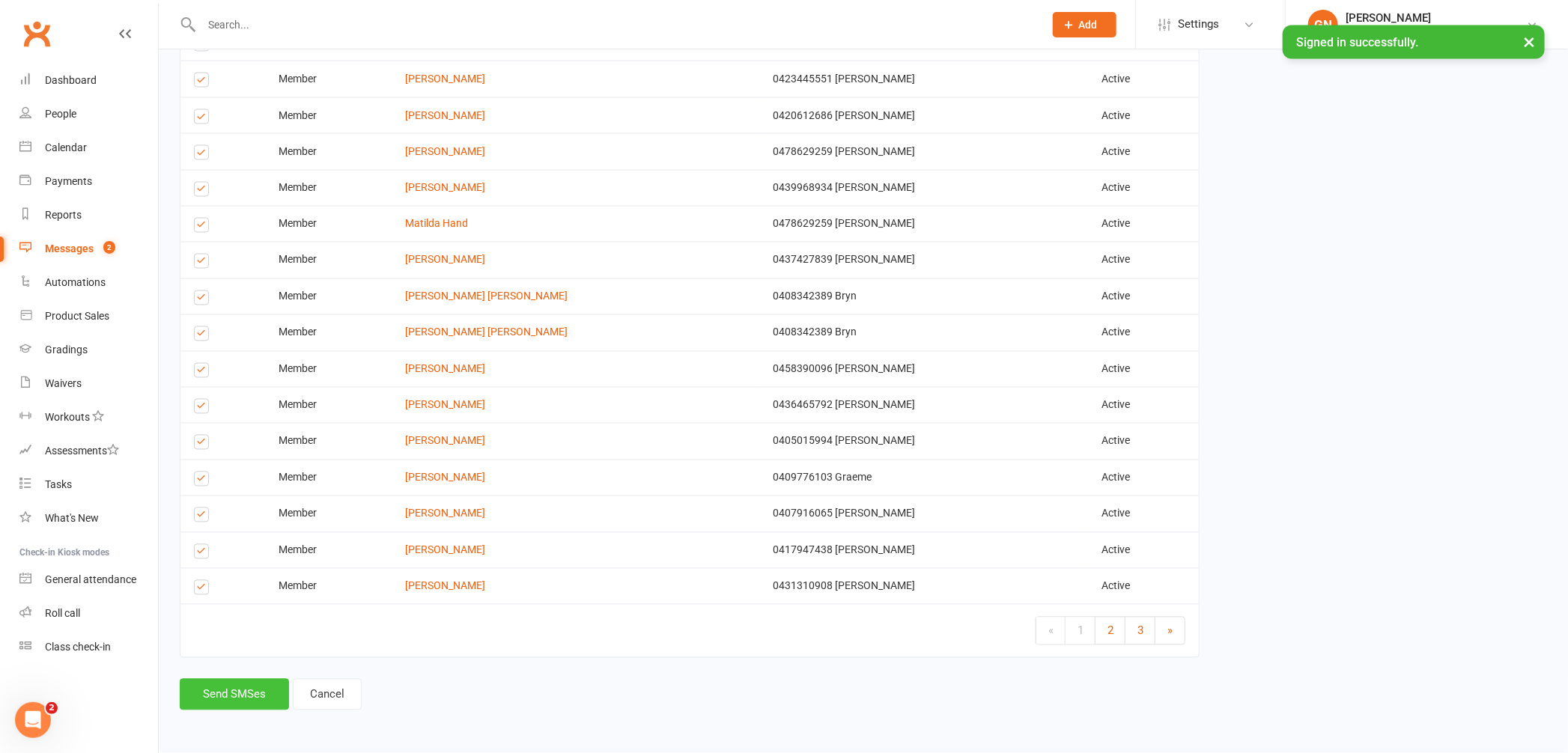
click at [253, 692] on button "Send SMSes" at bounding box center [234, 695] width 109 height 31
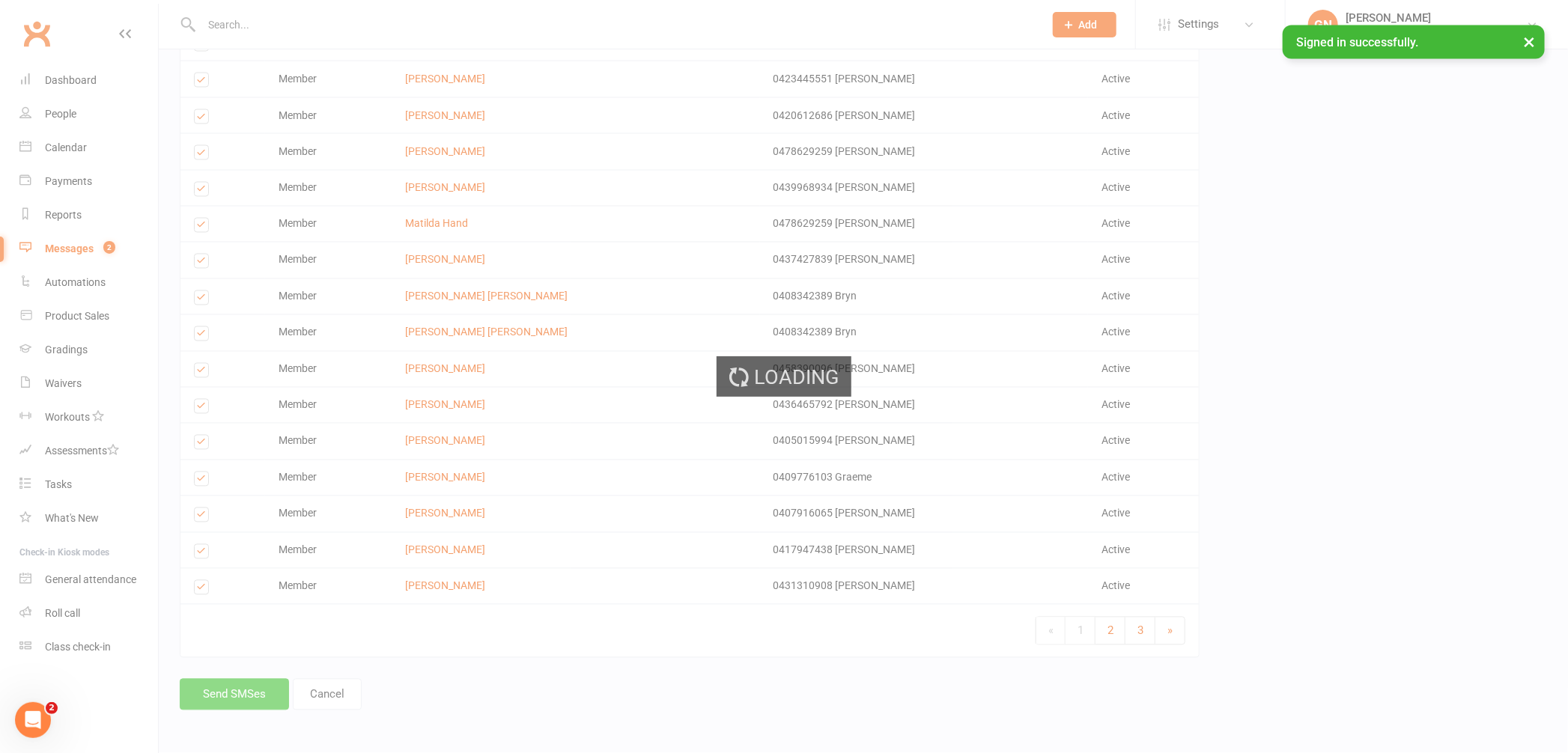
scroll to position [1609, 0]
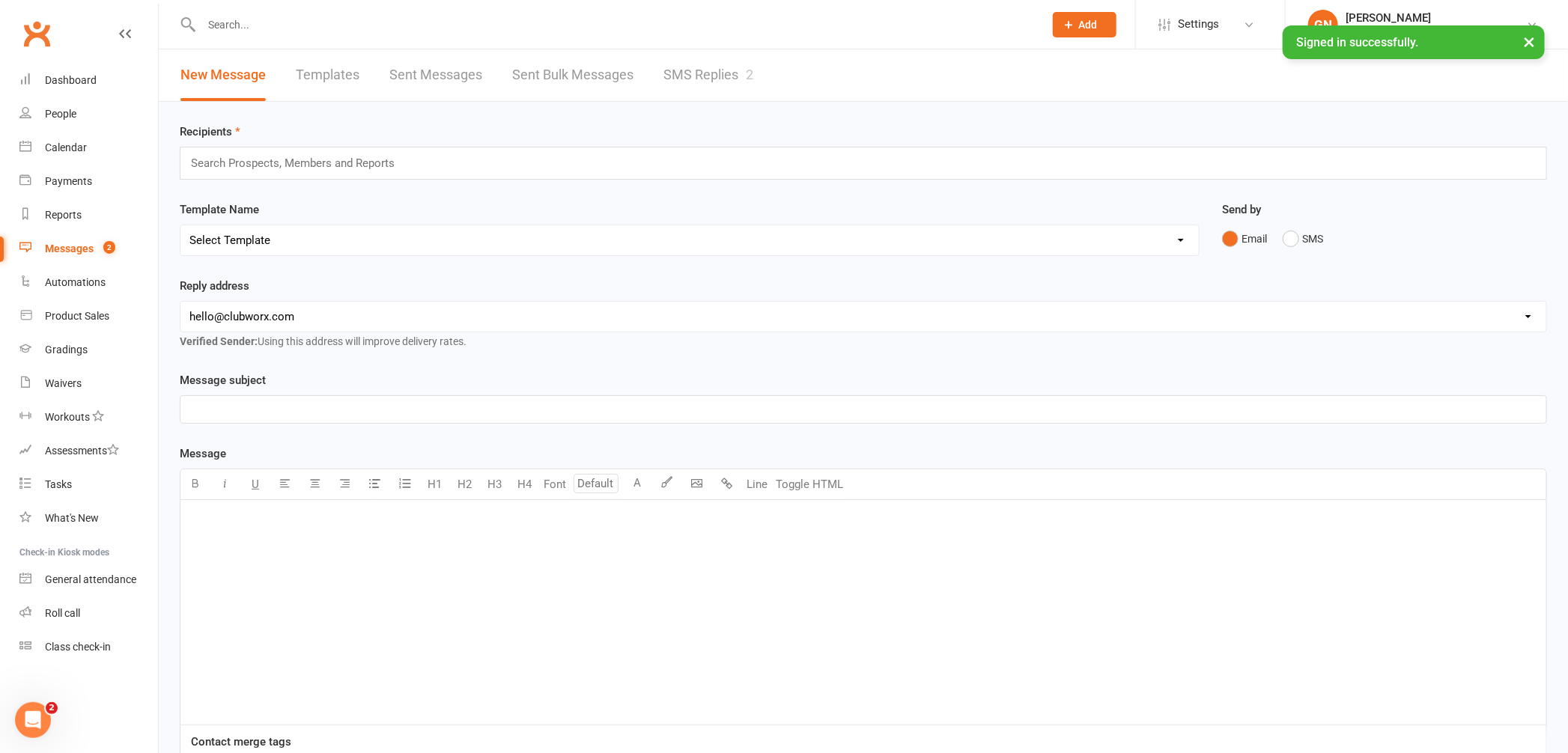
click at [87, 247] on div "Messages" at bounding box center [70, 248] width 49 height 12
click at [706, 71] on link "SMS Replies 2" at bounding box center [708, 75] width 90 height 51
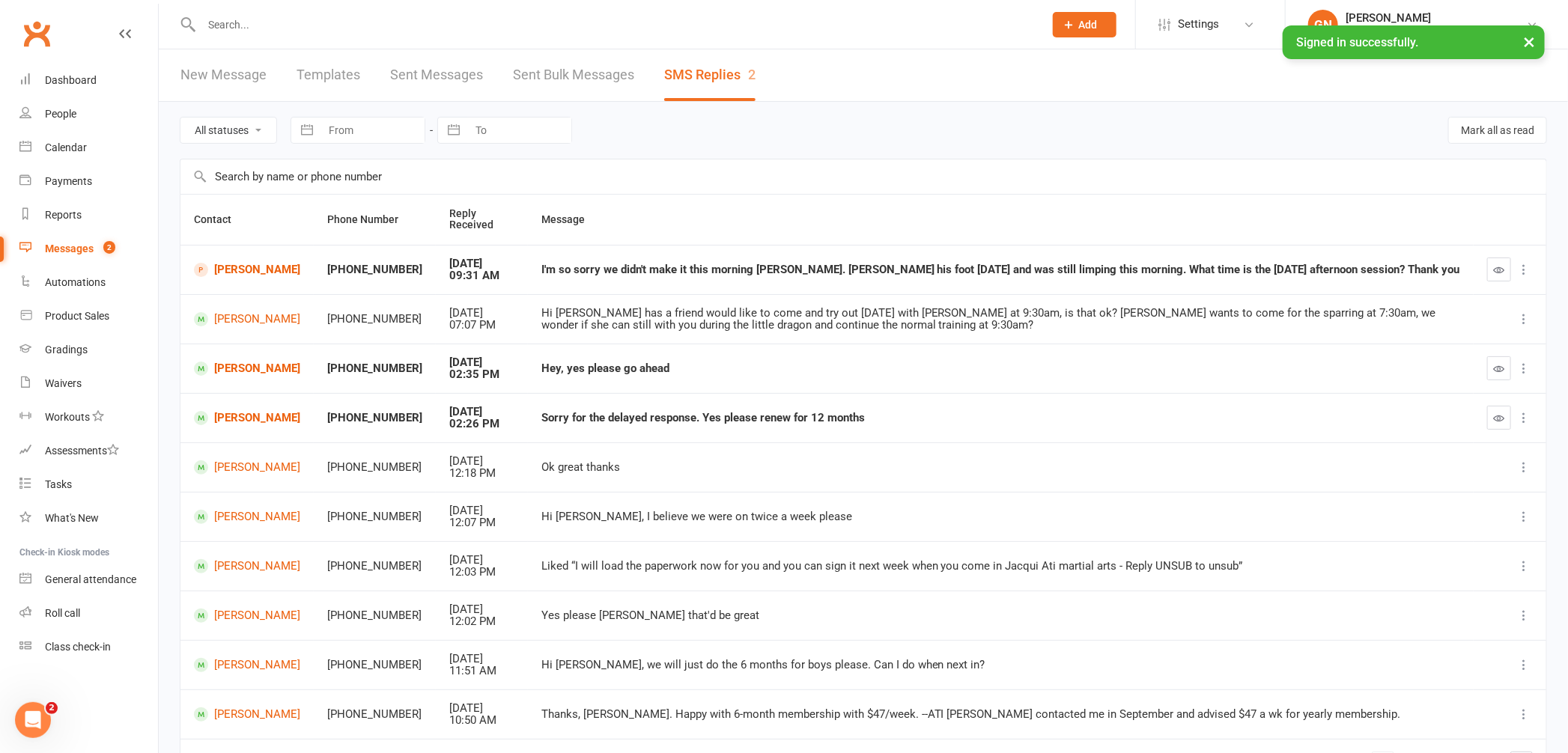
click at [233, 24] on input "text" at bounding box center [615, 24] width 836 height 21
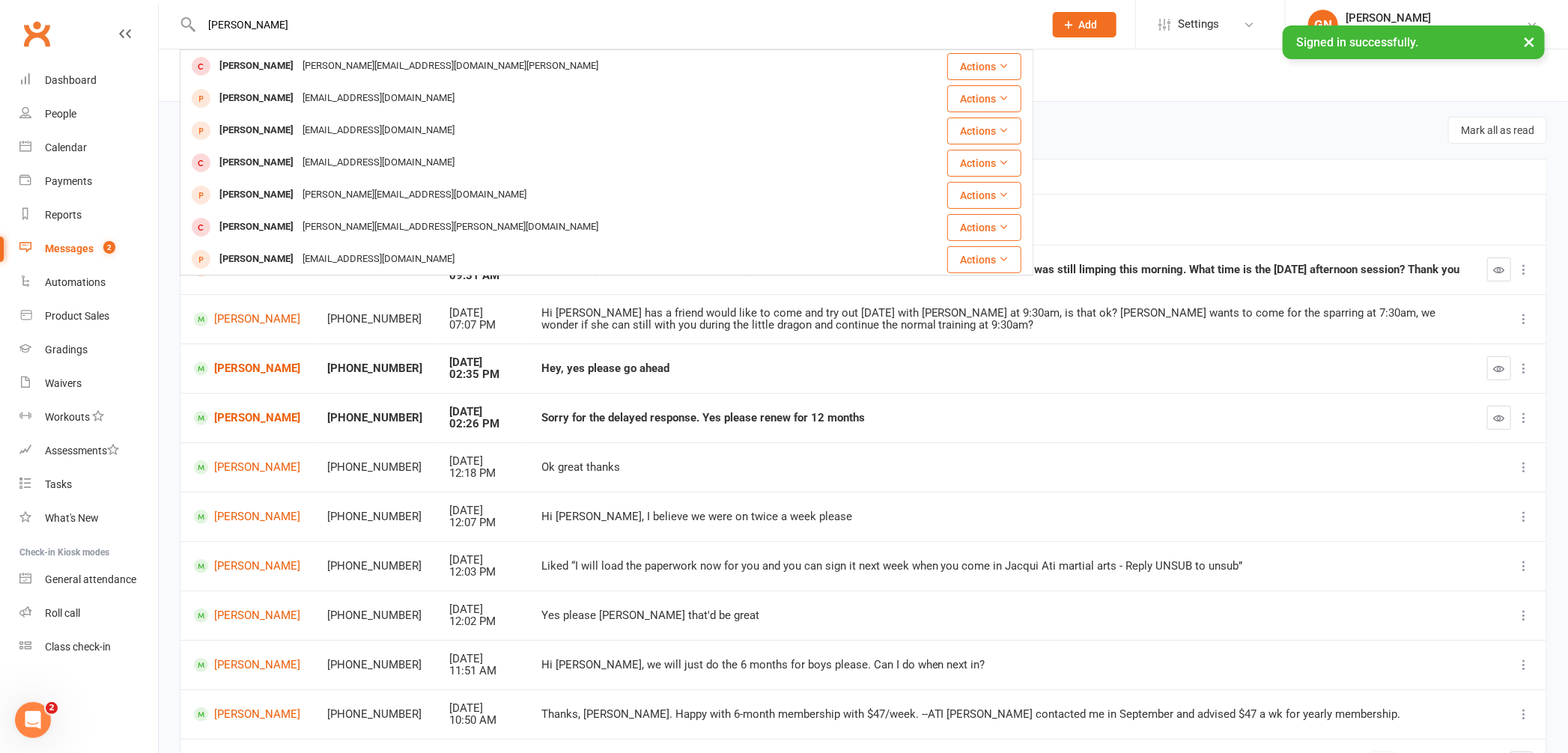
type input "[PERSON_NAME]"
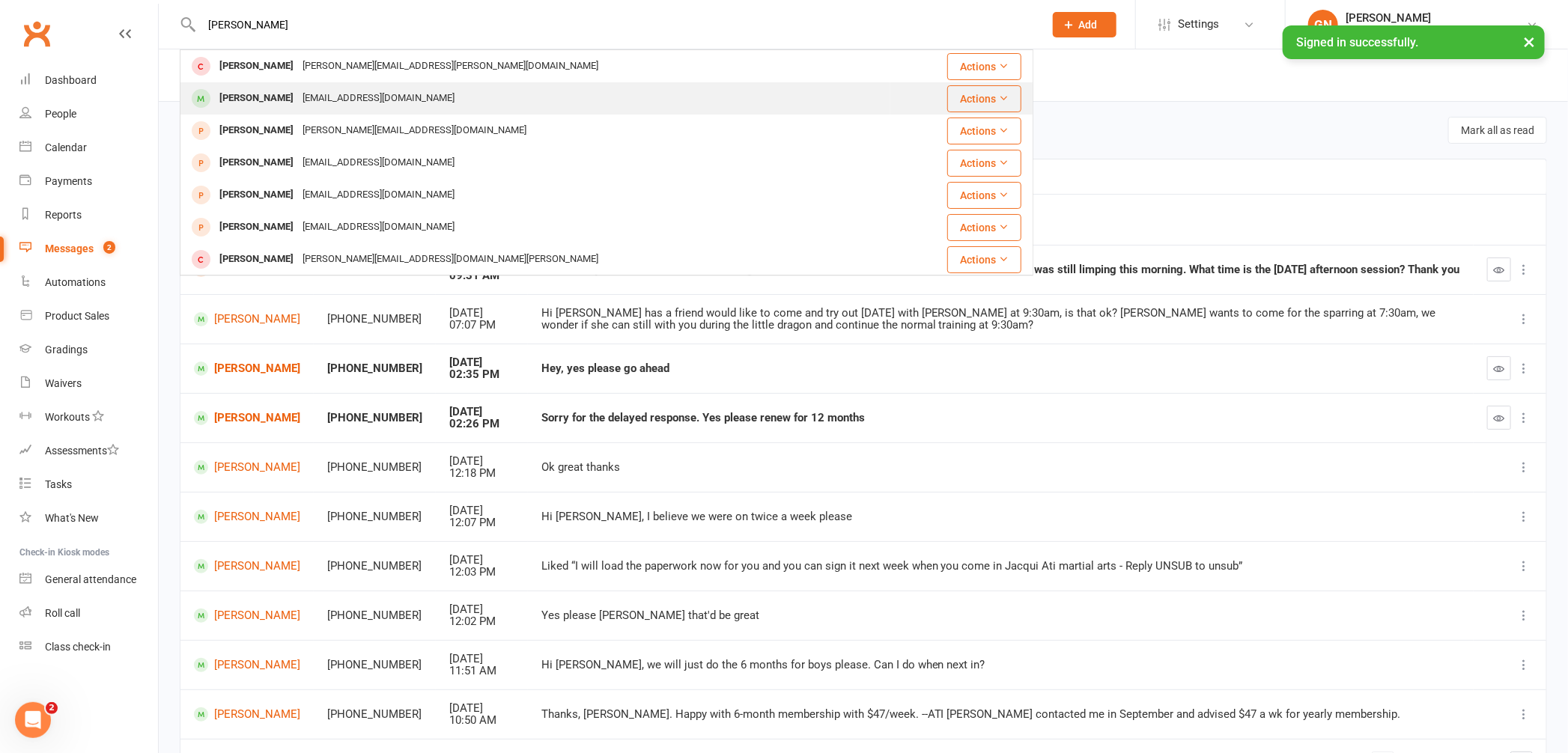
click at [237, 93] on div "[PERSON_NAME]" at bounding box center [256, 98] width 83 height 22
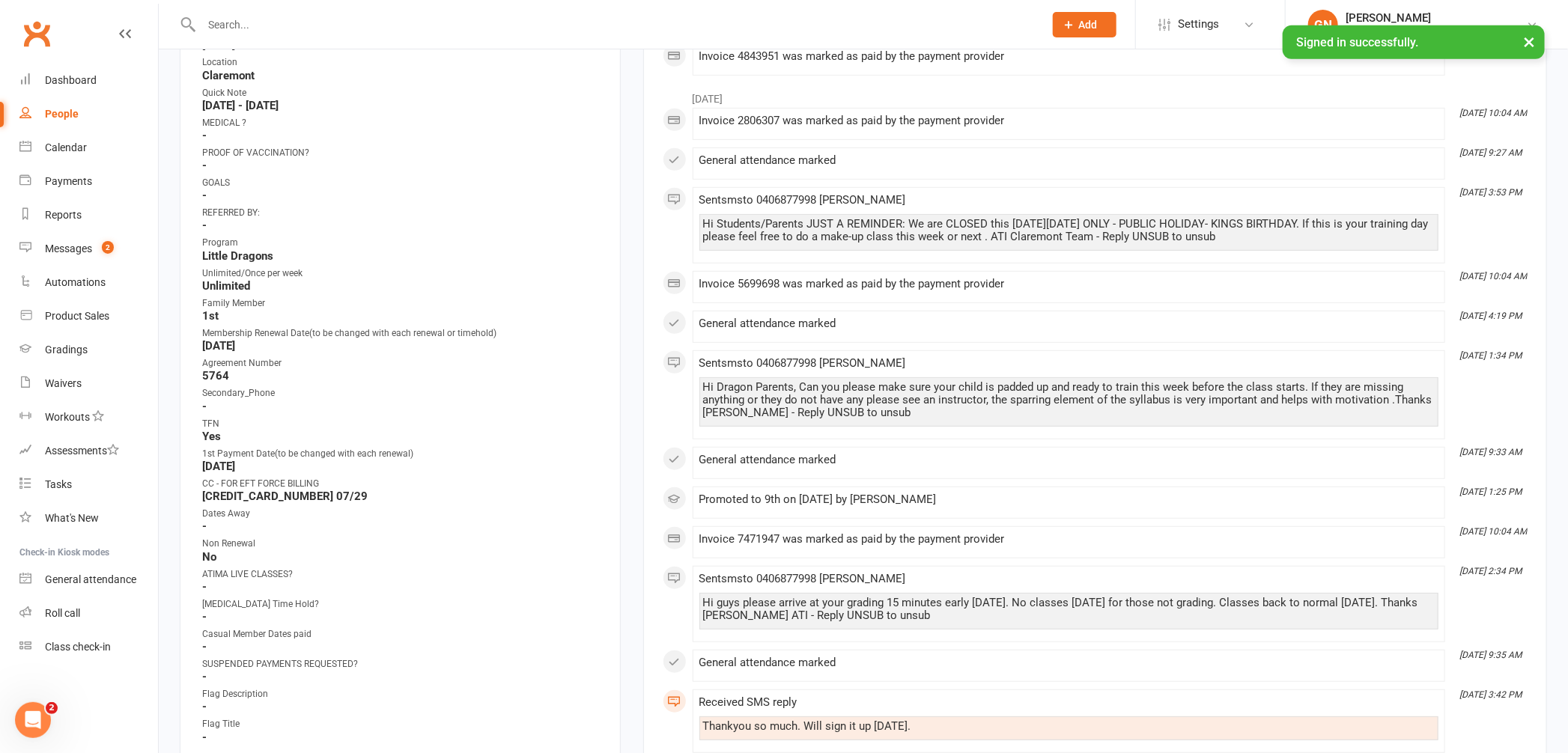
scroll to position [425, 0]
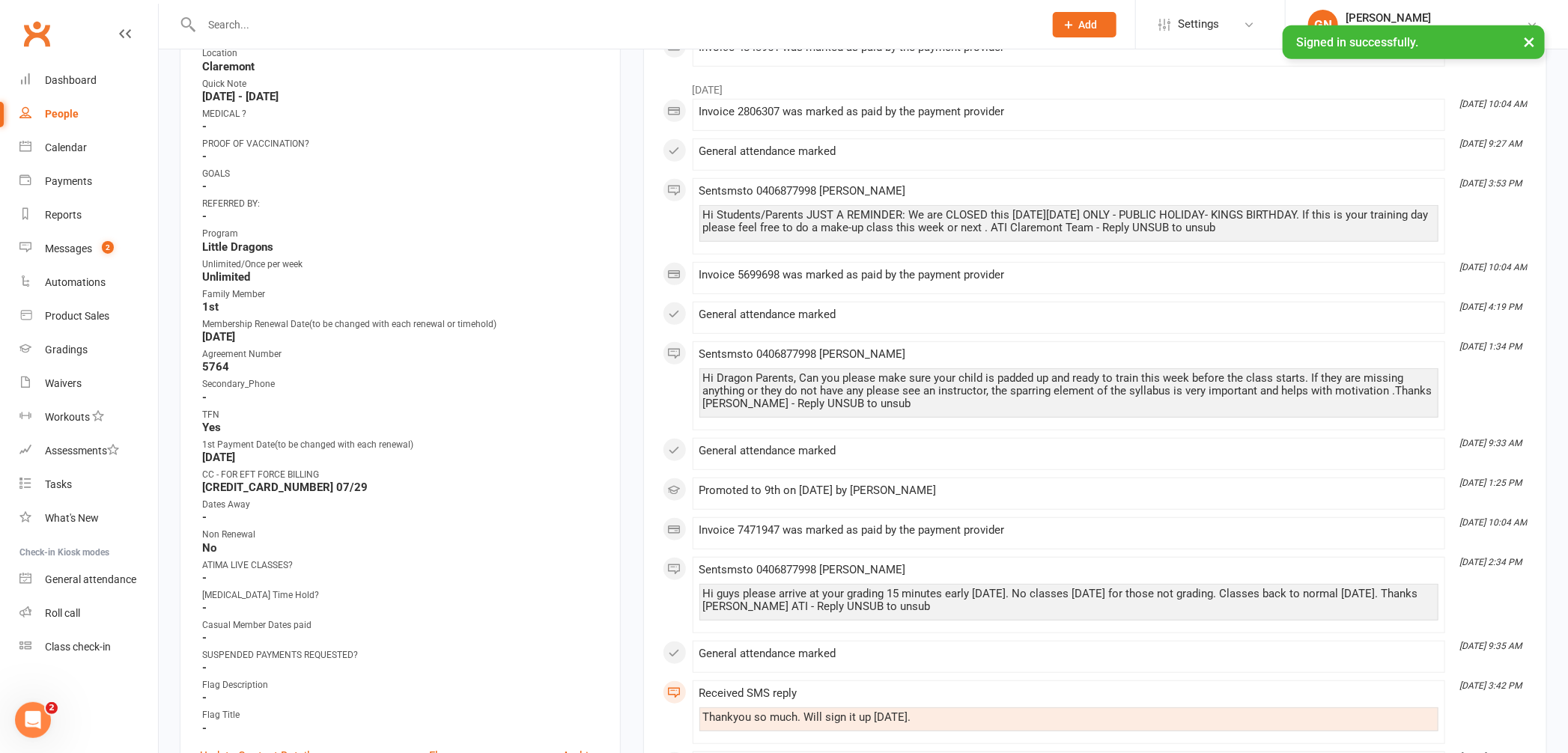
click at [344, 480] on strong "[CREDIT_CARD_NUMBER] 07/29" at bounding box center [401, 486] width 399 height 13
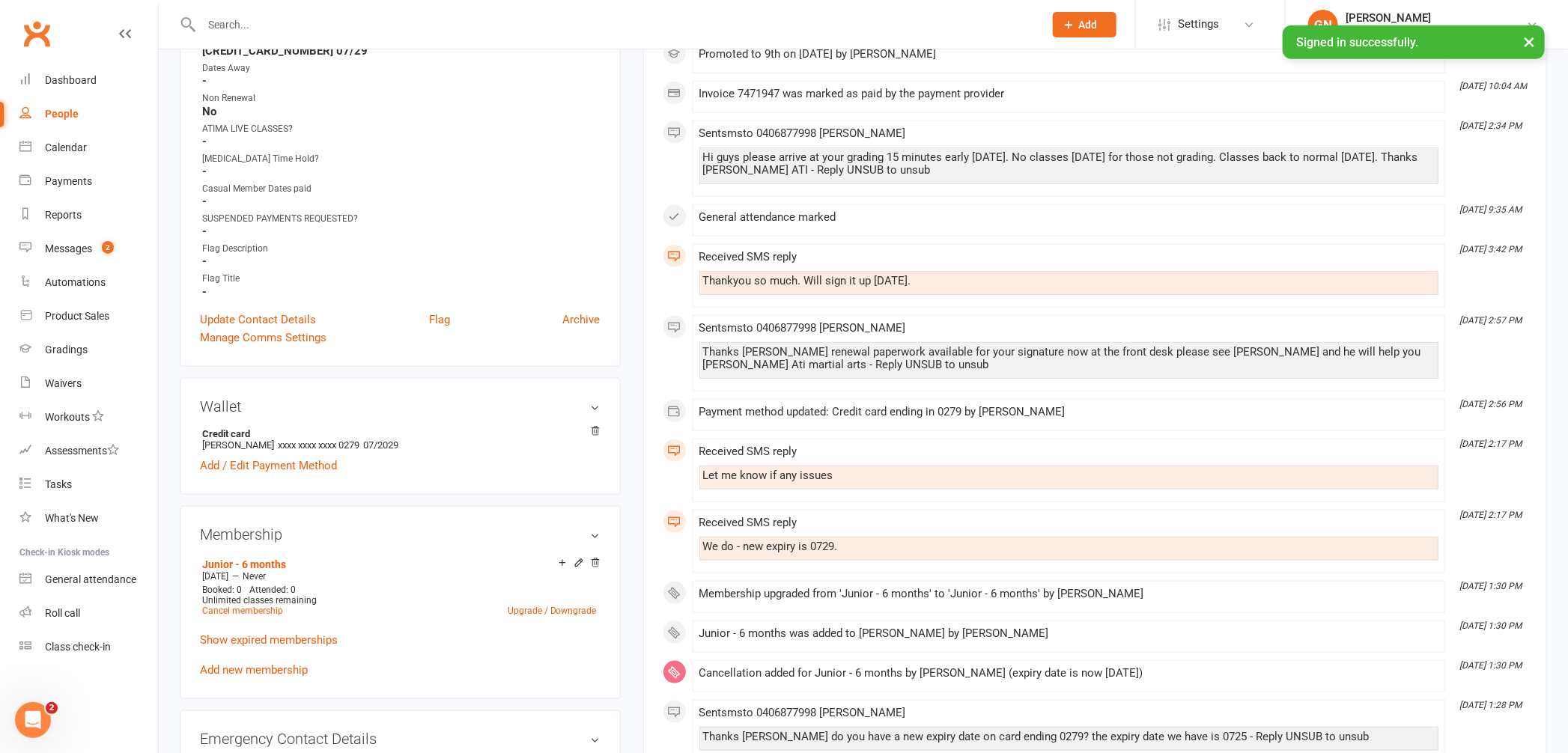
scroll to position [0, 0]
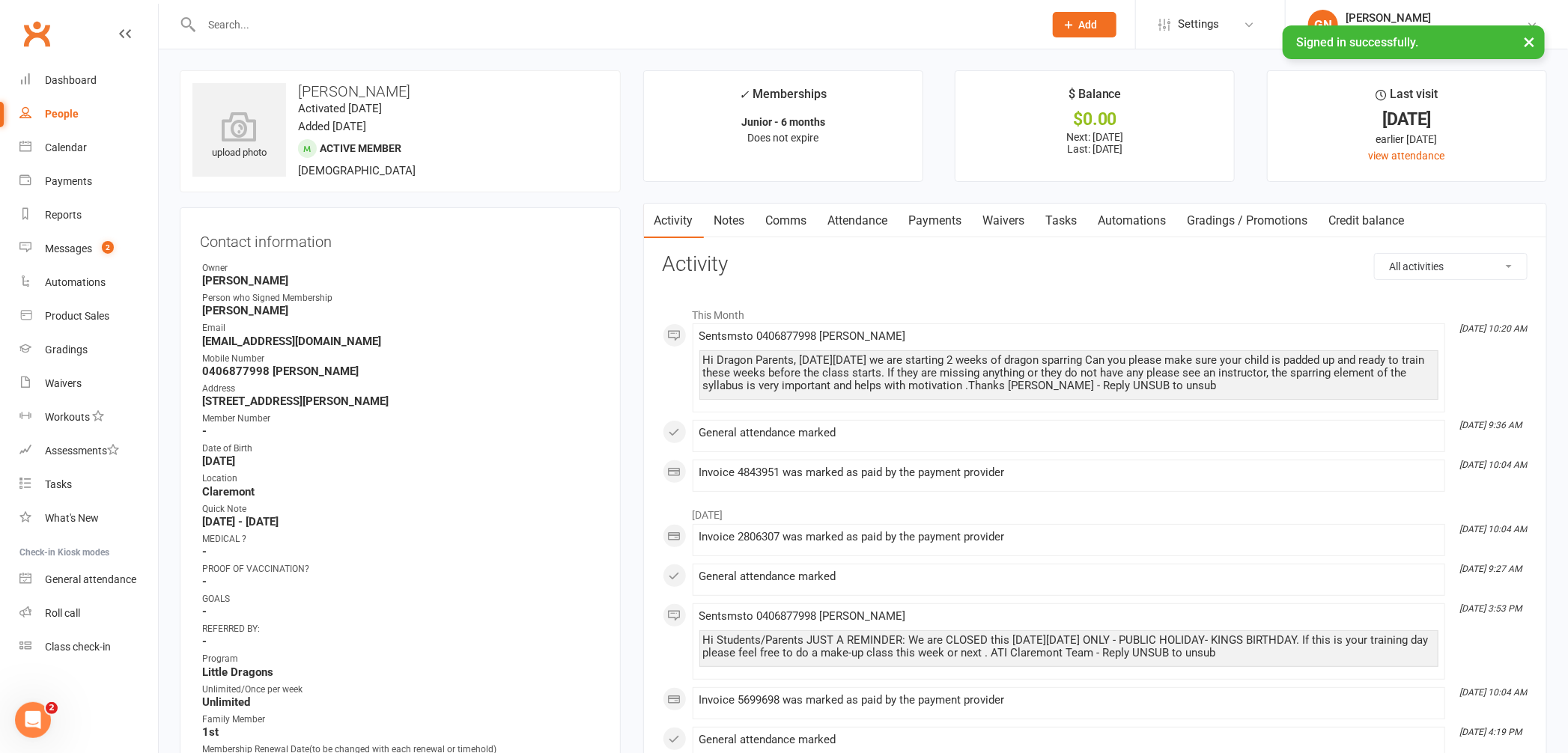
click at [940, 215] on link "Payments" at bounding box center [936, 221] width 74 height 35
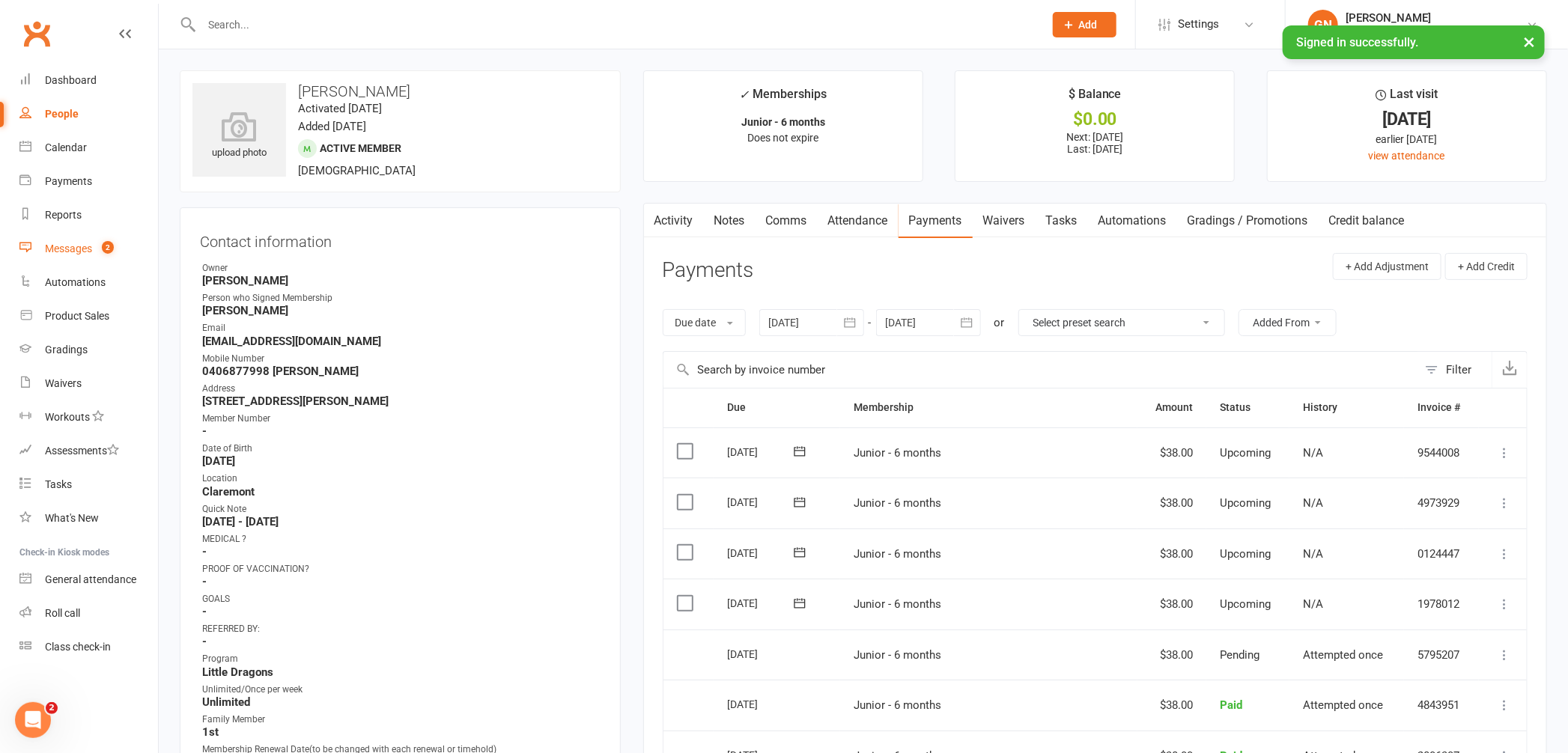
click at [60, 243] on div "Messages" at bounding box center [69, 248] width 47 height 12
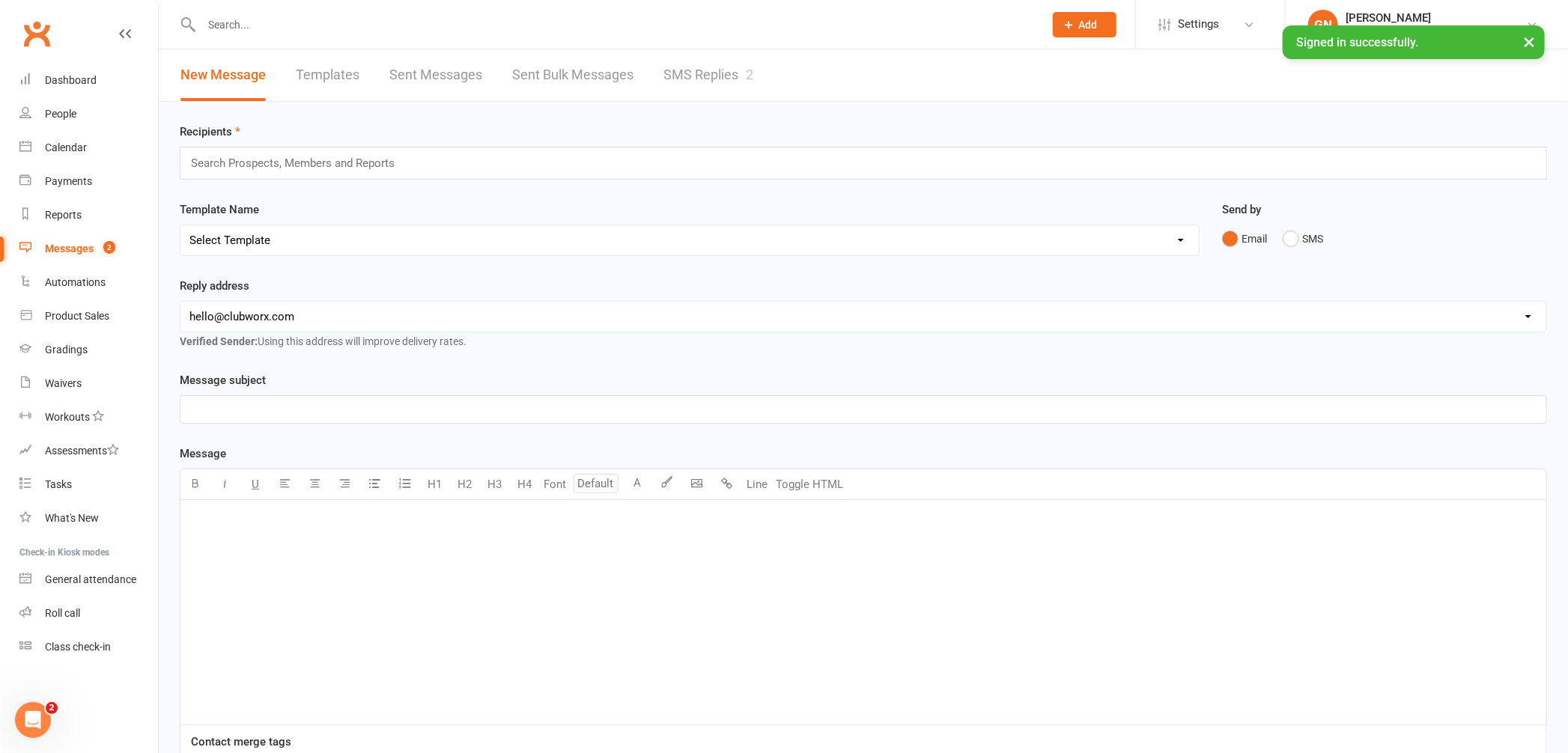
click at [699, 73] on link "SMS Replies 2" at bounding box center [708, 75] width 90 height 51
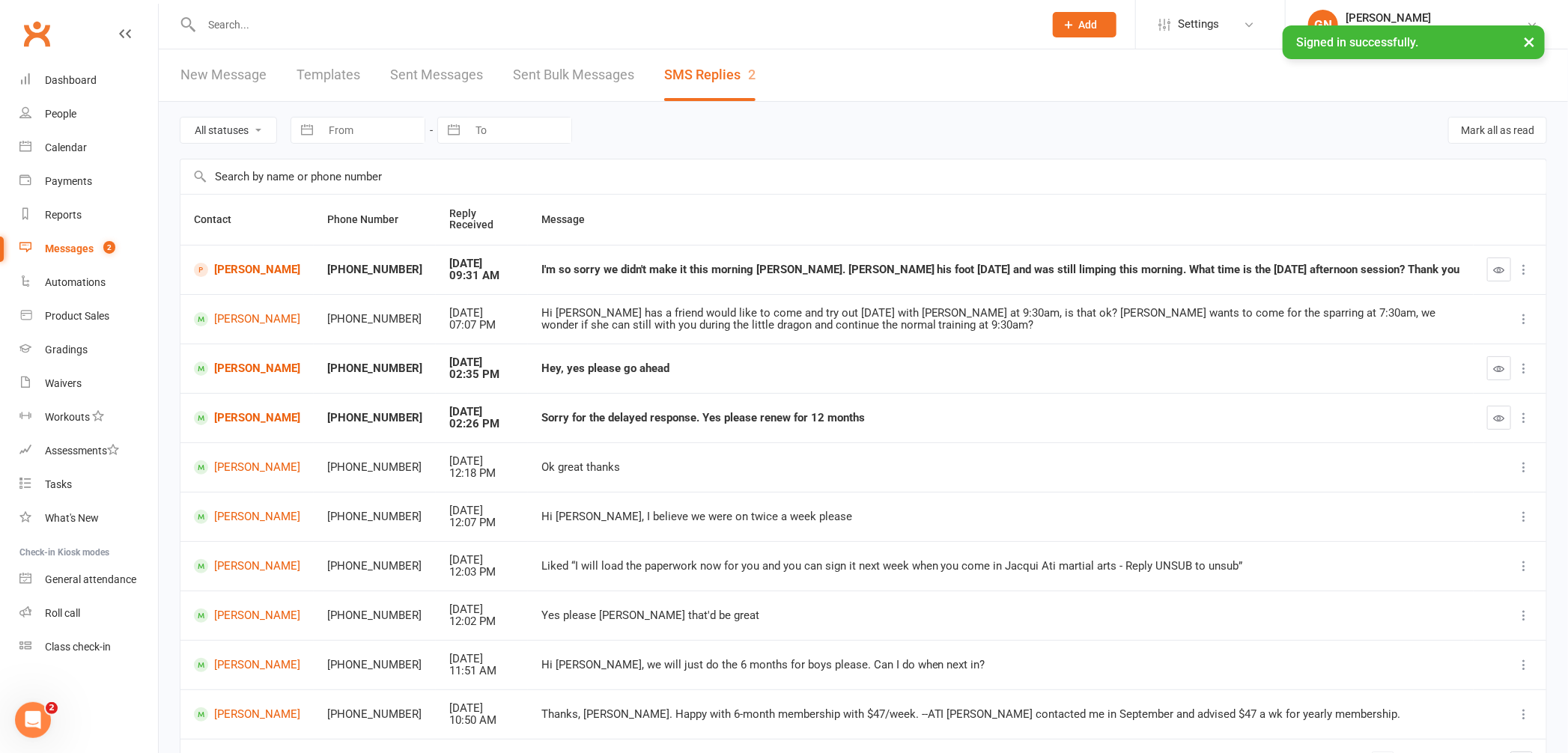
click at [216, 26] on input "text" at bounding box center [615, 24] width 836 height 21
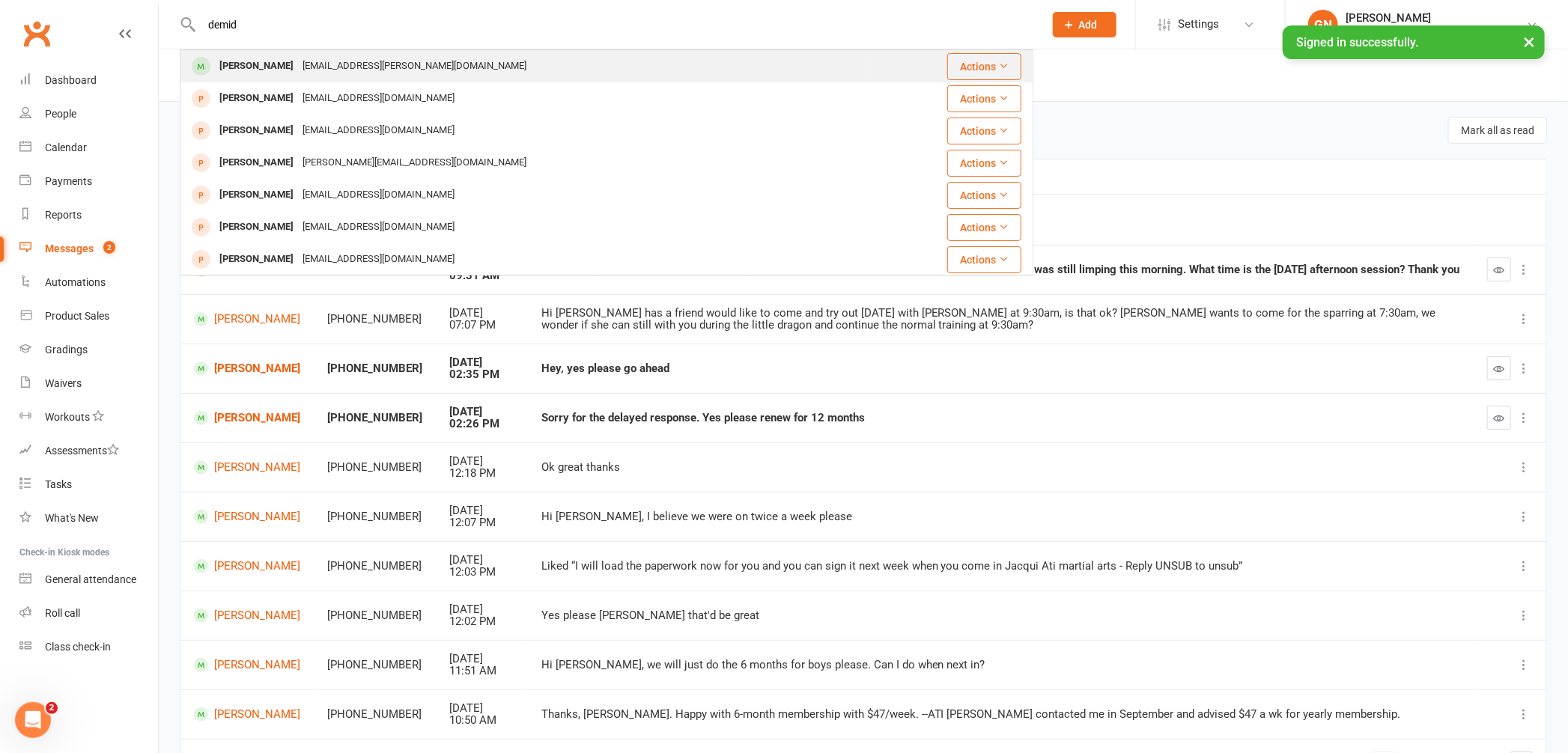
type input "demid"
click at [220, 70] on div "[PERSON_NAME]" at bounding box center [256, 66] width 83 height 22
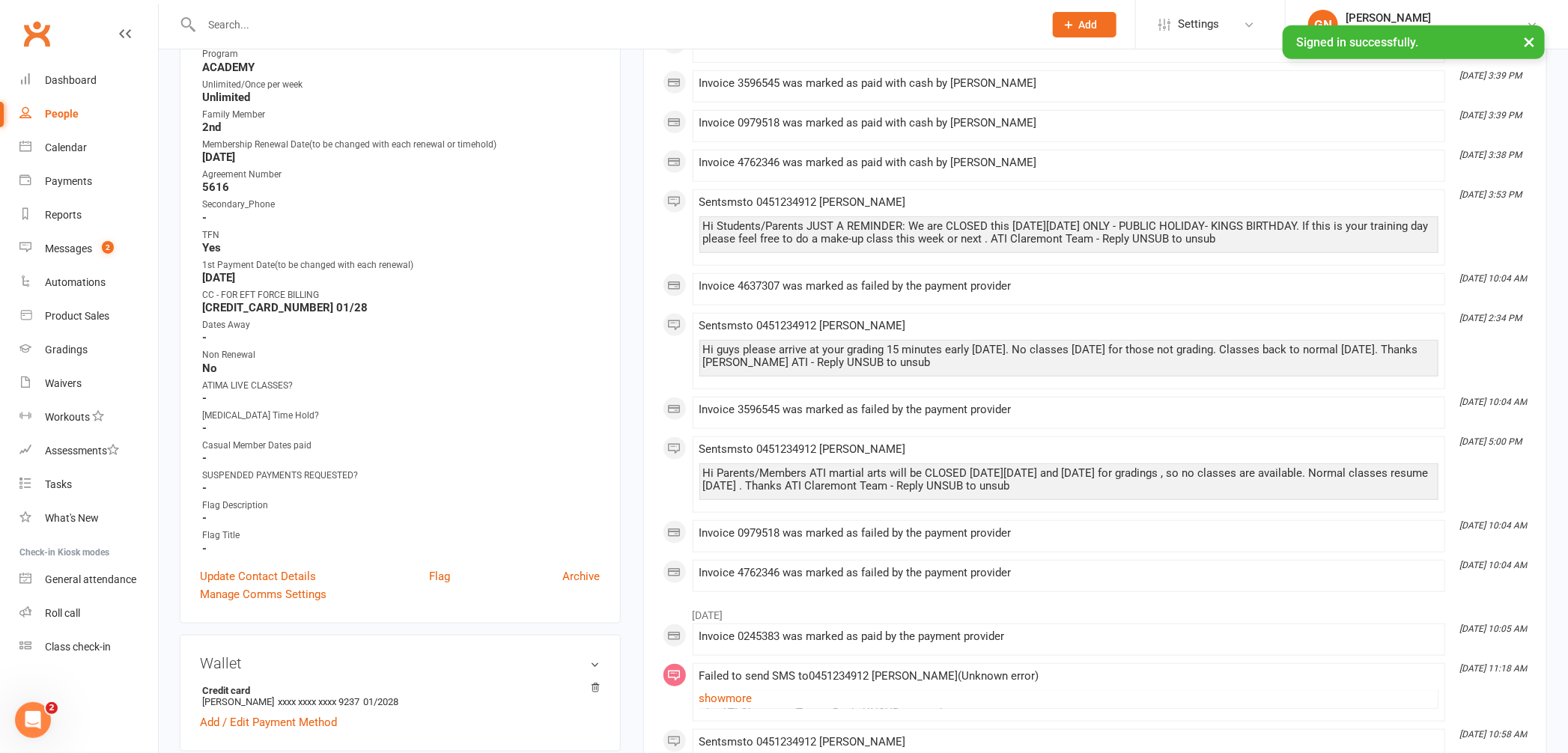
scroll to position [607, 0]
click at [228, 567] on link "Update Contact Details" at bounding box center [257, 573] width 116 height 18
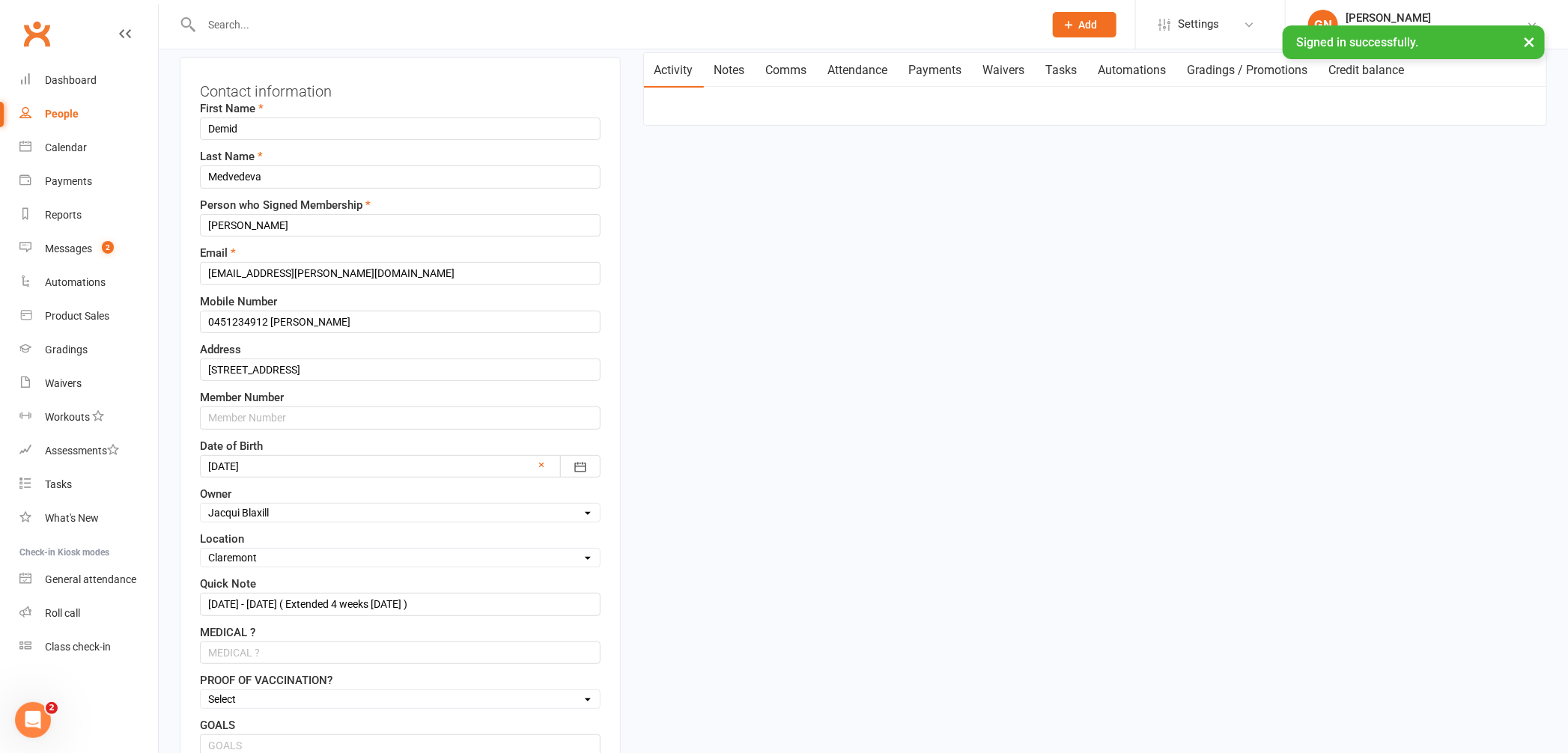
scroll to position [153, 0]
click at [318, 322] on input "0451234912 [PERSON_NAME]" at bounding box center [399, 319] width 400 height 23
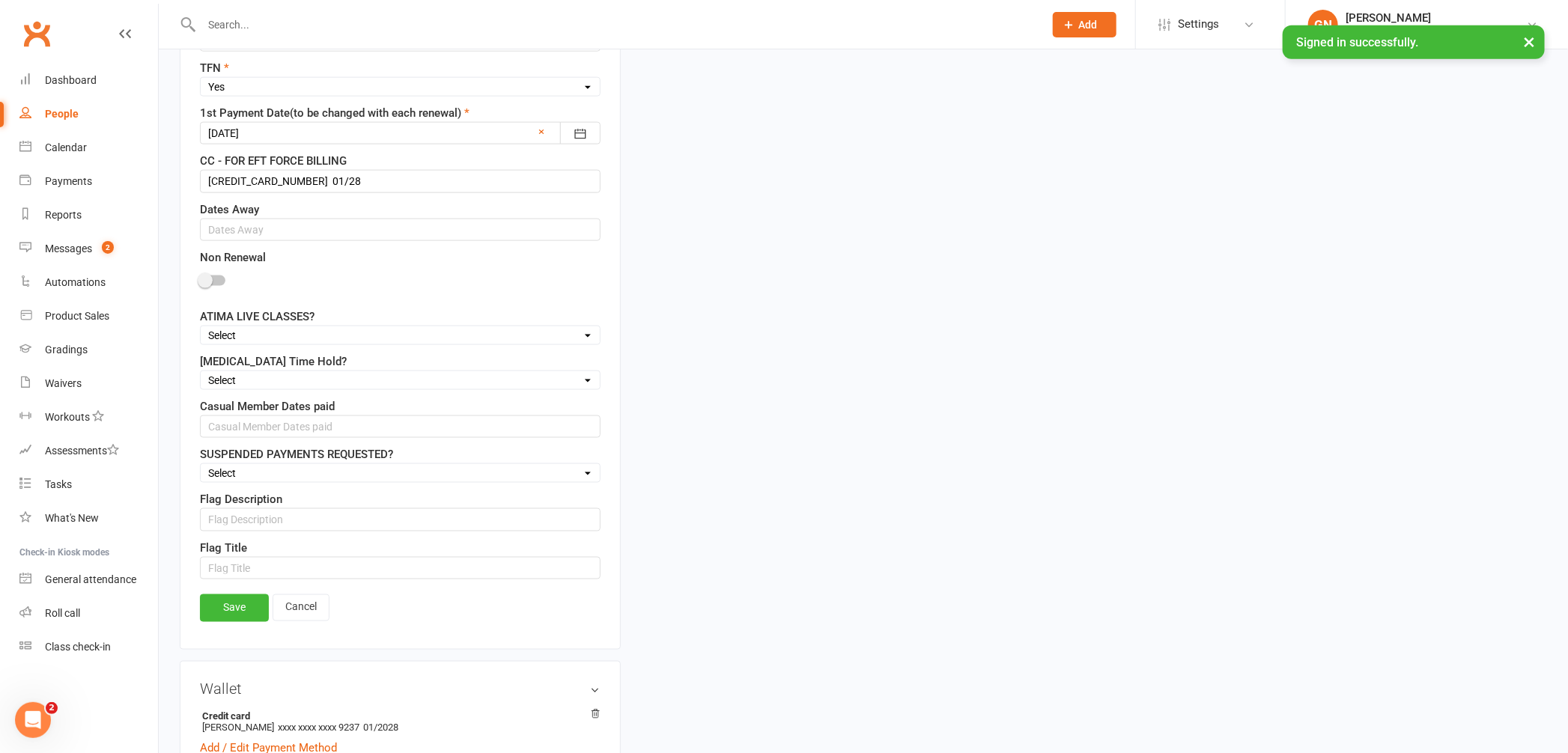
scroll to position [1197, 0]
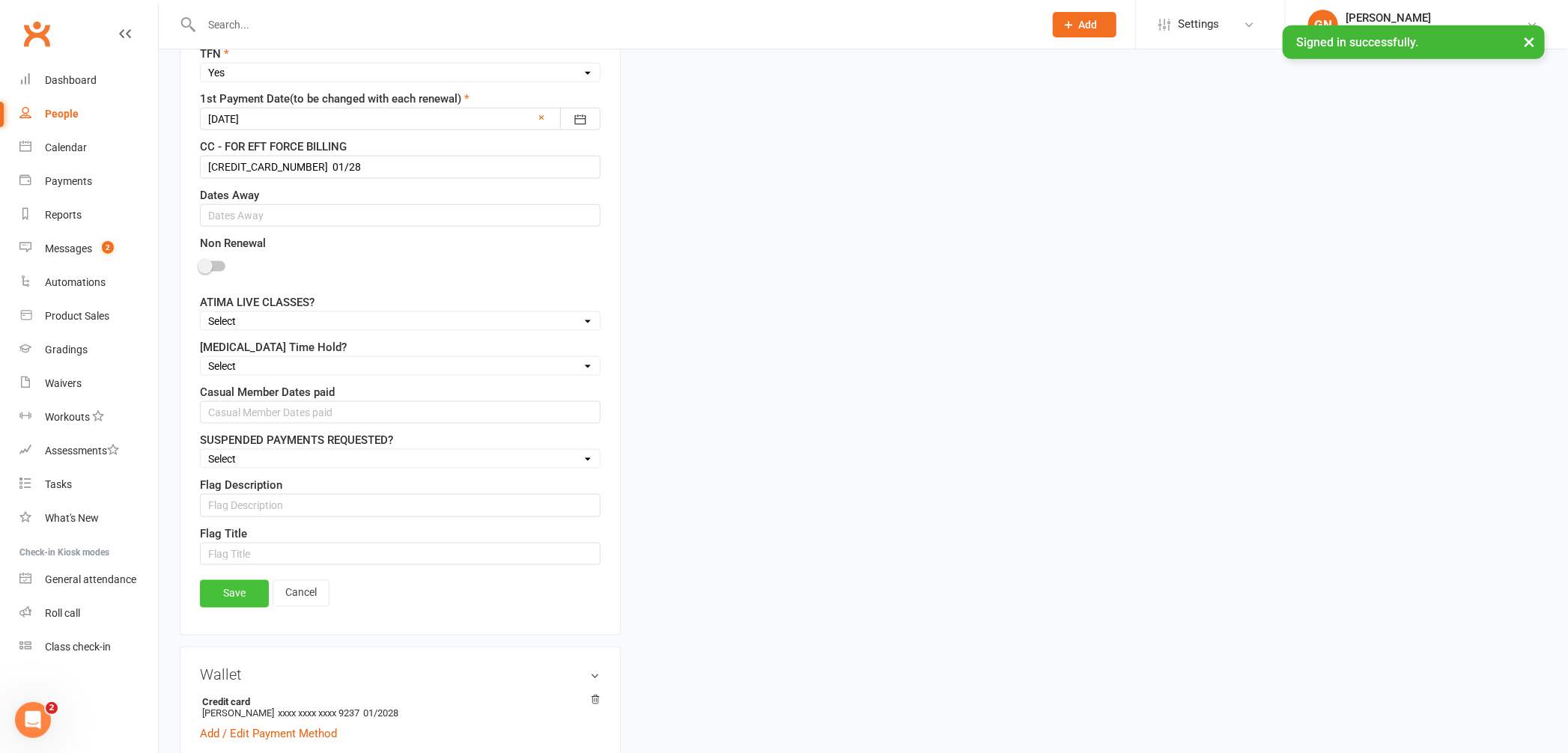
type input "0451234710 [PERSON_NAME]"
click at [235, 596] on link "Save" at bounding box center [234, 594] width 69 height 27
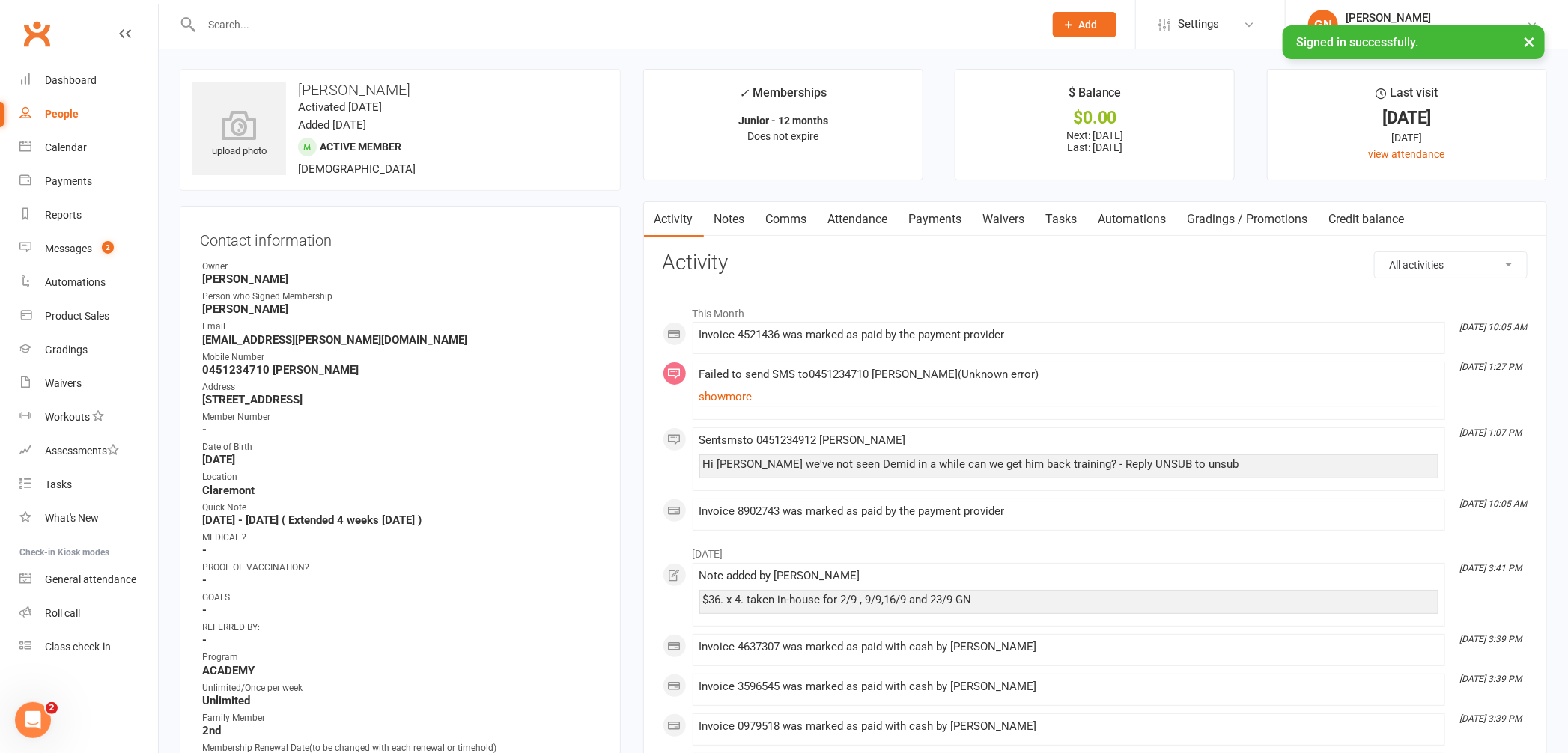
scroll to position [0, 0]
click at [221, 24] on input "text" at bounding box center [615, 24] width 836 height 21
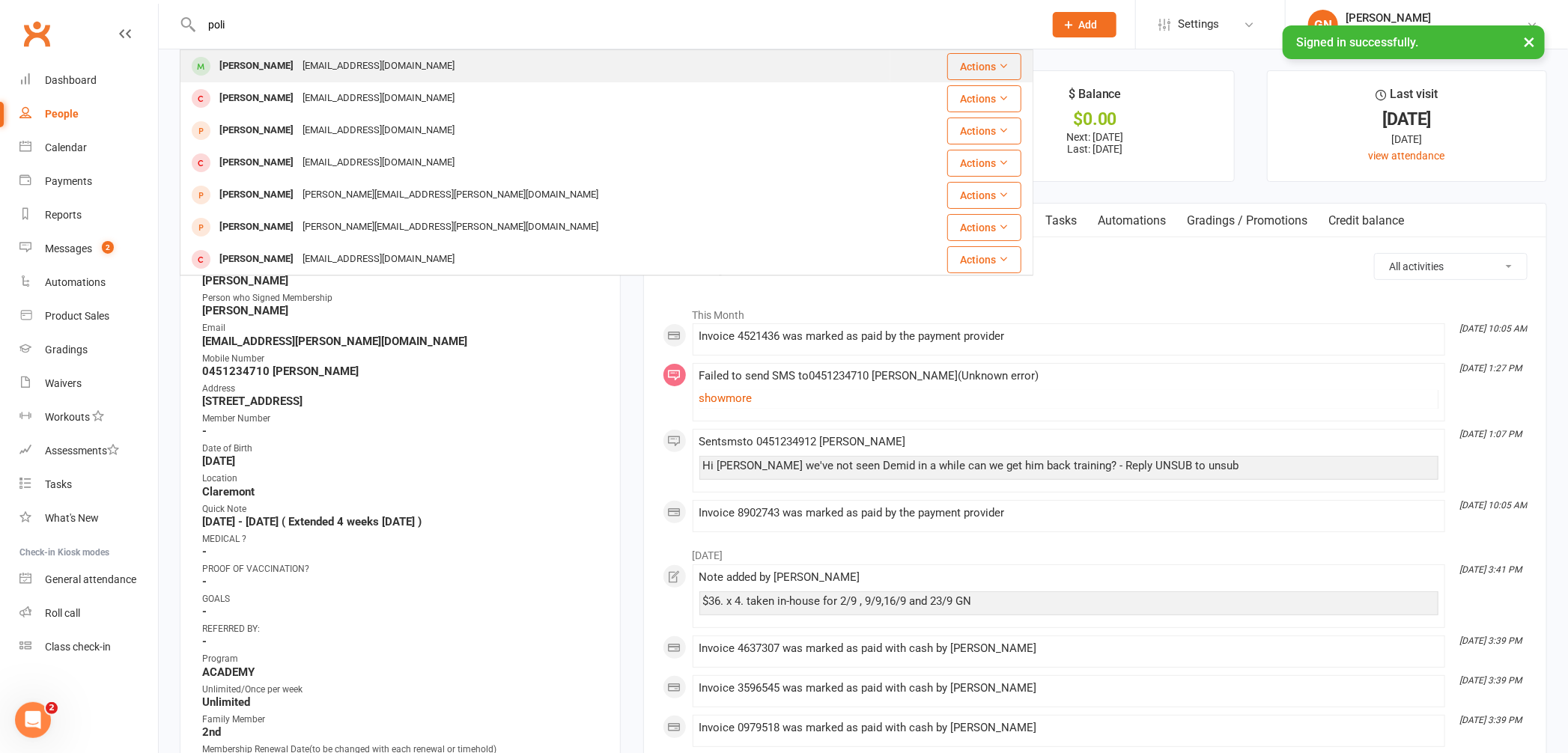
type input "poli"
click at [265, 59] on div "[PERSON_NAME]" at bounding box center [256, 66] width 83 height 22
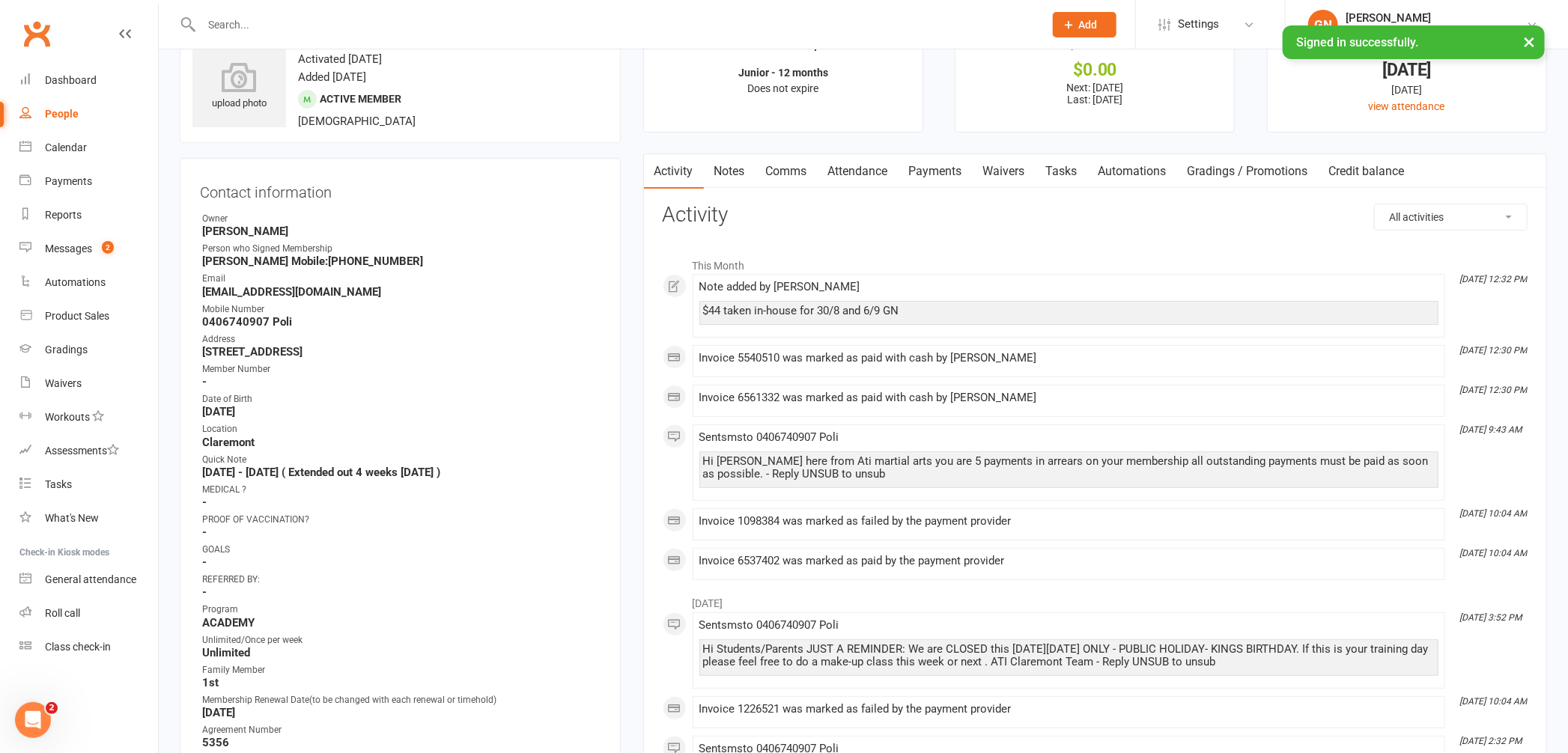
scroll to position [18, 0]
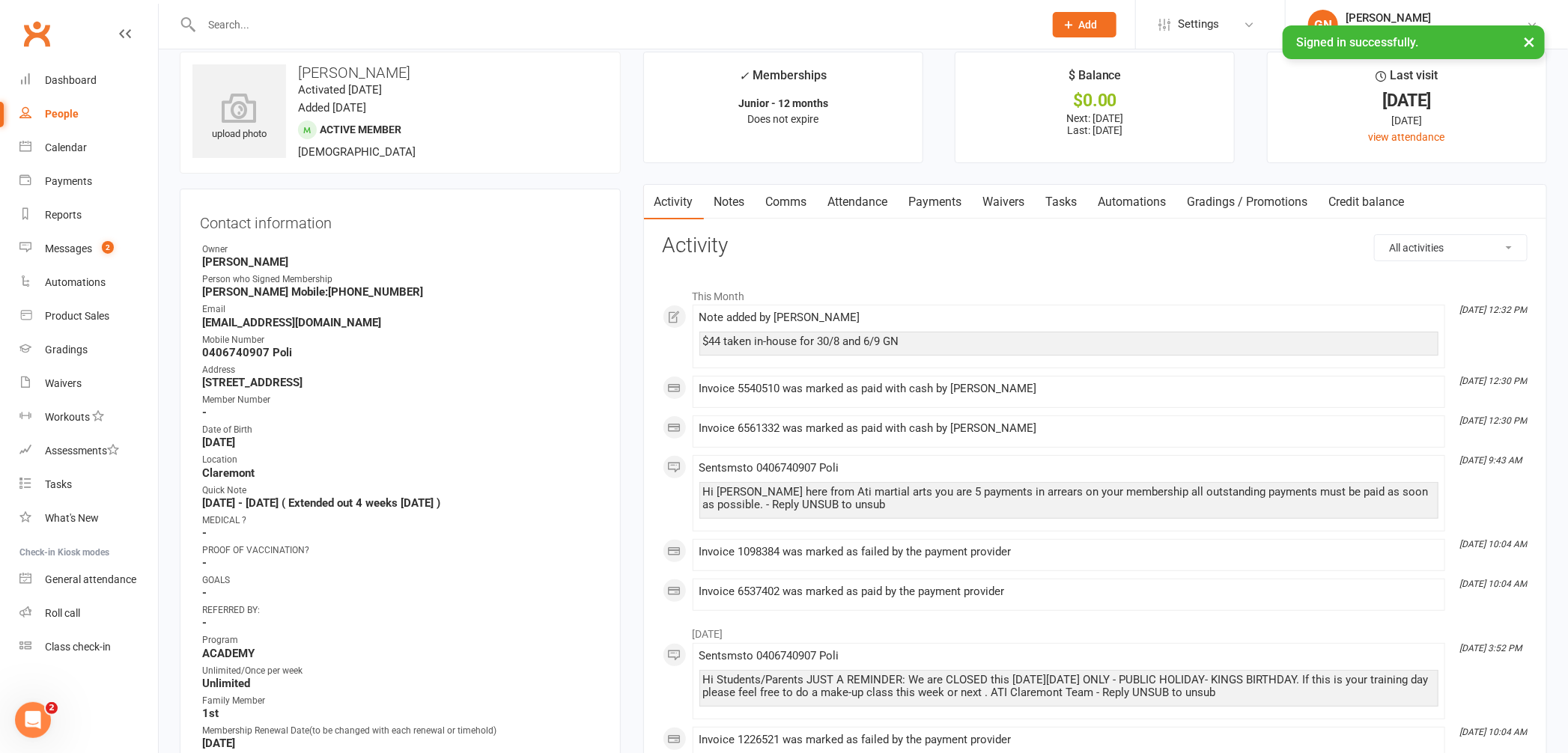
click at [284, 33] on input "text" at bounding box center [615, 24] width 836 height 21
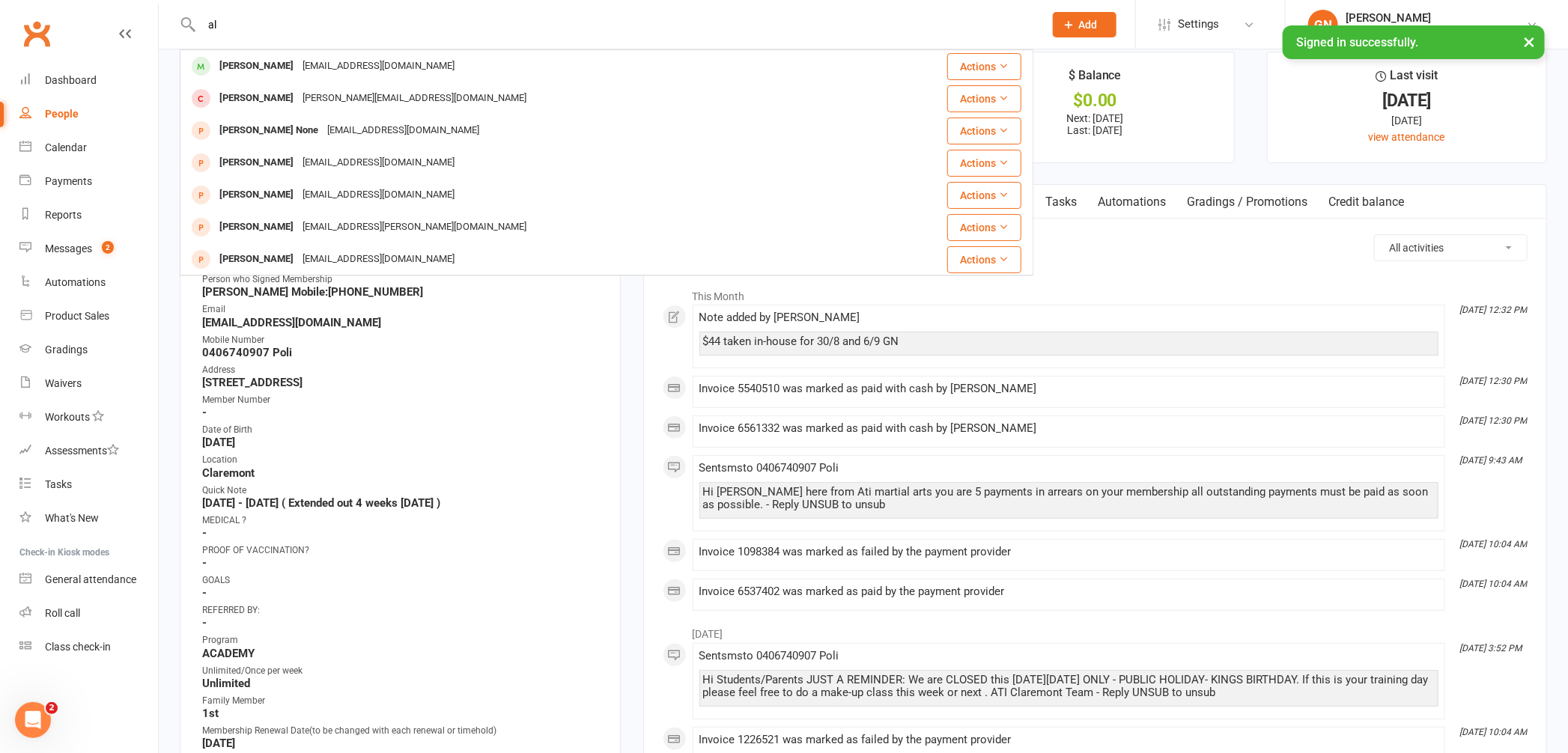
type input "a"
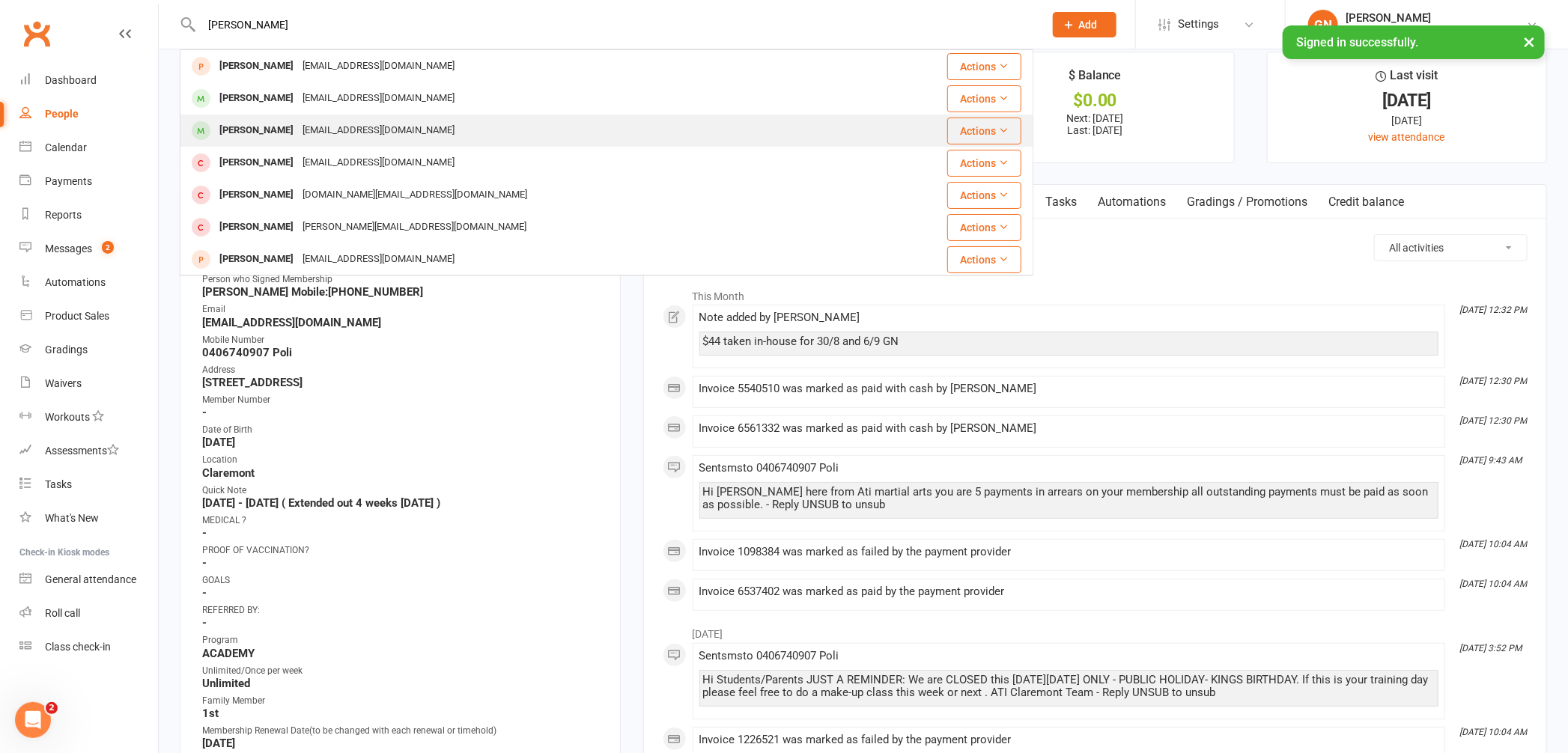
type input "[PERSON_NAME]"
click at [244, 129] on div "[PERSON_NAME]" at bounding box center [256, 130] width 83 height 22
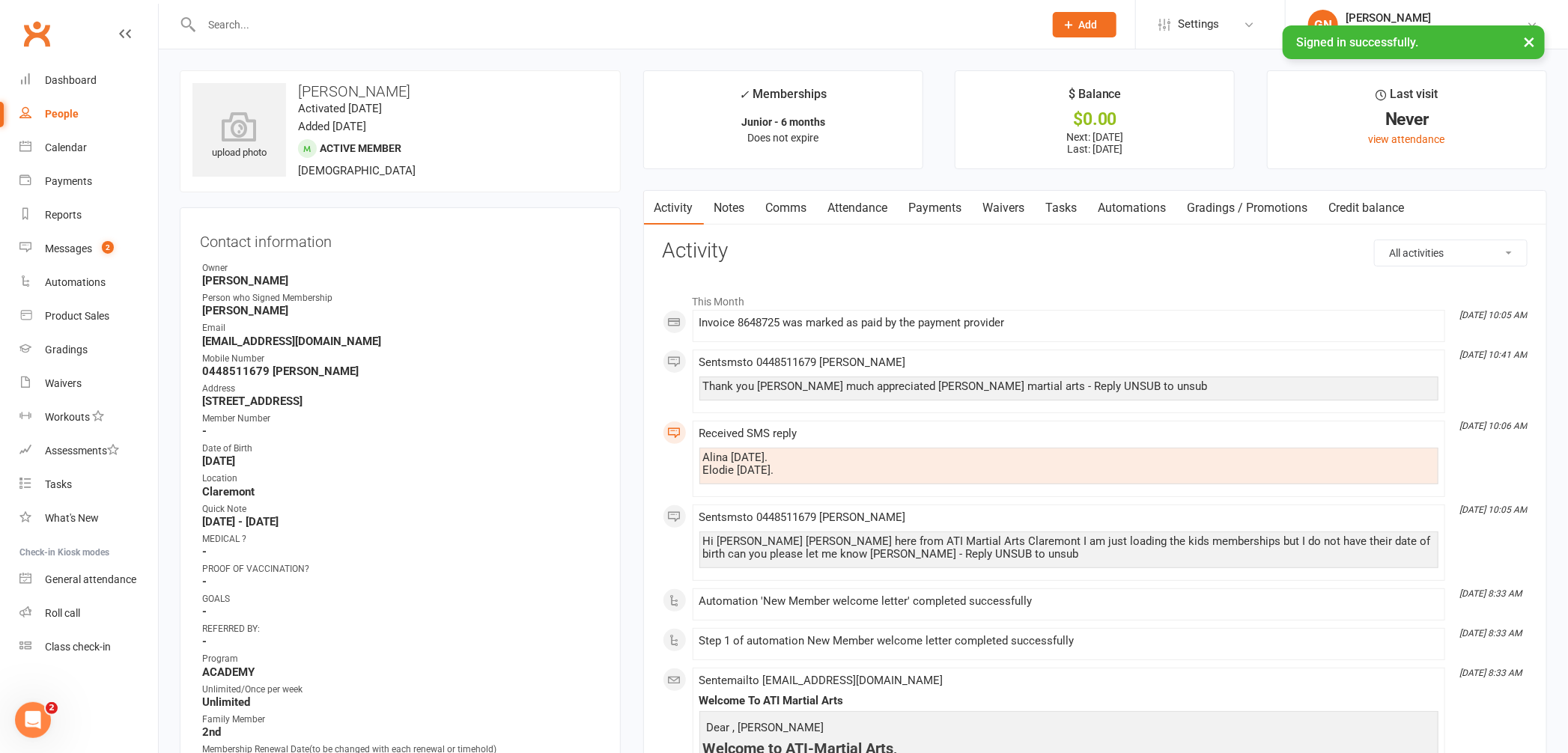
click at [328, 18] on input "text" at bounding box center [615, 24] width 836 height 21
click at [285, 29] on input "text" at bounding box center [615, 24] width 836 height 21
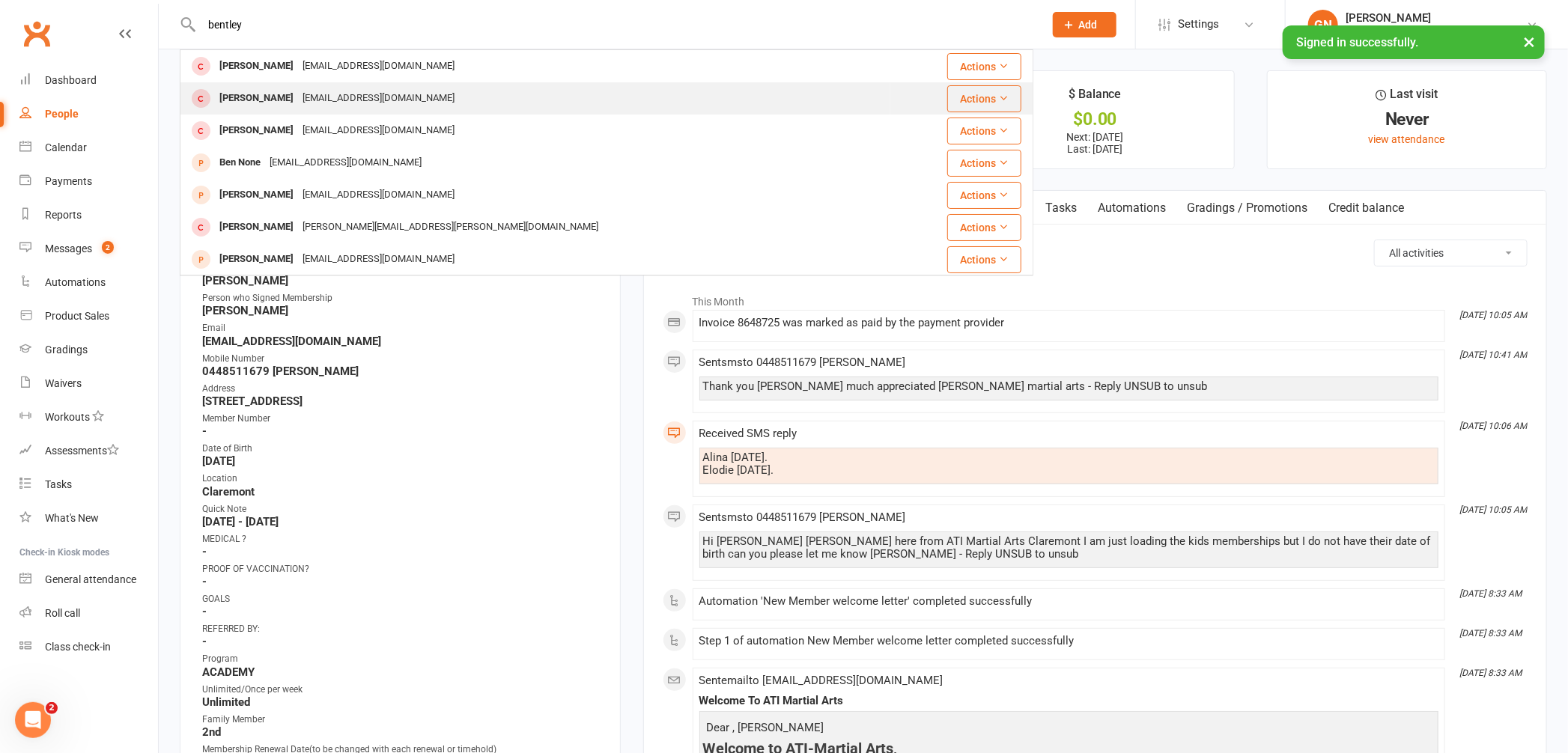
type input "bentley"
click at [260, 93] on div "[PERSON_NAME]" at bounding box center [256, 98] width 83 height 22
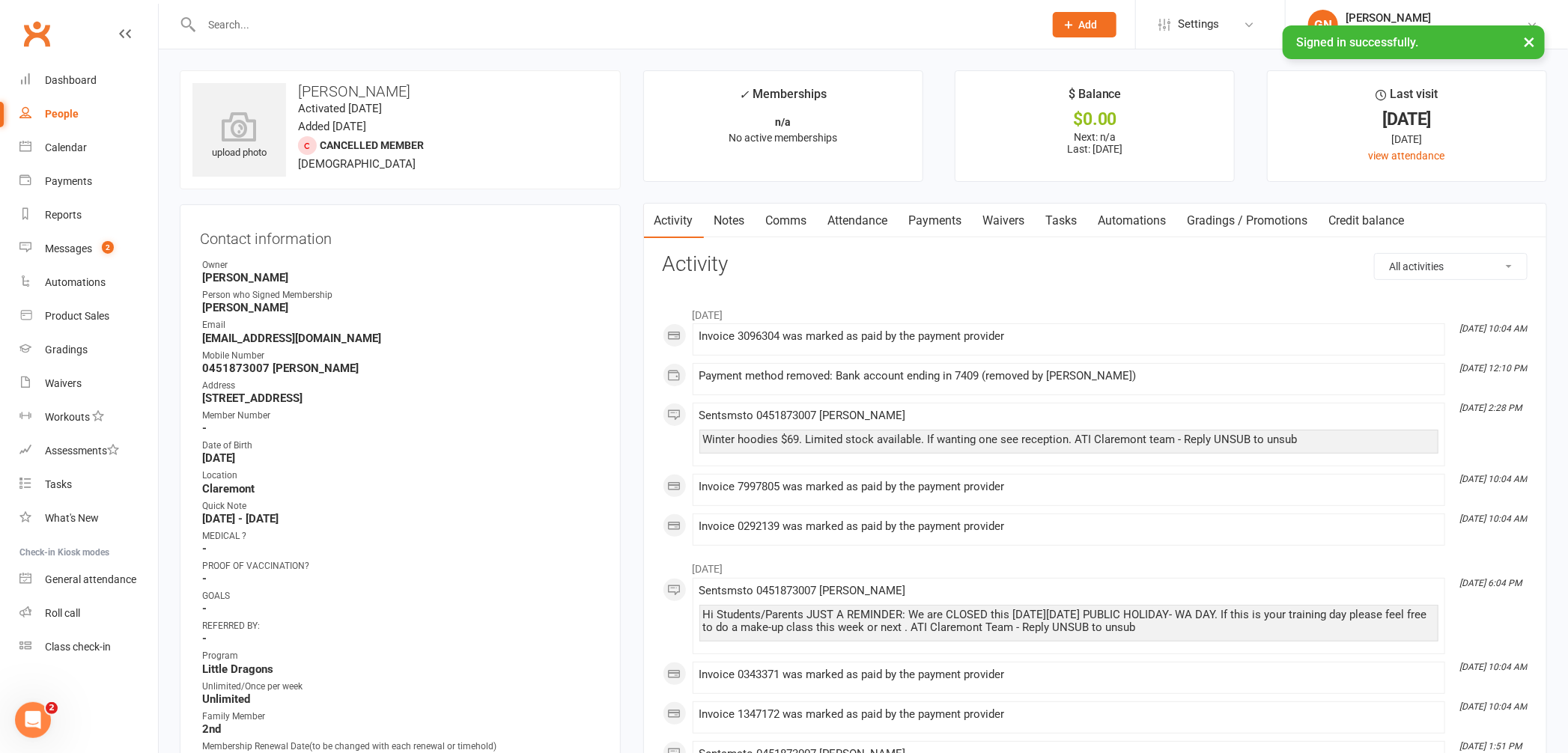
click at [725, 222] on link "Notes" at bounding box center [729, 221] width 51 height 35
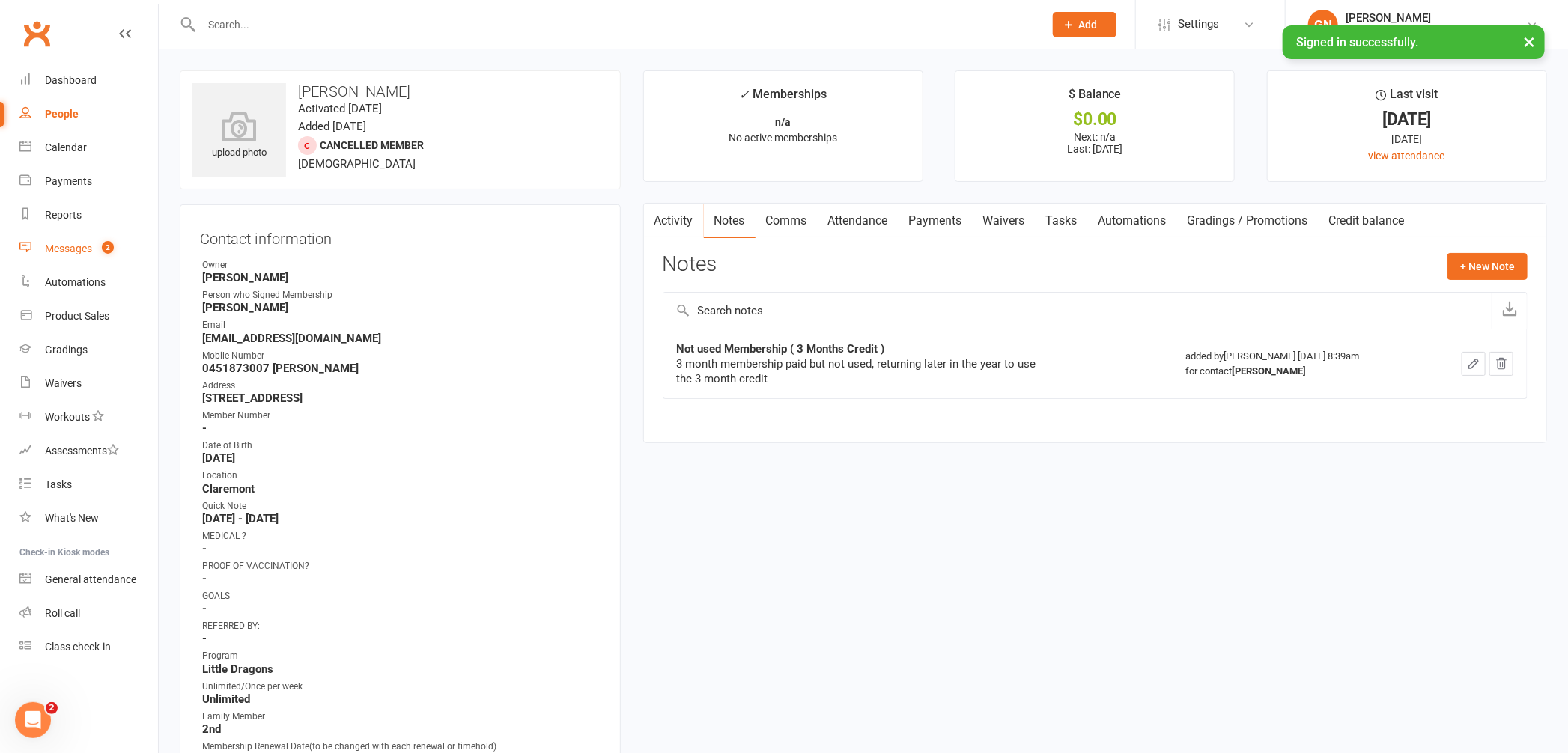
click at [61, 246] on div "Messages" at bounding box center [69, 248] width 47 height 12
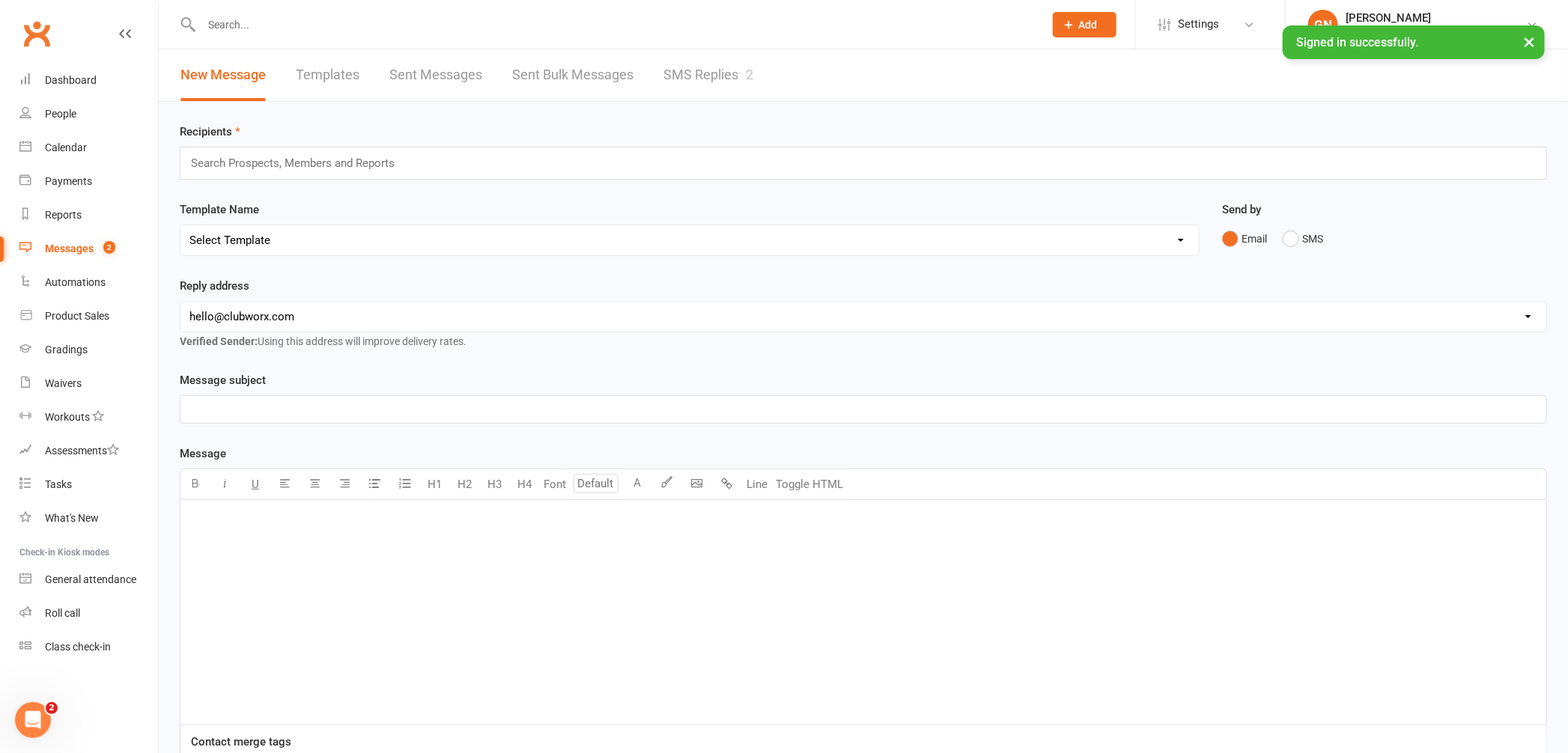
click at [680, 71] on link "SMS Replies 2" at bounding box center [708, 75] width 90 height 51
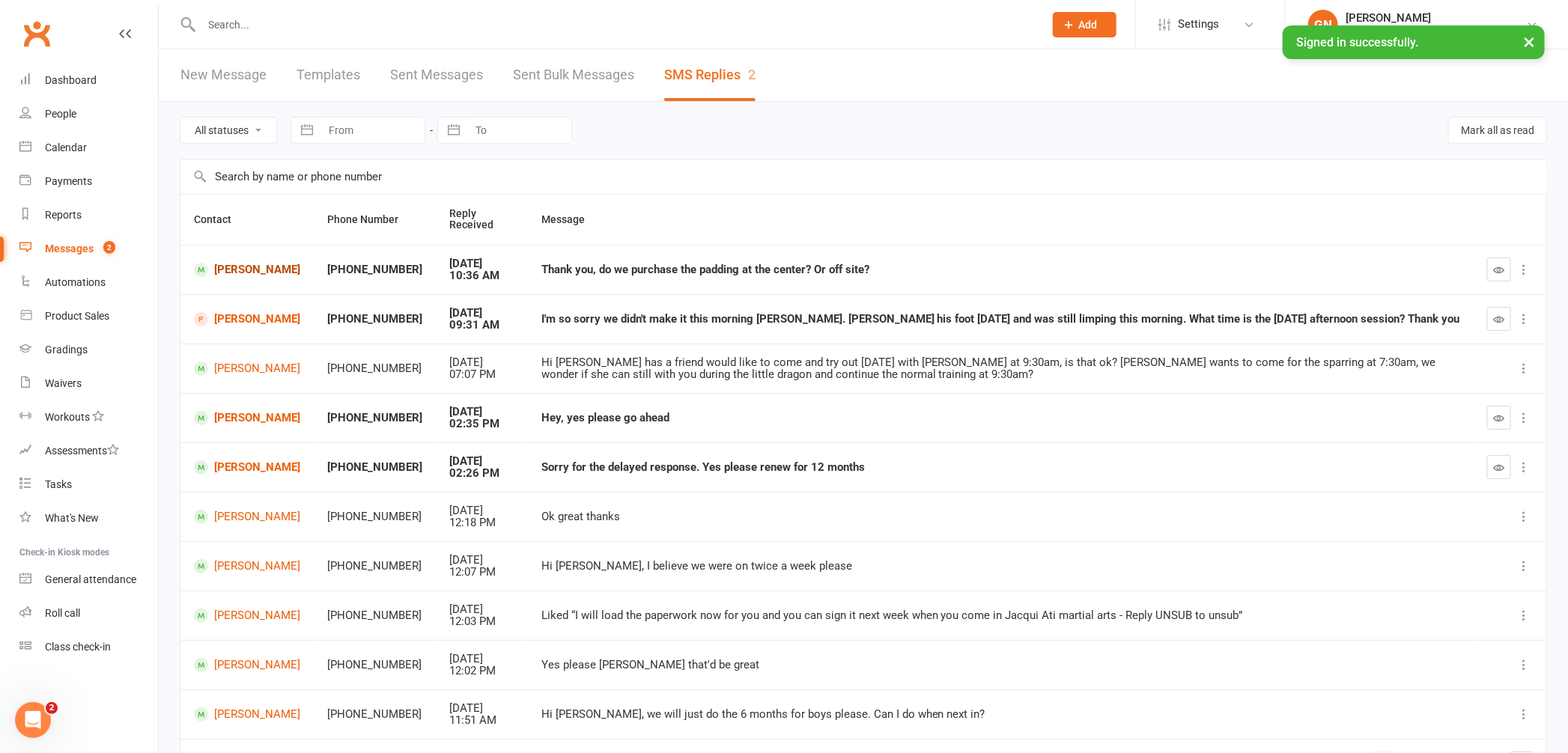
click at [242, 264] on link "[PERSON_NAME]" at bounding box center [247, 269] width 106 height 14
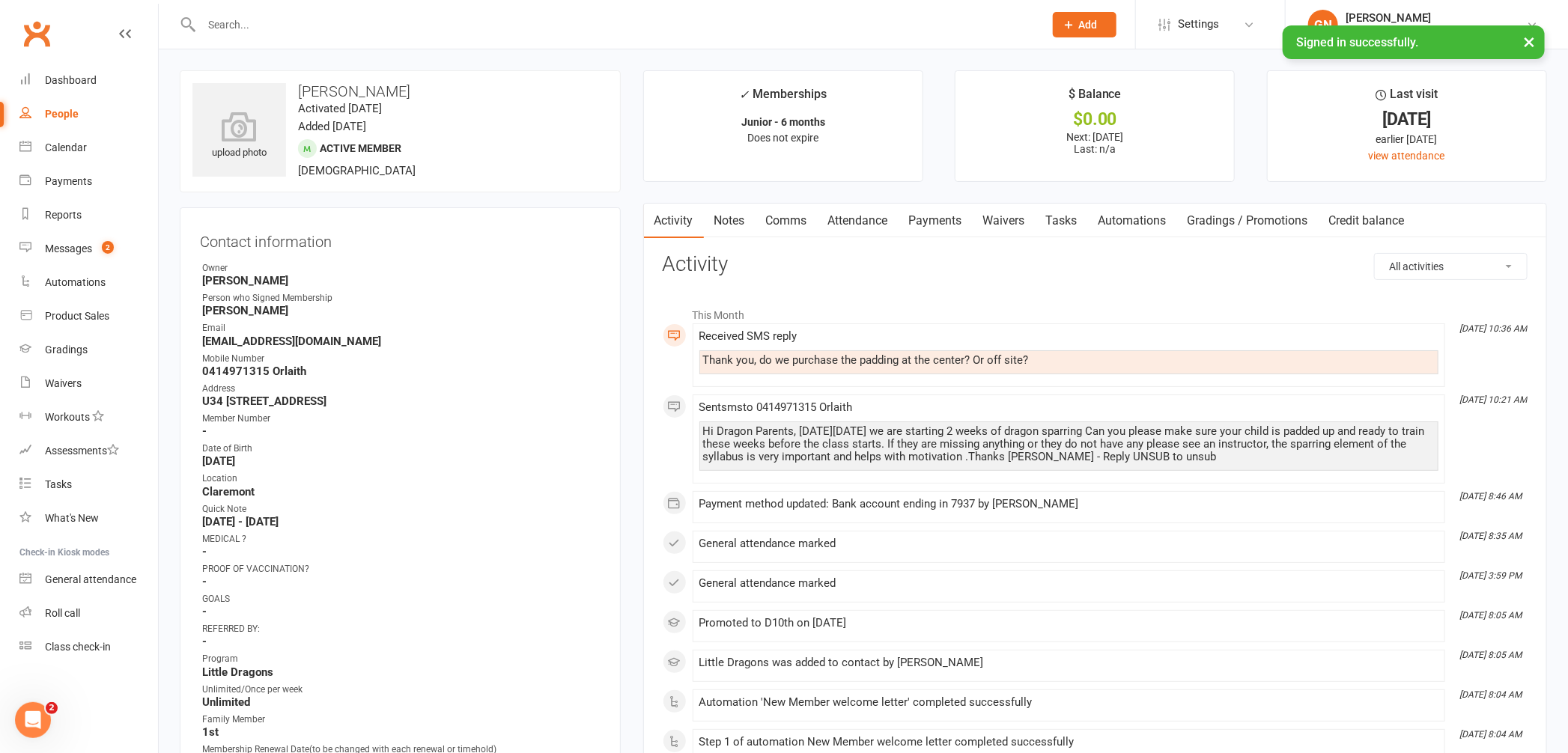
click at [779, 220] on link "Comms" at bounding box center [787, 221] width 62 height 35
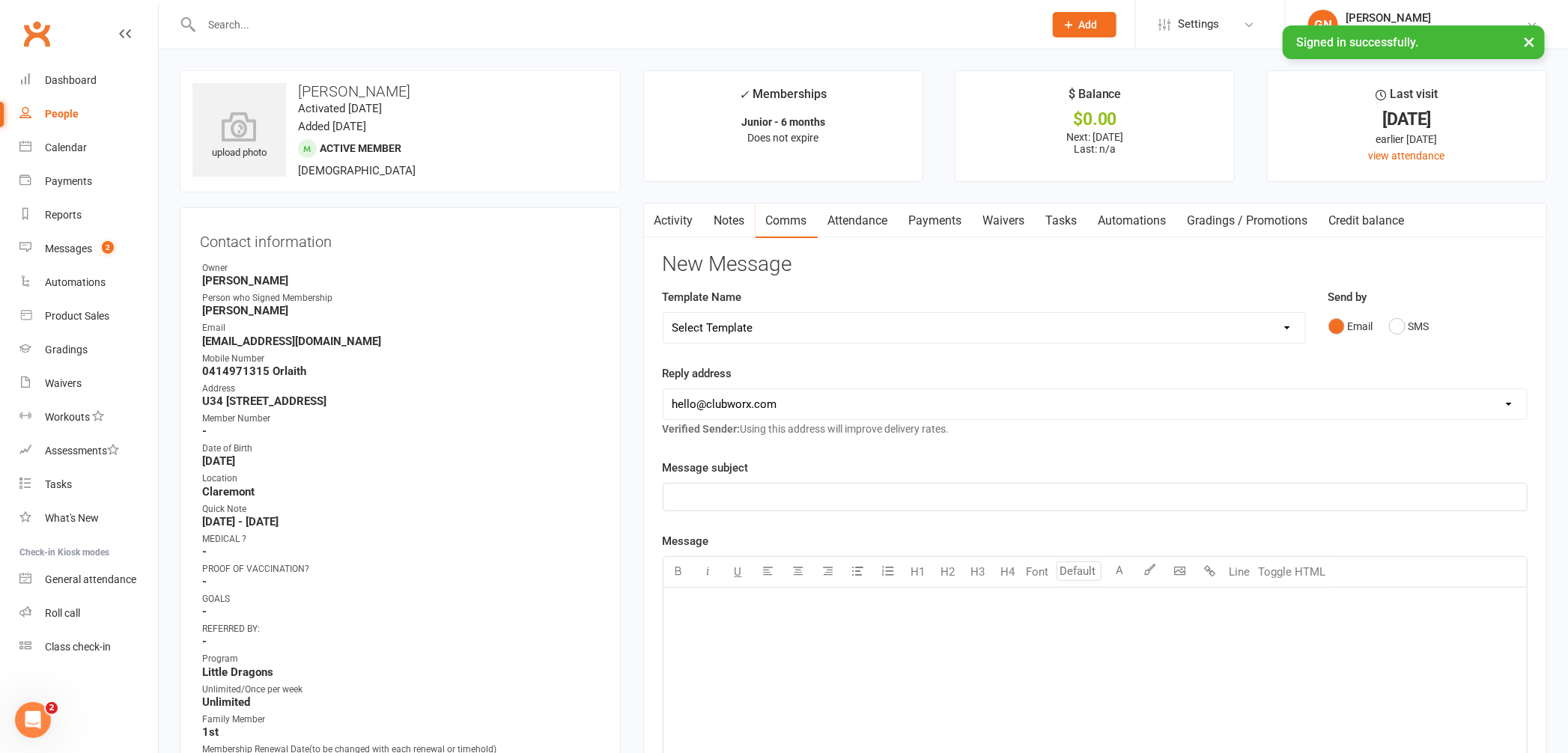
drag, startPoint x: 798, startPoint y: 613, endPoint x: 887, endPoint y: 587, distance: 92.7
click at [798, 612] on p "﻿" at bounding box center [1095, 606] width 846 height 18
click at [309, 27] on input "text" at bounding box center [615, 24] width 836 height 21
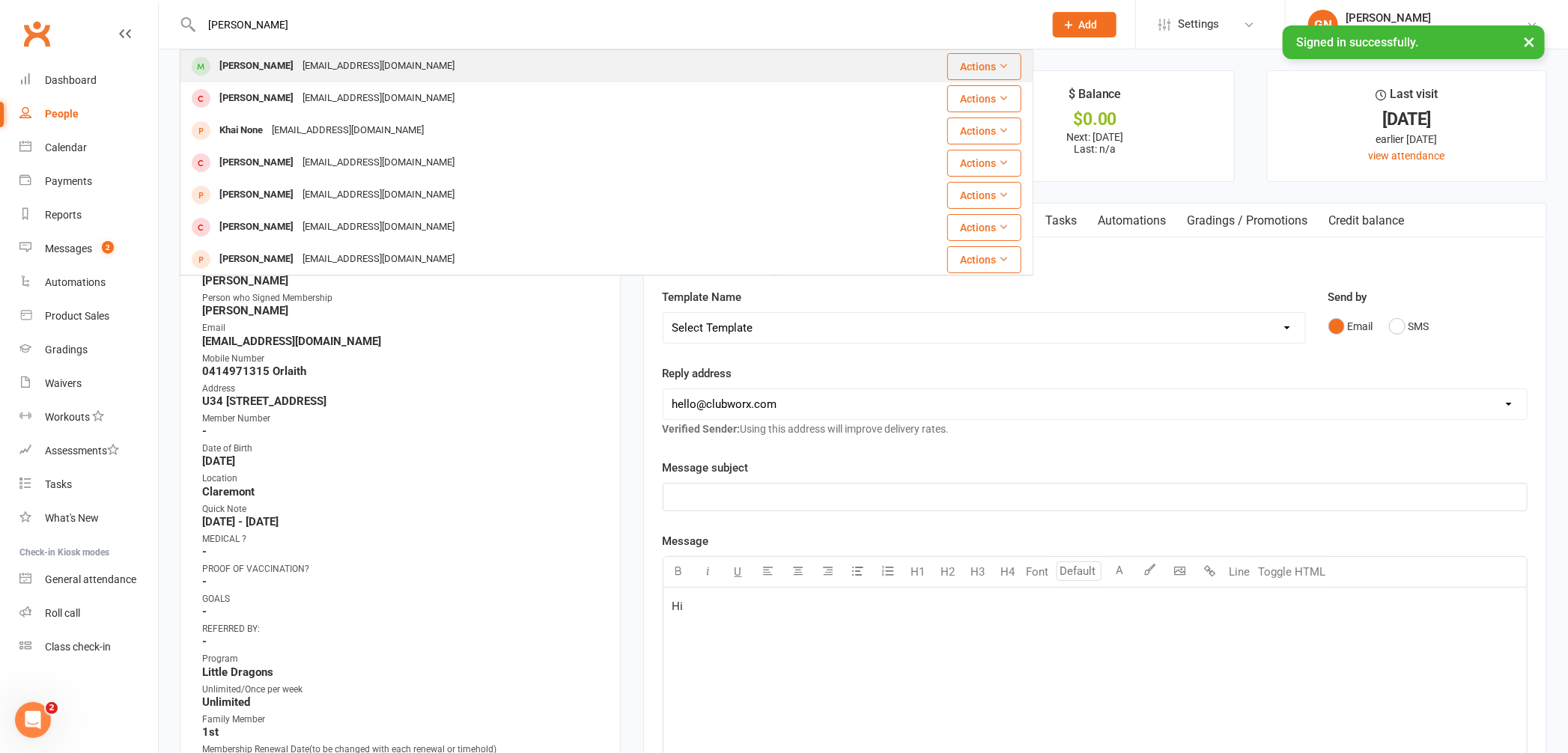
type input "[PERSON_NAME]"
click at [242, 68] on div "[PERSON_NAME]" at bounding box center [256, 66] width 83 height 22
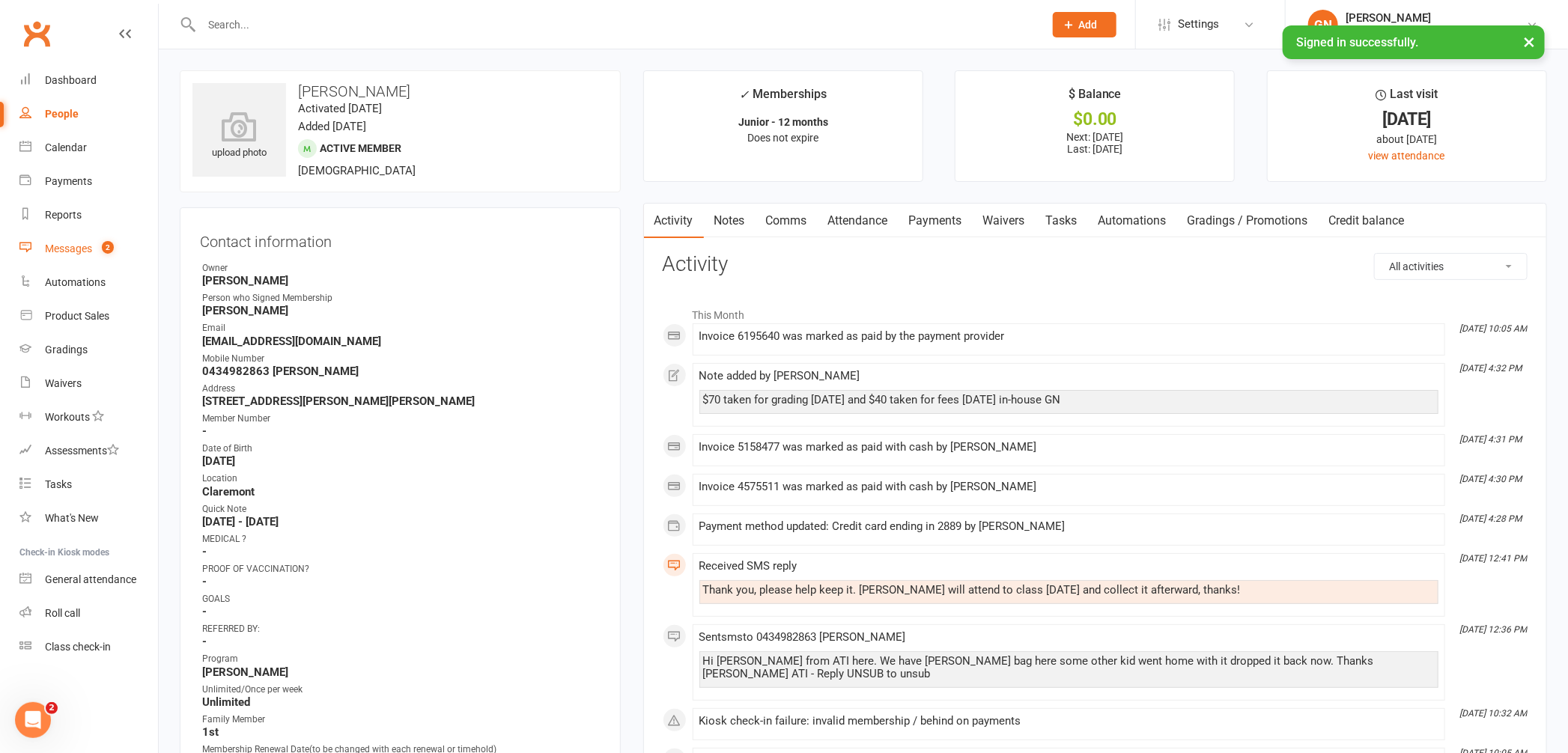
click at [66, 248] on div "Messages" at bounding box center [69, 248] width 47 height 12
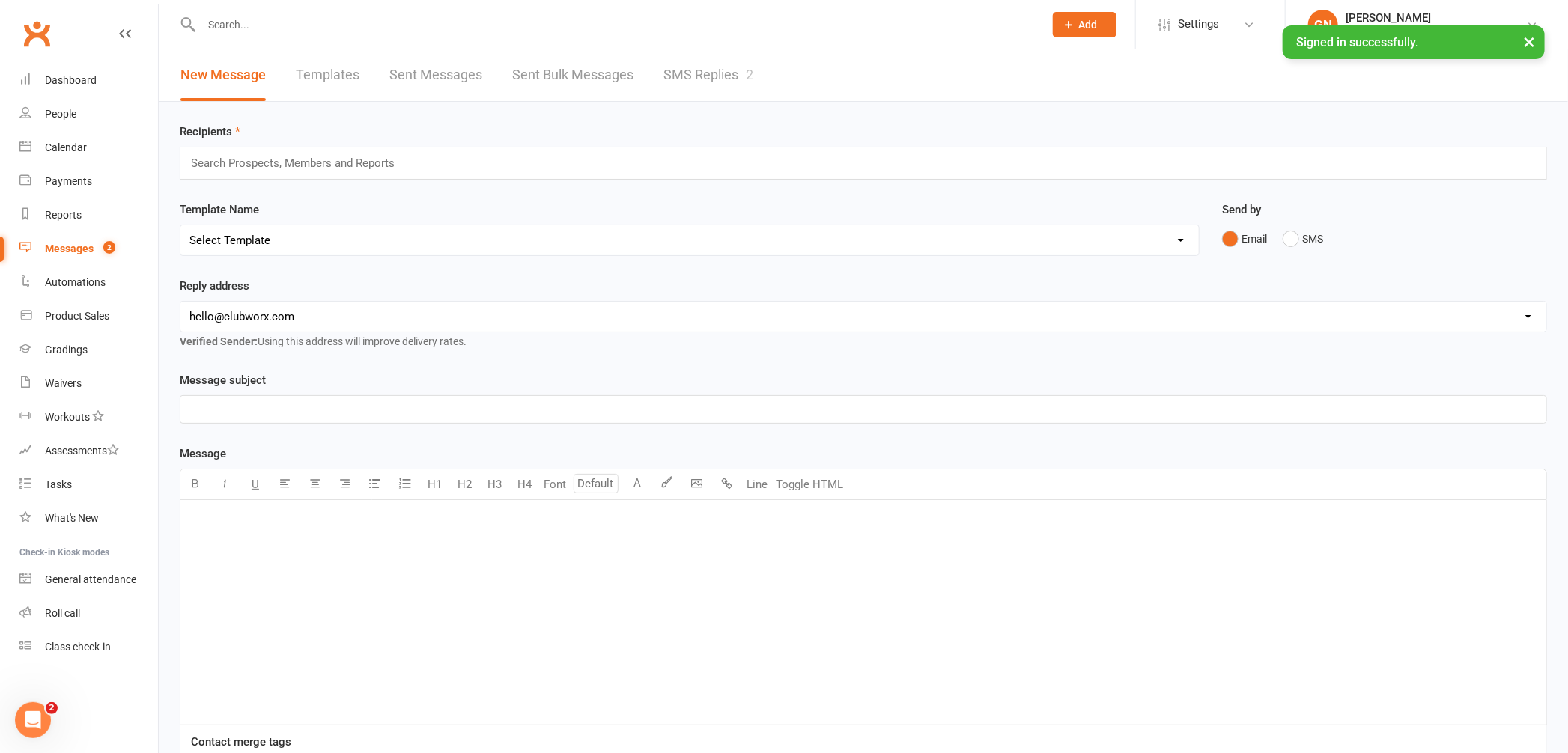
click at [688, 77] on link "SMS Replies 2" at bounding box center [708, 75] width 90 height 51
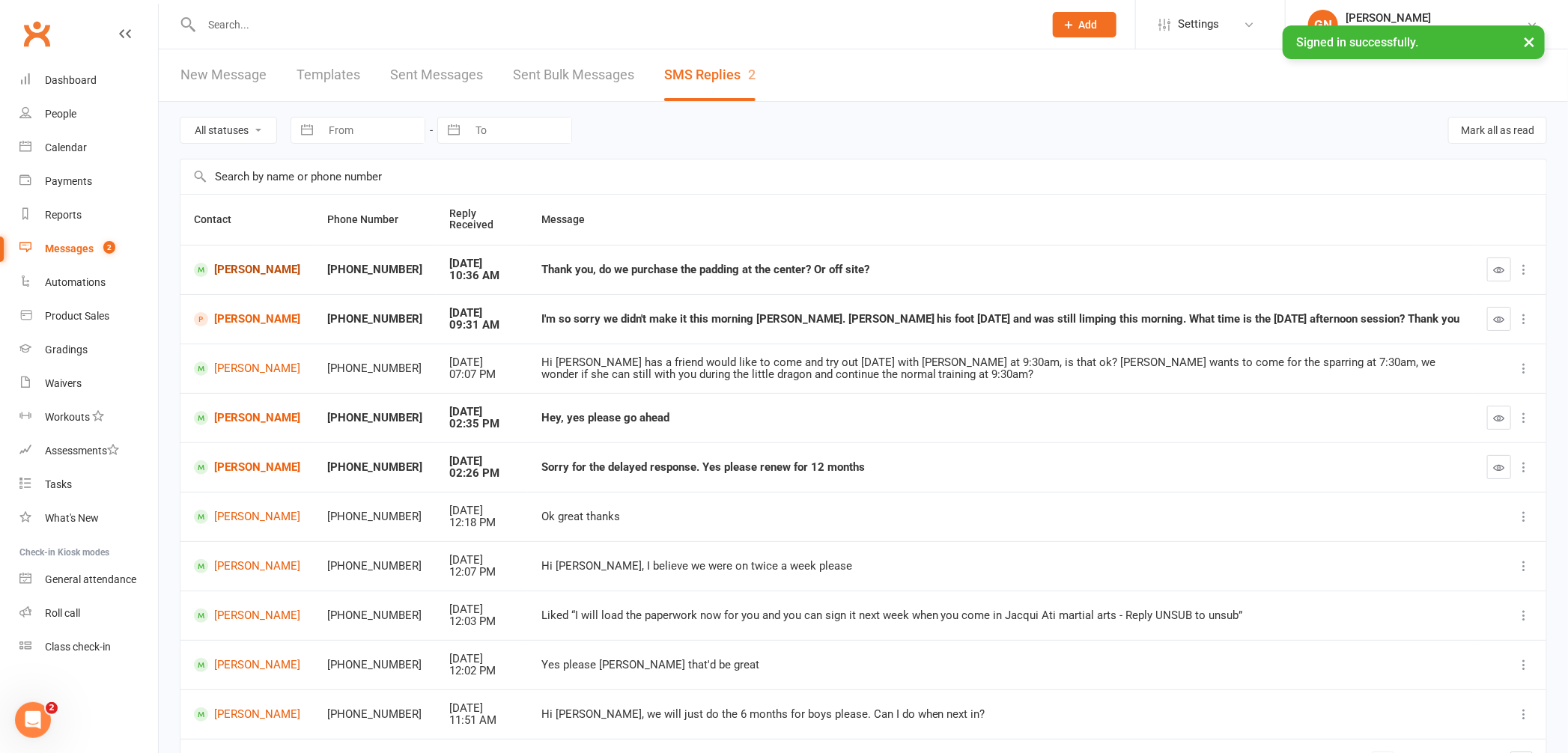
click at [229, 274] on link "[PERSON_NAME]" at bounding box center [247, 269] width 106 height 14
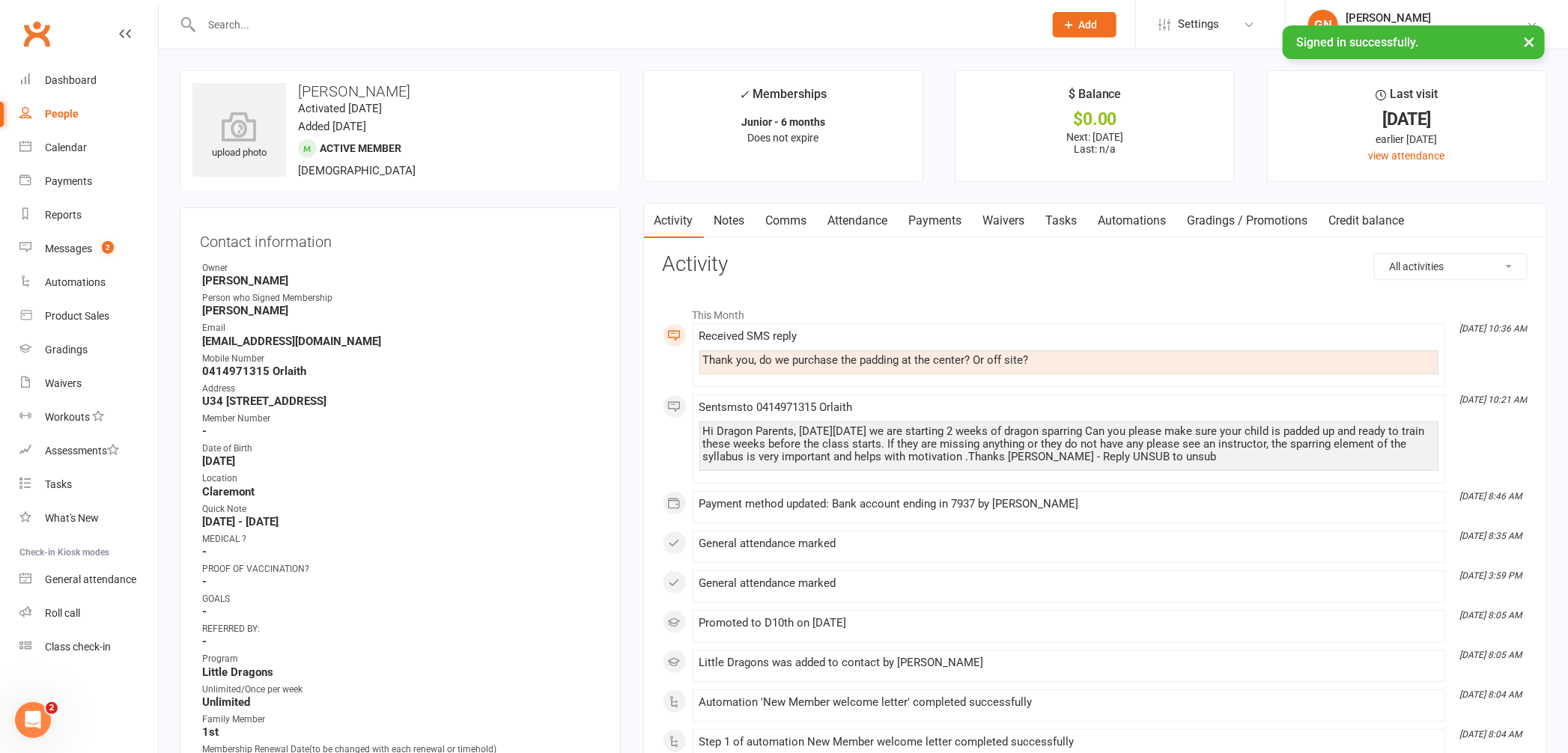
click at [794, 226] on link "Comms" at bounding box center [787, 221] width 62 height 35
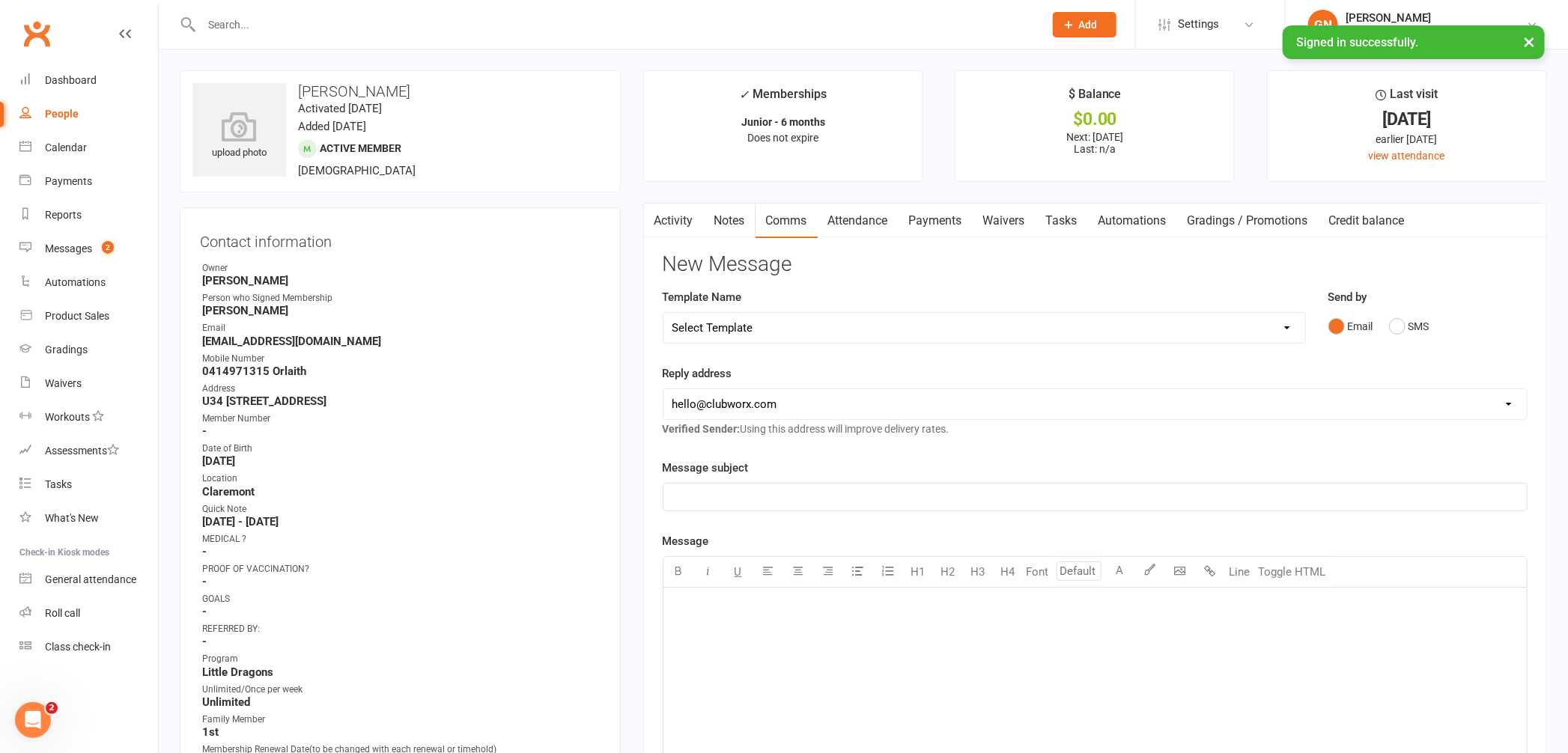
click at [746, 614] on p "﻿" at bounding box center [1095, 606] width 846 height 18
click at [222, 32] on input "text" at bounding box center [615, 24] width 836 height 21
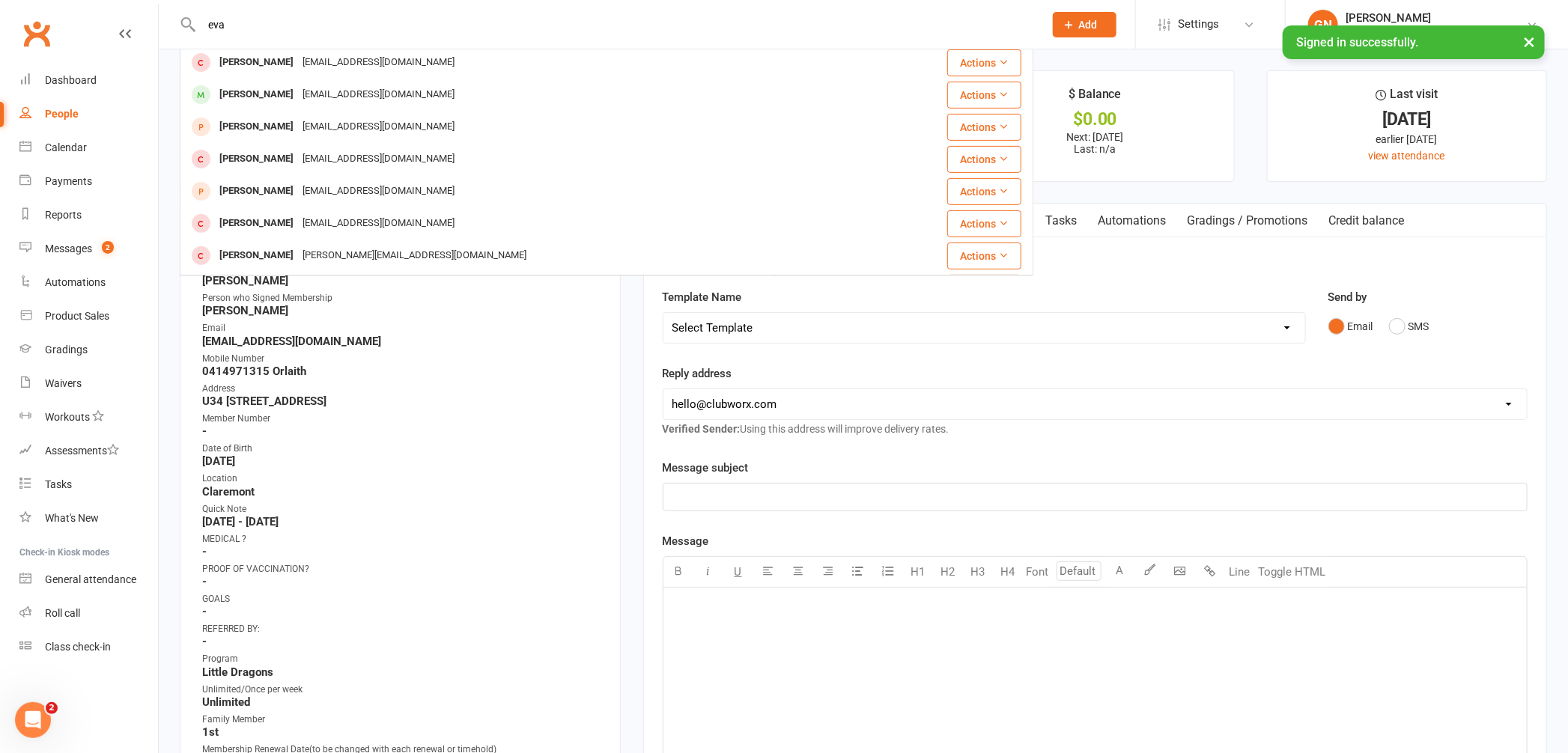
scroll to position [290, 0]
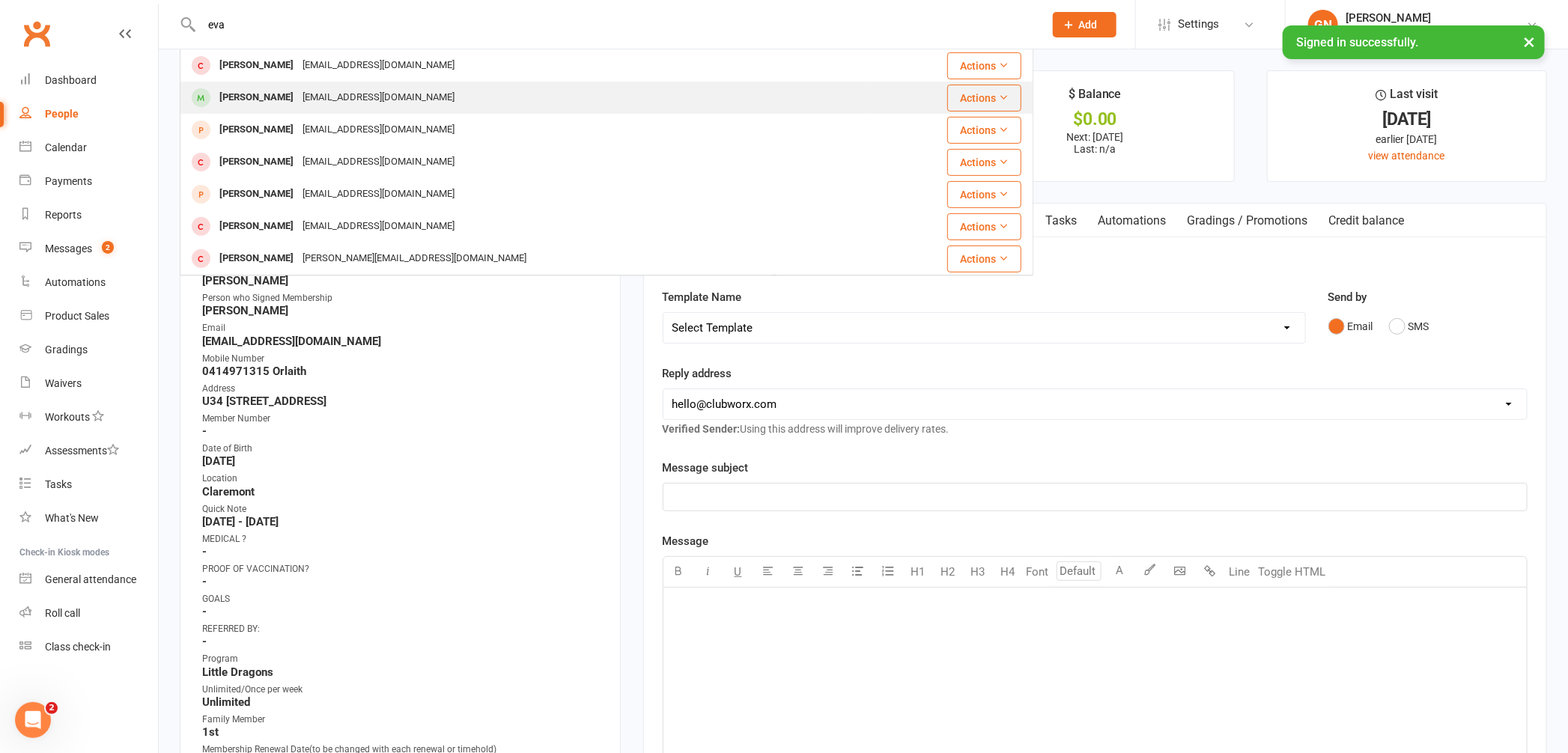
type input "eva"
click at [298, 98] on div "[PERSON_NAME]" at bounding box center [256, 98] width 83 height 22
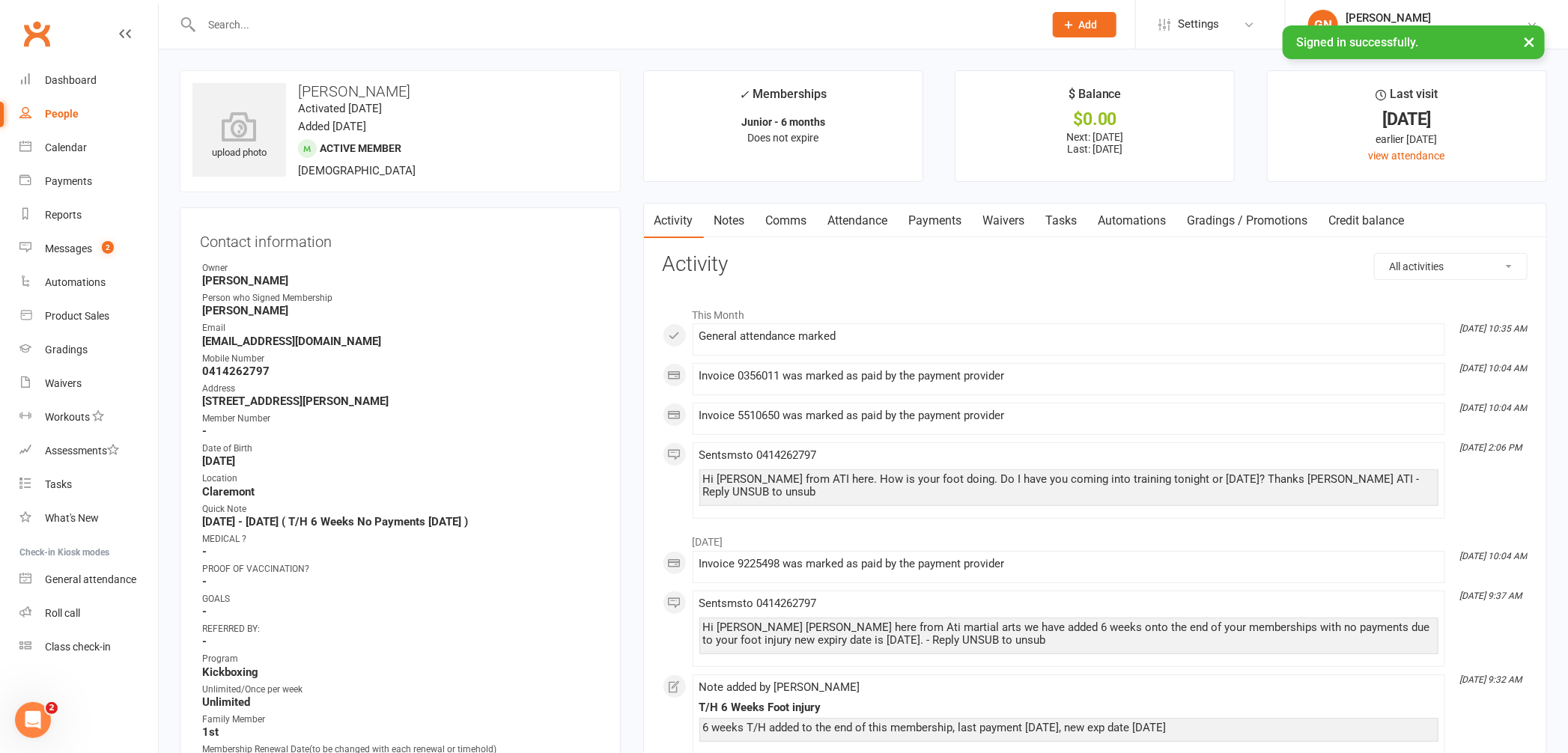
click at [952, 224] on link "Payments" at bounding box center [936, 221] width 74 height 35
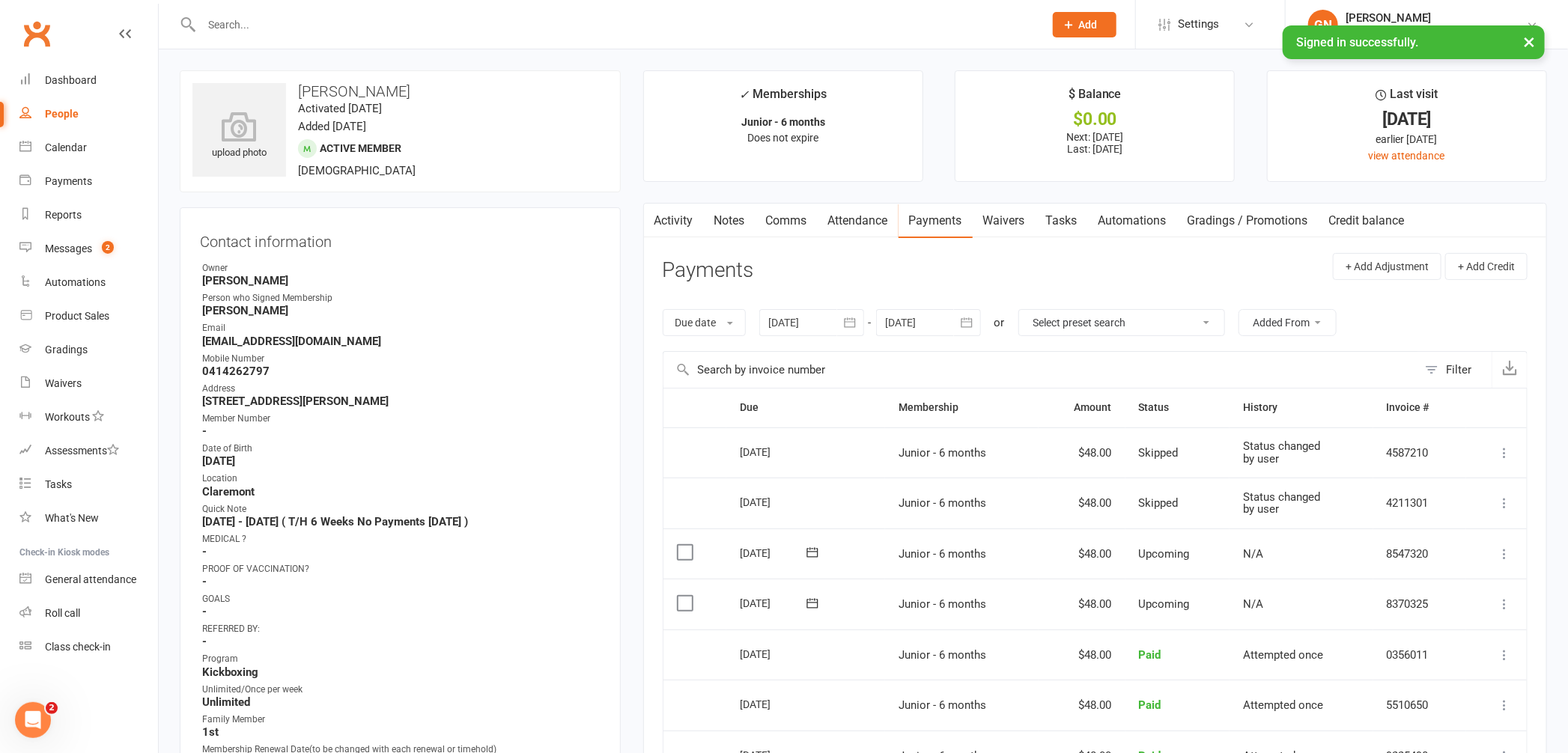
click at [676, 224] on link "Activity" at bounding box center [674, 221] width 60 height 35
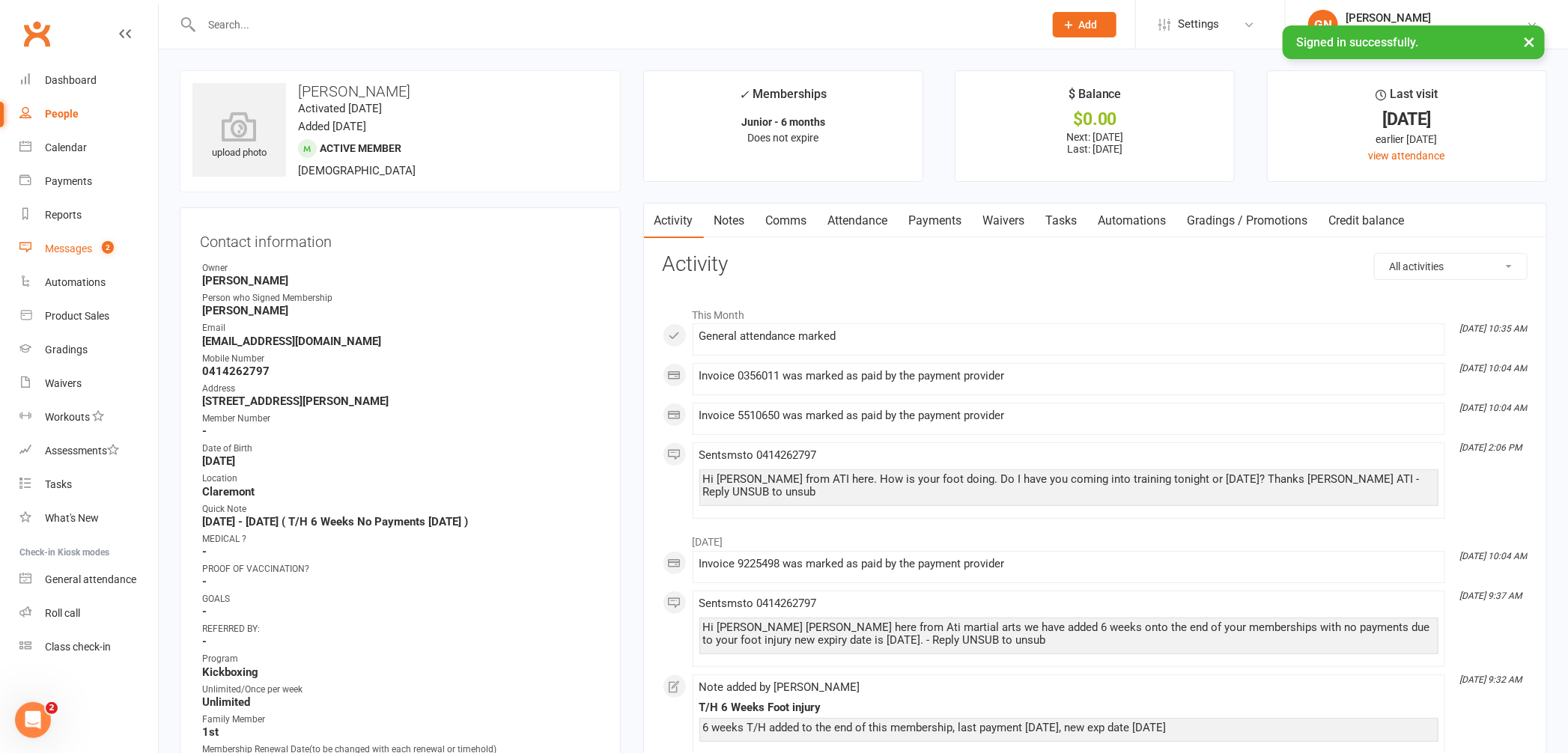
click at [72, 252] on div "Messages" at bounding box center [69, 248] width 47 height 12
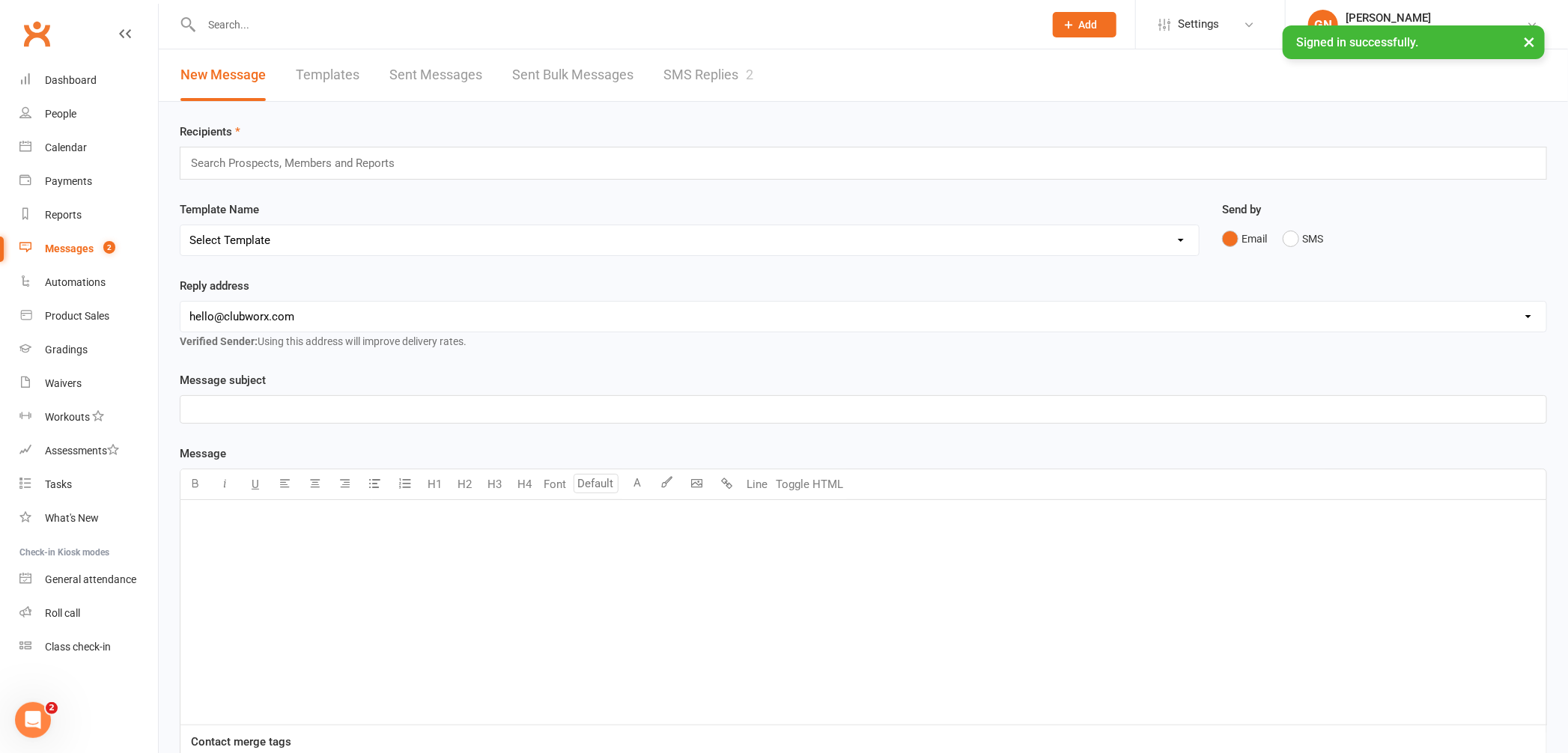
click at [692, 71] on link "SMS Replies 2" at bounding box center [708, 75] width 90 height 51
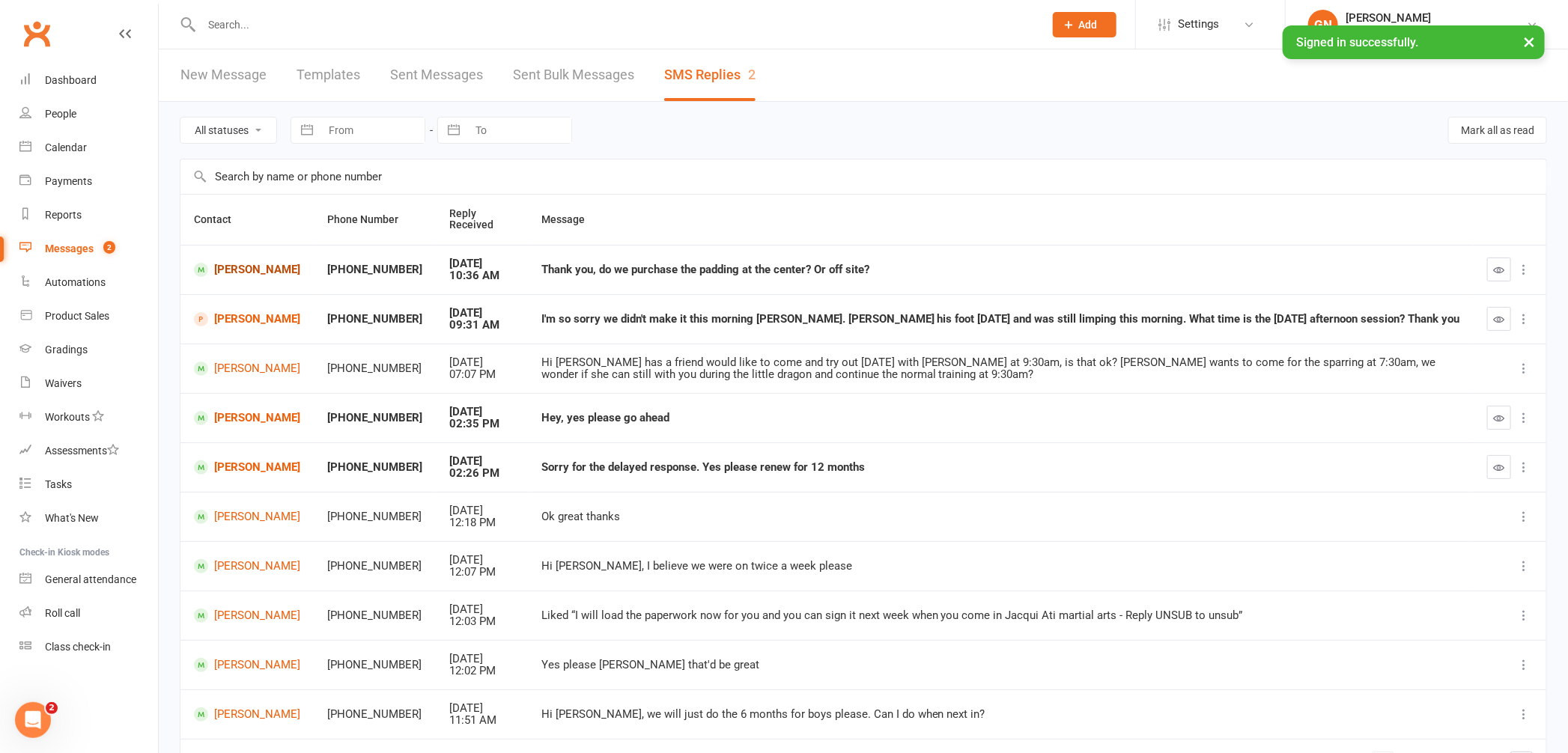
click at [241, 262] on link "[PERSON_NAME]" at bounding box center [247, 269] width 106 height 14
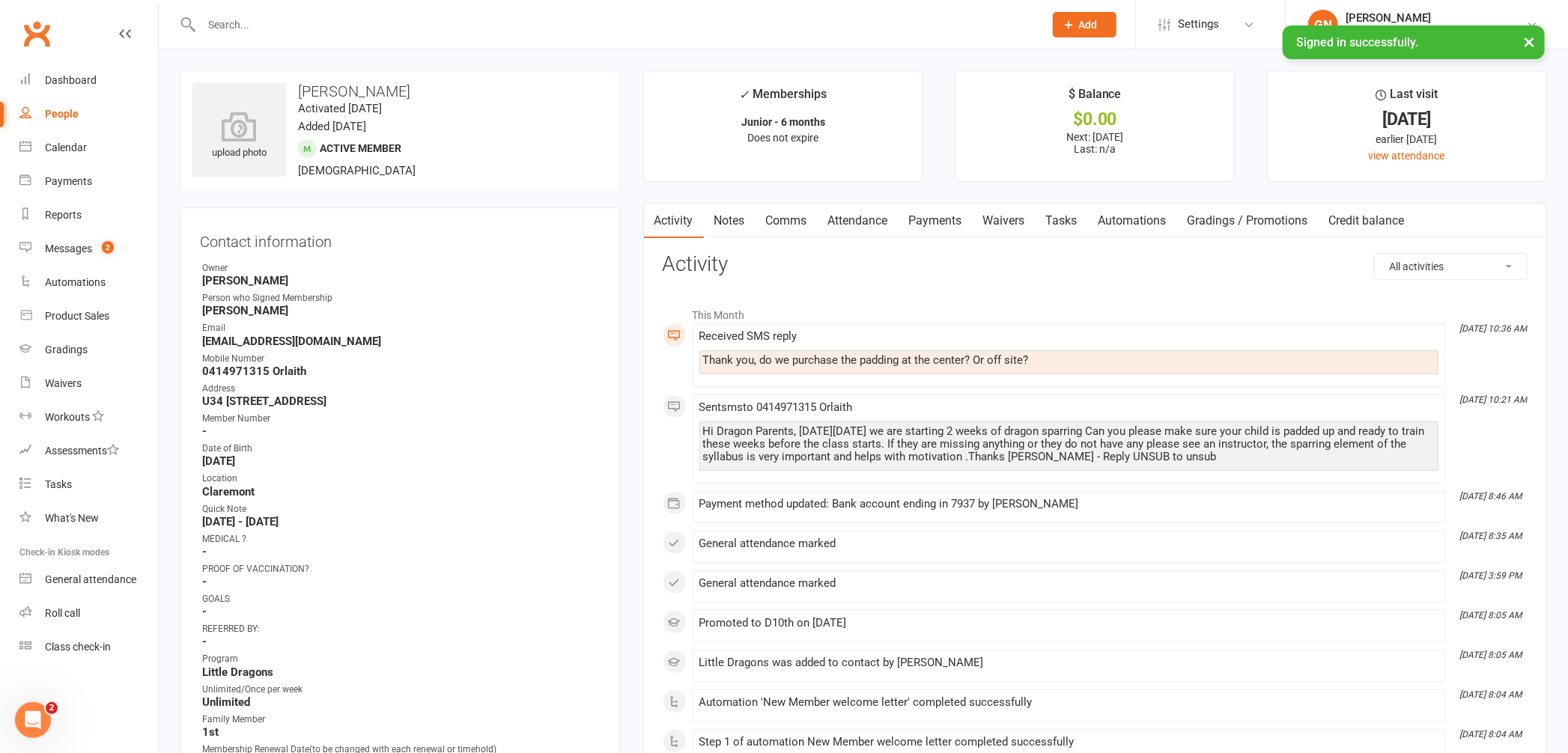
click at [777, 221] on link "Comms" at bounding box center [787, 221] width 62 height 35
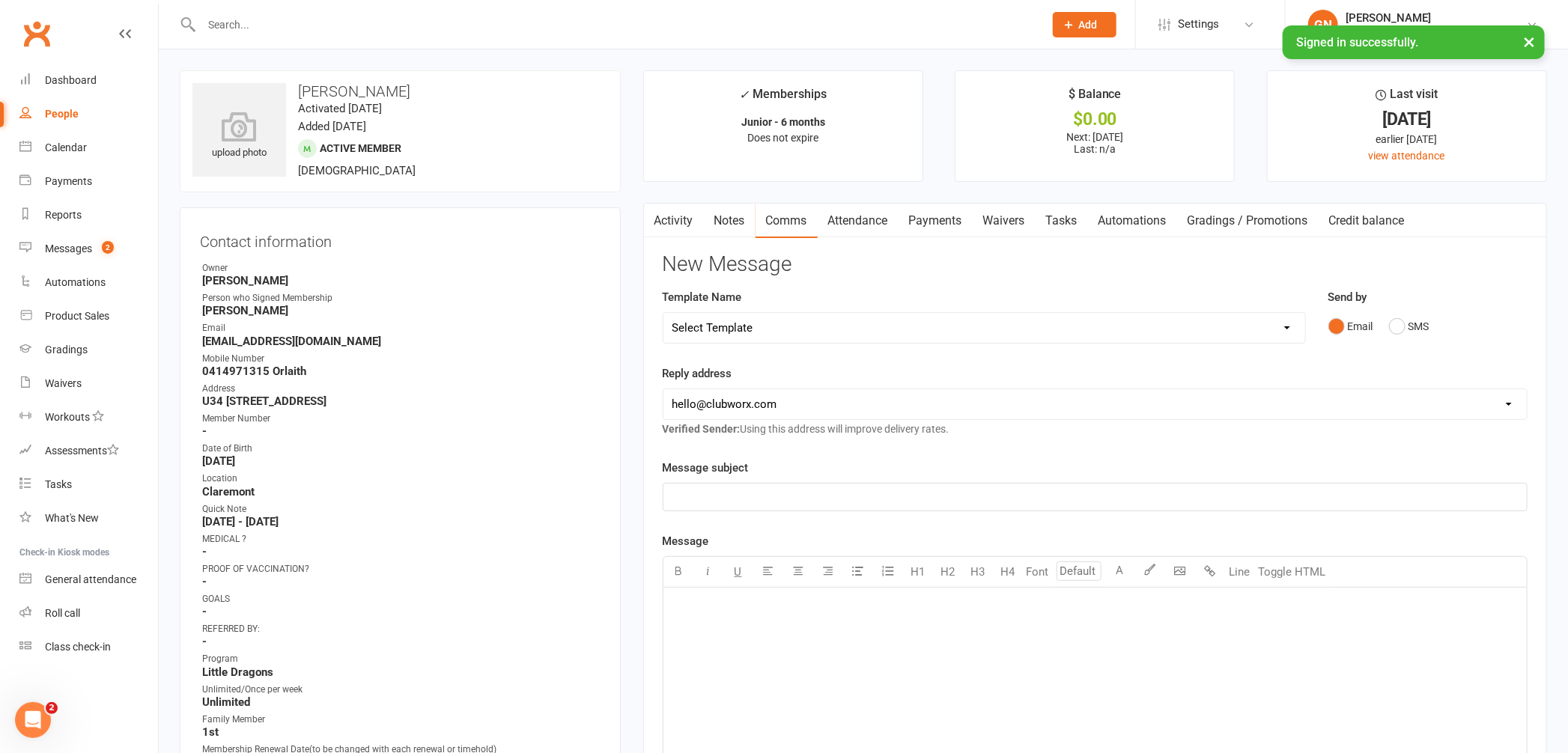
click at [751, 607] on p "﻿" at bounding box center [1095, 606] width 846 height 18
click at [731, 607] on span "Hi Orlaith , you buy equipment here , I can go through the pack next time you a…" at bounding box center [931, 606] width 517 height 13
click at [1094, 607] on span "Hi Orlaith , You buy equipment here , I can go through the pack next time you a…" at bounding box center [931, 606] width 519 height 13
click at [1401, 327] on button "SMS" at bounding box center [1409, 326] width 40 height 29
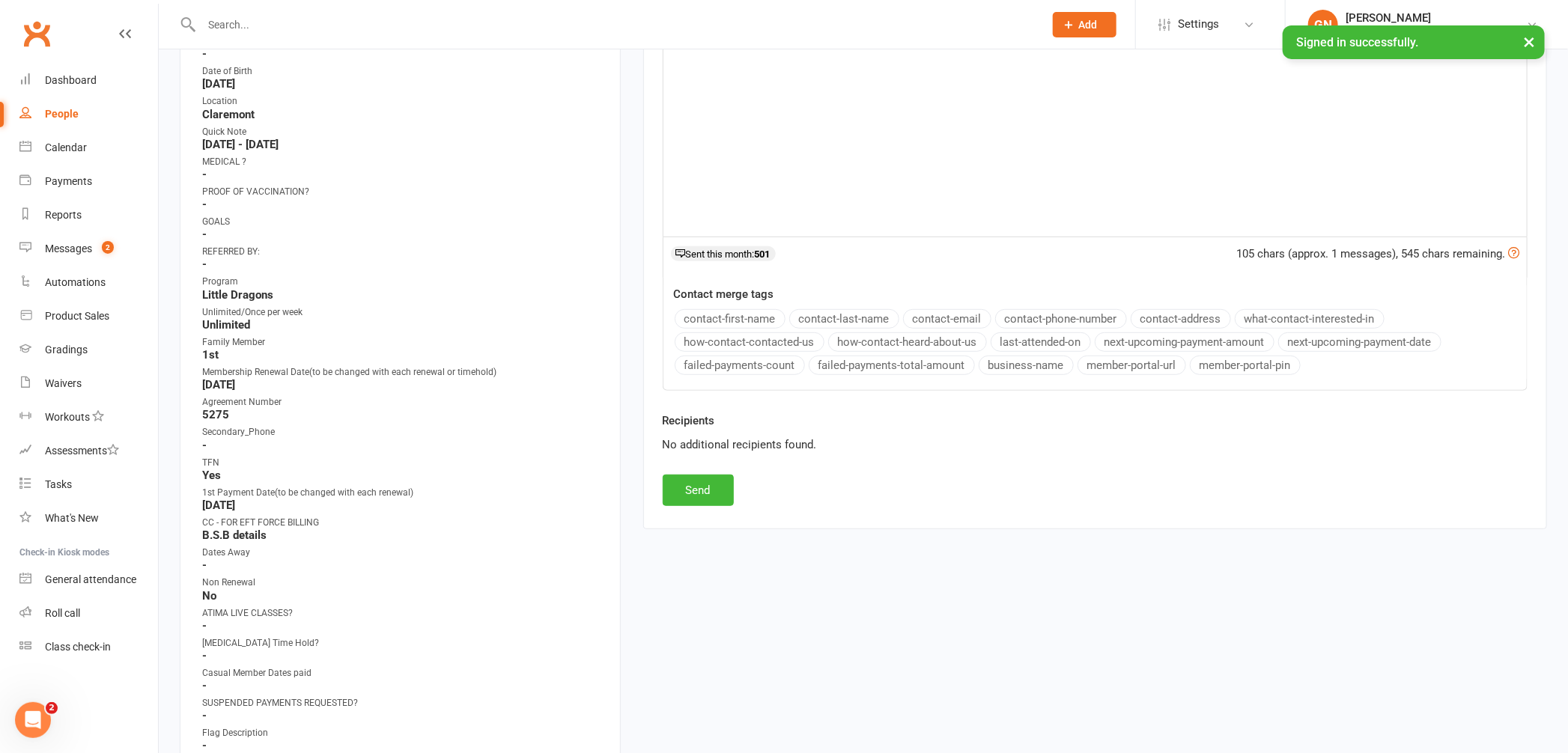
scroll to position [379, 0]
click at [693, 486] on button "Send" at bounding box center [699, 488] width 72 height 31
